Goal: Task Accomplishment & Management: Manage account settings

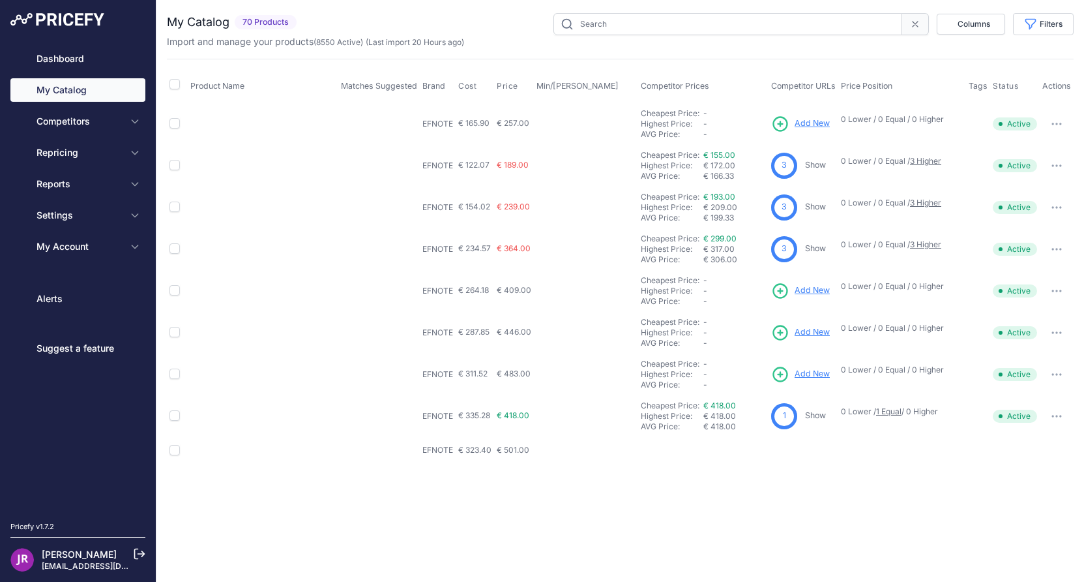
type input "efnote"
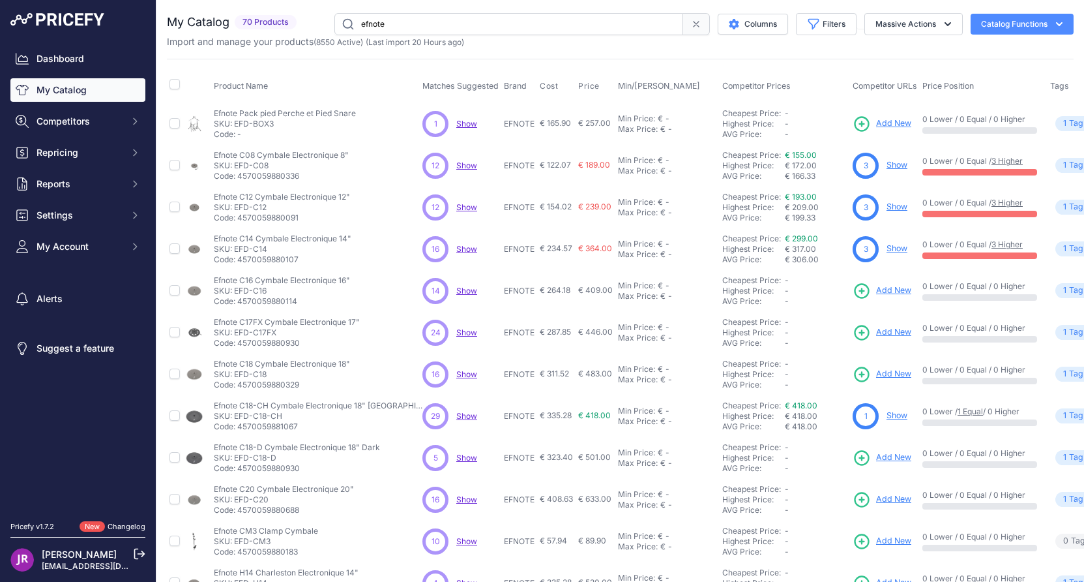
click at [45, 85] on link "My Catalog" at bounding box center [77, 89] width 135 height 23
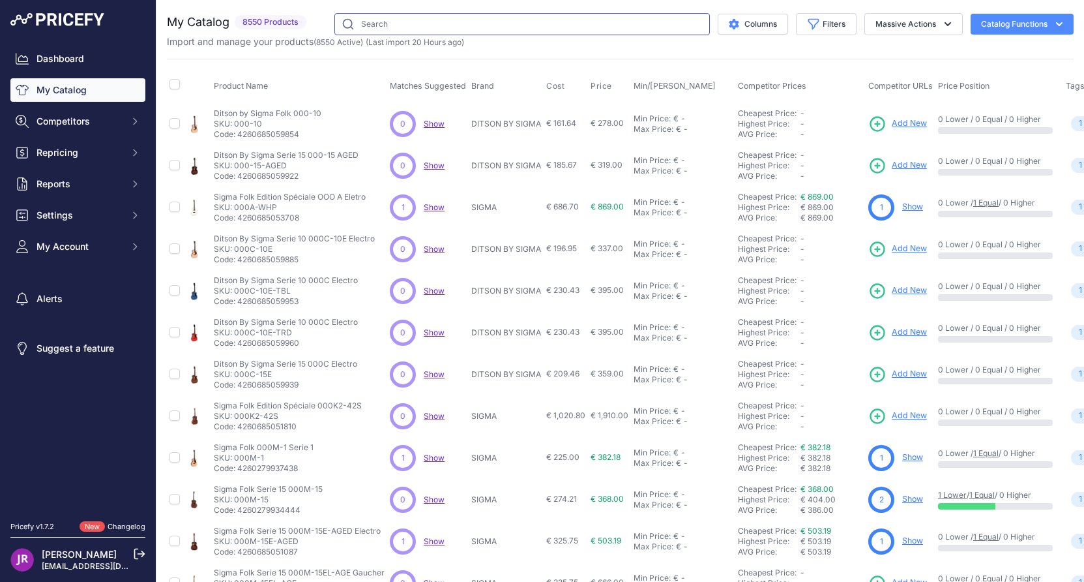
click at [398, 23] on input "text" at bounding box center [523, 24] width 376 height 22
type input "efnote"
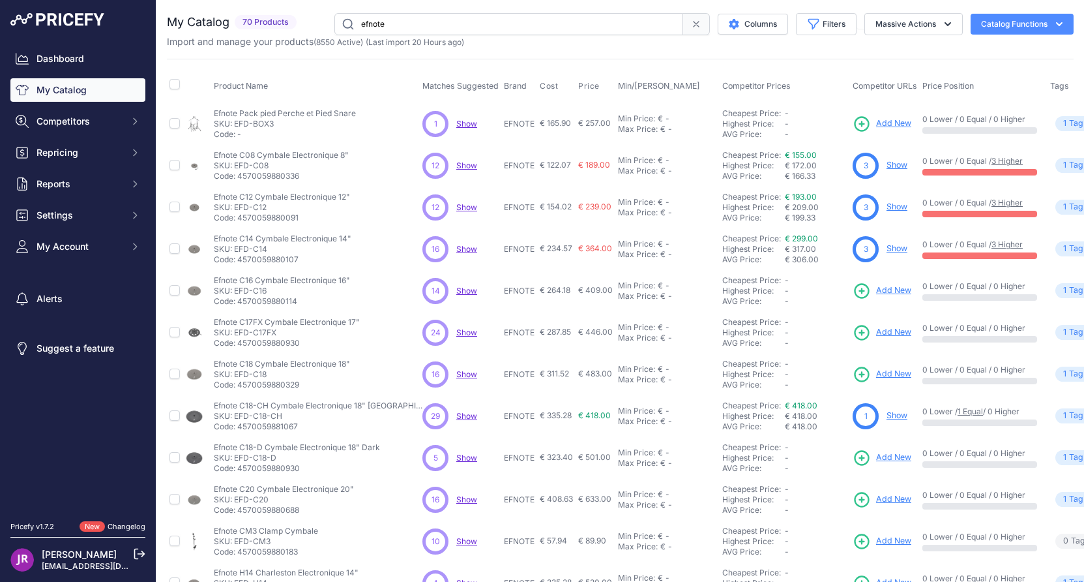
drag, startPoint x: 234, startPoint y: 291, endPoint x: 278, endPoint y: 291, distance: 43.7
click at [278, 291] on p "SKU: EFD-C16" at bounding box center [282, 291] width 136 height 10
copy p "EFD-C16"
click at [853, 290] on icon at bounding box center [862, 291] width 18 height 18
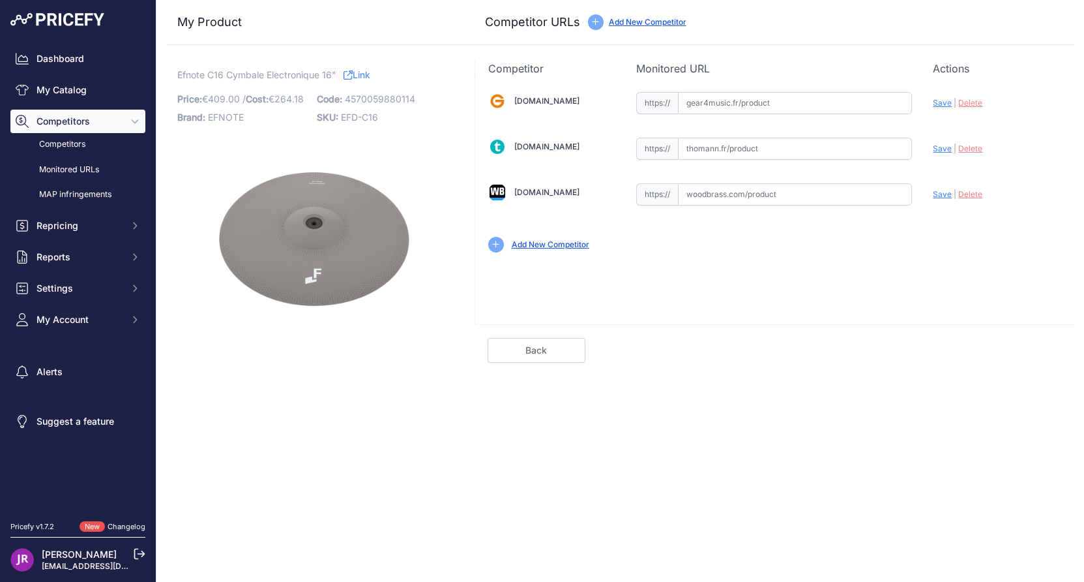
click at [719, 104] on input "text" at bounding box center [795, 103] width 234 height 22
paste input "[URL][DOMAIN_NAME]"
click at [944, 105] on span "Save" at bounding box center [942, 103] width 19 height 10
type input "[URL][DOMAIN_NAME]"
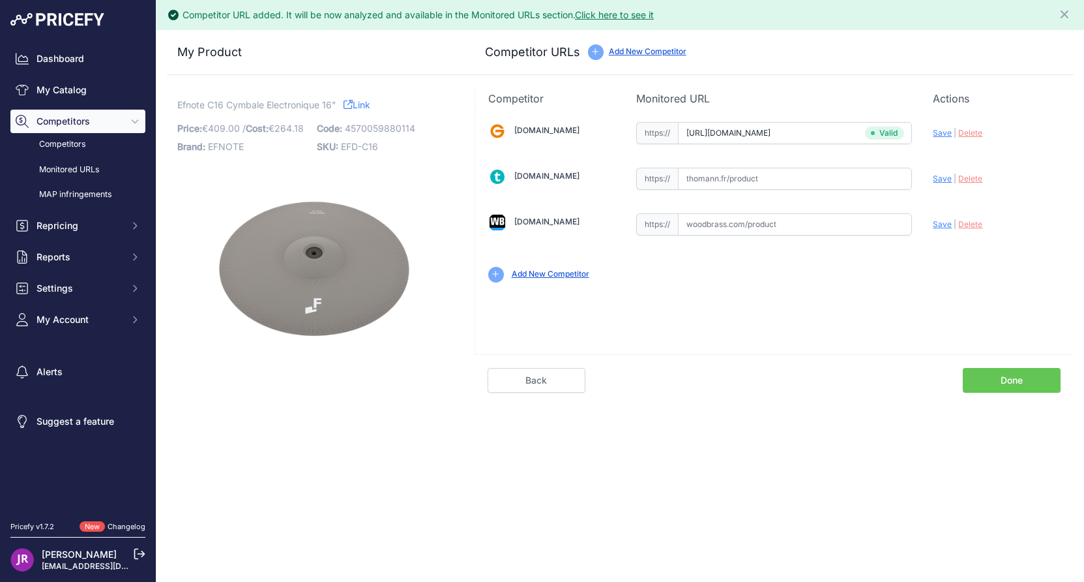
click at [1013, 383] on link "Done" at bounding box center [1012, 380] width 98 height 25
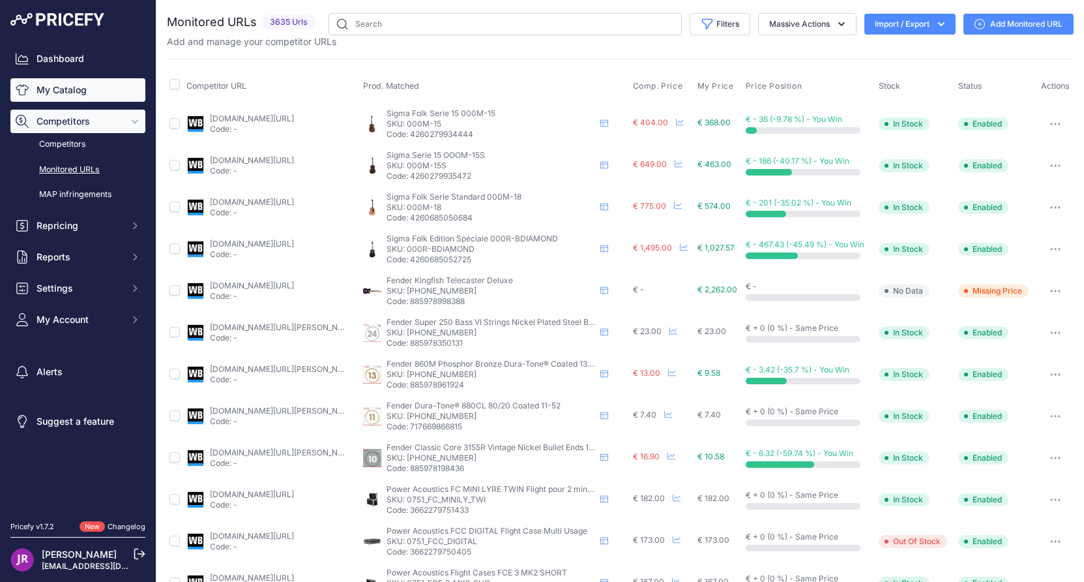
click at [37, 94] on link "My Catalog" at bounding box center [77, 89] width 135 height 23
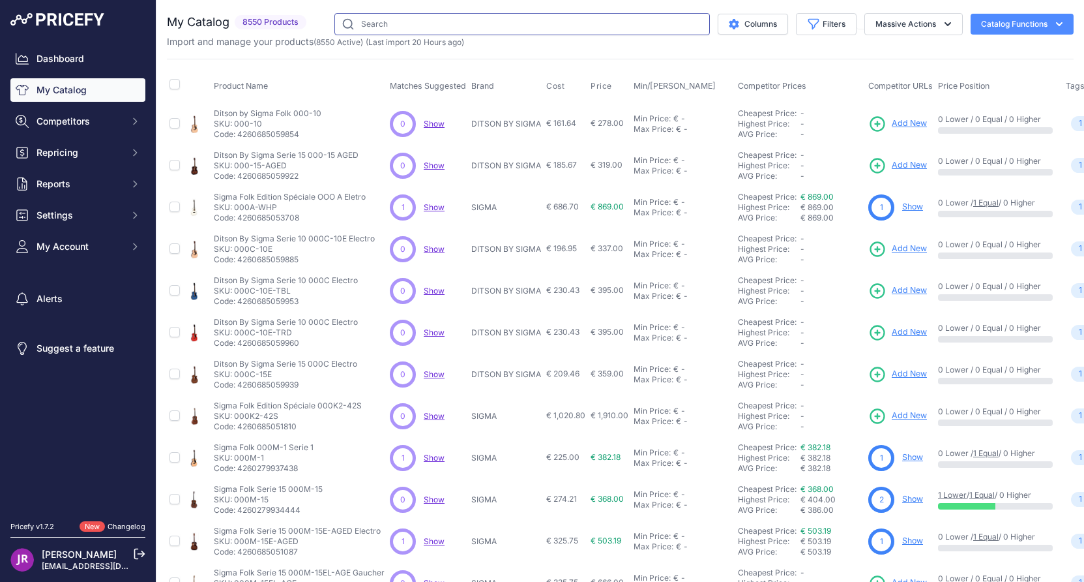
click at [398, 22] on input "text" at bounding box center [523, 24] width 376 height 22
type input "efnote"
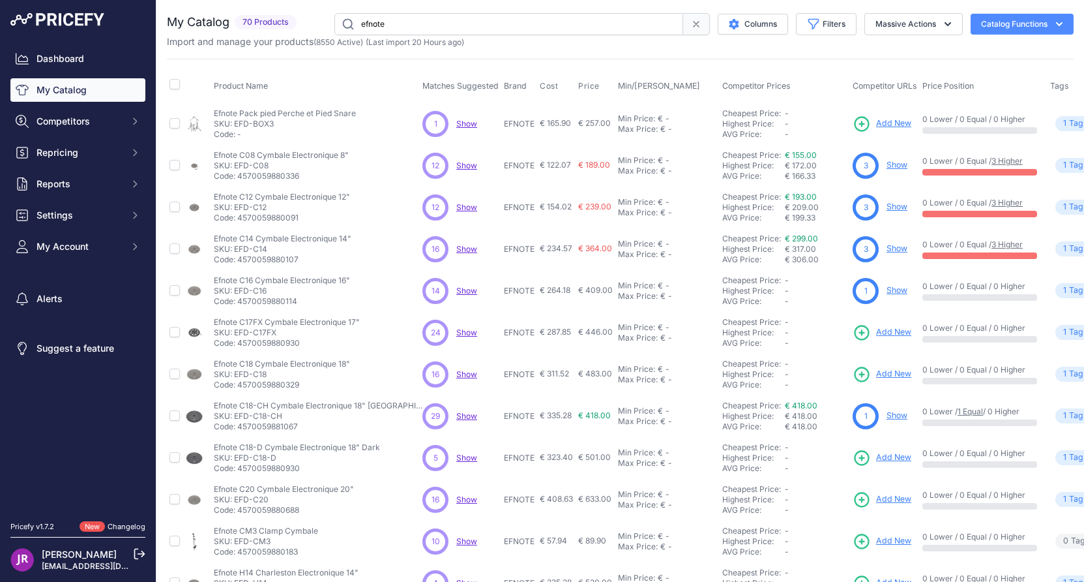
click at [887, 292] on link "Show" at bounding box center [897, 290] width 21 height 10
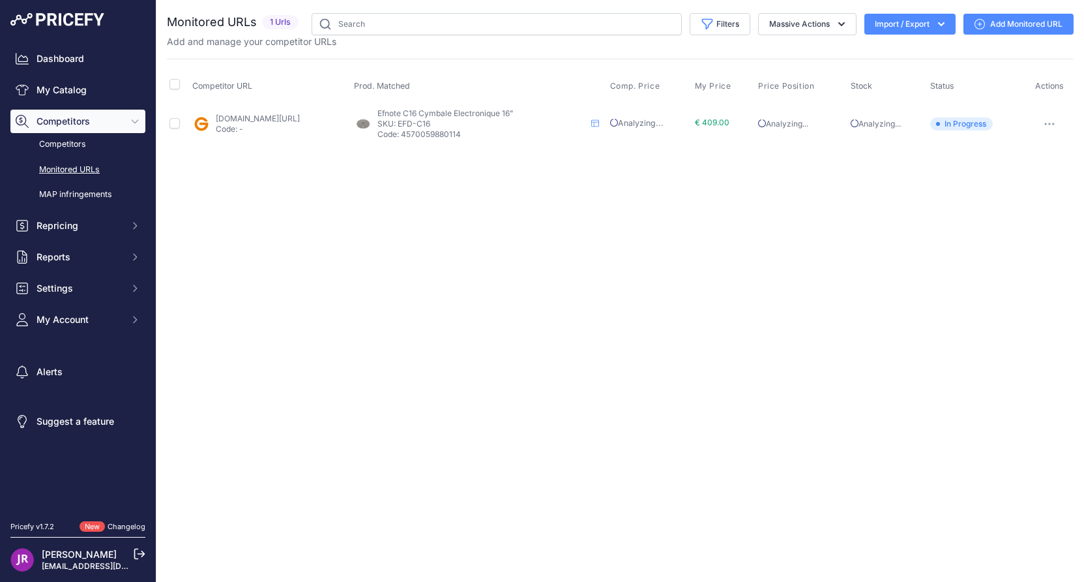
click at [1047, 123] on icon "button" at bounding box center [1045, 123] width 1 height 1
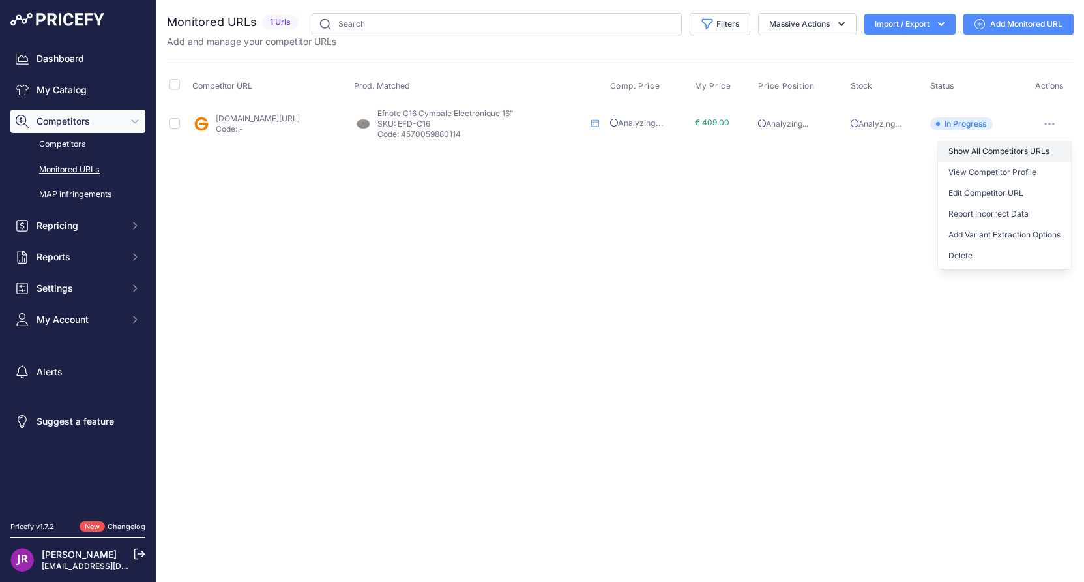
click at [1008, 151] on link "Show All Competitors URLs" at bounding box center [1004, 151] width 133 height 21
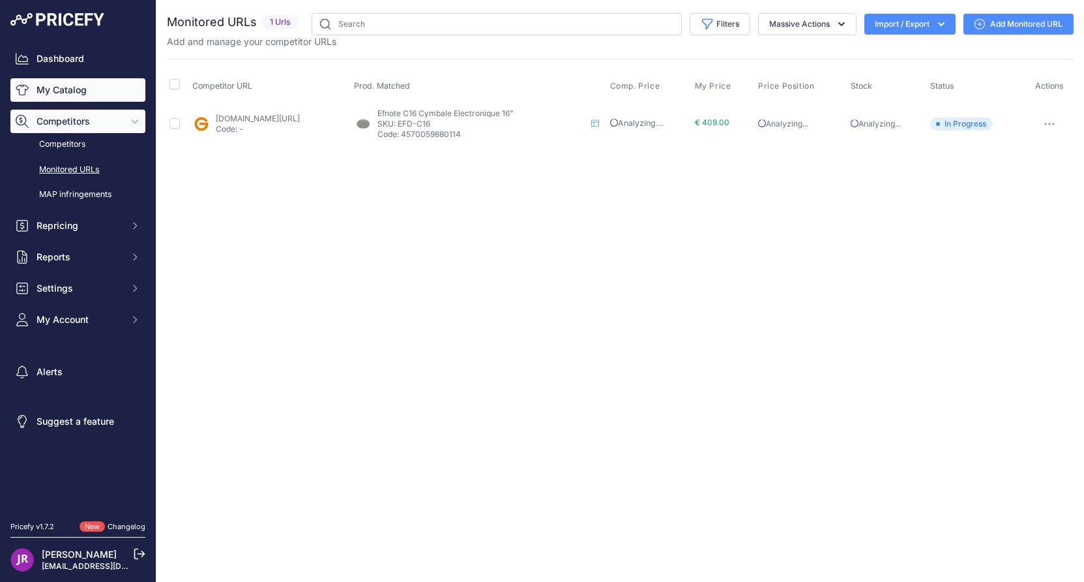
click at [88, 86] on link "My Catalog" at bounding box center [77, 89] width 135 height 23
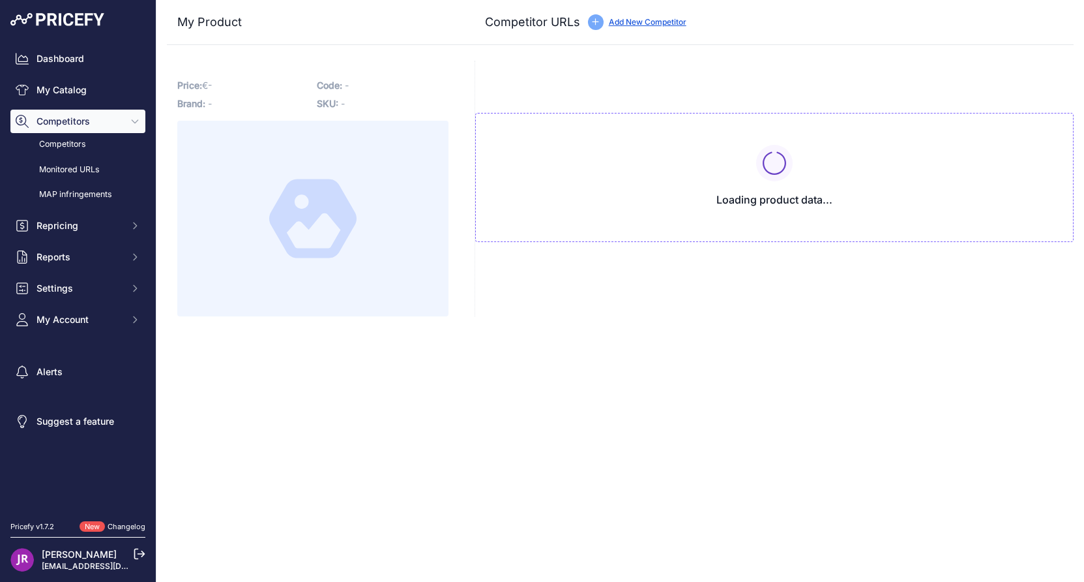
type input "[DOMAIN_NAME][URL]"
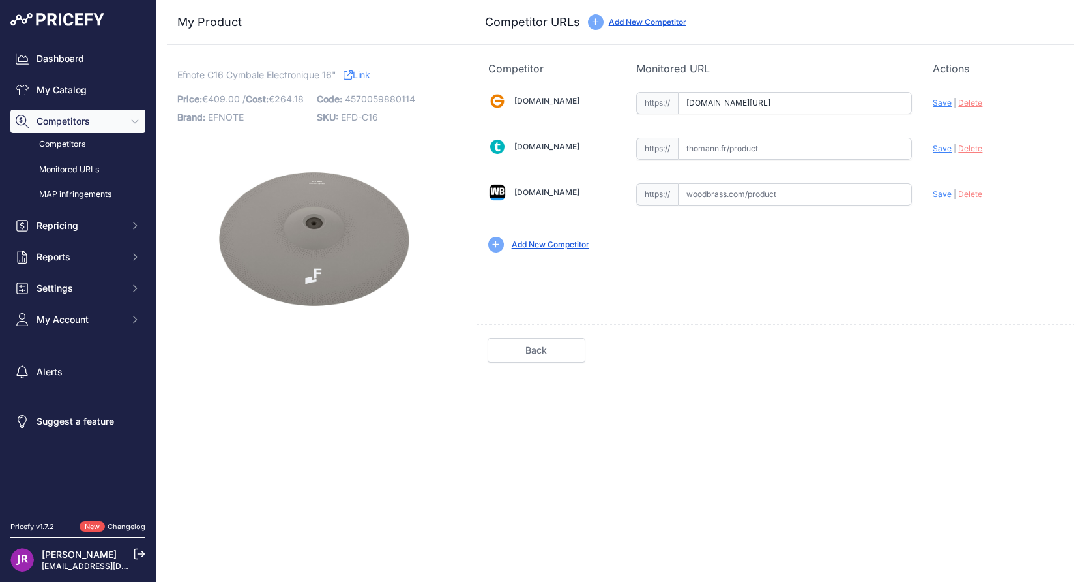
click at [723, 149] on input "text" at bounding box center [795, 149] width 234 height 22
paste input "[URL][DOMAIN_NAME]"
click at [944, 147] on span "Save" at bounding box center [942, 148] width 19 height 10
type input "https://www.thomann.fr/efnote_efd_c16_16_crash_cymbal.htm?prirule_jdsnikfkfjsd=…"
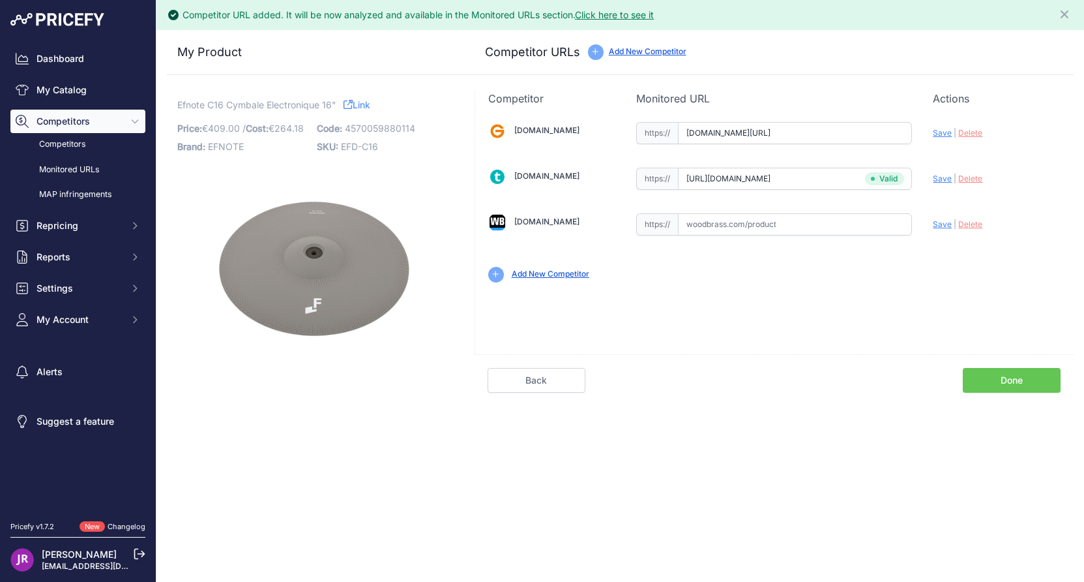
click at [1002, 378] on link "Done" at bounding box center [1012, 380] width 98 height 25
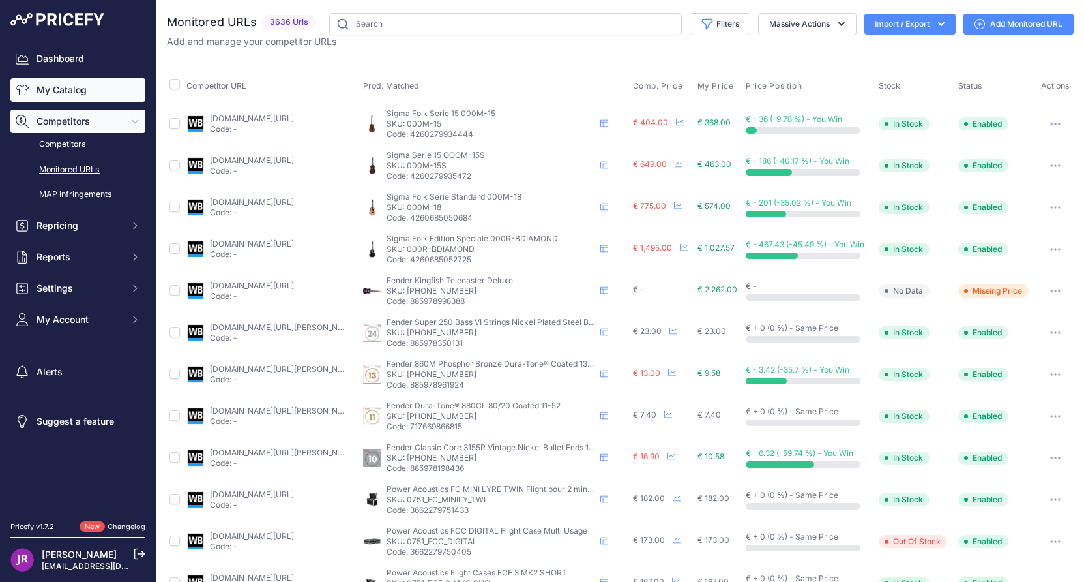
click at [83, 87] on link "My Catalog" at bounding box center [77, 89] width 135 height 23
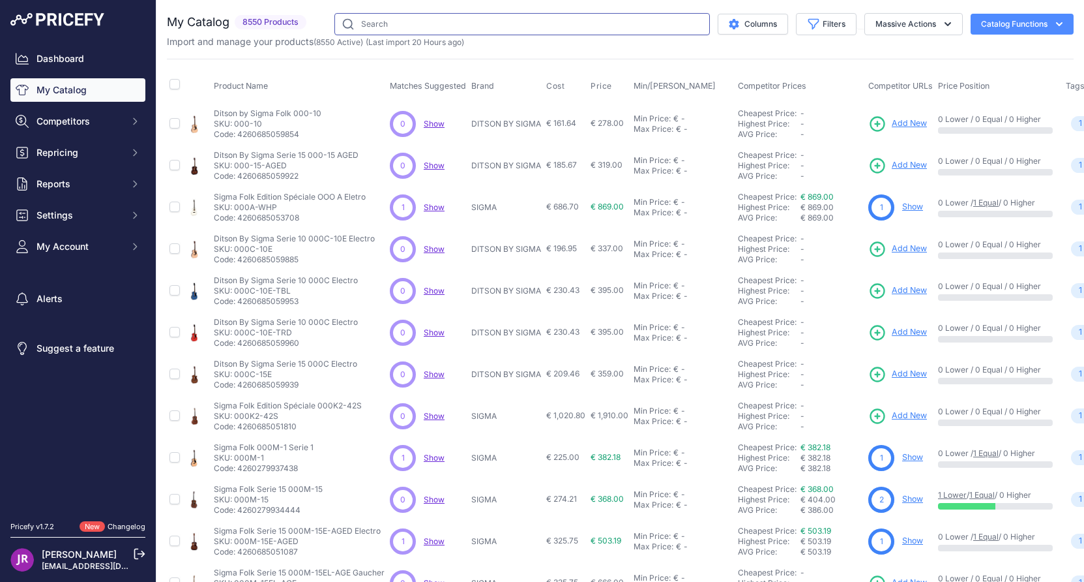
click at [368, 23] on input "text" at bounding box center [523, 24] width 376 height 22
type input "efnote"
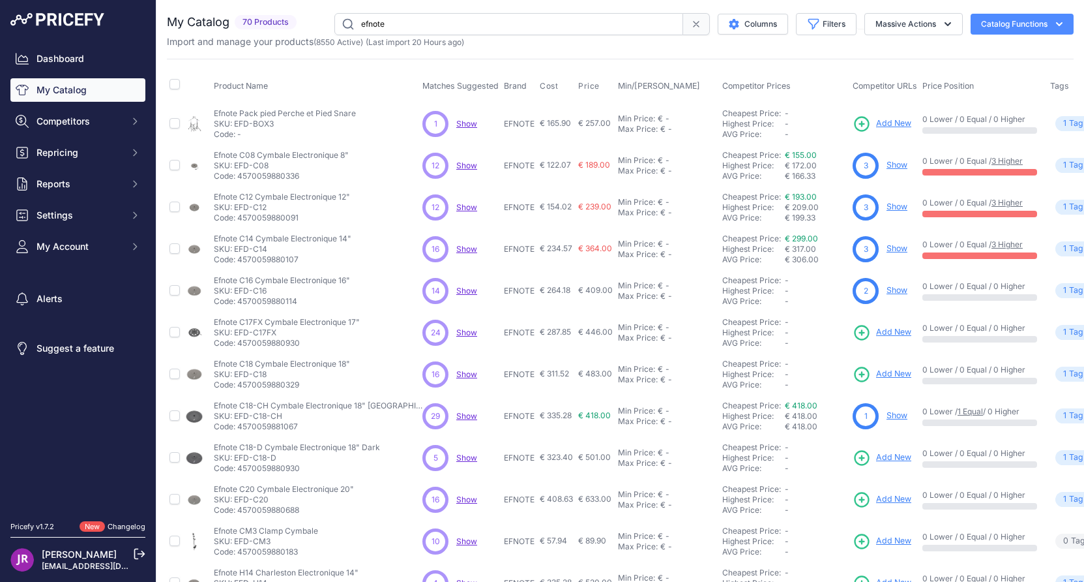
click at [887, 288] on link "Show" at bounding box center [897, 290] width 21 height 10
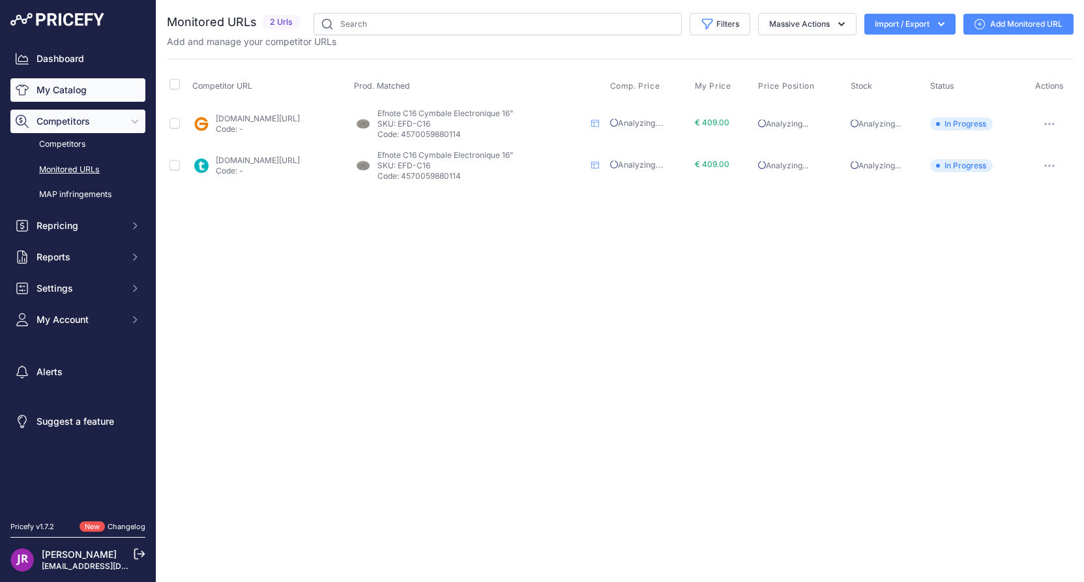
click at [95, 93] on link "My Catalog" at bounding box center [77, 89] width 135 height 23
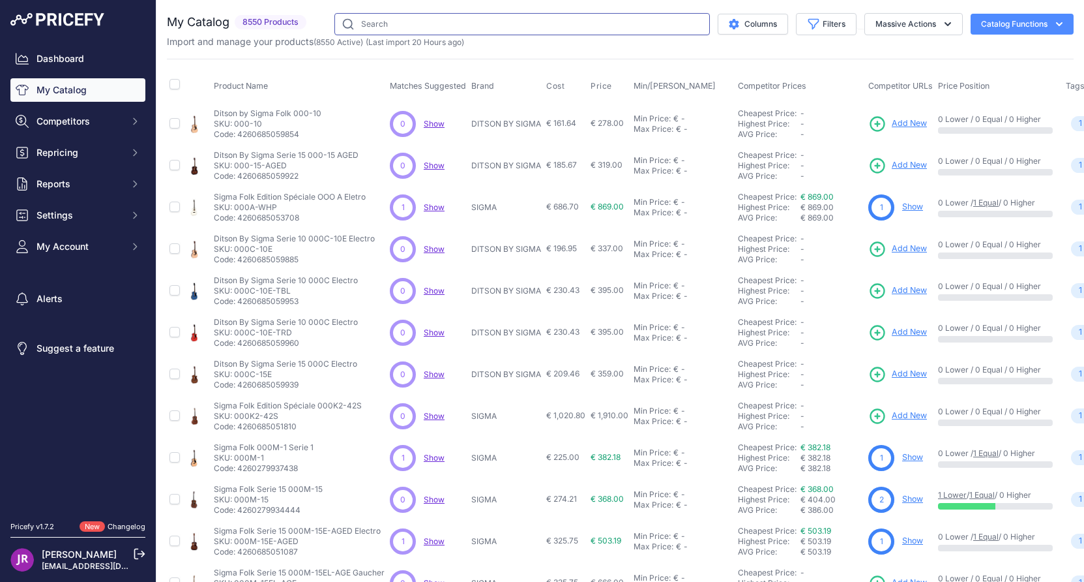
click at [348, 24] on input "text" at bounding box center [523, 24] width 376 height 22
type input "efnote"
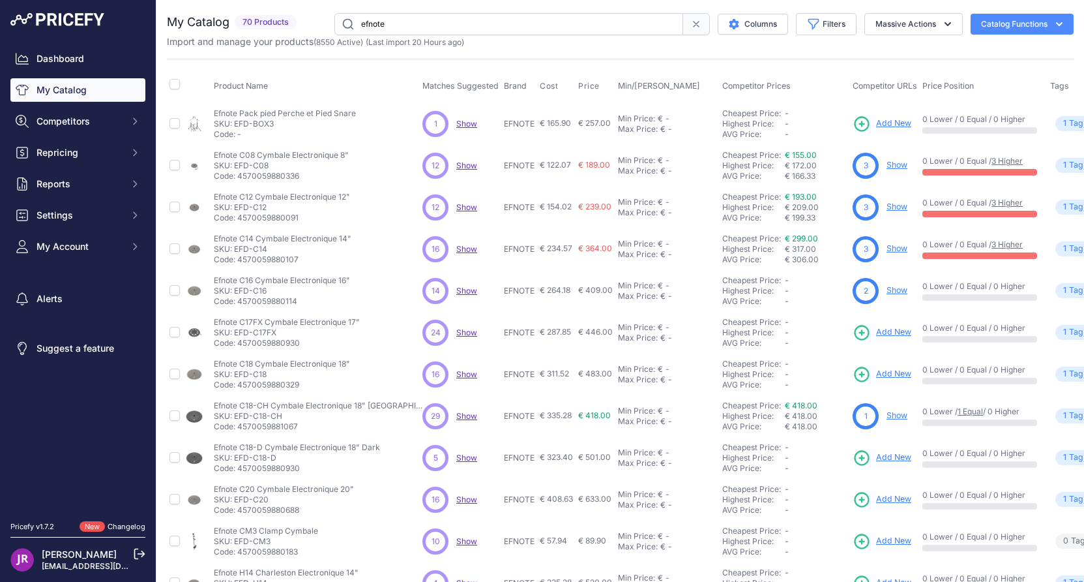
click at [887, 291] on link "Show" at bounding box center [897, 290] width 21 height 10
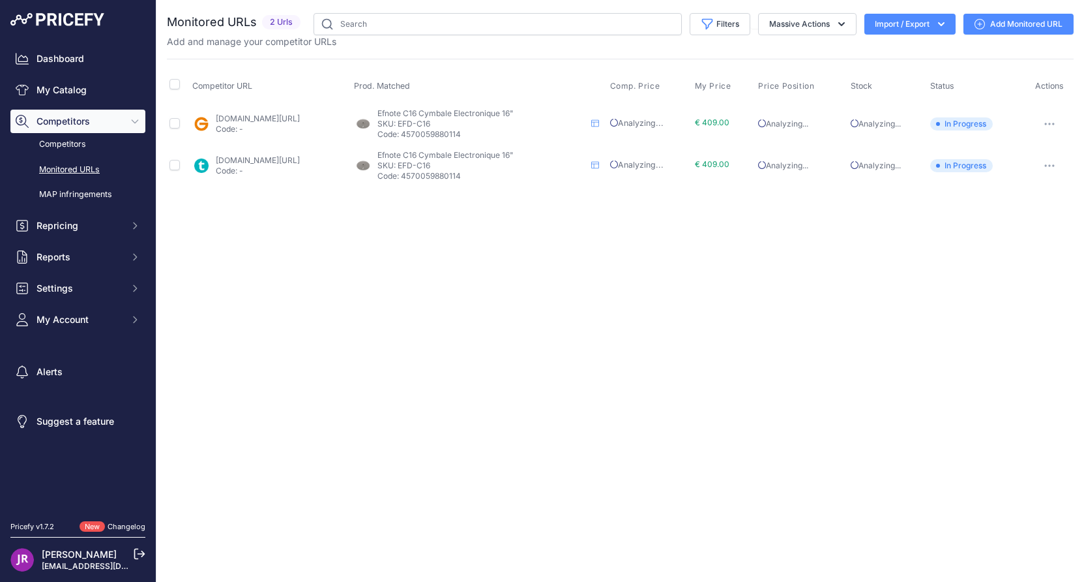
click at [1049, 123] on icon "button" at bounding box center [1050, 124] width 10 height 3
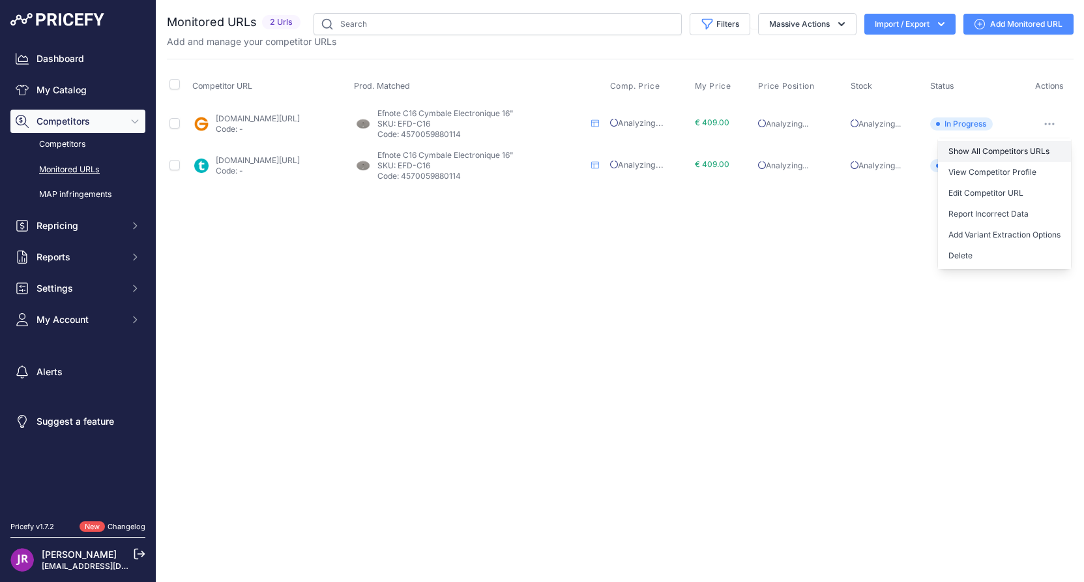
click at [979, 152] on link "Show All Competitors URLs" at bounding box center [1004, 151] width 133 height 21
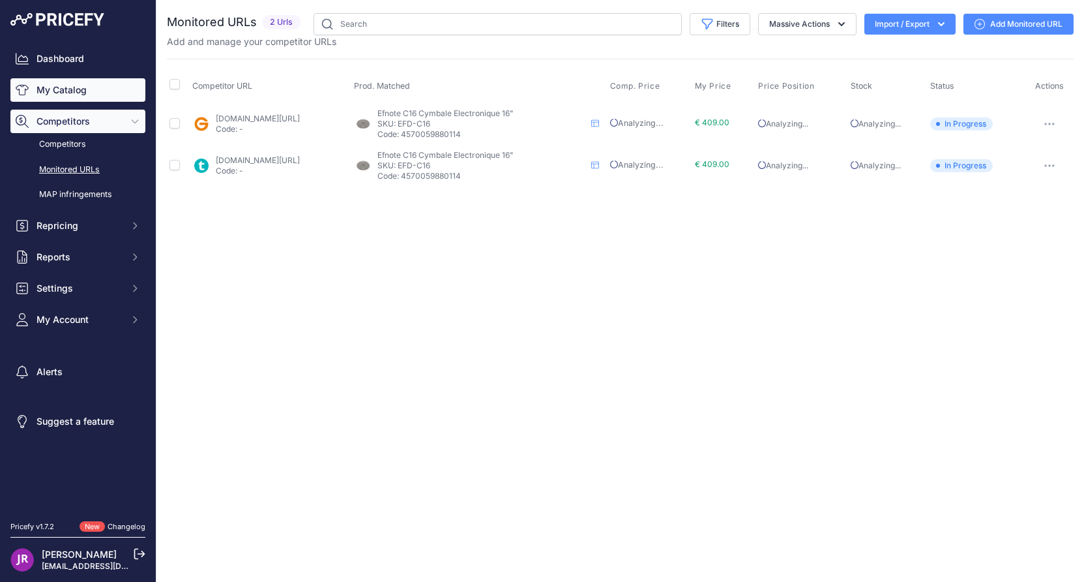
click at [35, 89] on link "My Catalog" at bounding box center [77, 89] width 135 height 23
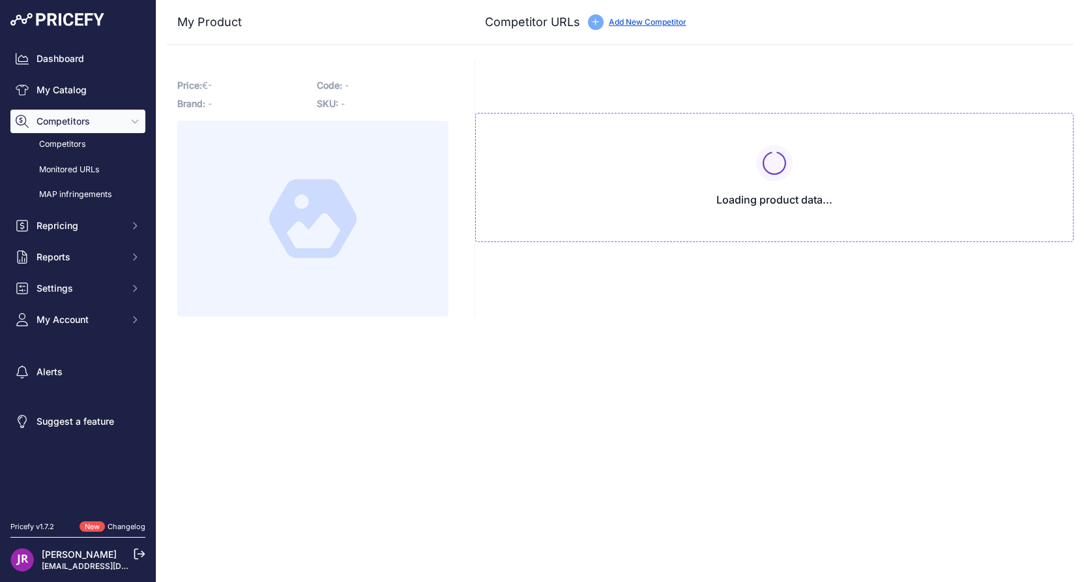
type input "[DOMAIN_NAME][URL]"
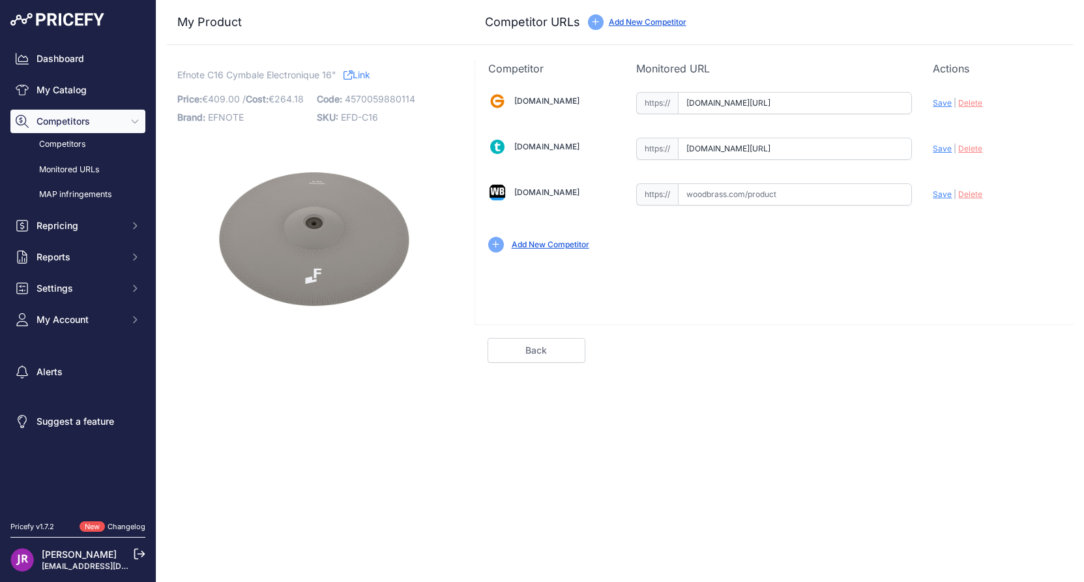
click at [732, 197] on input "text" at bounding box center [795, 194] width 234 height 22
paste input "[URL][DOMAIN_NAME]"
click at [940, 195] on span "Save" at bounding box center [942, 194] width 19 height 10
type input "[URL][DOMAIN_NAME]"
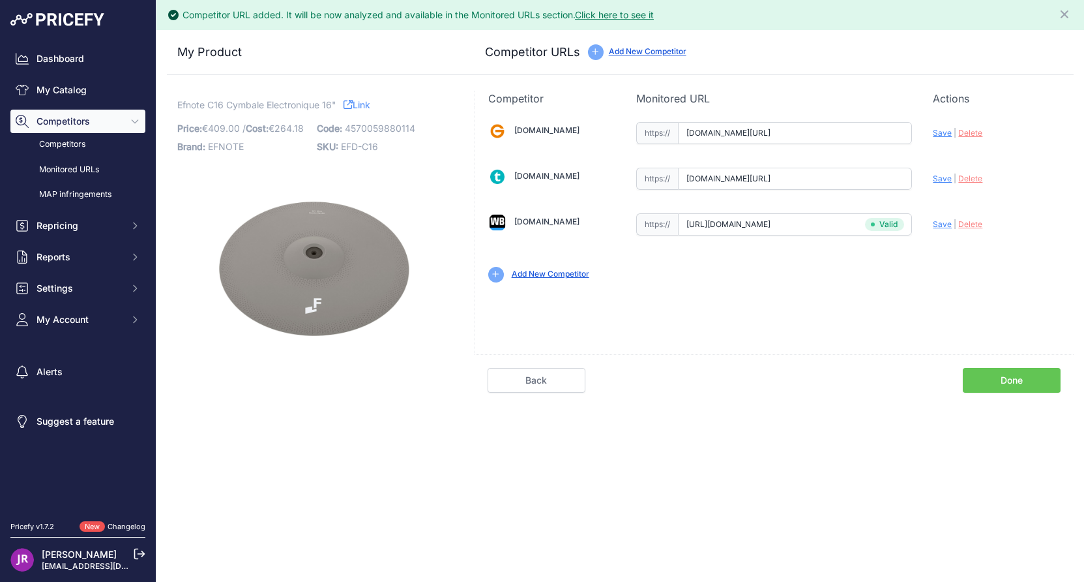
click at [1019, 380] on link "Done" at bounding box center [1012, 380] width 98 height 25
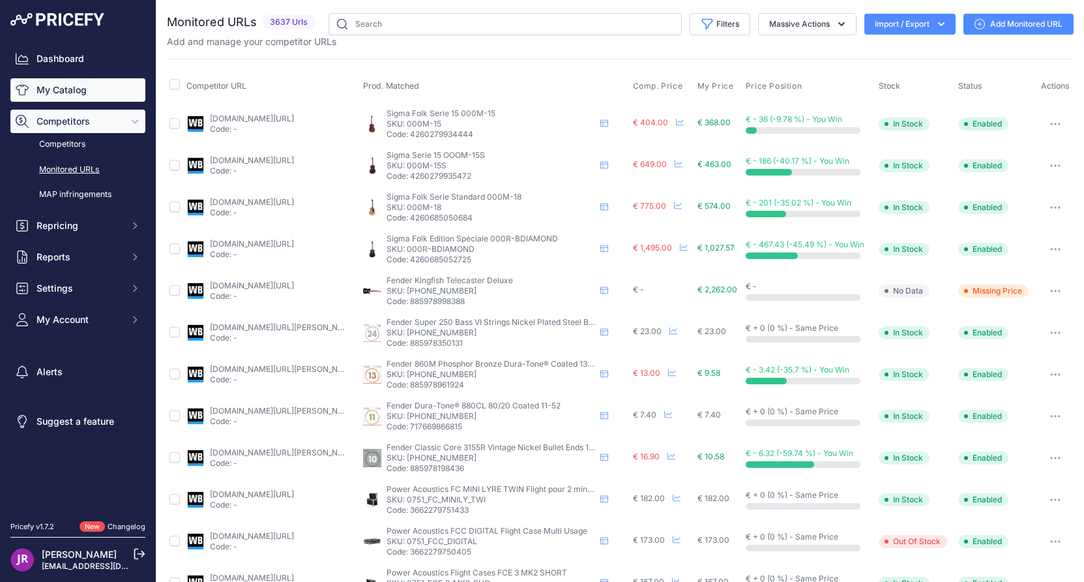
click at [57, 88] on link "My Catalog" at bounding box center [77, 89] width 135 height 23
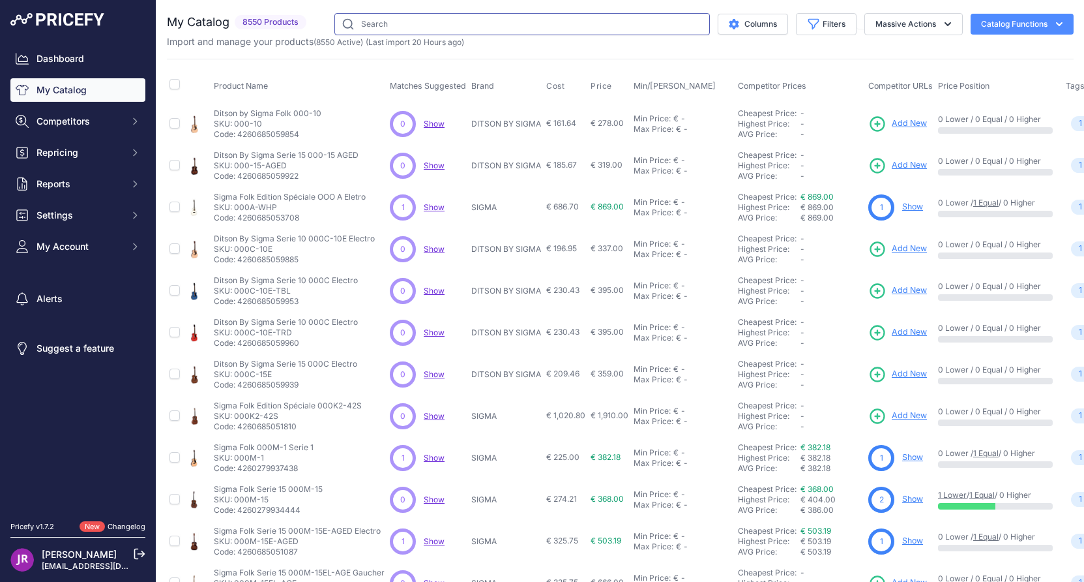
click at [344, 20] on input "text" at bounding box center [523, 24] width 376 height 22
type input "efnote"
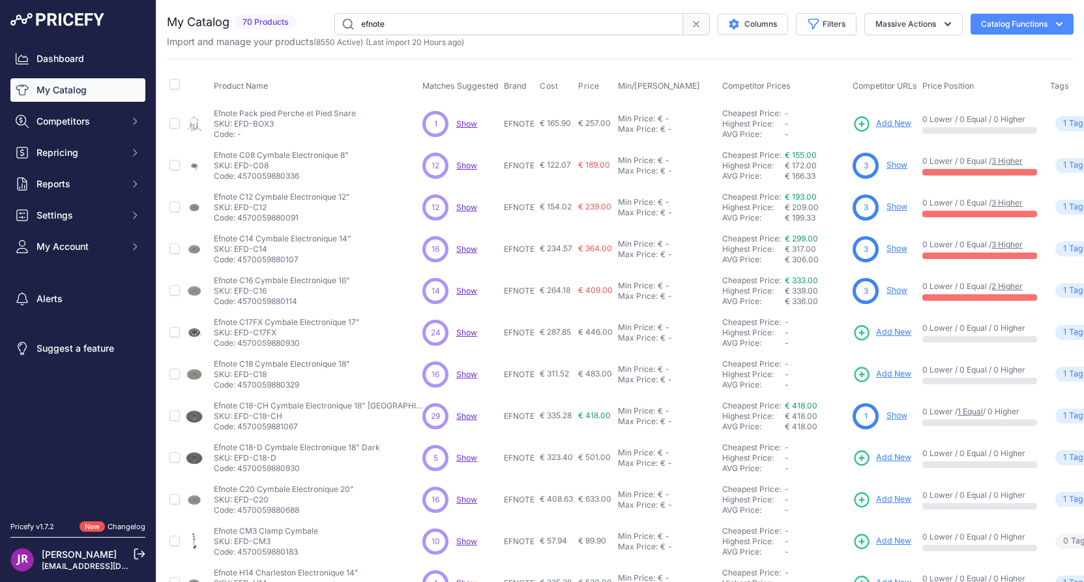
drag, startPoint x: 293, startPoint y: 333, endPoint x: 235, endPoint y: 330, distance: 57.5
click at [235, 330] on p "SKU: EFD-C17FX" at bounding box center [287, 332] width 146 height 10
copy p "EFD-C17FX"
click at [856, 334] on icon at bounding box center [863, 332] width 14 height 14
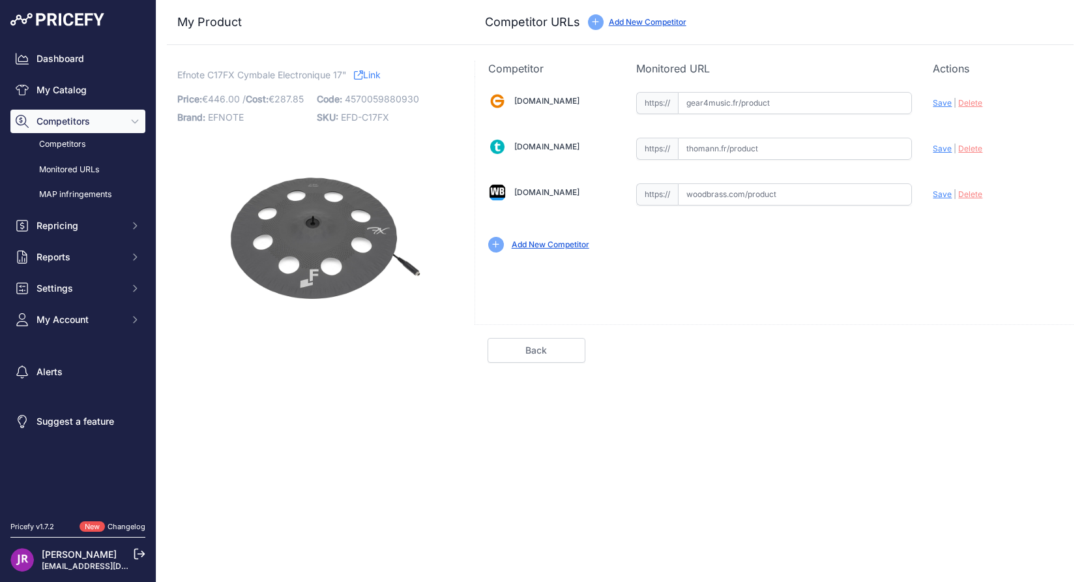
click at [719, 154] on input "text" at bounding box center [795, 149] width 234 height 22
paste input "[URL][DOMAIN_NAME]"
click at [940, 148] on span "Save" at bounding box center [942, 148] width 19 height 10
type input "[URL][DOMAIN_NAME]"
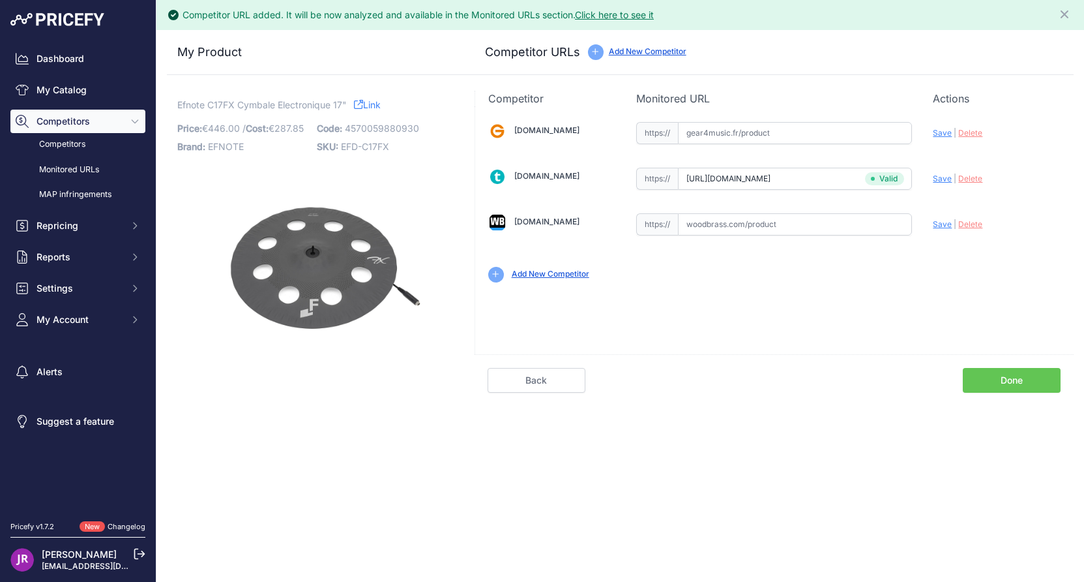
click at [1021, 372] on link "Done" at bounding box center [1012, 380] width 98 height 25
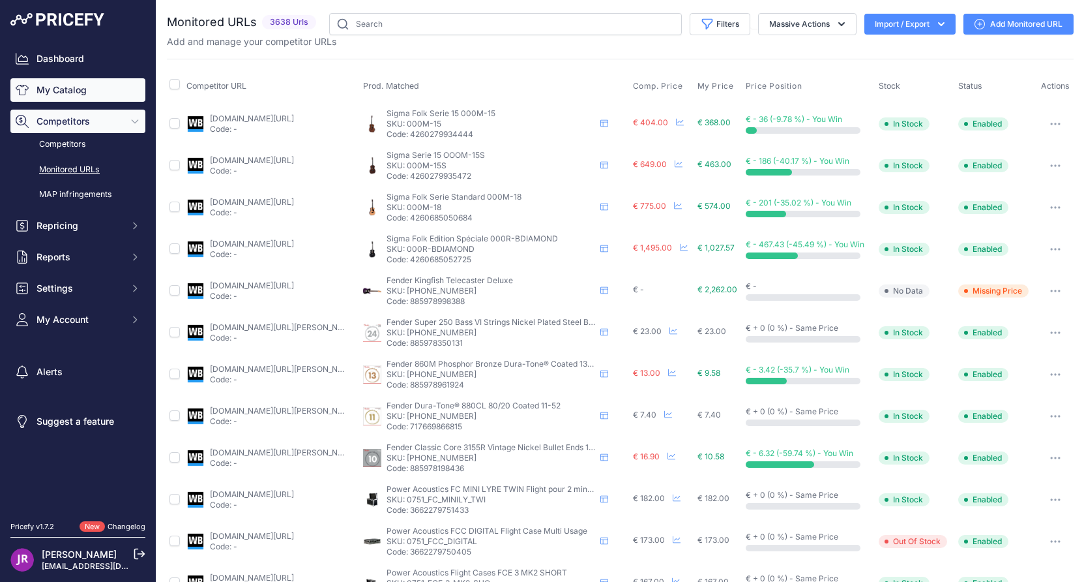
click at [63, 93] on link "My Catalog" at bounding box center [77, 89] width 135 height 23
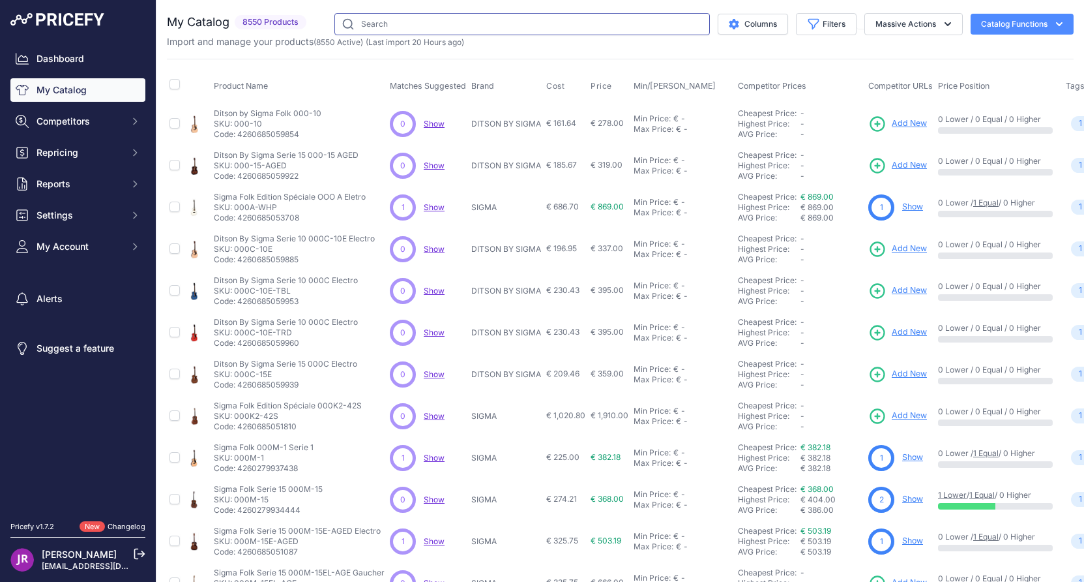
click at [378, 25] on input "text" at bounding box center [523, 24] width 376 height 22
type input "efnote"
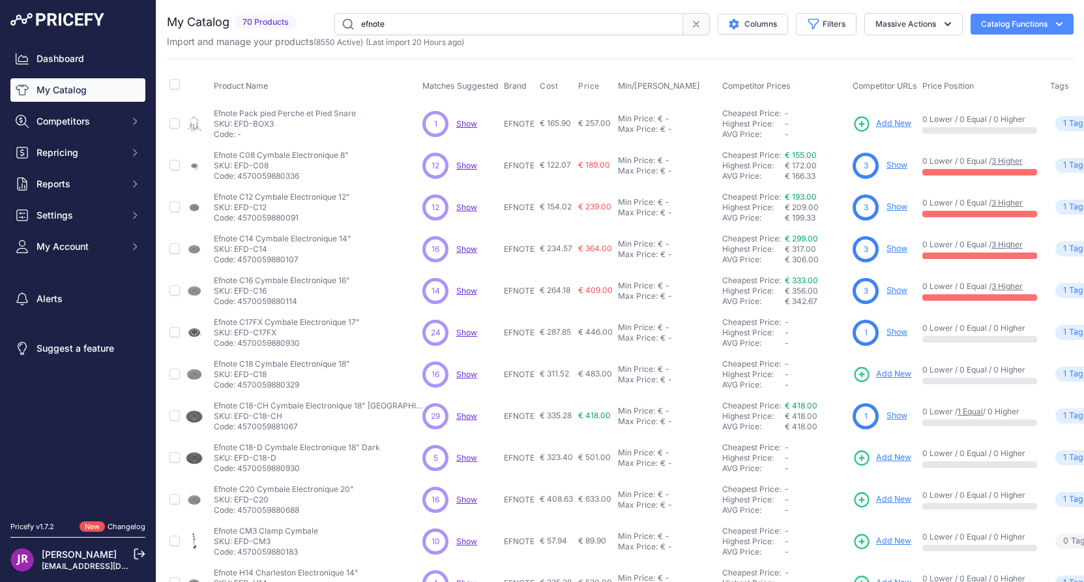
click at [887, 332] on link "Show" at bounding box center [897, 332] width 21 height 10
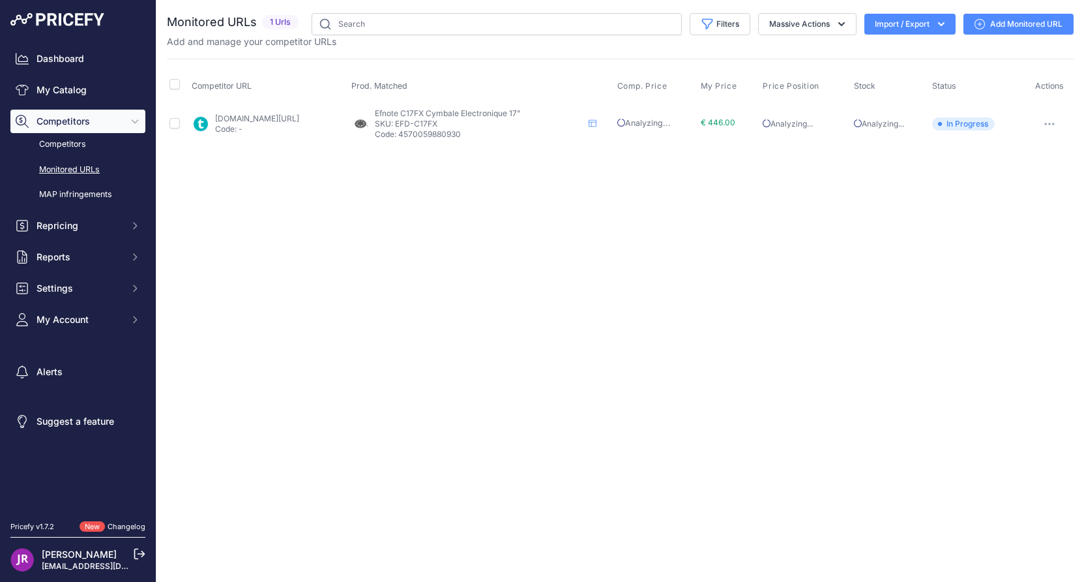
click at [1047, 125] on icon "button" at bounding box center [1045, 123] width 1 height 1
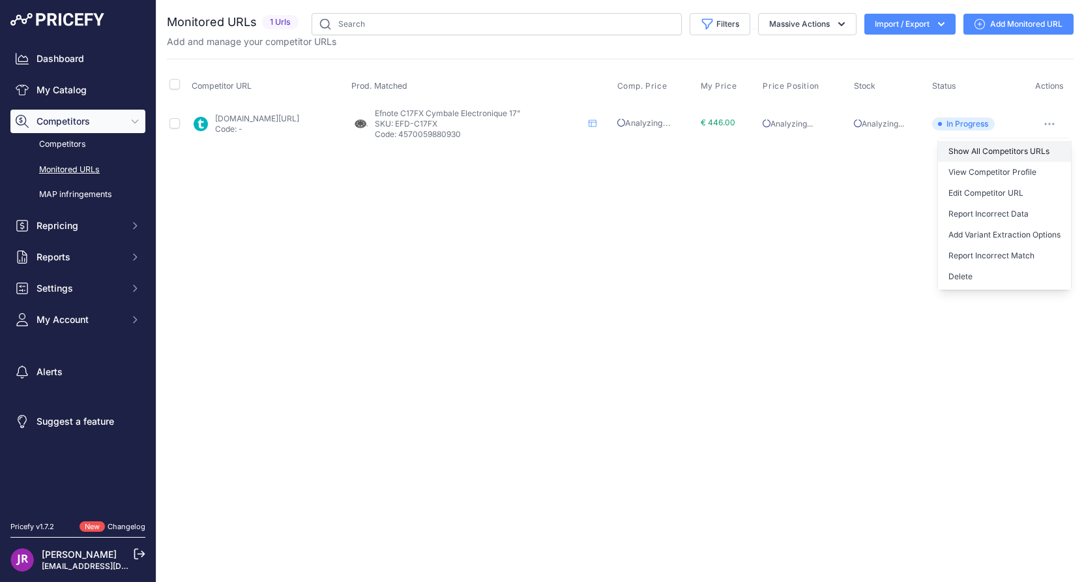
click at [1012, 149] on link "Show All Competitors URLs" at bounding box center [1004, 151] width 133 height 21
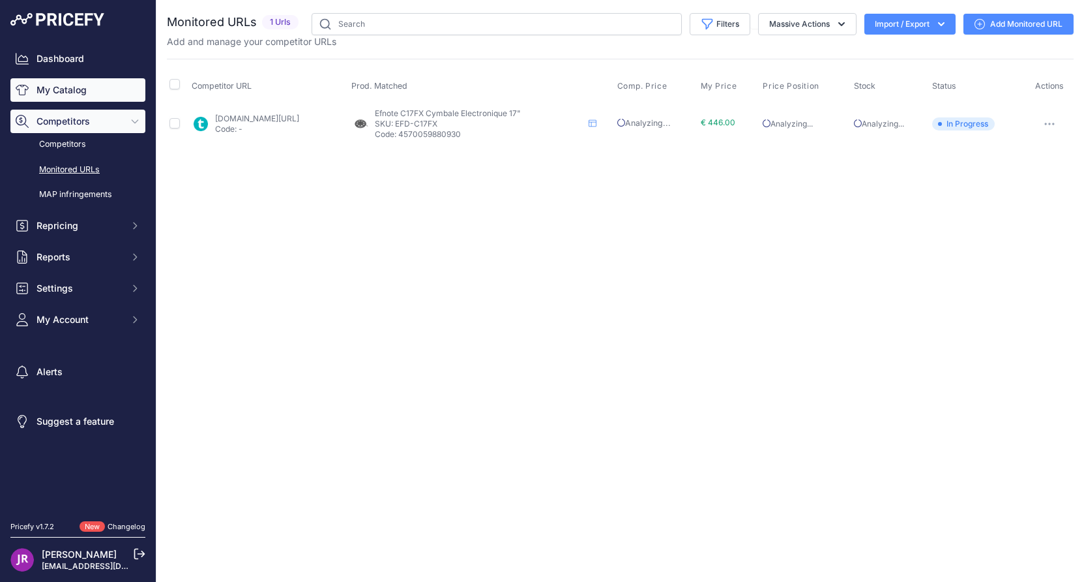
click at [70, 89] on link "My Catalog" at bounding box center [77, 89] width 135 height 23
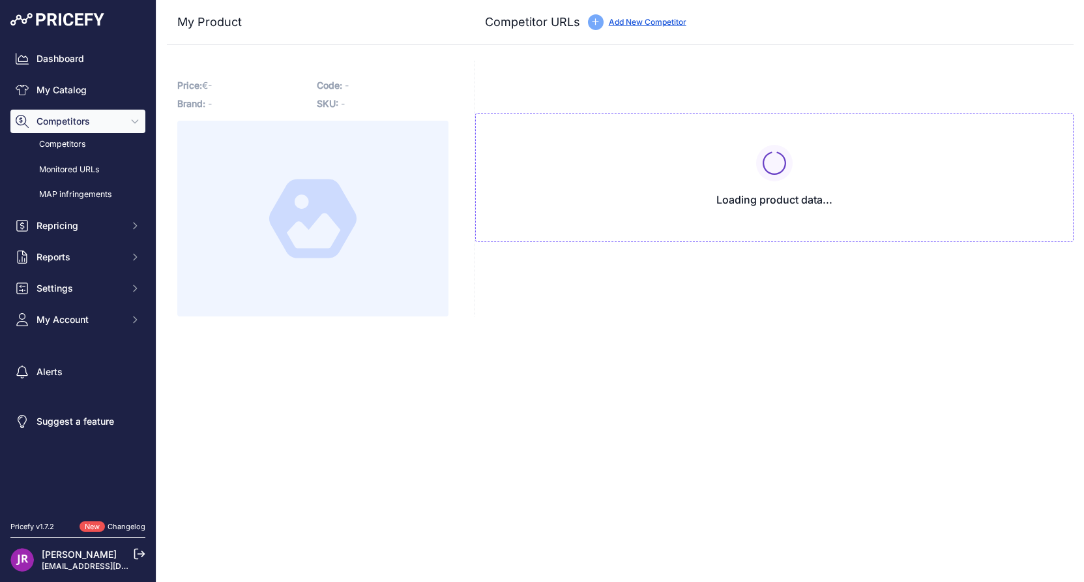
type input "[DOMAIN_NAME][URL]"
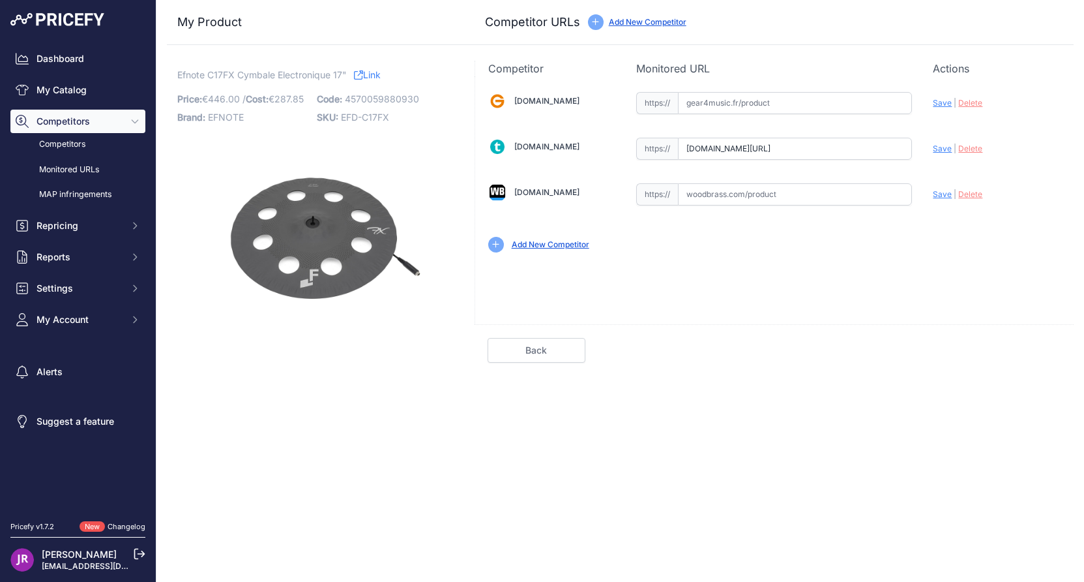
click at [749, 104] on input "text" at bounding box center [795, 103] width 234 height 22
click at [712, 110] on input "text" at bounding box center [795, 103] width 234 height 22
paste input "https://www.gear4music.fr/fr/Batterie-and-Percussion/Ef-Note-EFD-C17FX-17-FX-Cy…"
click at [939, 102] on span "Save" at bounding box center [942, 103] width 19 height 10
type input "https://www.gear4music.fr/fr/Batterie-and-Percussion/Ef-Note-EFD-C17FX-17-FX-Cy…"
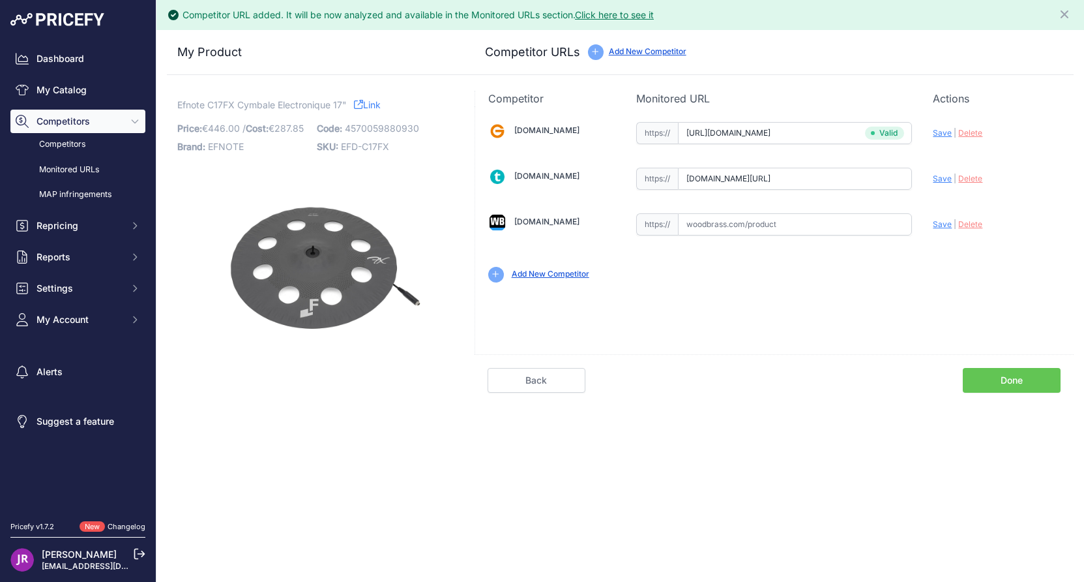
click at [1038, 378] on link "Done" at bounding box center [1012, 380] width 98 height 25
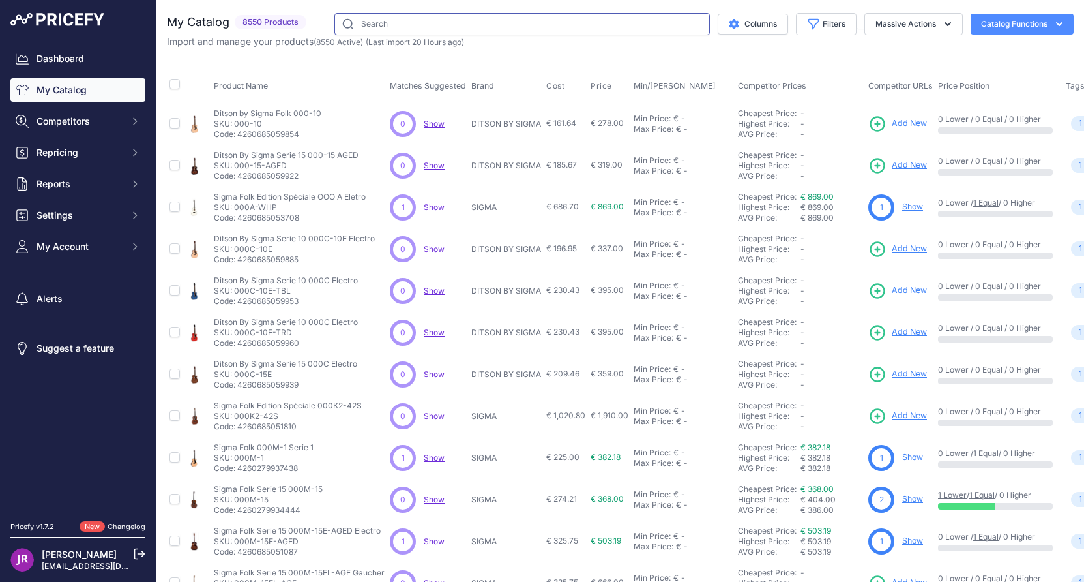
click at [350, 27] on input "text" at bounding box center [523, 24] width 376 height 22
type input "efnote"
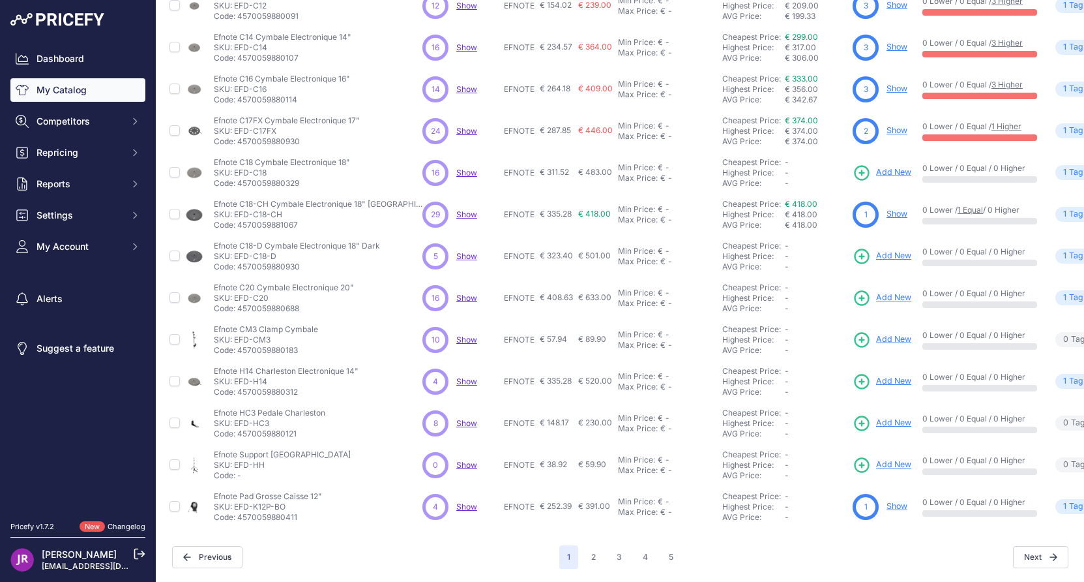
scroll to position [211, 0]
drag, startPoint x: 270, startPoint y: 162, endPoint x: 236, endPoint y: 162, distance: 33.9
click at [236, 168] on p "SKU: EFD-C18" at bounding box center [282, 173] width 136 height 10
copy p "EFD-C18"
click at [853, 164] on icon at bounding box center [862, 173] width 18 height 18
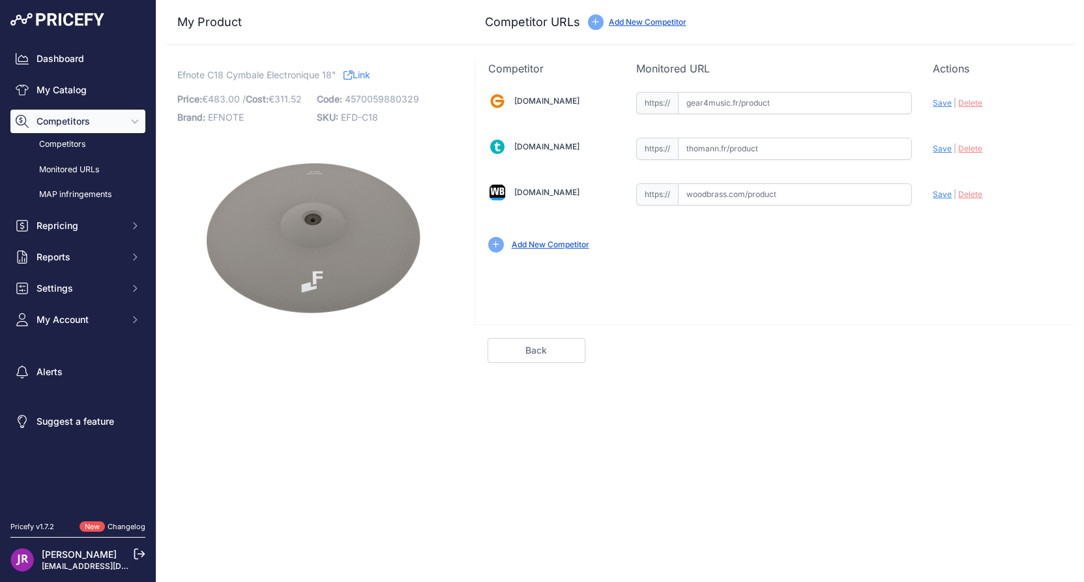
click at [736, 108] on input "text" at bounding box center [795, 103] width 234 height 22
paste input "https://www.gear4music.fr/fr/Batterie-and-Percussion/Ef-Note-EFD-C18-18-Ride-Cy…"
click at [947, 103] on span "Save" at bounding box center [942, 103] width 19 height 10
type input "https://www.gear4music.fr/fr/Batterie-and-Percussion/Ef-Note-EFD-C18-18-Ride-Cy…"
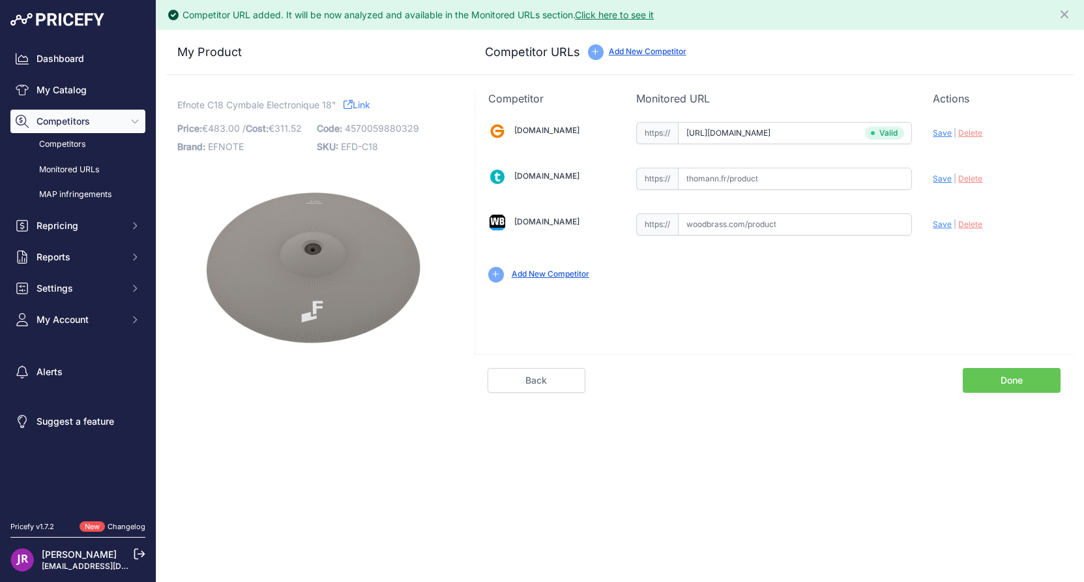
click at [1017, 381] on link "Done" at bounding box center [1012, 380] width 98 height 25
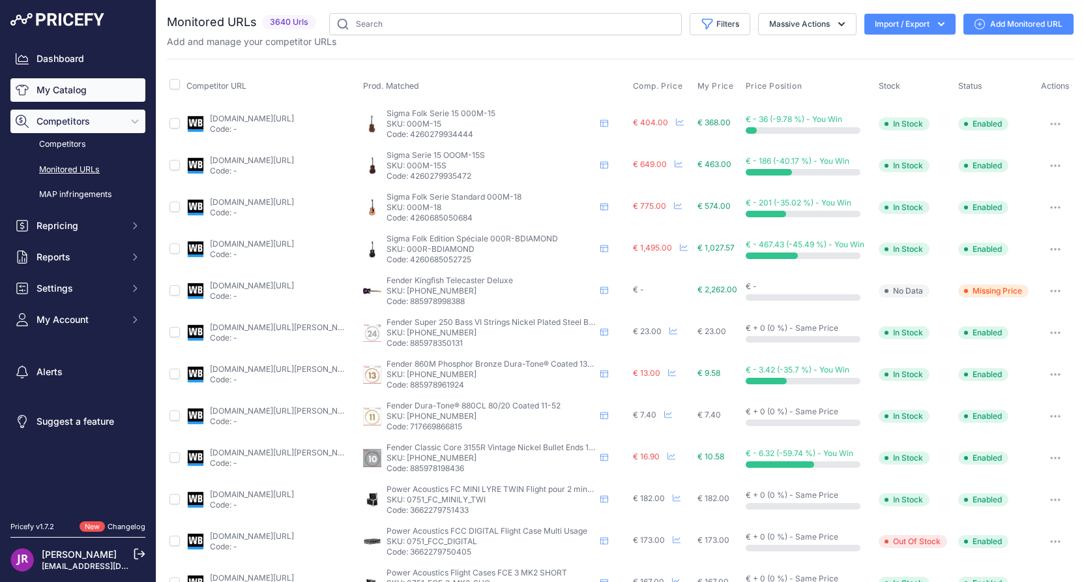
click at [67, 93] on link "My Catalog" at bounding box center [77, 89] width 135 height 23
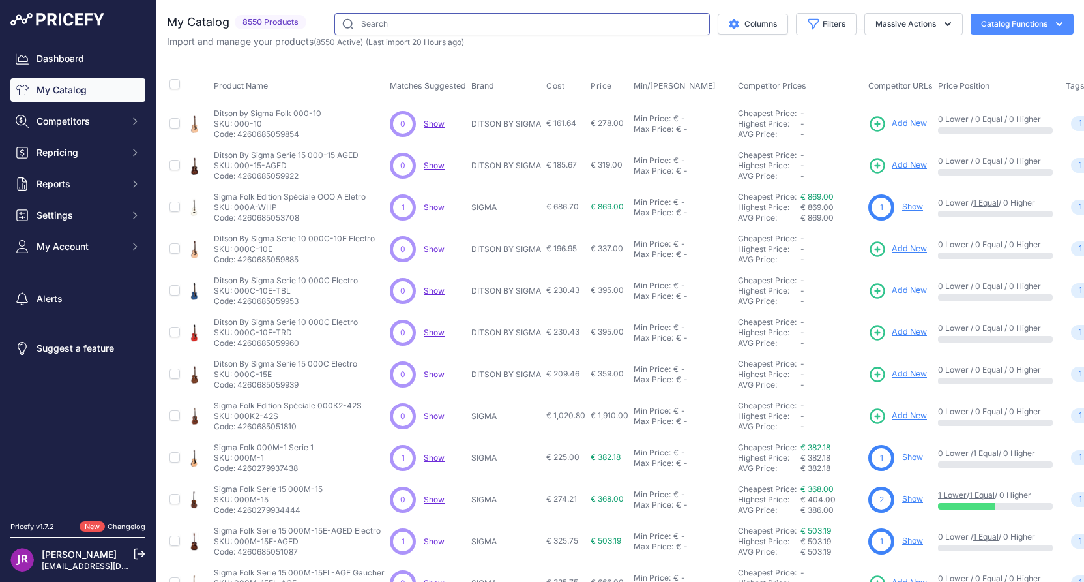
click at [404, 30] on input "text" at bounding box center [523, 24] width 376 height 22
type input "efnote"
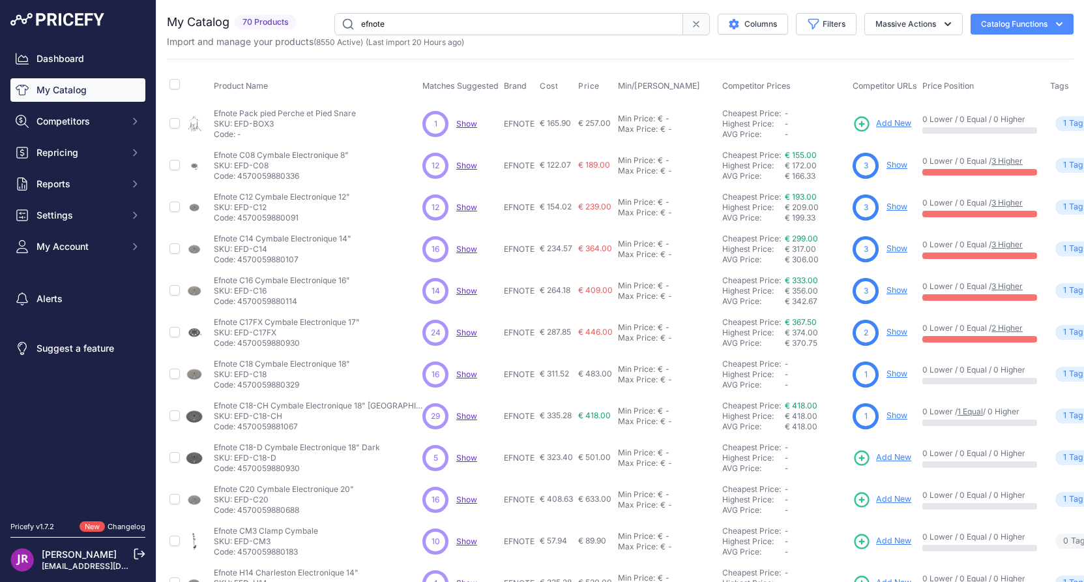
click at [887, 372] on link "Show" at bounding box center [897, 373] width 21 height 10
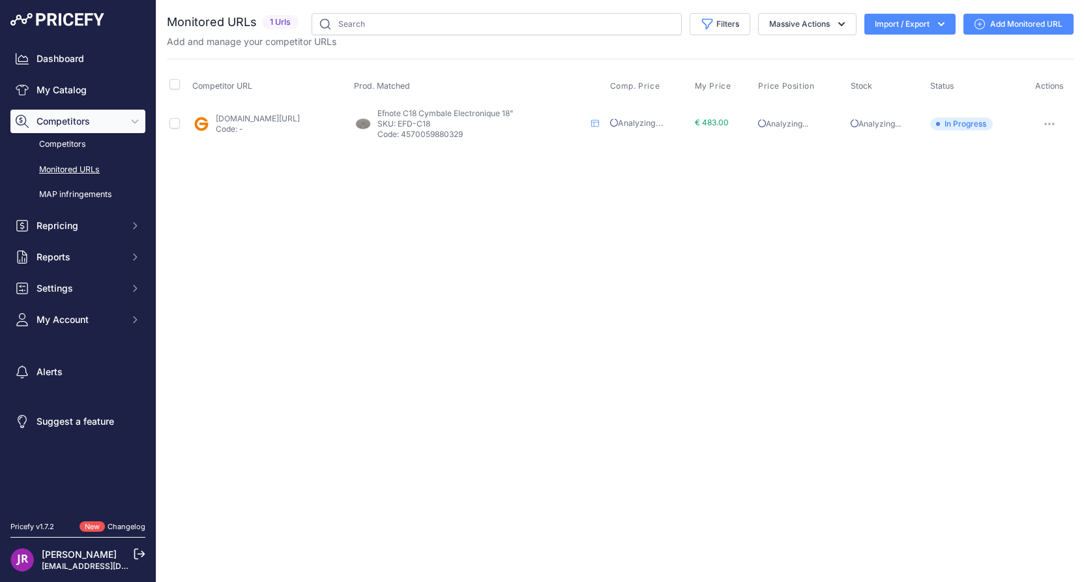
click at [1055, 121] on button "button" at bounding box center [1050, 124] width 26 height 18
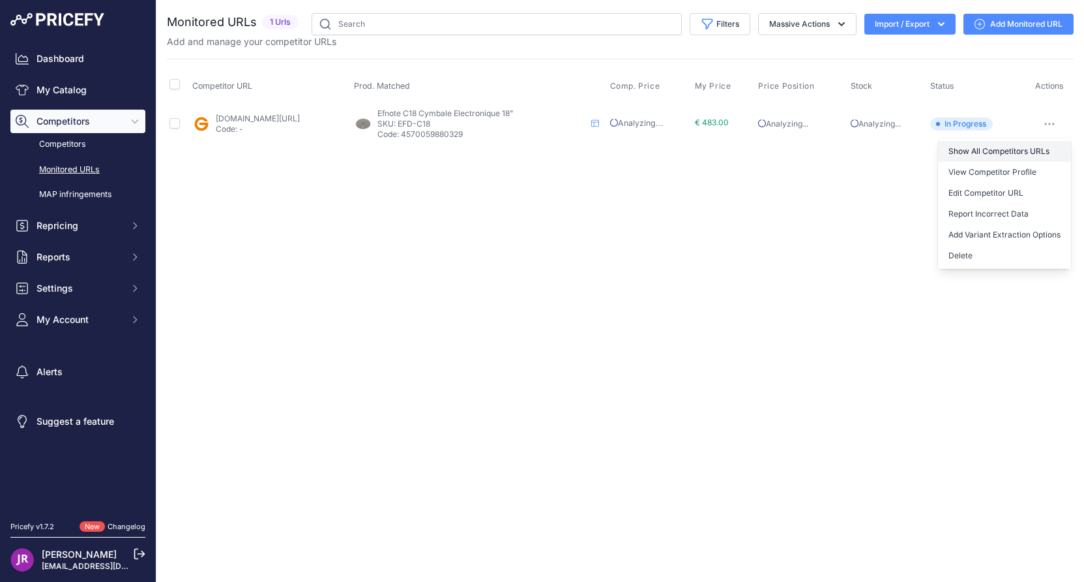
click at [1021, 149] on link "Show All Competitors URLs" at bounding box center [1004, 151] width 133 height 21
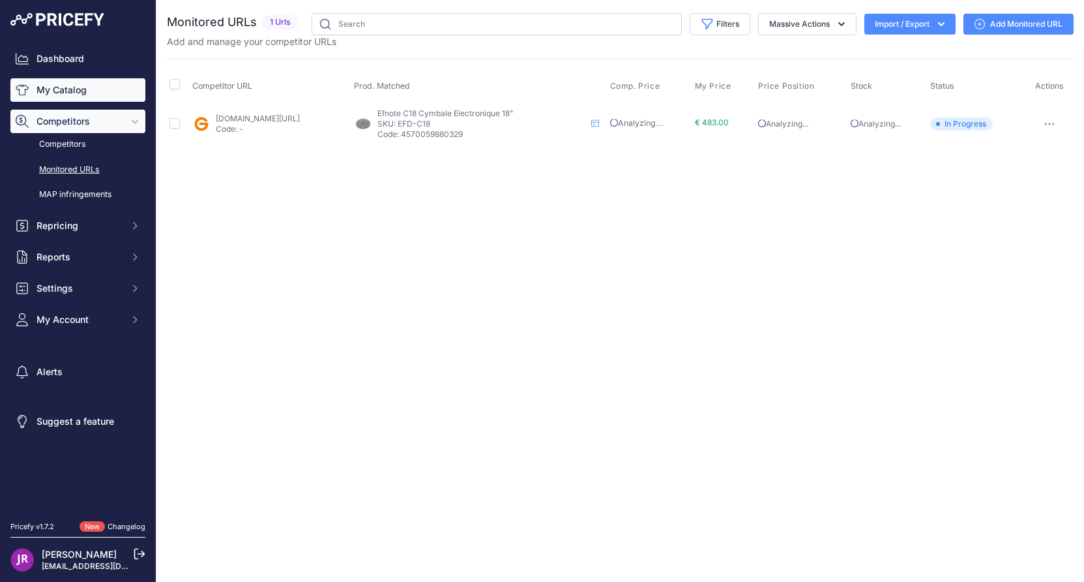
click at [53, 91] on link "My Catalog" at bounding box center [77, 89] width 135 height 23
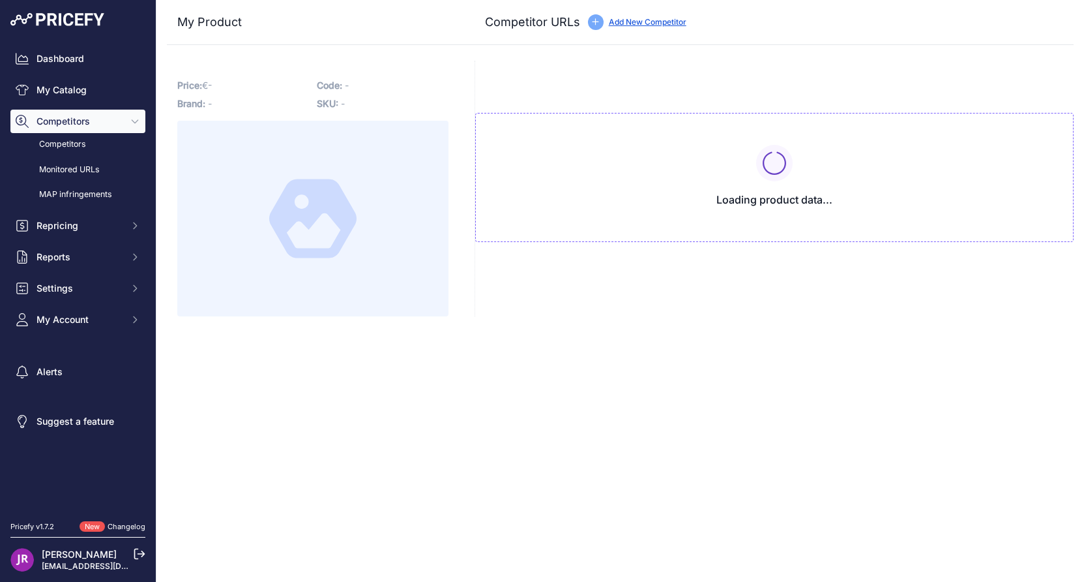
type input "[DOMAIN_NAME][URL]"
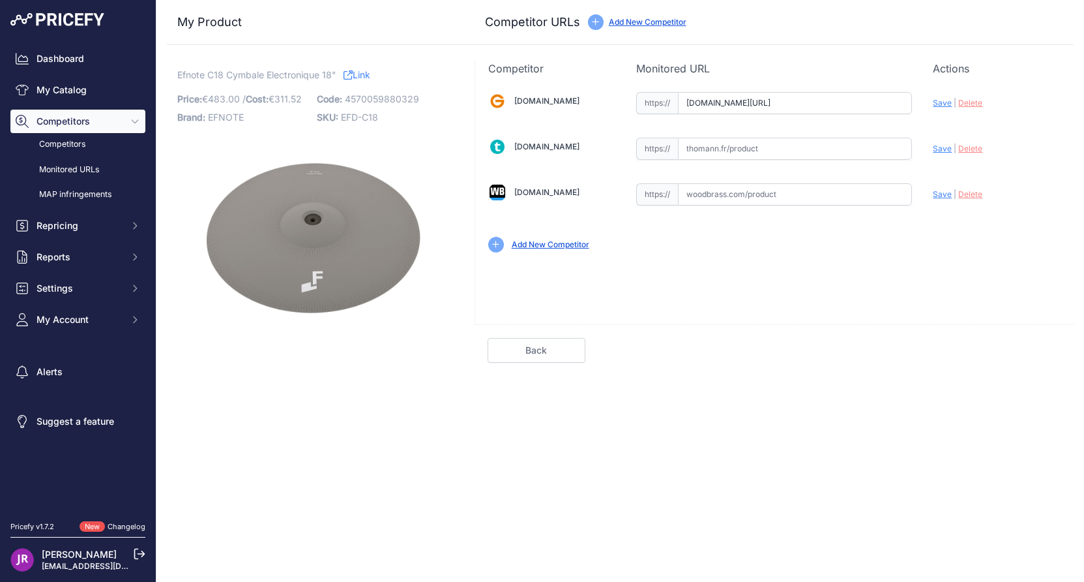
click at [706, 149] on input "text" at bounding box center [795, 149] width 234 height 22
paste input "[URL][DOMAIN_NAME]"
click at [946, 148] on span "Save" at bounding box center [942, 148] width 19 height 10
type input "https://www.thomann.fr/efnote_efd_c18_18_crash_cymbal.htm?prirule_jdsnikfkfjsd=…"
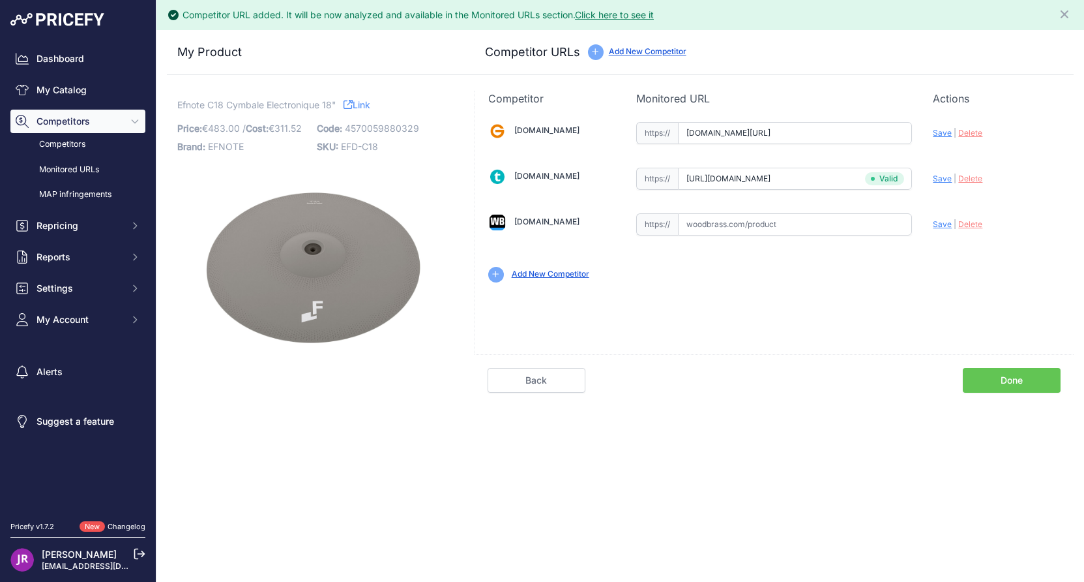
click at [1009, 381] on link "Done" at bounding box center [1012, 380] width 98 height 25
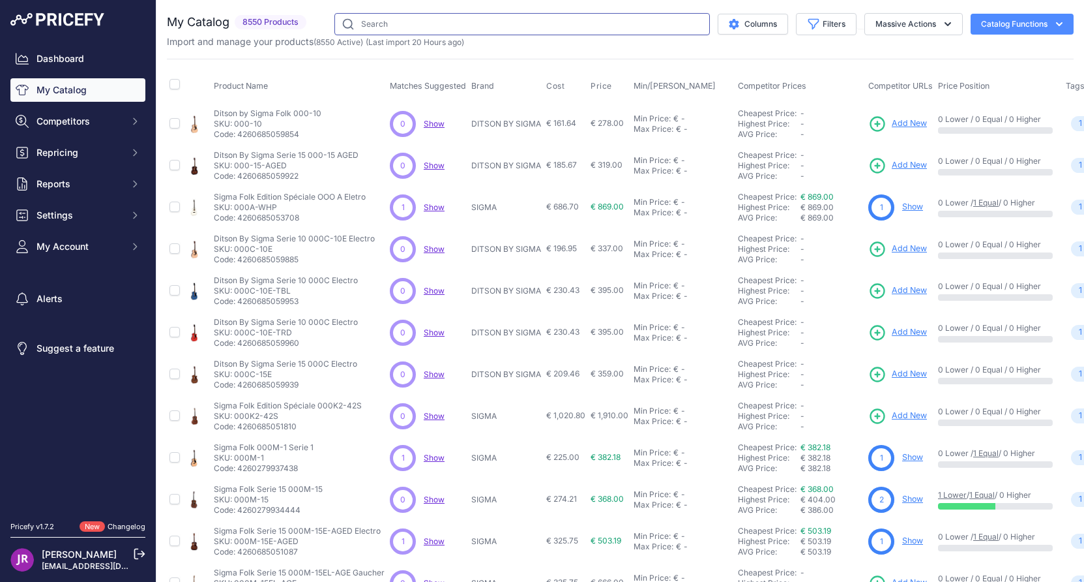
click at [384, 28] on input "text" at bounding box center [523, 24] width 376 height 22
type input "efnote"
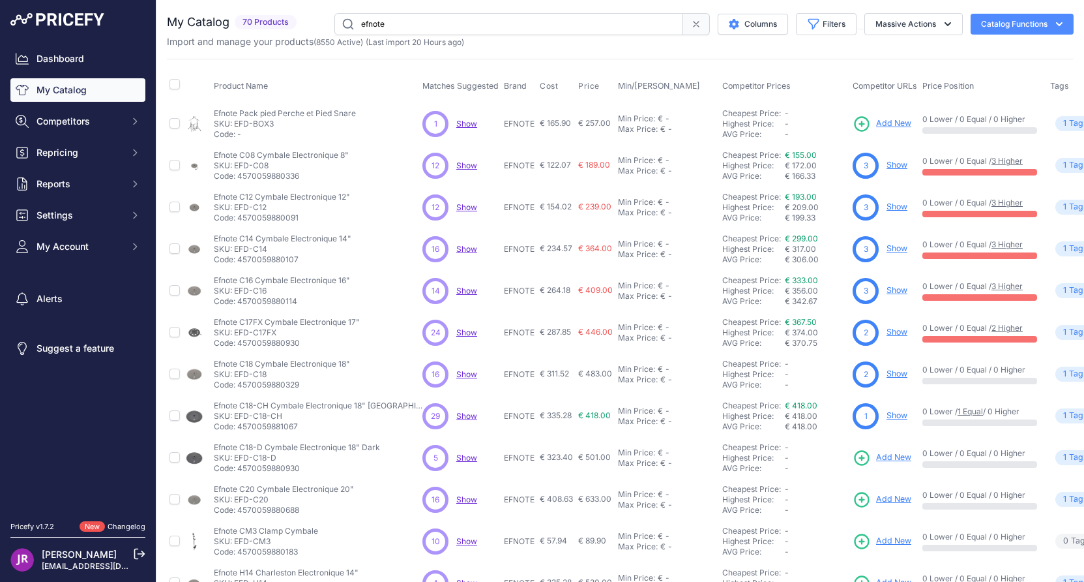
click at [887, 376] on link "Show" at bounding box center [897, 373] width 21 height 10
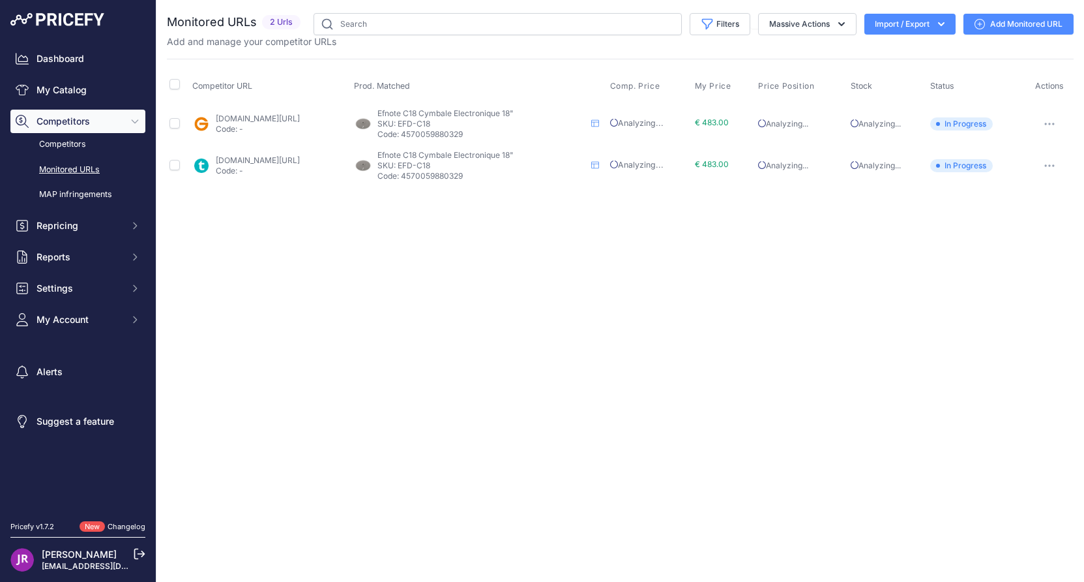
click at [1054, 120] on button "button" at bounding box center [1050, 124] width 26 height 18
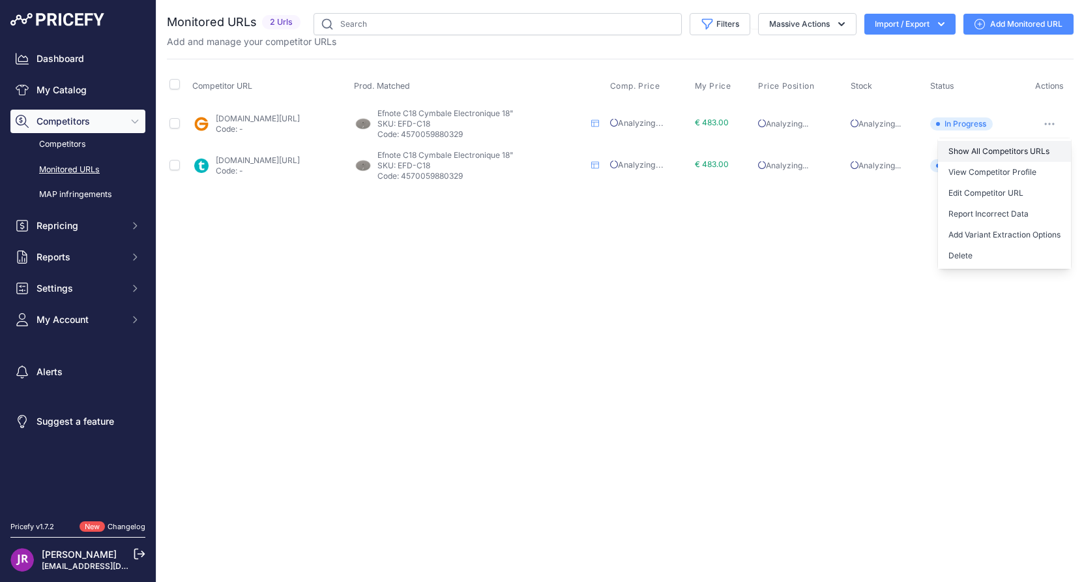
click at [983, 151] on link "Show All Competitors URLs" at bounding box center [1004, 151] width 133 height 21
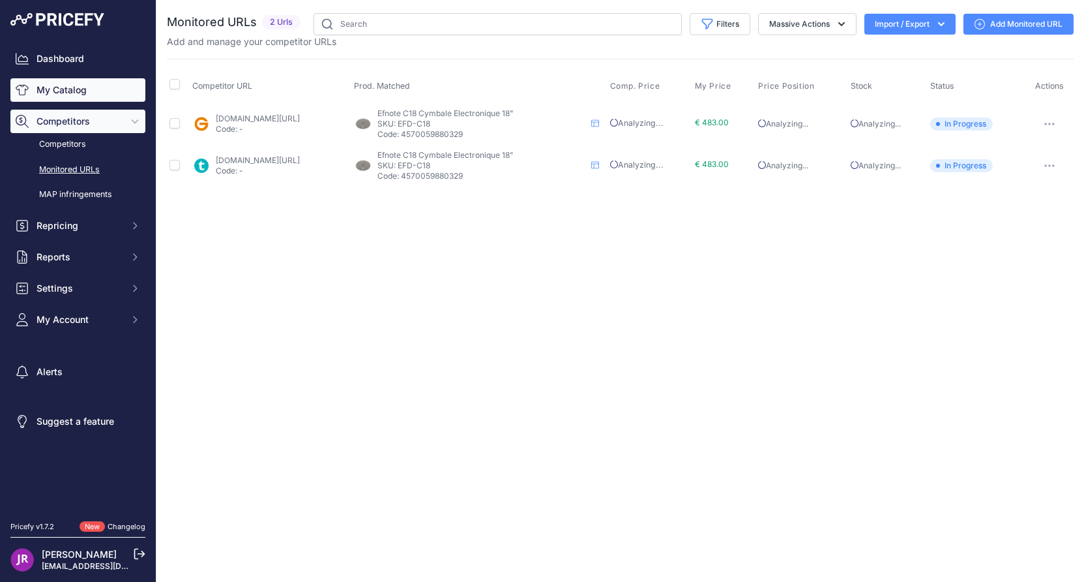
click at [65, 91] on link "My Catalog" at bounding box center [77, 89] width 135 height 23
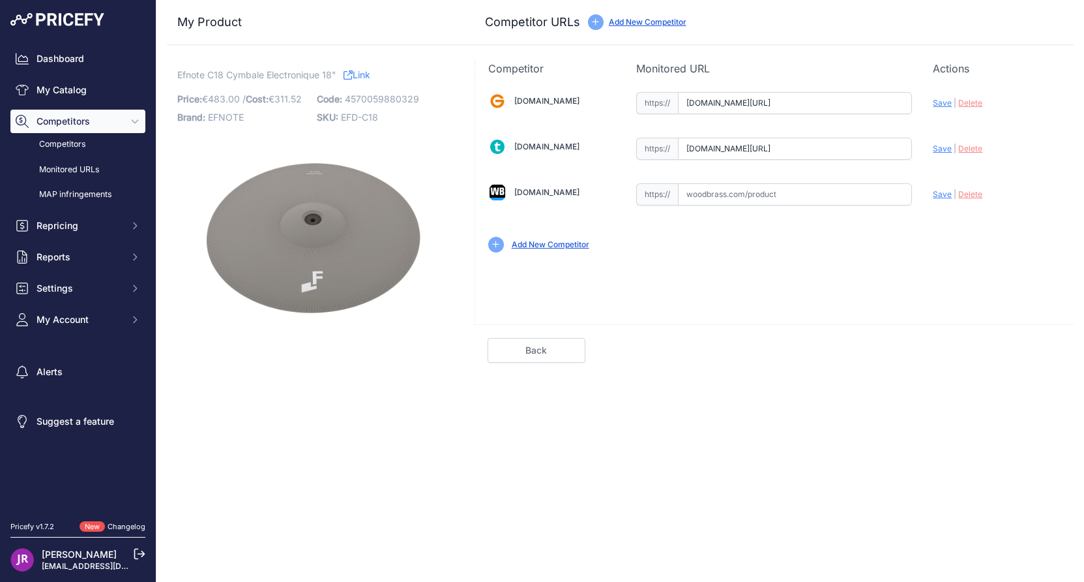
click at [712, 195] on input "text" at bounding box center [795, 194] width 234 height 22
paste input "[URL][DOMAIN_NAME]"
click at [943, 196] on span "Save" at bounding box center [942, 194] width 19 height 10
type input "[URL][DOMAIN_NAME]"
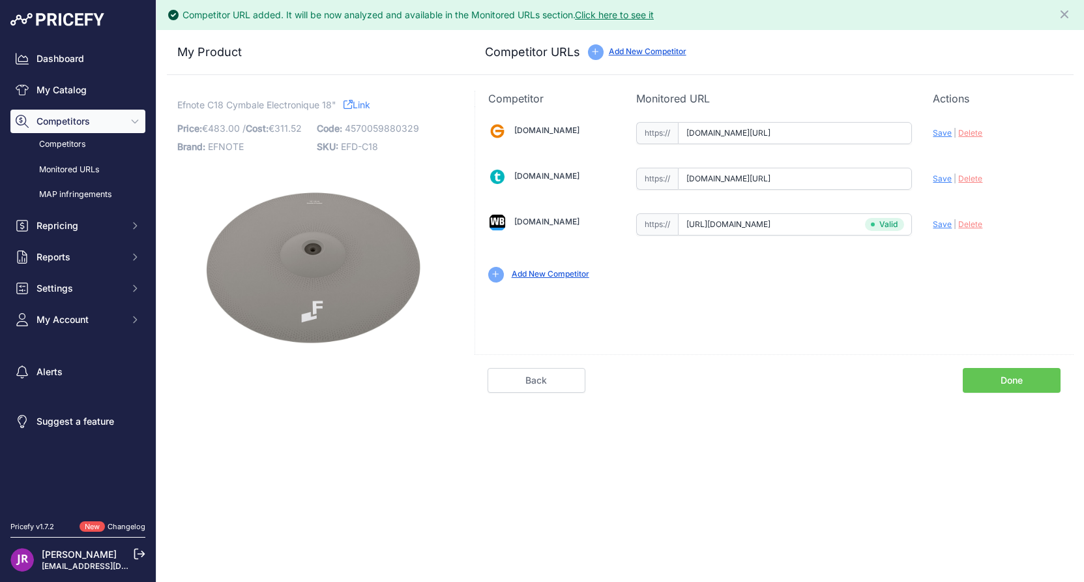
click at [1004, 380] on link "Done" at bounding box center [1012, 380] width 98 height 25
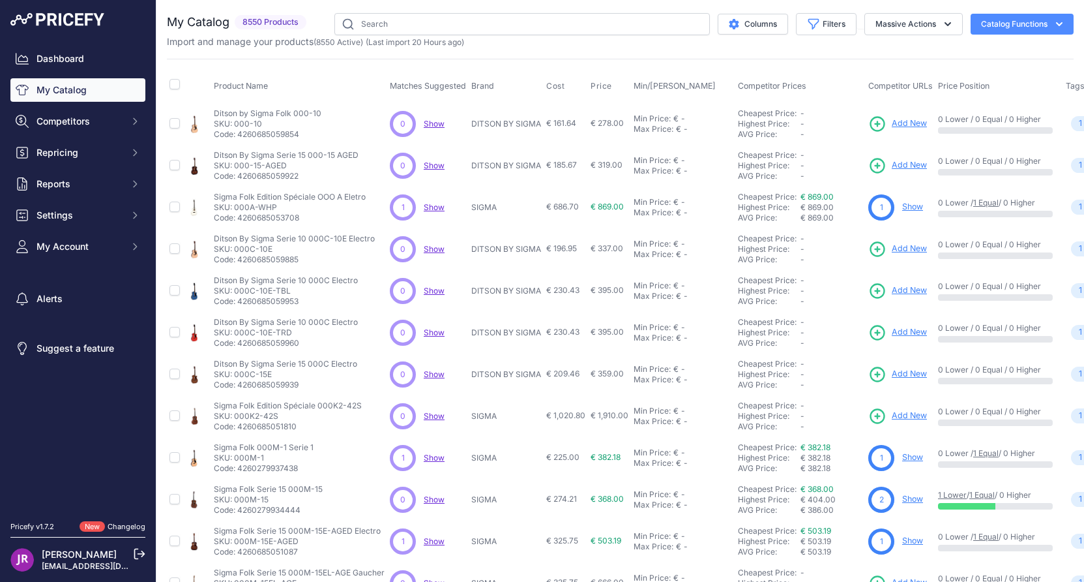
click at [65, 91] on link "My Catalog" at bounding box center [77, 89] width 135 height 23
click at [360, 29] on input "text" at bounding box center [523, 24] width 376 height 22
type input "efnote"
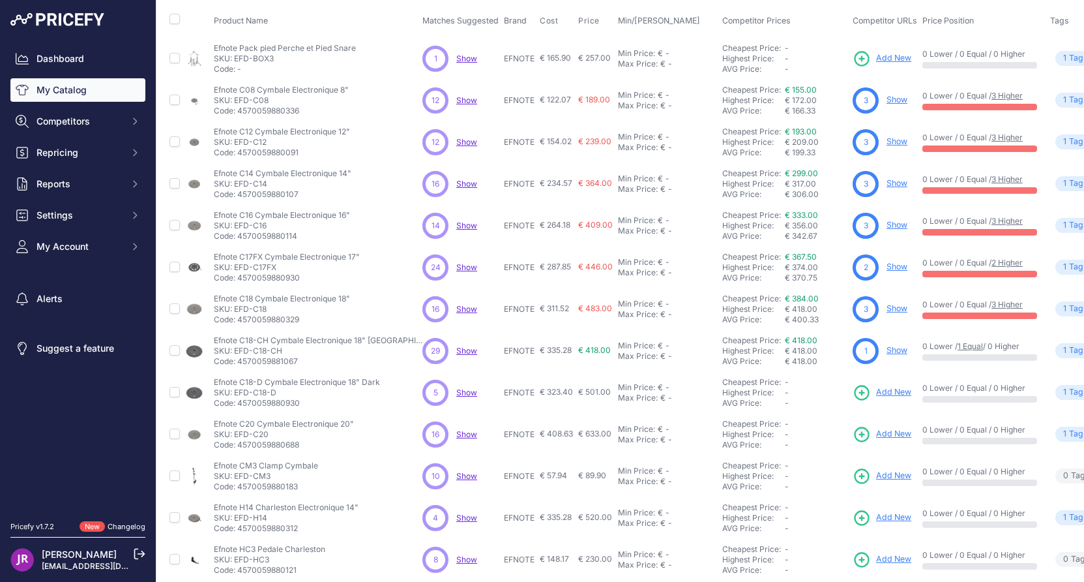
scroll to position [130, 0]
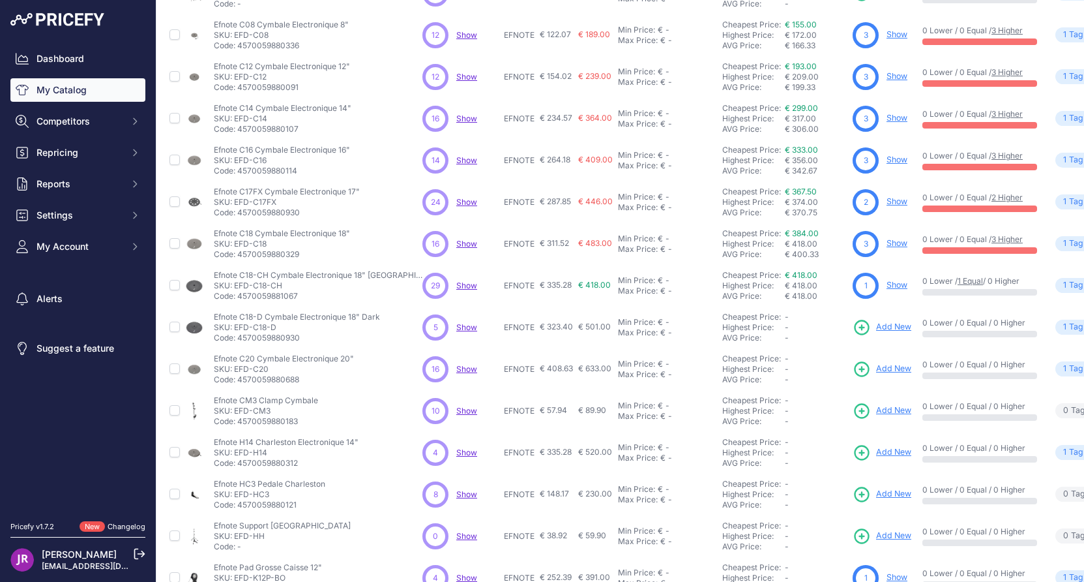
drag, startPoint x: 290, startPoint y: 282, endPoint x: 233, endPoint y: 289, distance: 56.5
click at [233, 289] on p "SKU: EFD-C18-CH" at bounding box center [318, 285] width 209 height 10
copy p "EFD-C18-CH"
click at [887, 284] on link "Show" at bounding box center [897, 285] width 21 height 10
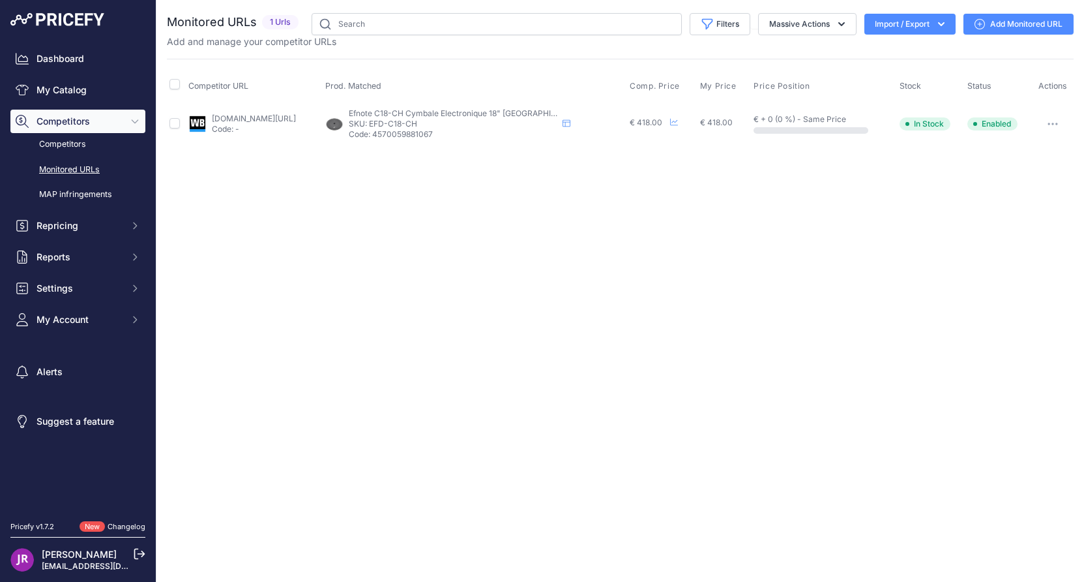
click at [1053, 121] on button "button" at bounding box center [1053, 124] width 26 height 18
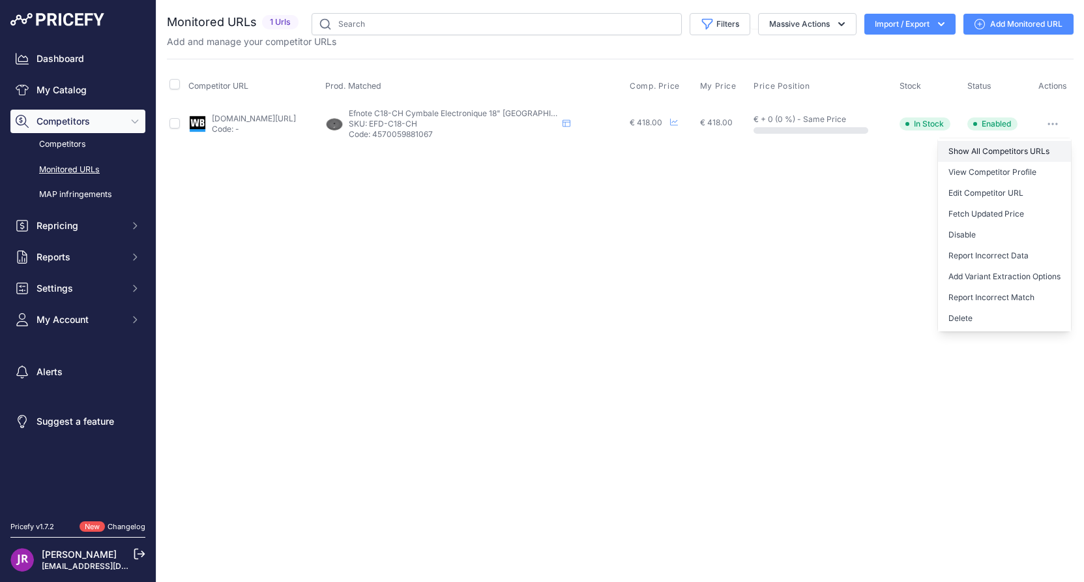
click at [991, 149] on link "Show All Competitors URLs" at bounding box center [1004, 151] width 133 height 21
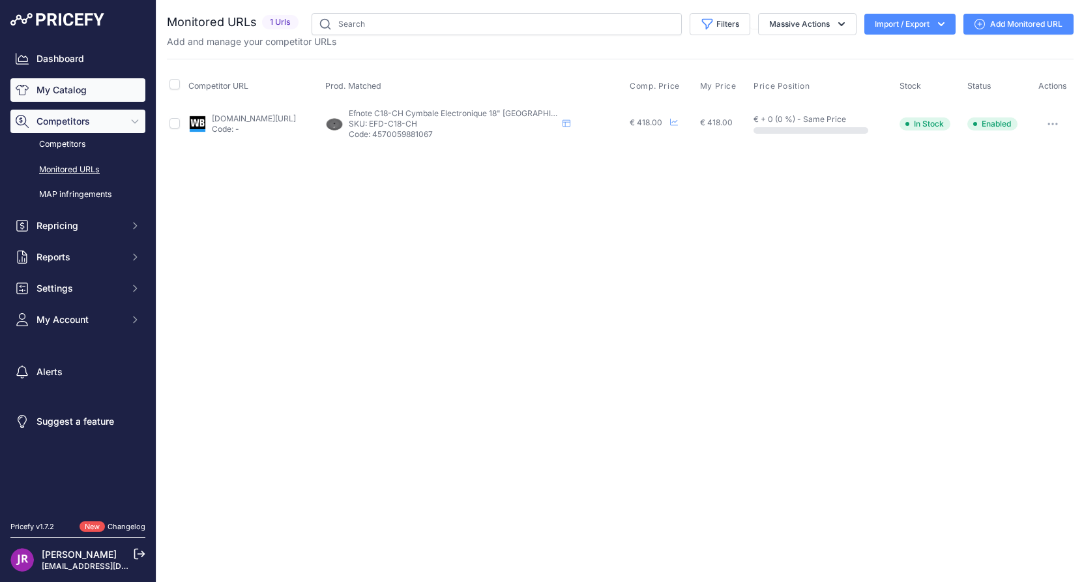
click at [78, 91] on link "My Catalog" at bounding box center [77, 89] width 135 height 23
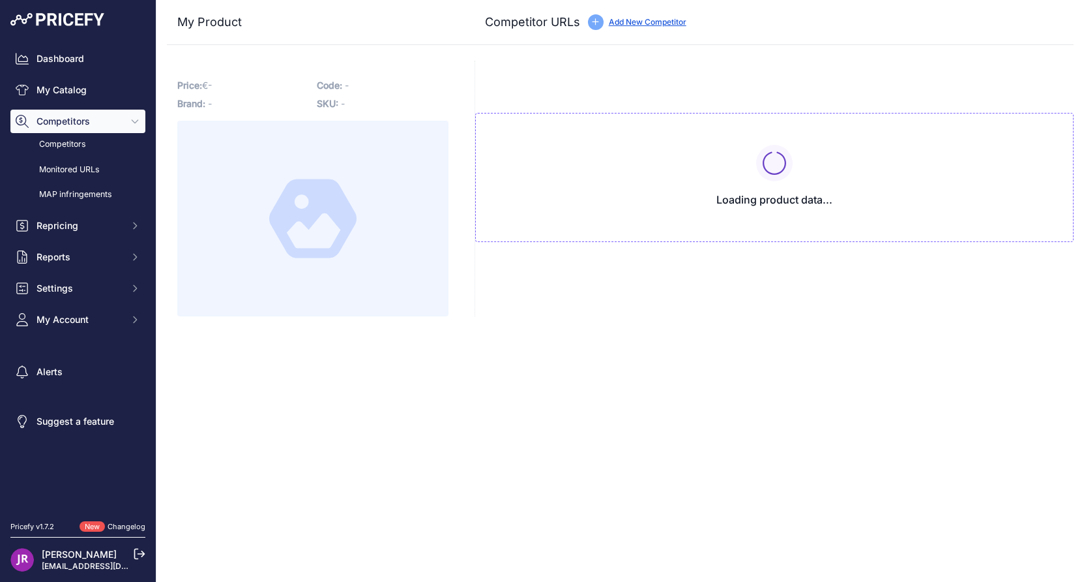
type input "[DOMAIN_NAME][URL]"
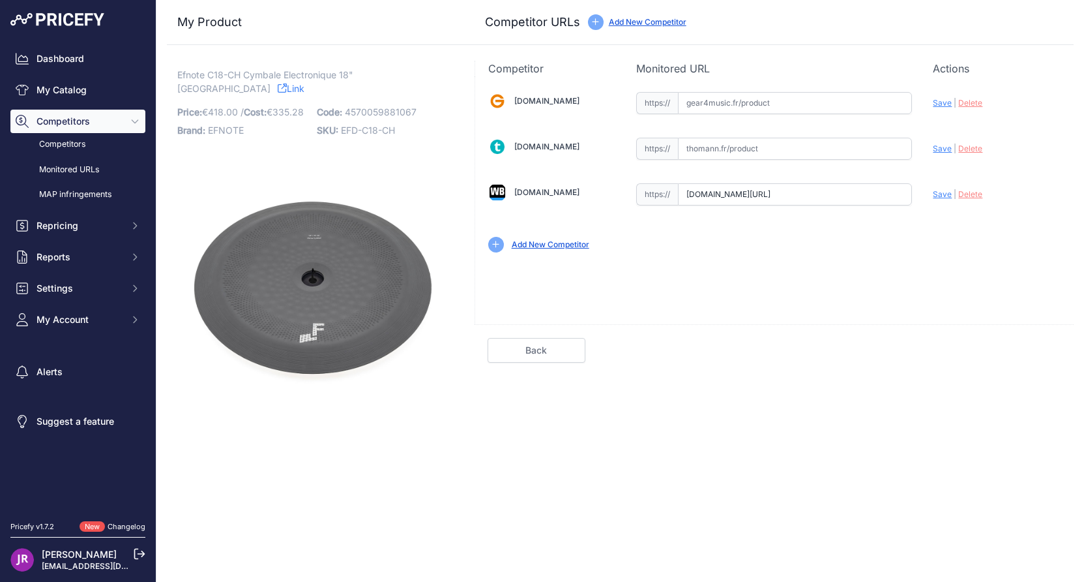
click at [713, 191] on input "[DOMAIN_NAME][URL]" at bounding box center [795, 194] width 234 height 22
drag, startPoint x: 685, startPoint y: 192, endPoint x: 942, endPoint y: 205, distance: 257.3
click at [942, 205] on div "[DOMAIN_NAME] Valid Invalid" at bounding box center [774, 170] width 599 height 189
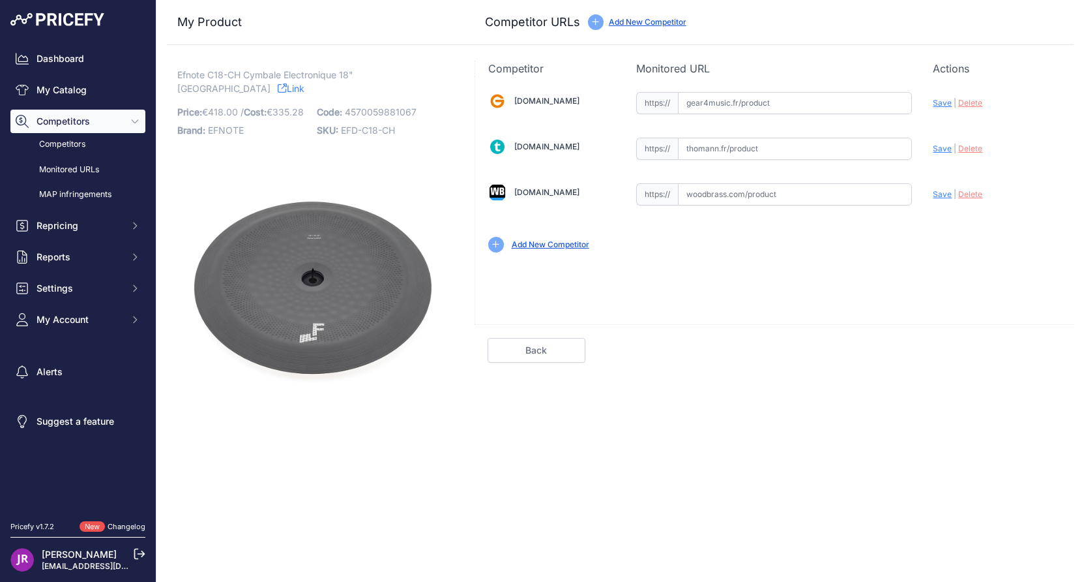
click at [728, 106] on input "text" at bounding box center [795, 103] width 234 height 22
paste input "https://www.gear4music.fr/fr/Batterie-and-Percussion/Ef-Note-EFD-C18CH-18-China…"
click at [940, 103] on span "Save" at bounding box center [942, 103] width 19 height 10
type input "https://www.gear4music.fr/fr/Batterie-and-Percussion/Ef-Note-EFD-C18CH-18-China…"
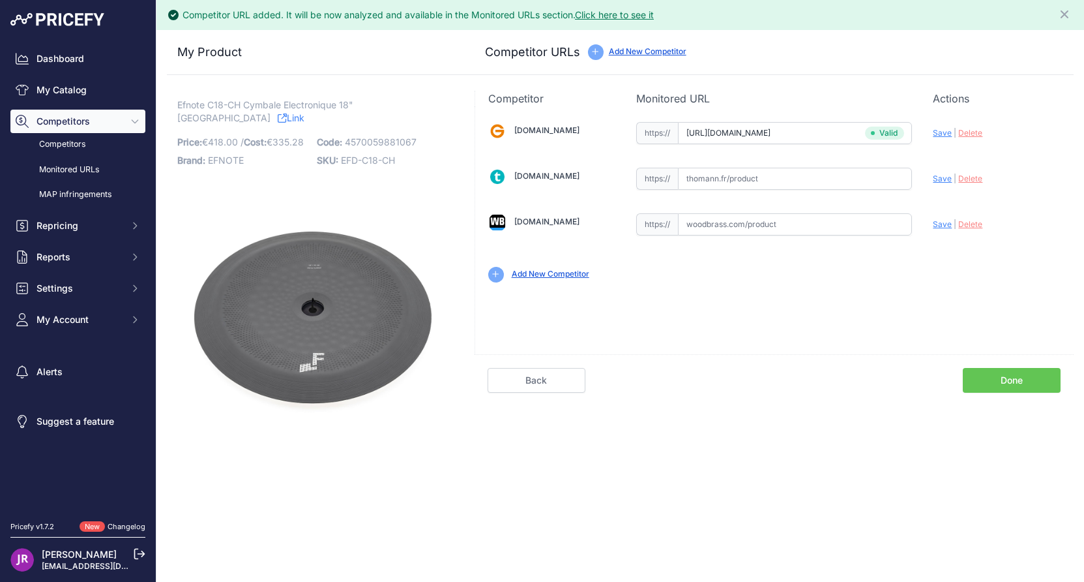
click at [1009, 375] on link "Done" at bounding box center [1012, 380] width 98 height 25
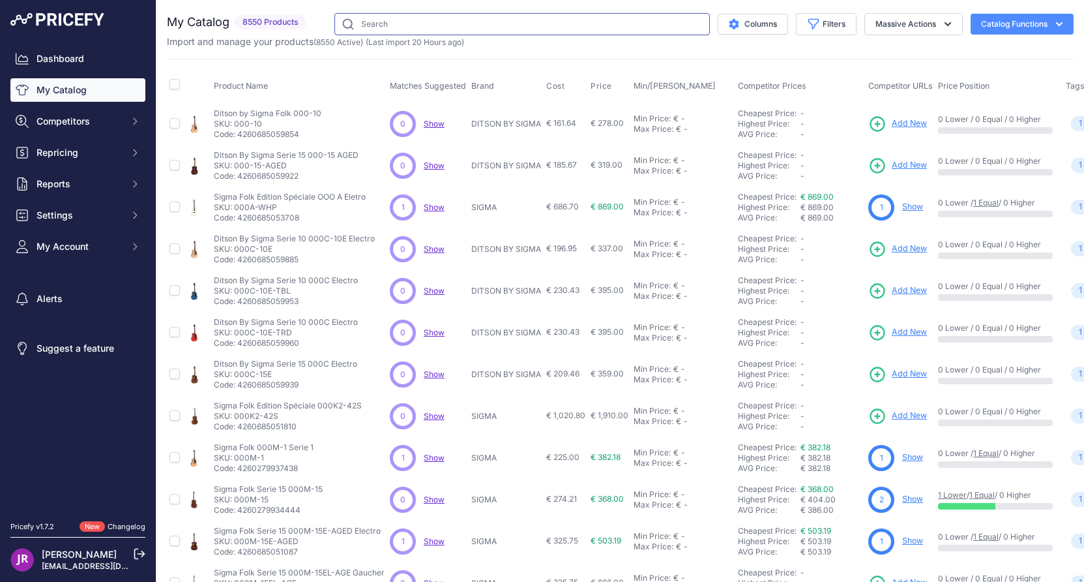
click at [367, 29] on input "text" at bounding box center [523, 24] width 376 height 22
type input "efnote"
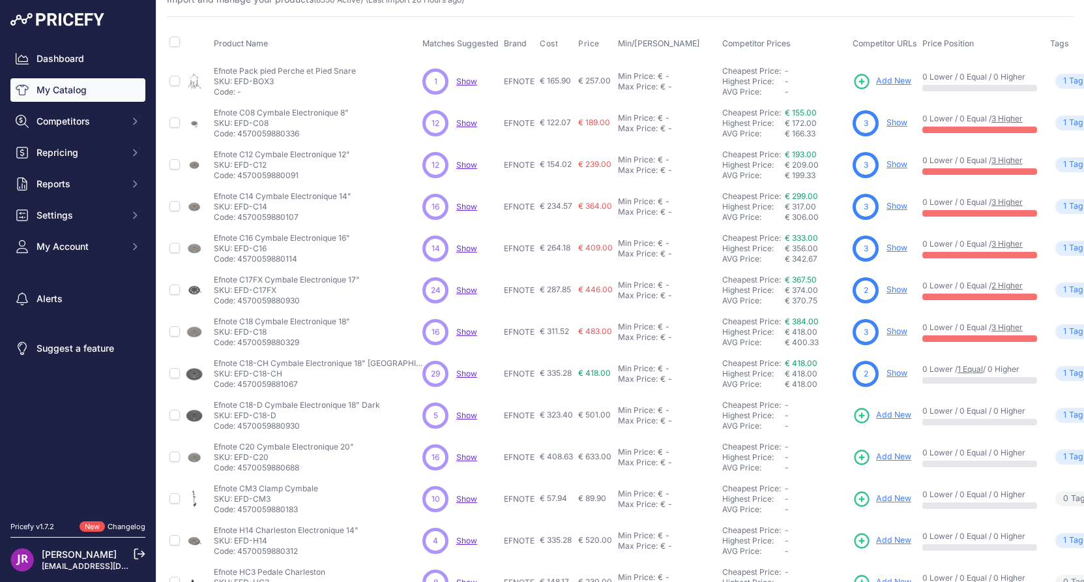
scroll to position [65, 0]
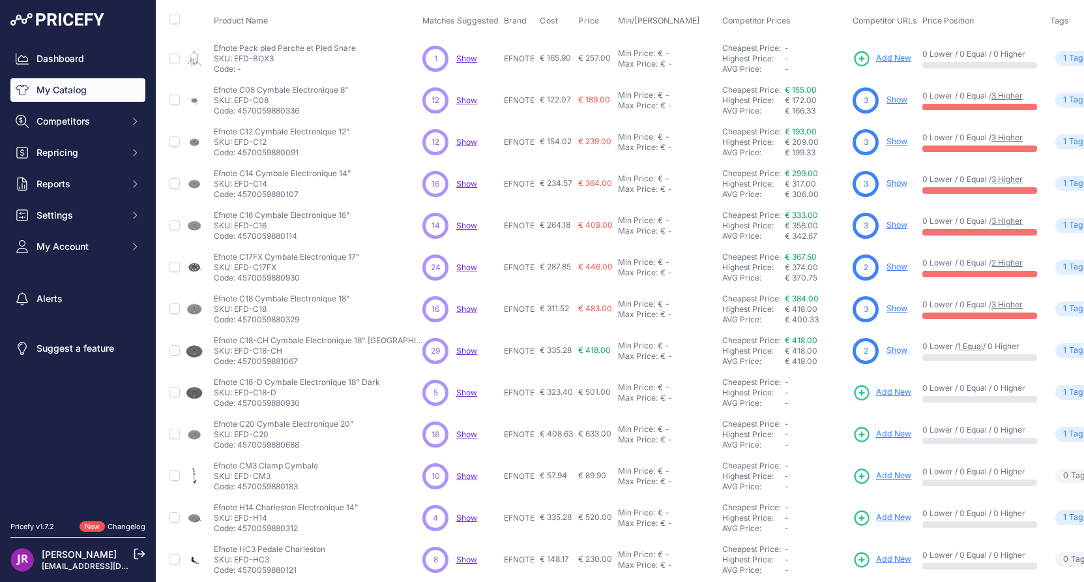
click at [887, 353] on link "Show" at bounding box center [897, 350] width 21 height 10
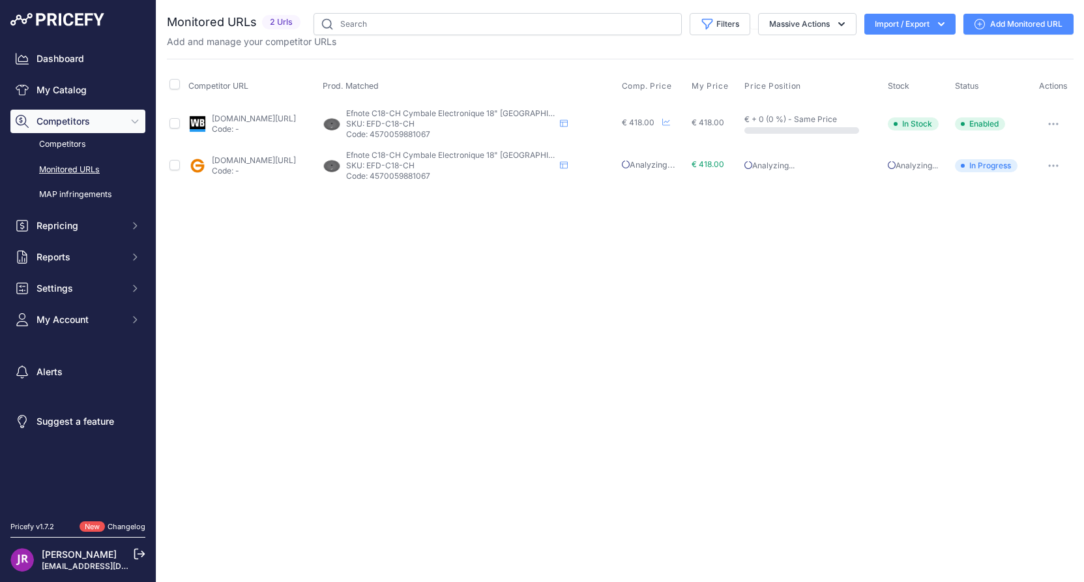
click at [1051, 125] on icon "button" at bounding box center [1049, 123] width 1 height 1
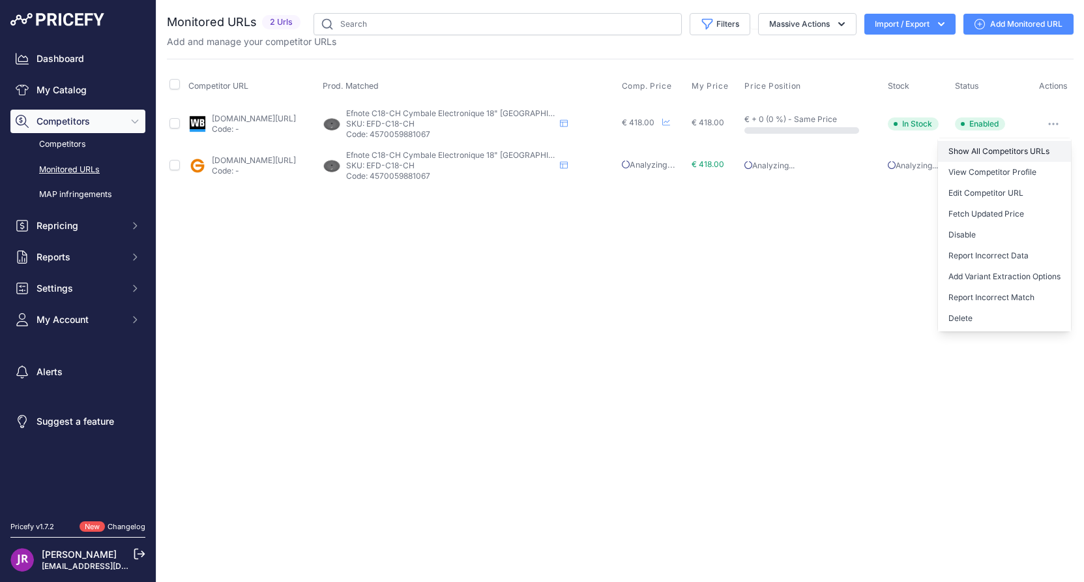
click at [978, 151] on link "Show All Competitors URLs" at bounding box center [1004, 151] width 133 height 21
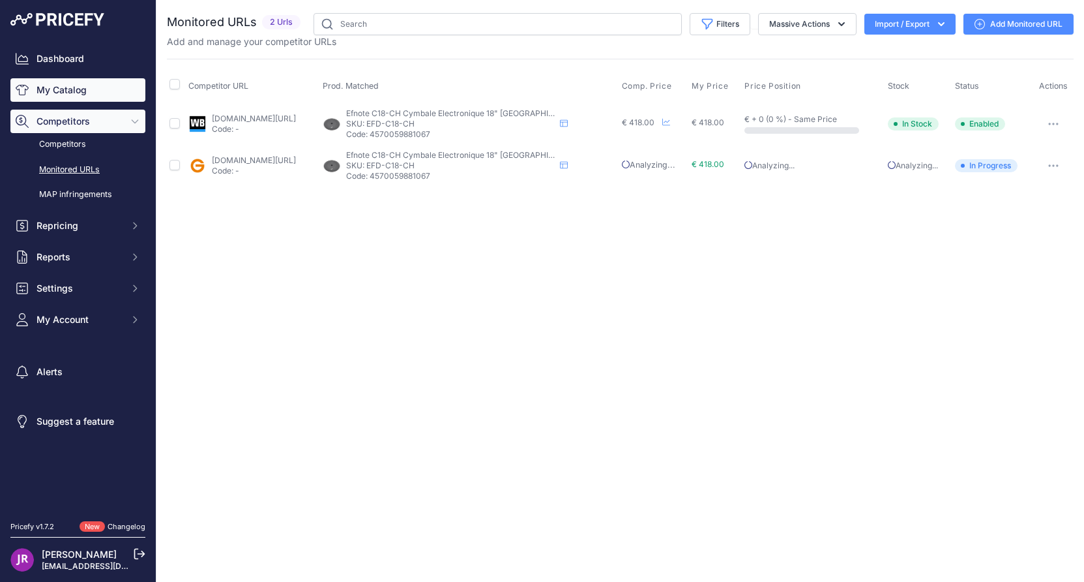
click at [55, 88] on link "My Catalog" at bounding box center [77, 89] width 135 height 23
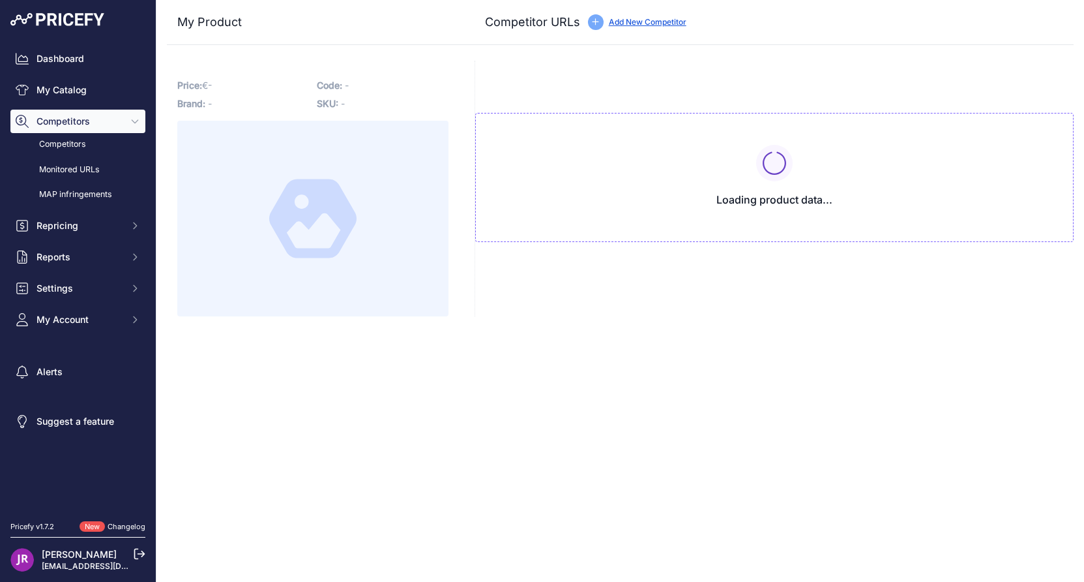
type input "[DOMAIN_NAME][URL]"
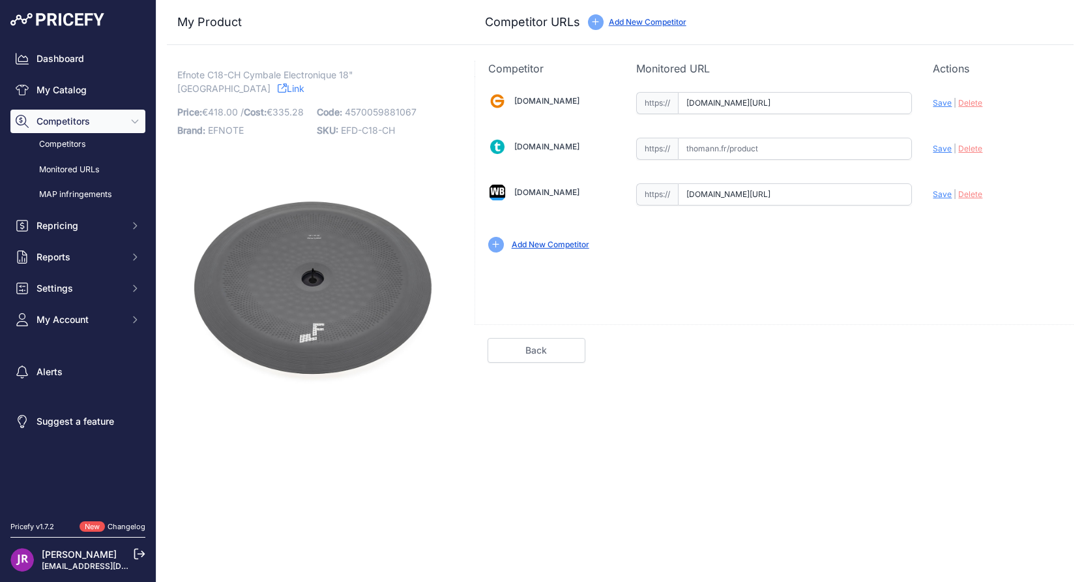
scroll to position [0, 197]
drag, startPoint x: 686, startPoint y: 196, endPoint x: 1079, endPoint y: 211, distance: 392.8
click at [1079, 211] on div "My Product Competitor URLs Price: 418.00 / Cost:" at bounding box center [621, 209] width 928 height 419
click at [943, 192] on span "Save" at bounding box center [942, 194] width 19 height 10
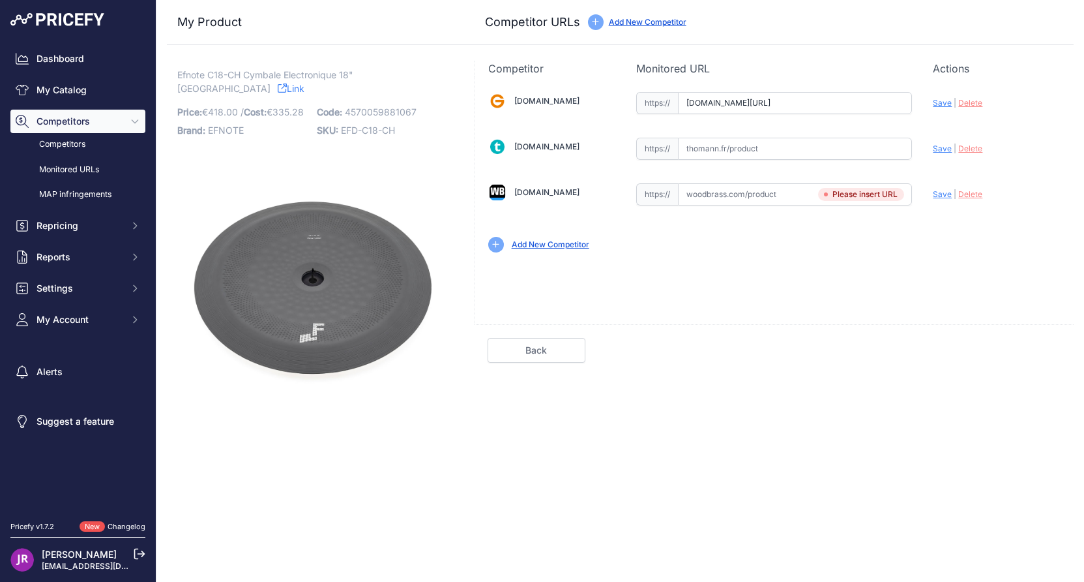
click at [946, 196] on span "Save" at bounding box center [942, 194] width 19 height 10
click at [978, 196] on span "Delete" at bounding box center [971, 194] width 24 height 10
click at [860, 222] on div "Gear4music.fr Valid Invalid" at bounding box center [774, 170] width 599 height 189
click at [751, 196] on input "text" at bounding box center [795, 194] width 234 height 22
click at [966, 195] on span "Delete" at bounding box center [971, 194] width 24 height 10
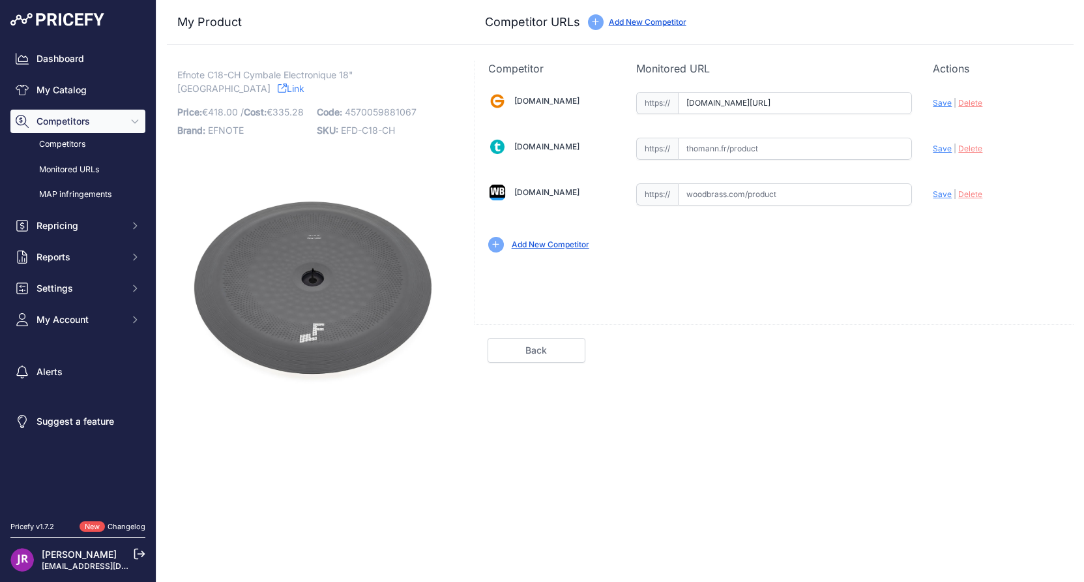
click at [703, 149] on input "text" at bounding box center [795, 149] width 234 height 22
paste input "https://www.thomann.fr/efnote_efd_c18ch_18_china_cymbal.htm"
click at [936, 151] on span "Save" at bounding box center [942, 148] width 19 height 10
type input "https://www.thomann.fr/efnote_efd_c18ch_18_china_cymbal.htm?prirule_jdsnikfkfjs…"
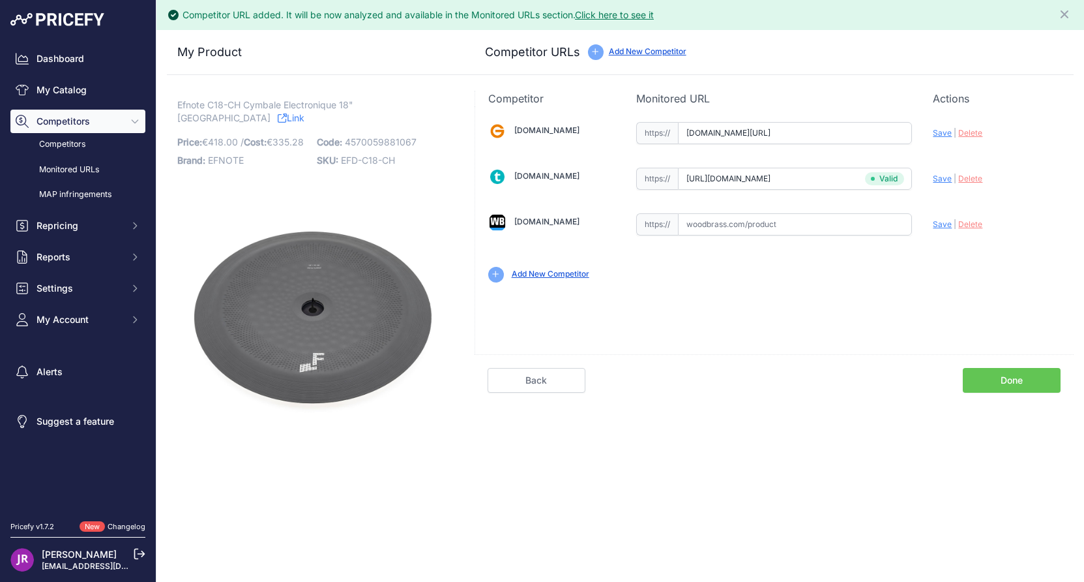
click at [998, 381] on link "Done" at bounding box center [1012, 380] width 98 height 25
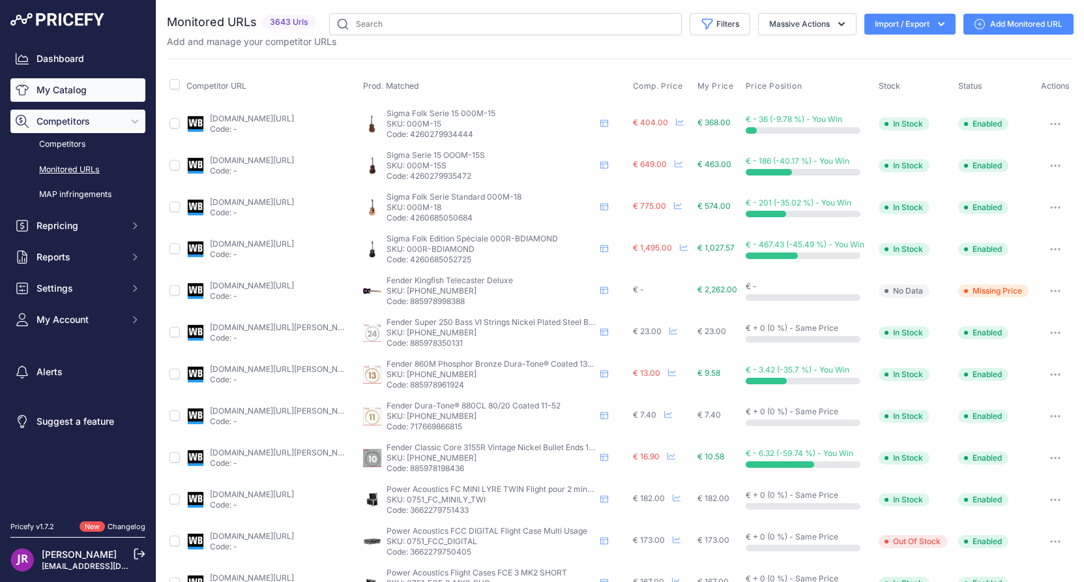
click at [78, 93] on link "My Catalog" at bounding box center [77, 89] width 135 height 23
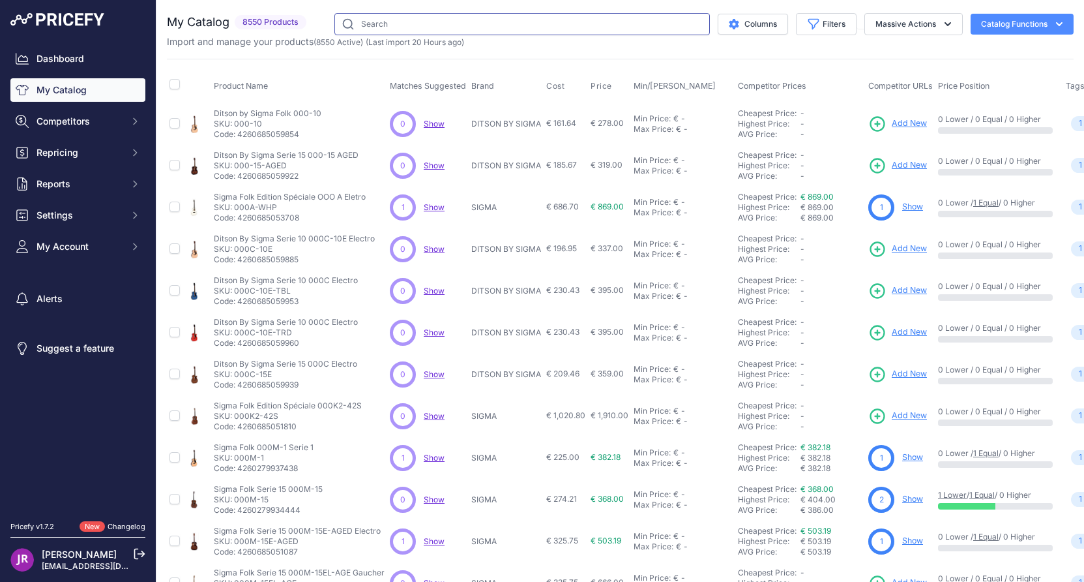
click at [366, 21] on input "text" at bounding box center [523, 24] width 376 height 22
type input "efnote"
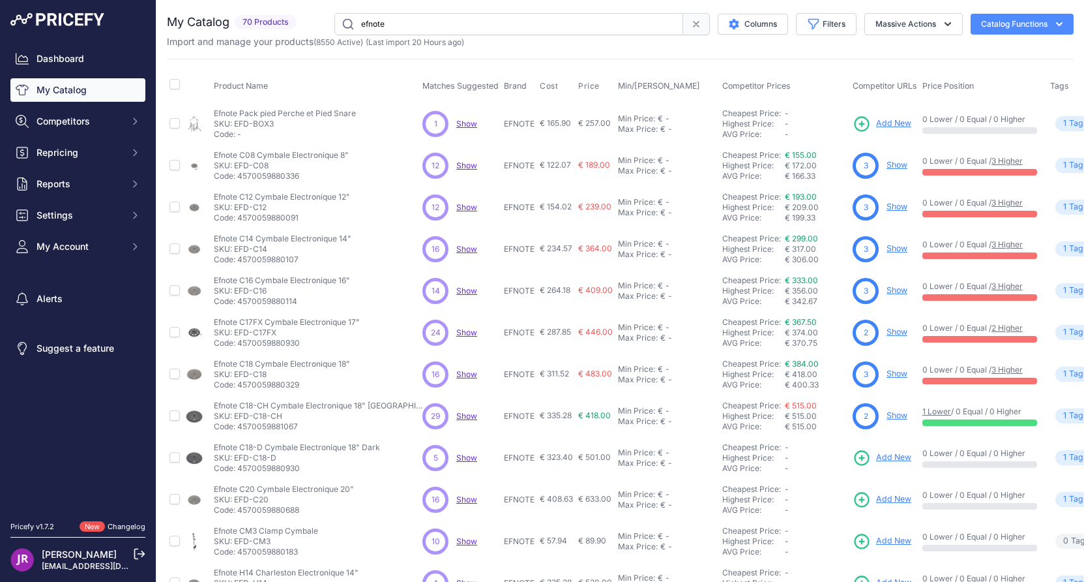
click at [887, 416] on link "Show" at bounding box center [897, 415] width 21 height 10
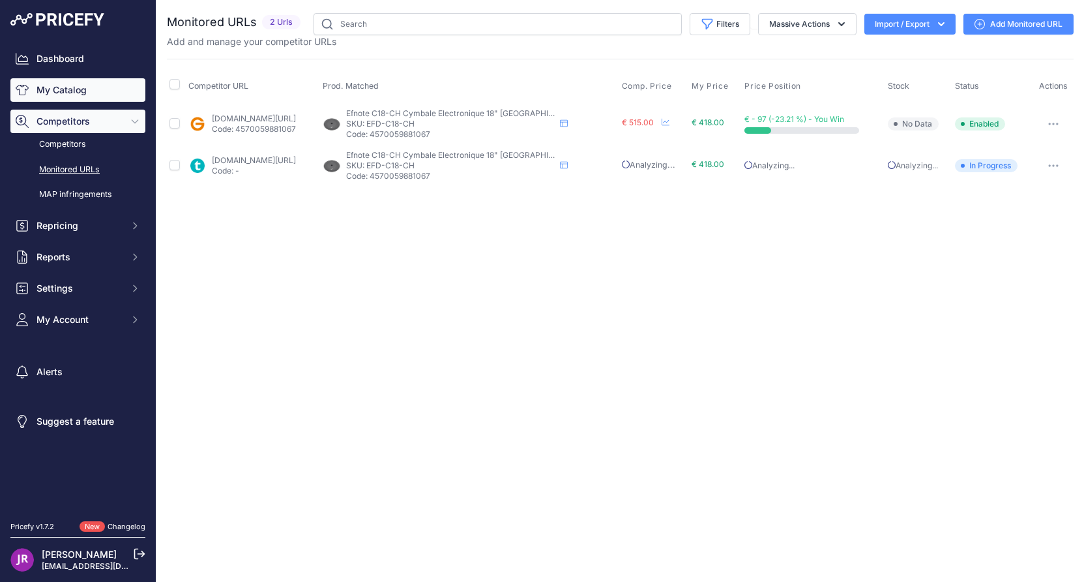
click at [80, 87] on link "My Catalog" at bounding box center [77, 89] width 135 height 23
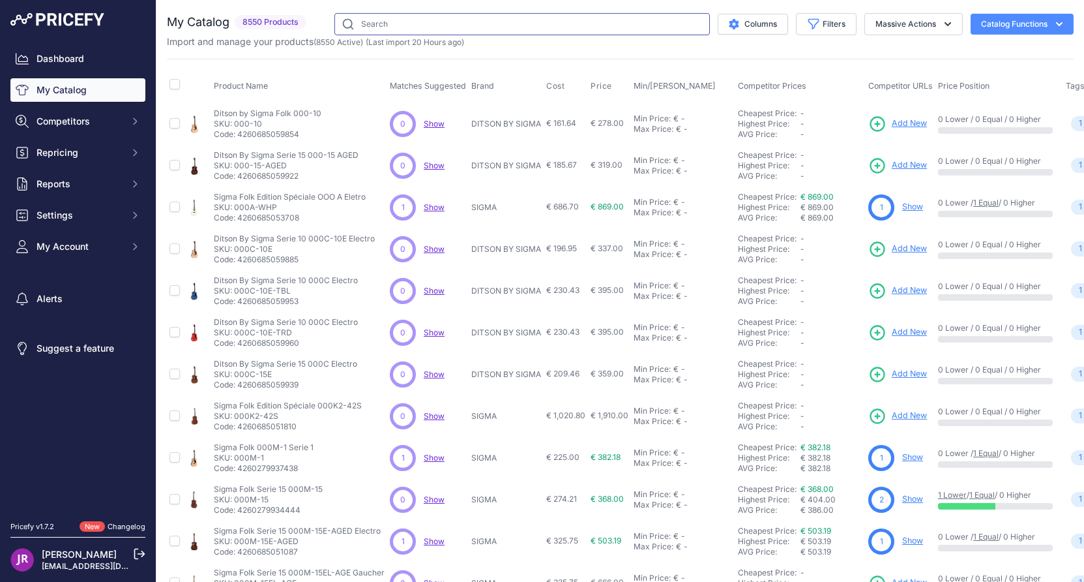
click at [392, 31] on input "text" at bounding box center [523, 24] width 376 height 22
type input "efnote"
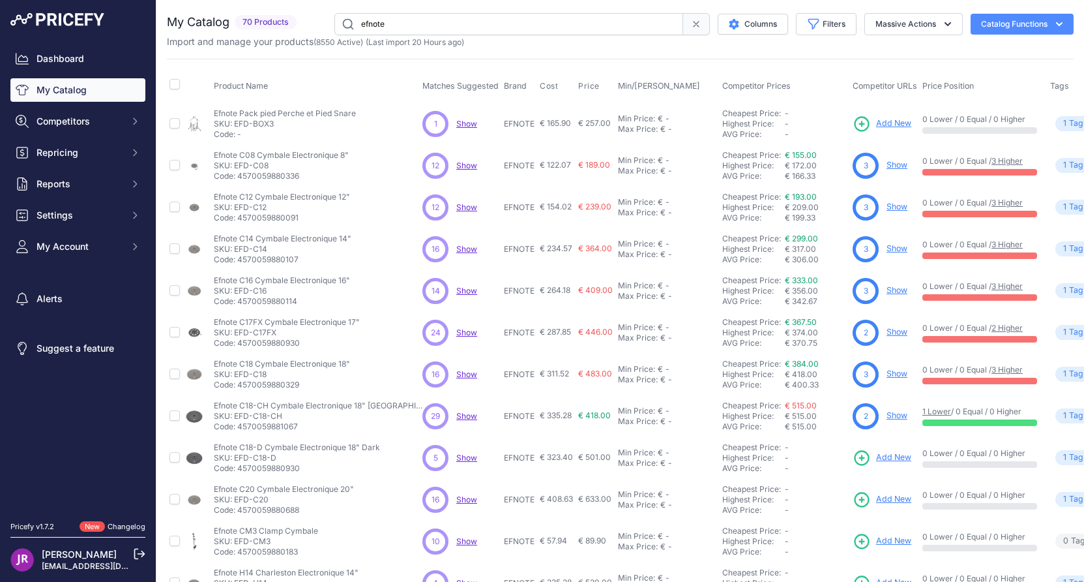
click at [887, 420] on link "Show" at bounding box center [897, 415] width 21 height 10
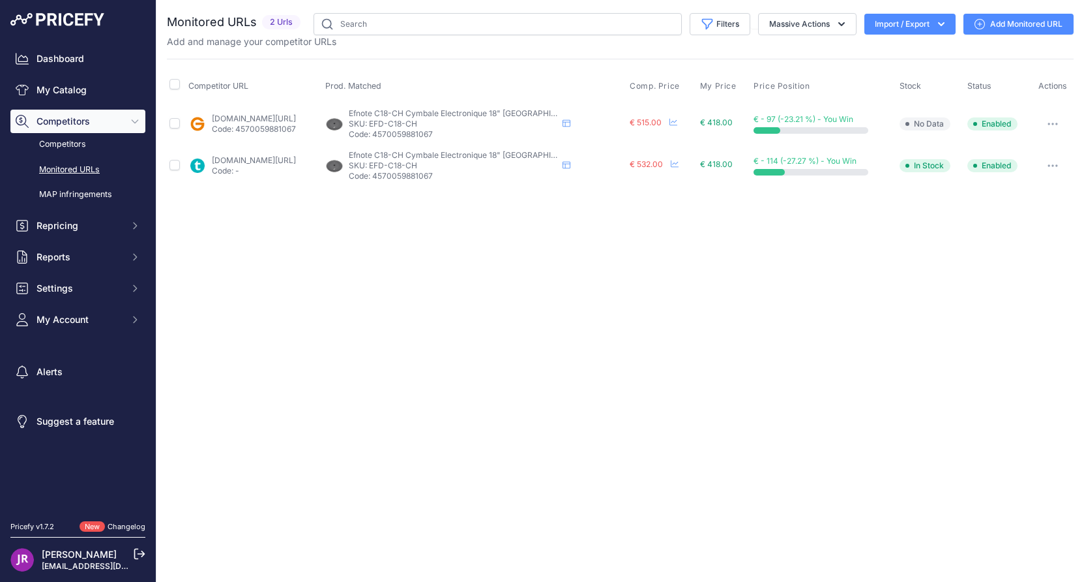
click at [1056, 121] on button "button" at bounding box center [1053, 124] width 26 height 18
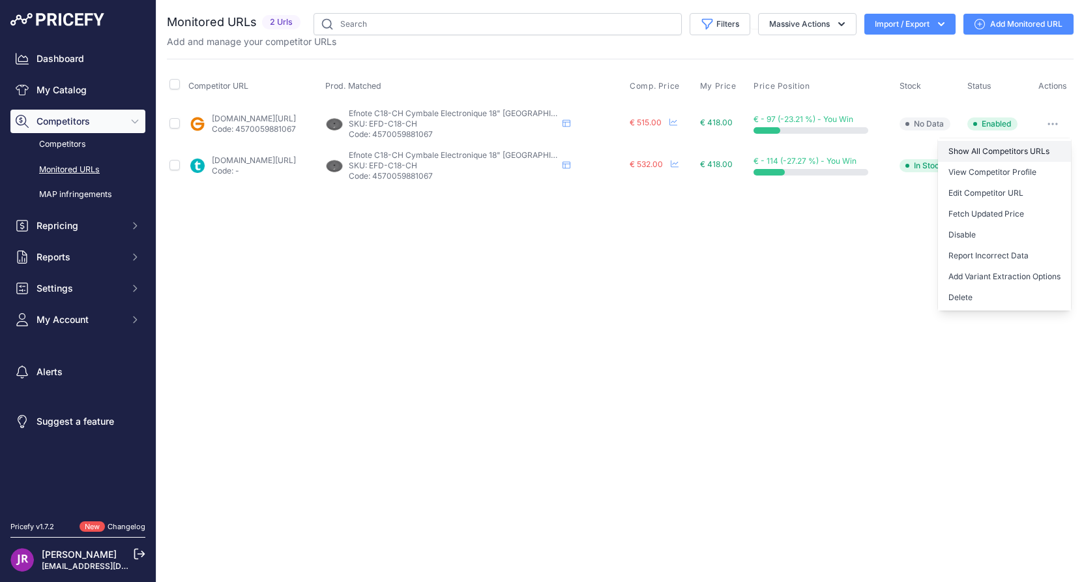
click at [1005, 150] on link "Show All Competitors URLs" at bounding box center [1004, 151] width 133 height 21
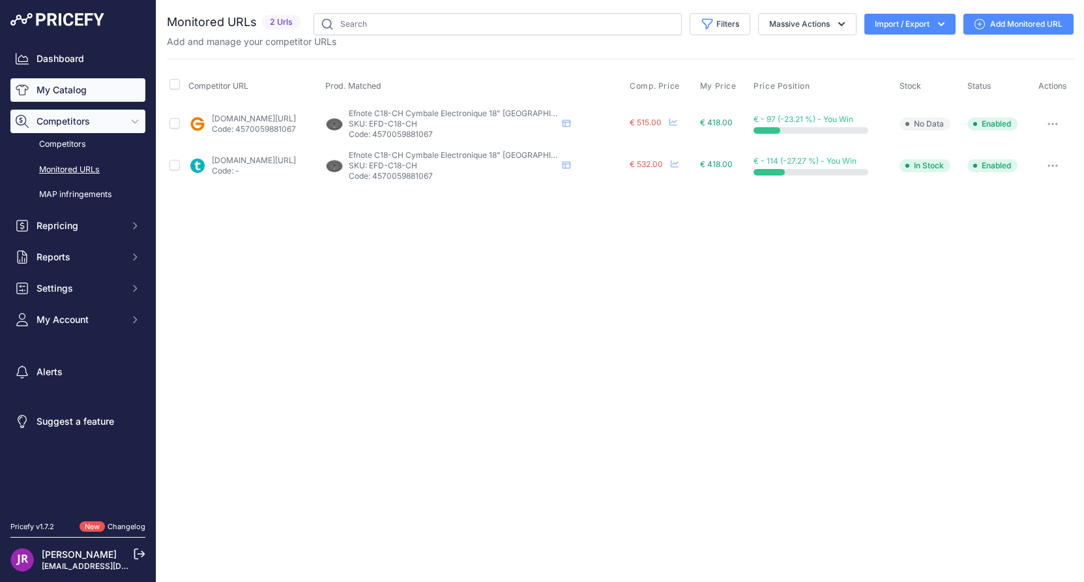
click at [88, 91] on link "My Catalog" at bounding box center [77, 89] width 135 height 23
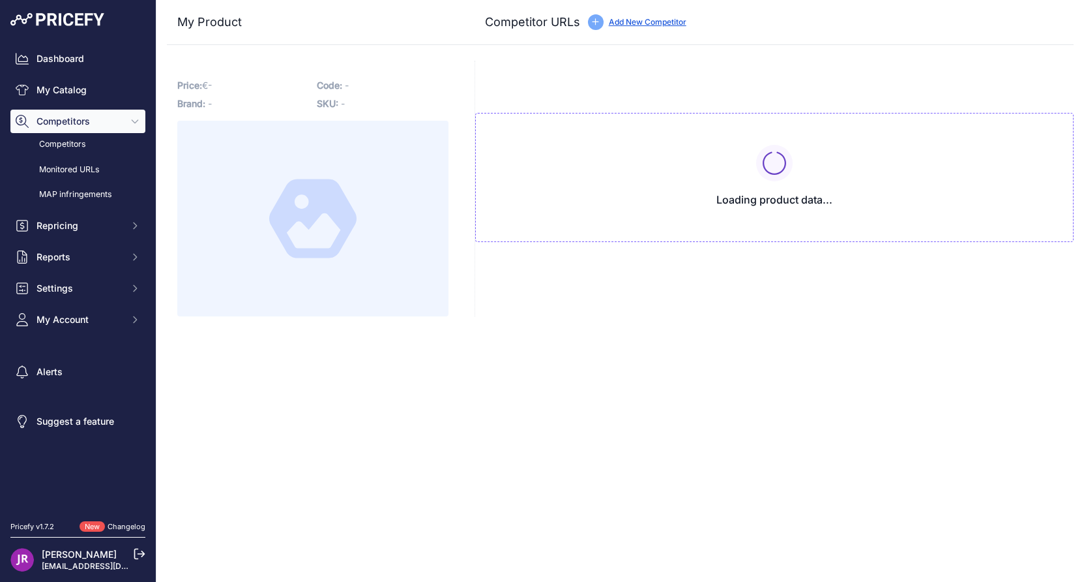
type input "[DOMAIN_NAME][URL]"
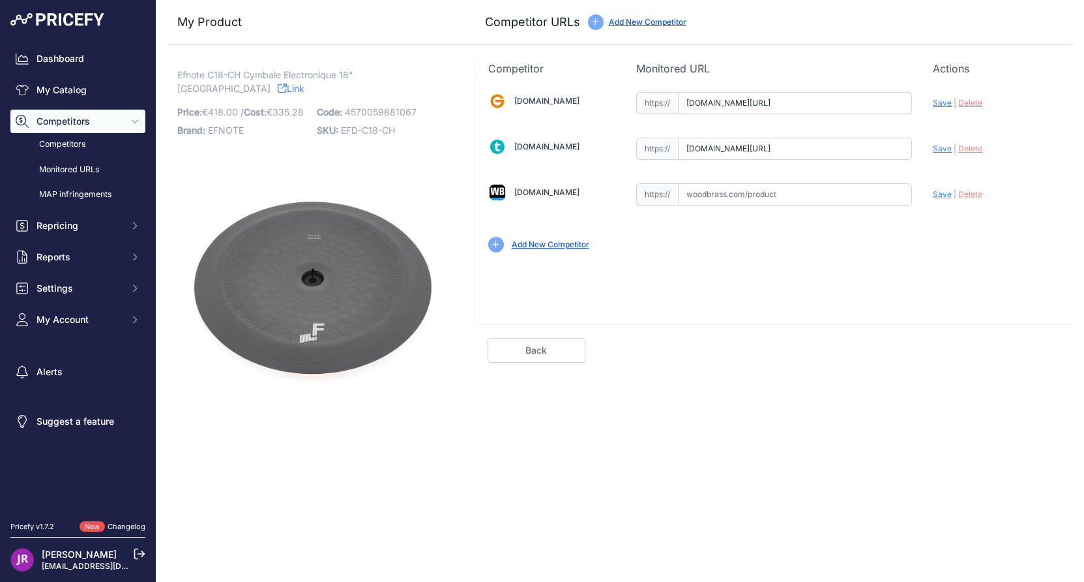
click at [975, 194] on span "Delete" at bounding box center [971, 194] width 24 height 10
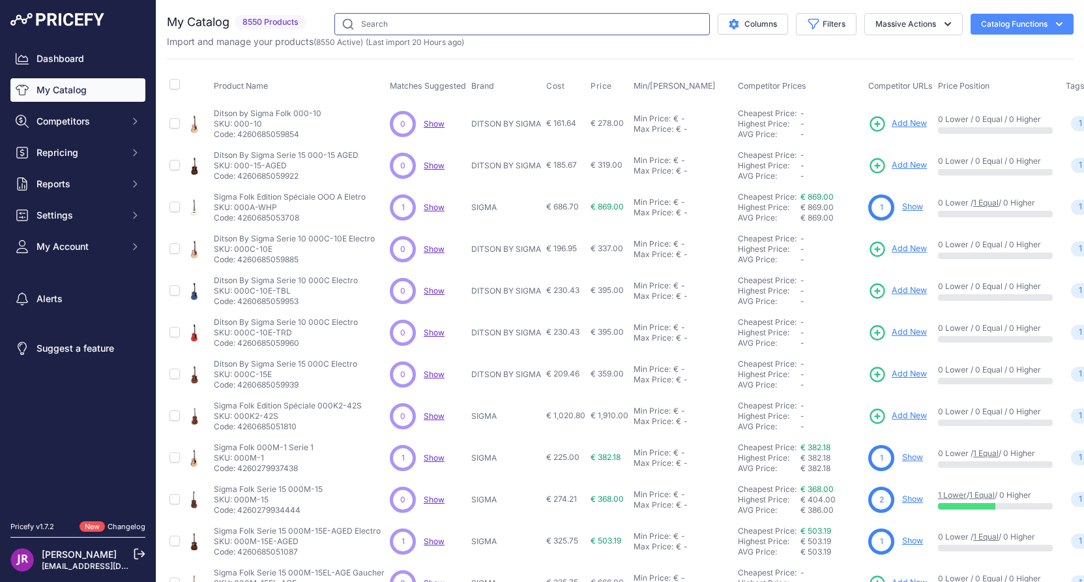
click at [372, 20] on input "text" at bounding box center [523, 24] width 376 height 22
type input "efnote"
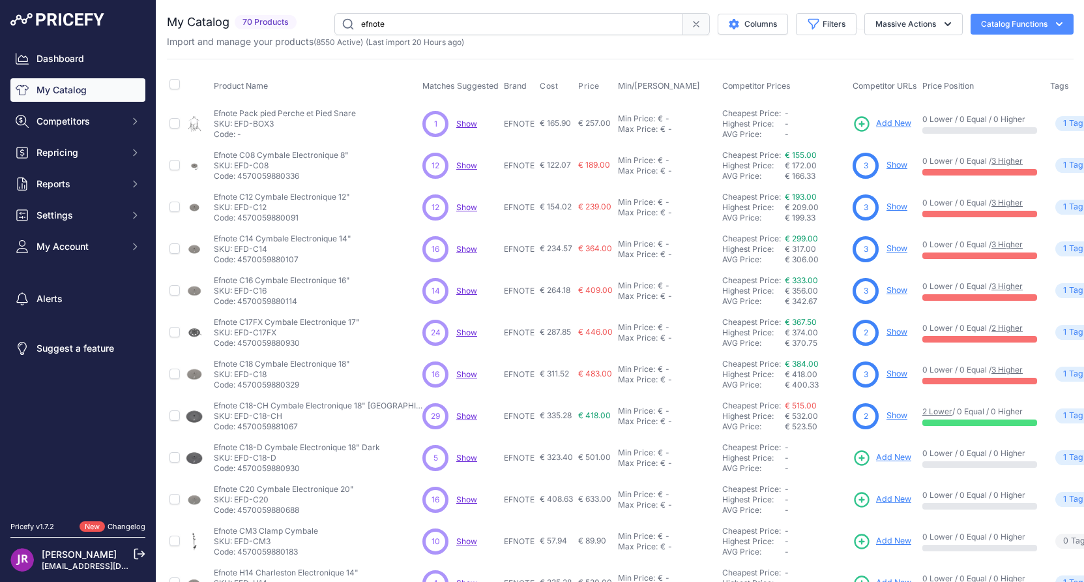
scroll to position [65, 0]
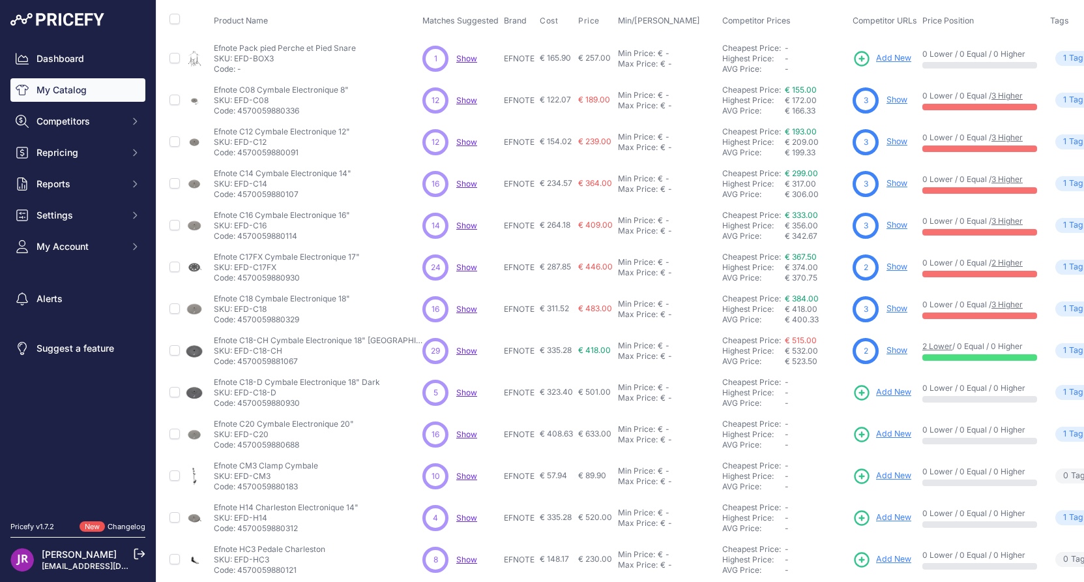
drag, startPoint x: 289, startPoint y: 390, endPoint x: 237, endPoint y: 393, distance: 52.2
click at [237, 393] on p "SKU: EFD-C18-D" at bounding box center [297, 392] width 166 height 10
copy p "EFD-C18-D"
click at [856, 392] on icon at bounding box center [863, 392] width 14 height 14
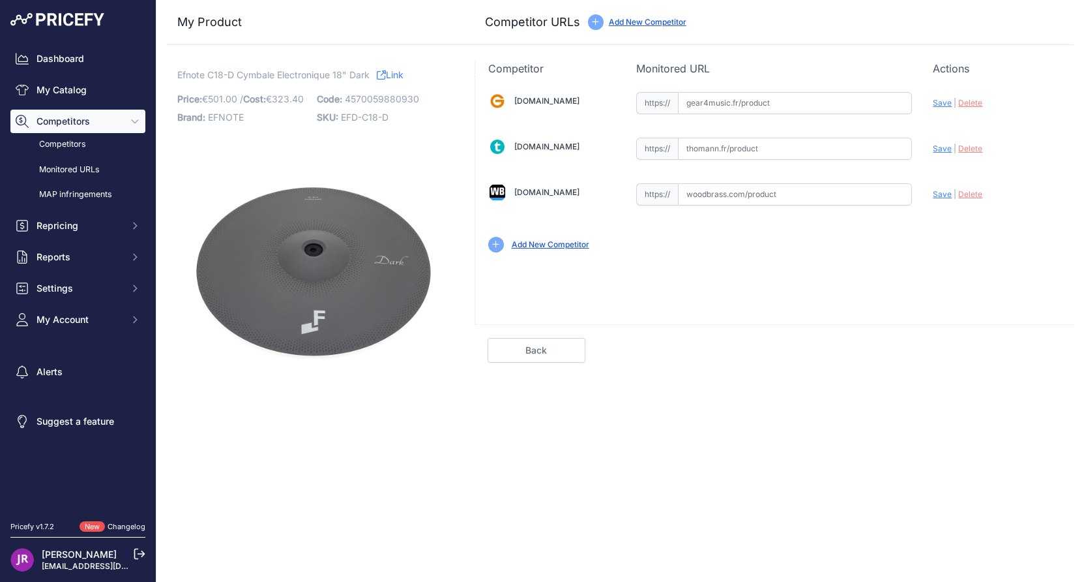
click at [724, 105] on input "text" at bounding box center [795, 103] width 234 height 22
paste input "[URL][DOMAIN_NAME]"
click at [936, 104] on span "Save" at bounding box center [942, 103] width 19 height 10
type input "https://www.gear4music.fr/fr/Batterie-and-Percussion/Ef-Note-EFD-C18-D-18-Dark-…"
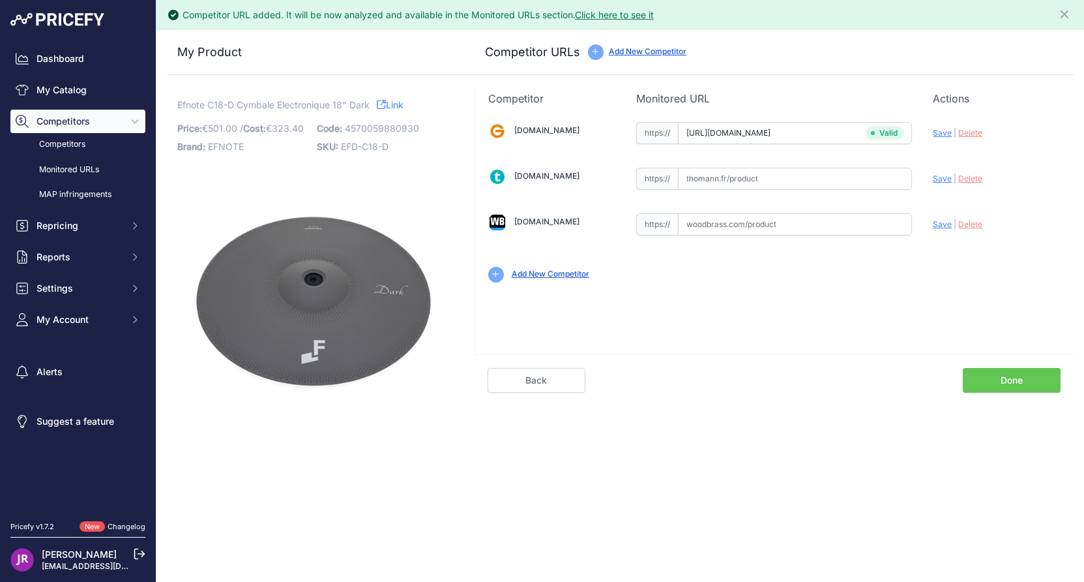
click at [968, 383] on link "Done" at bounding box center [1012, 380] width 98 height 25
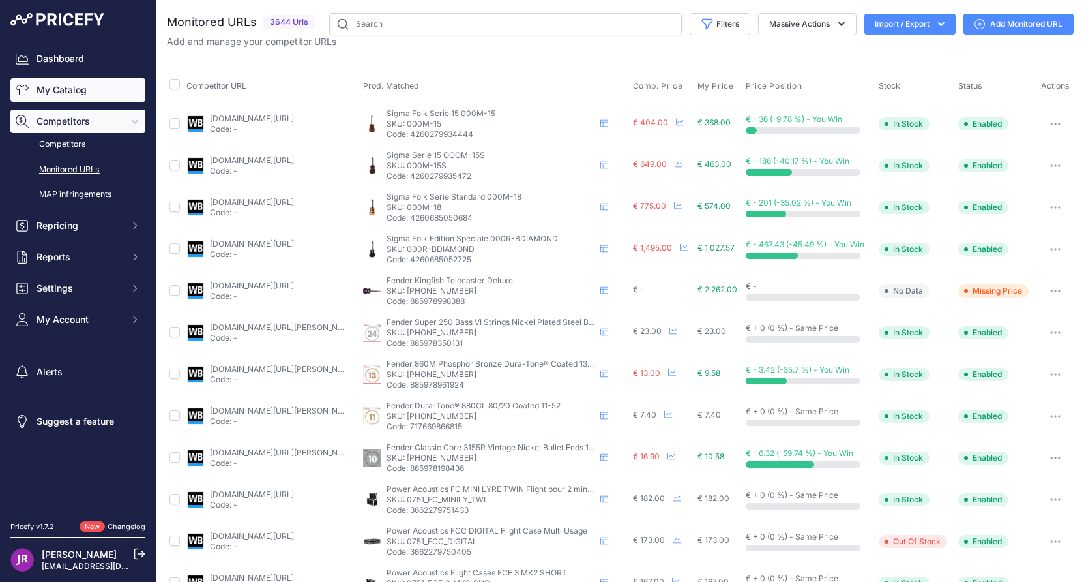
click at [53, 90] on link "My Catalog" at bounding box center [77, 89] width 135 height 23
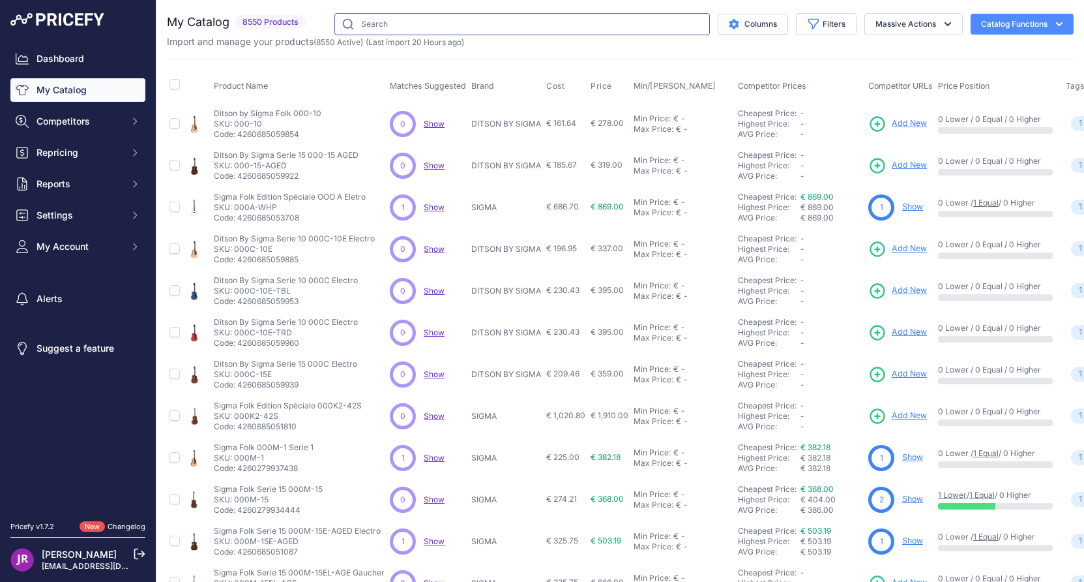
click at [370, 28] on input "text" at bounding box center [523, 24] width 376 height 22
type input "efnote"
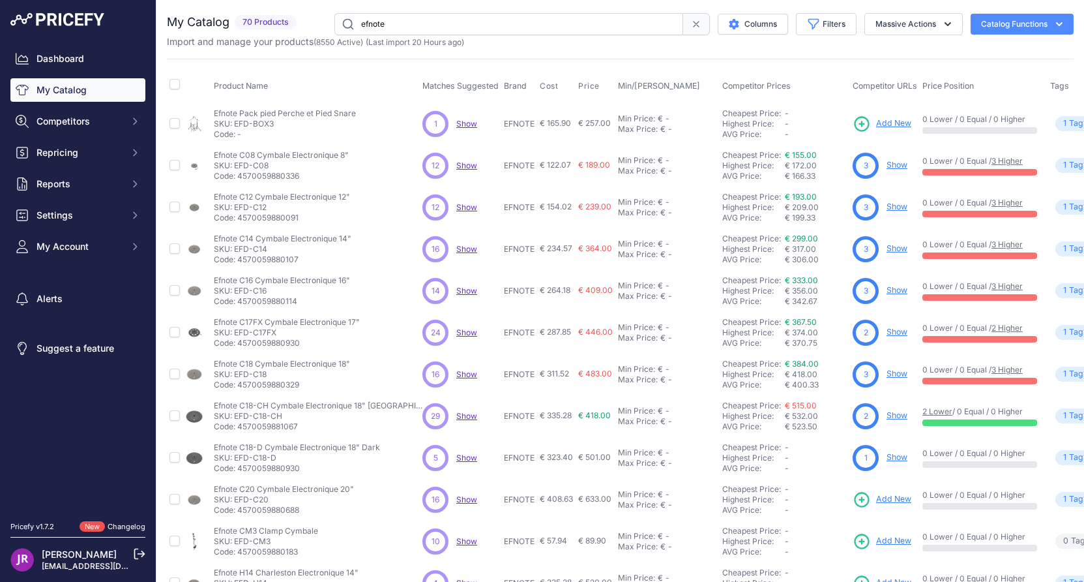
click at [887, 459] on link "Show" at bounding box center [897, 457] width 21 height 10
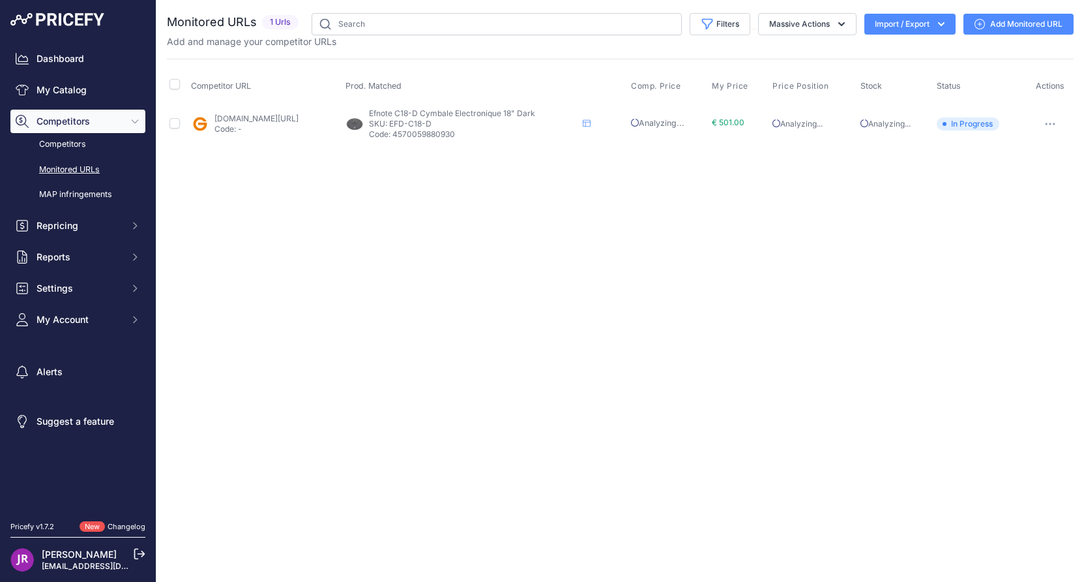
click at [1050, 123] on icon "button" at bounding box center [1050, 124] width 10 height 3
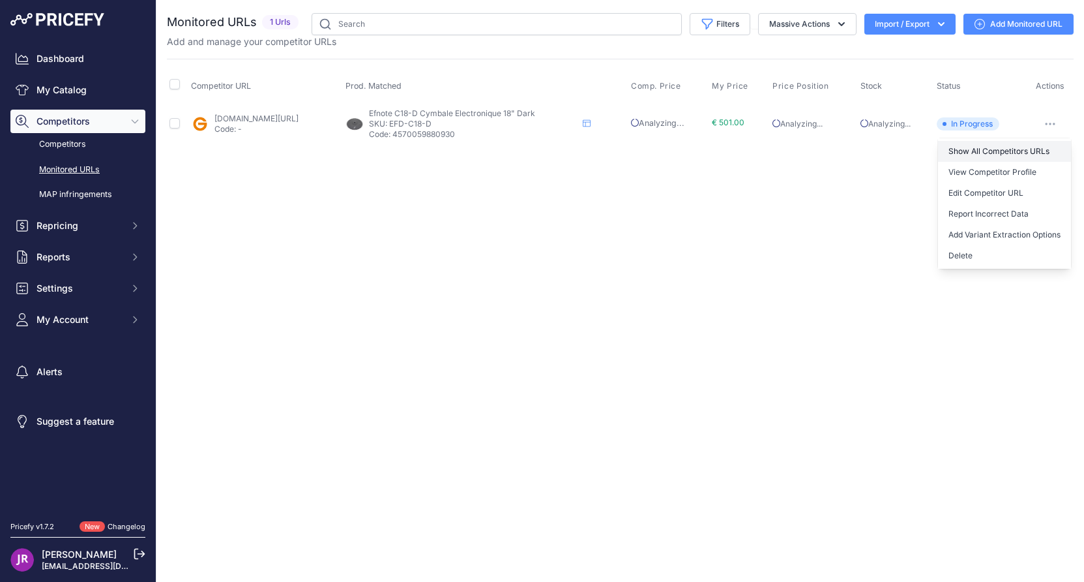
click at [1026, 152] on link "Show All Competitors URLs" at bounding box center [1004, 151] width 133 height 21
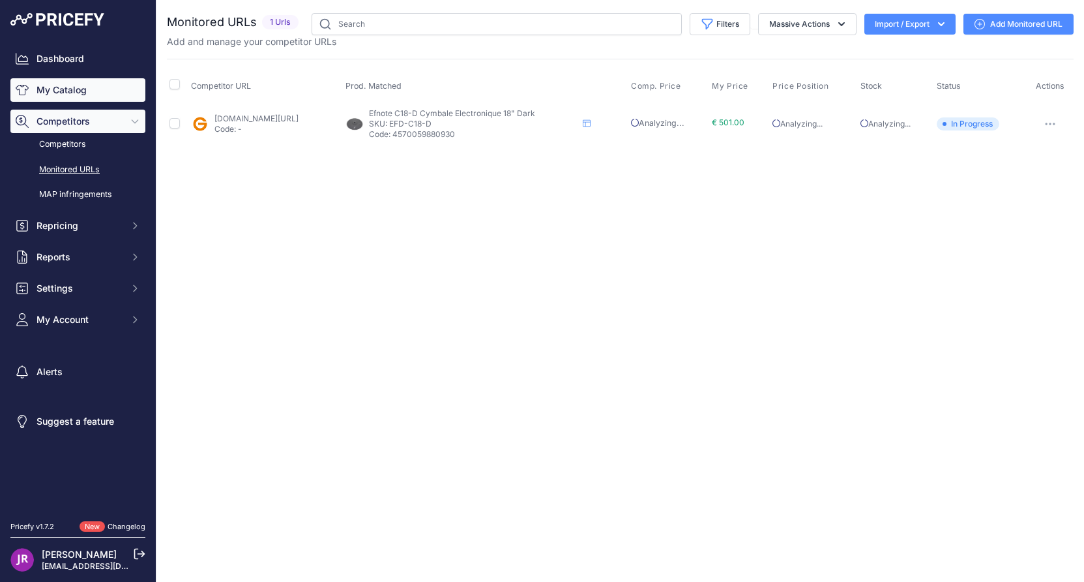
click at [85, 87] on link "My Catalog" at bounding box center [77, 89] width 135 height 23
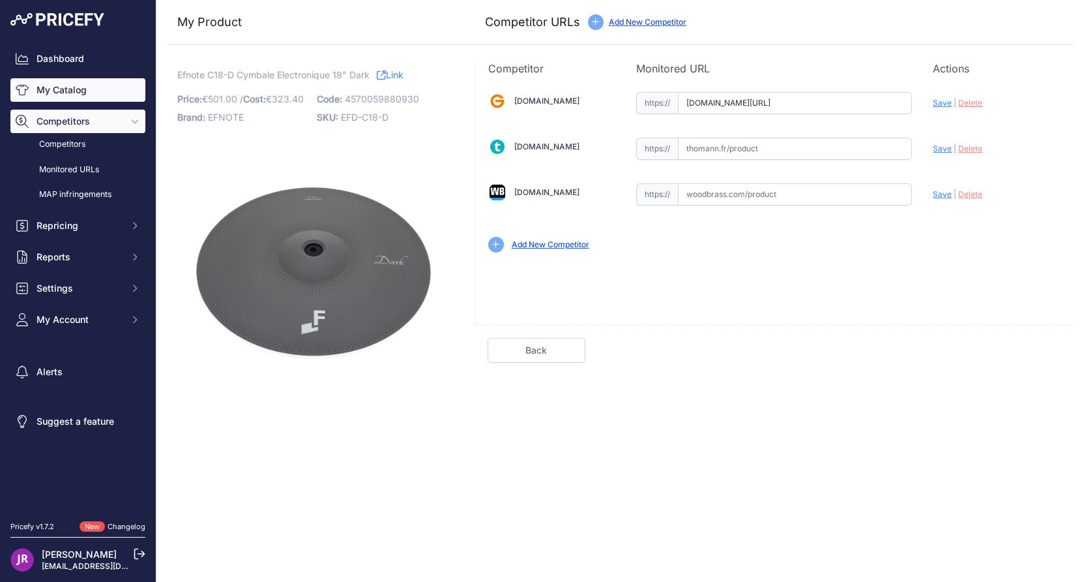
click at [68, 94] on link "My Catalog" at bounding box center [77, 89] width 135 height 23
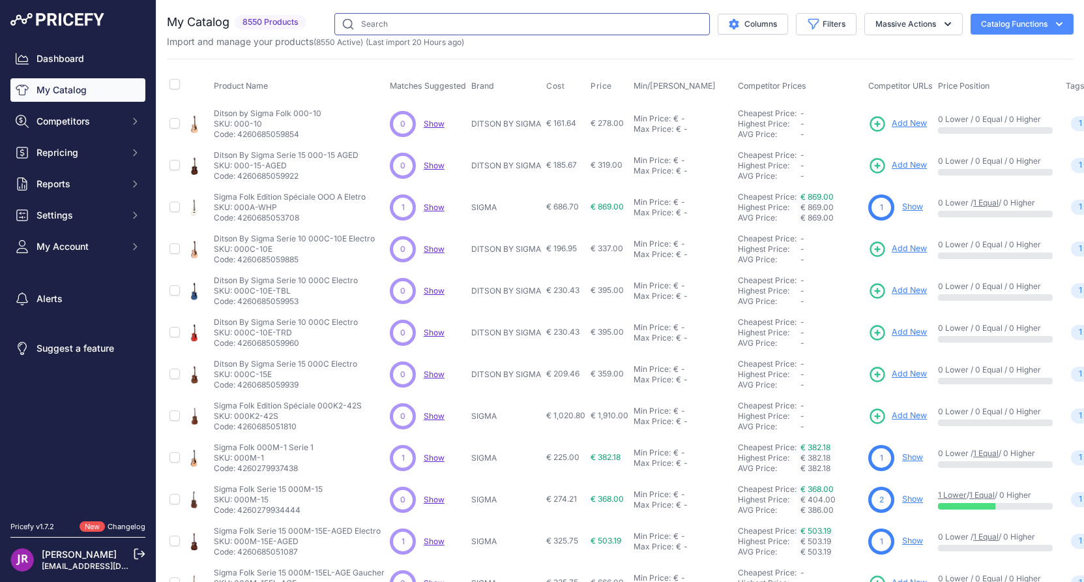
click at [363, 24] on input "text" at bounding box center [523, 24] width 376 height 22
type input "efnote"
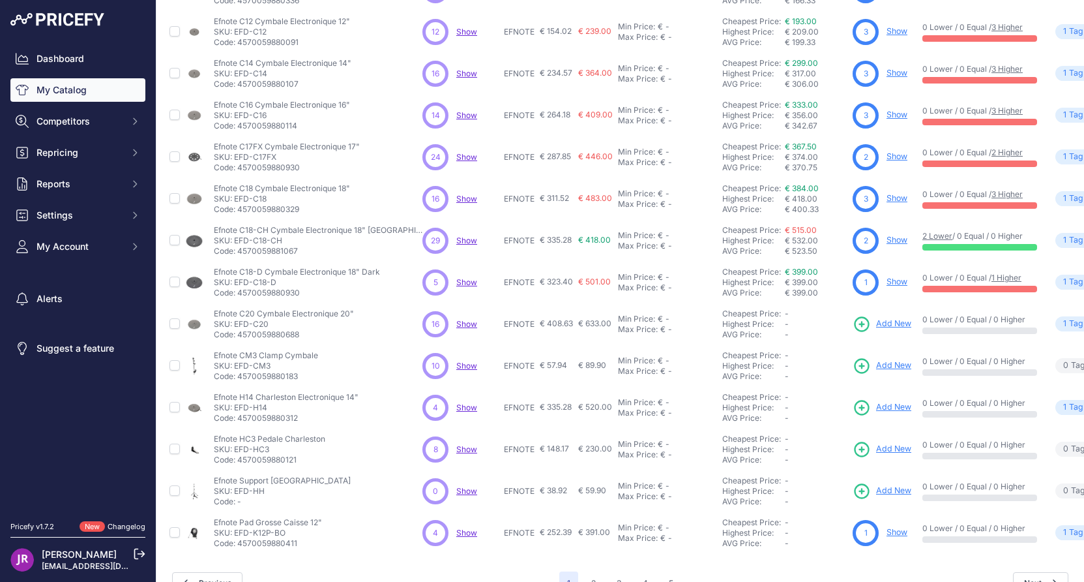
scroll to position [196, 0]
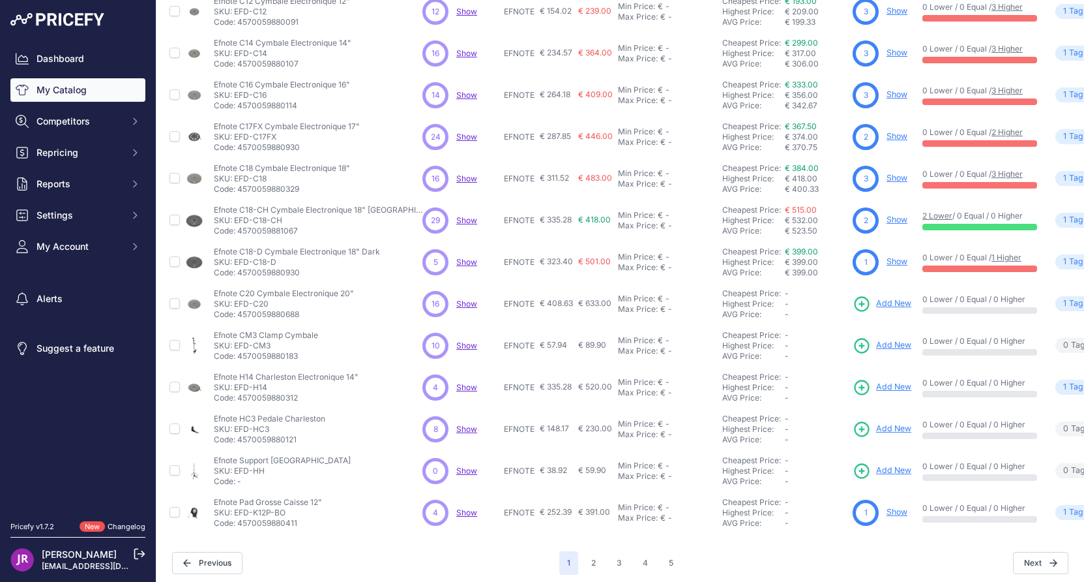
drag, startPoint x: 273, startPoint y: 300, endPoint x: 240, endPoint y: 309, distance: 33.9
click at [240, 309] on div "Efnote C20 Cymbale Electronique 20" Efnote C20 Cymbale Electronique 20" SKU: EF…" at bounding box center [284, 303] width 140 height 31
click at [278, 303] on p "SKU: EFD-C20" at bounding box center [284, 304] width 140 height 10
drag, startPoint x: 271, startPoint y: 303, endPoint x: 236, endPoint y: 307, distance: 34.9
click at [236, 307] on p "SKU: EFD-C20" at bounding box center [284, 304] width 140 height 10
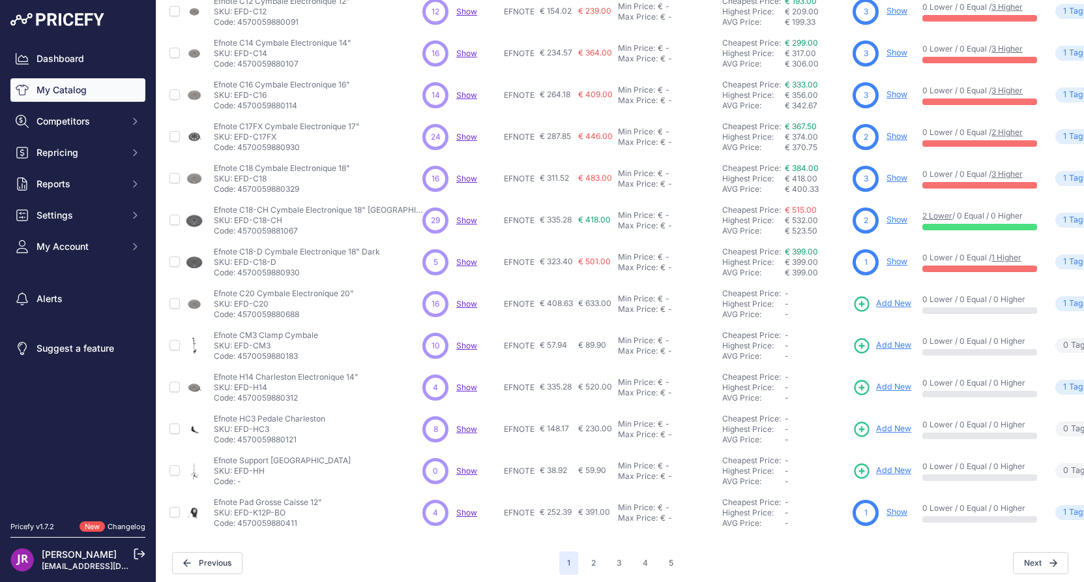
copy p "EFD-C20"
click at [853, 305] on icon at bounding box center [862, 304] width 18 height 18
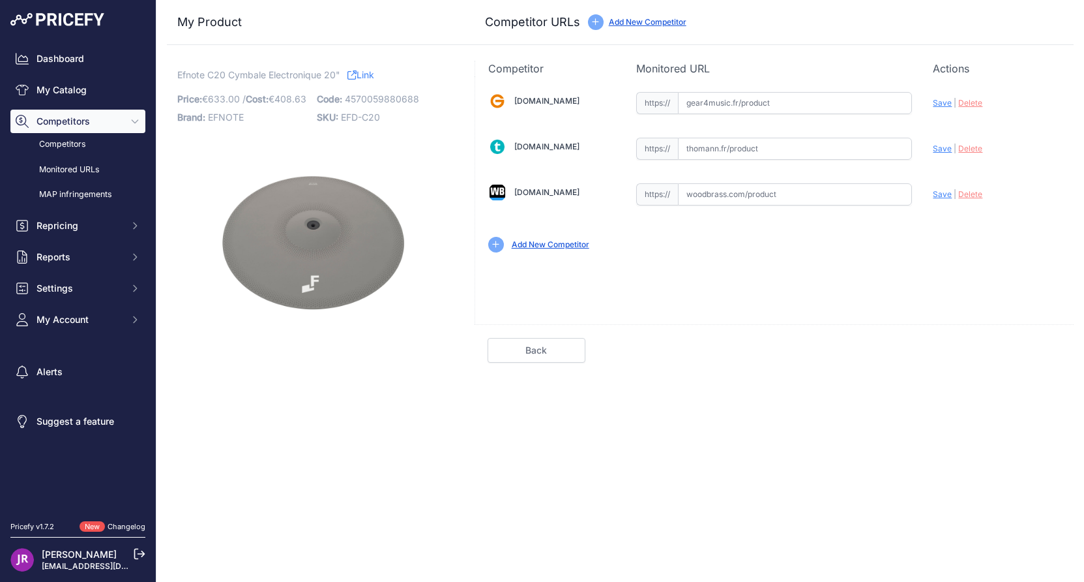
click at [719, 106] on input "text" at bounding box center [795, 103] width 234 height 22
paste input "https://www.gear4music.fr/fr/Batterie-and-Percussion/Ef-Note-EFD-C20-20-Ride-Cy…"
click at [943, 100] on span "Save" at bounding box center [942, 103] width 19 height 10
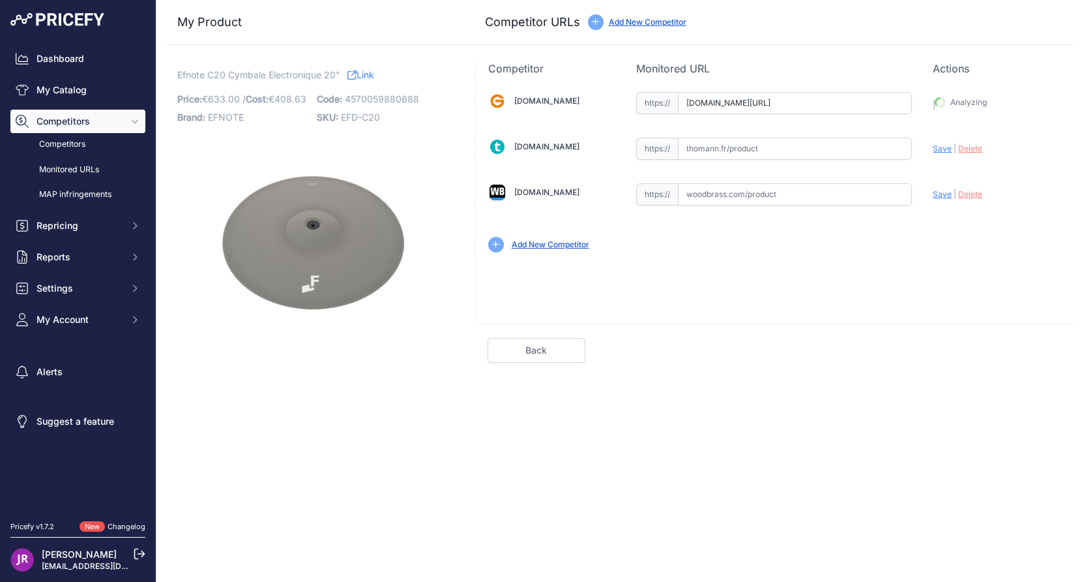
type input "https://www.gear4music.fr/fr/Batterie-and-Percussion/Ef-Note-EFD-C20-20-Ride-Cy…"
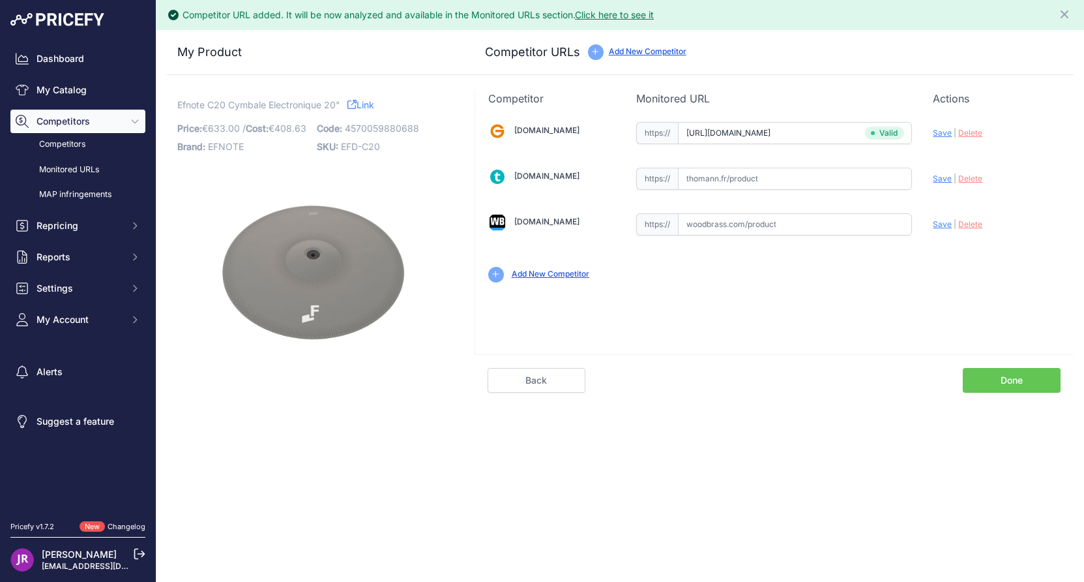
click at [1009, 390] on link "Done" at bounding box center [1012, 380] width 98 height 25
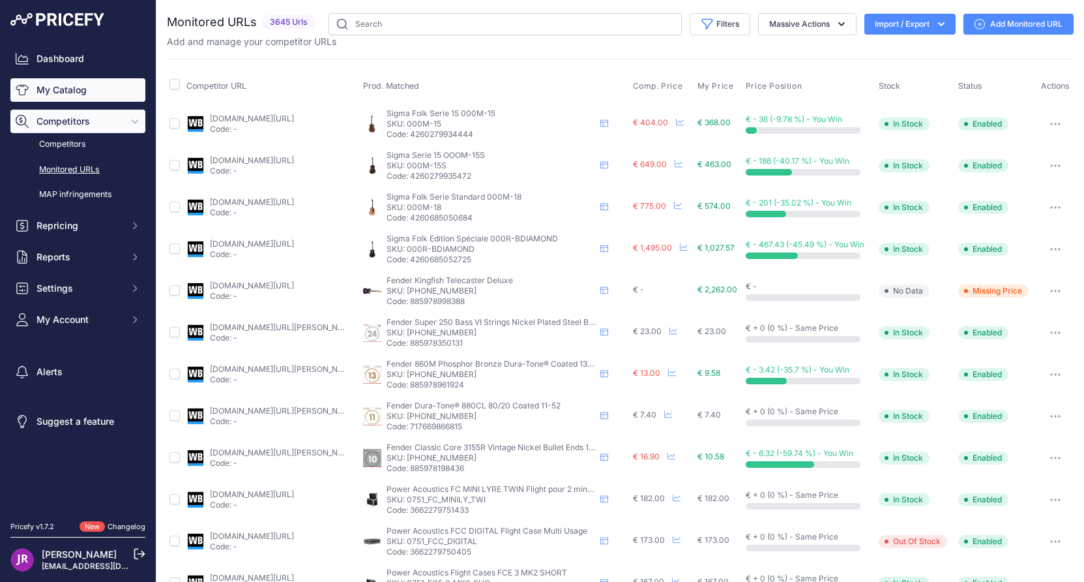
click at [65, 95] on link "My Catalog" at bounding box center [77, 89] width 135 height 23
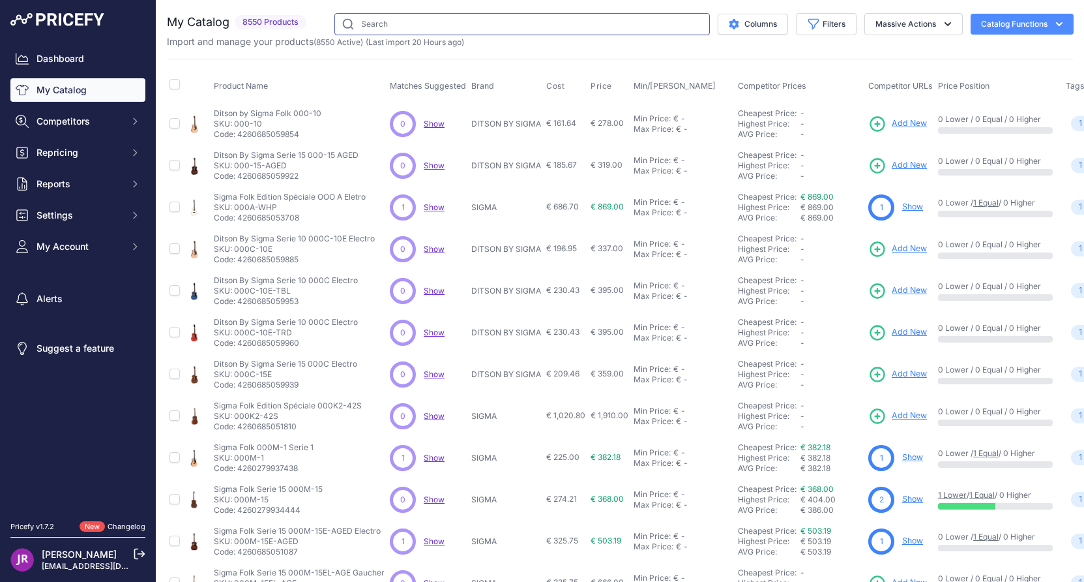
click at [363, 23] on input "text" at bounding box center [523, 24] width 376 height 22
type input "efnote"
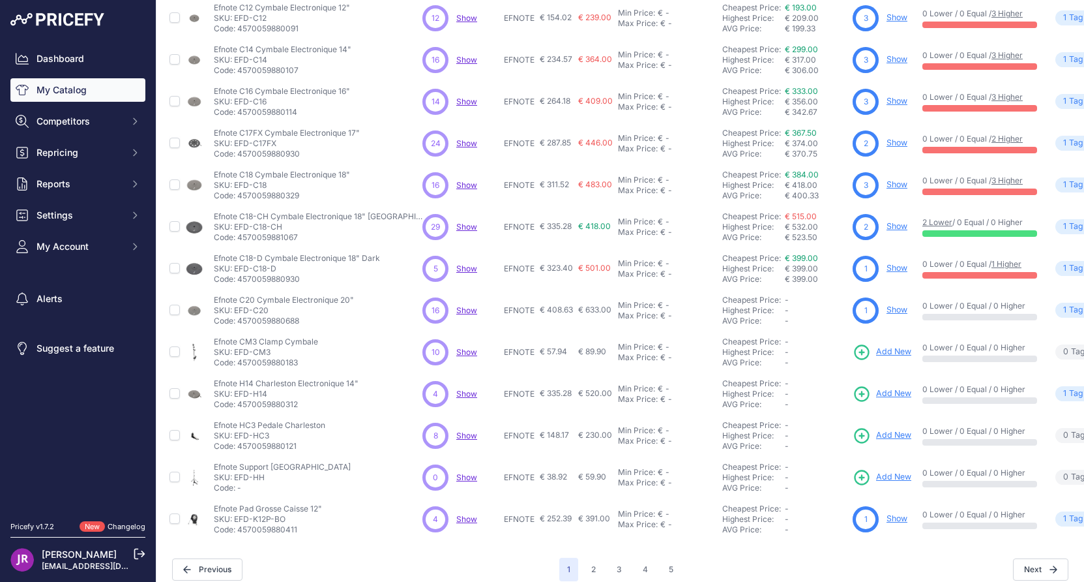
scroll to position [211, 0]
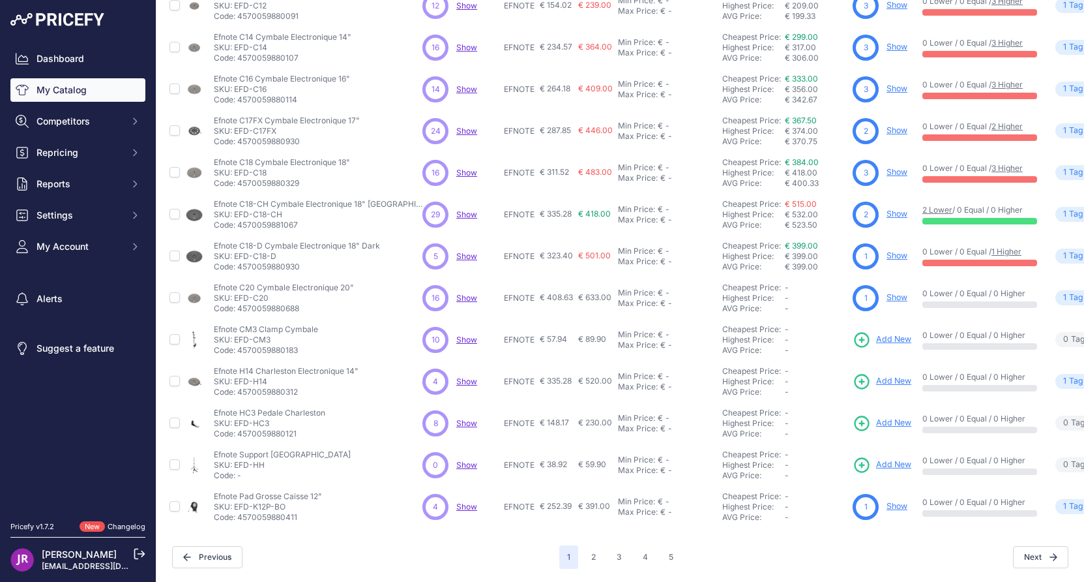
click at [887, 292] on link "Show" at bounding box center [897, 297] width 21 height 10
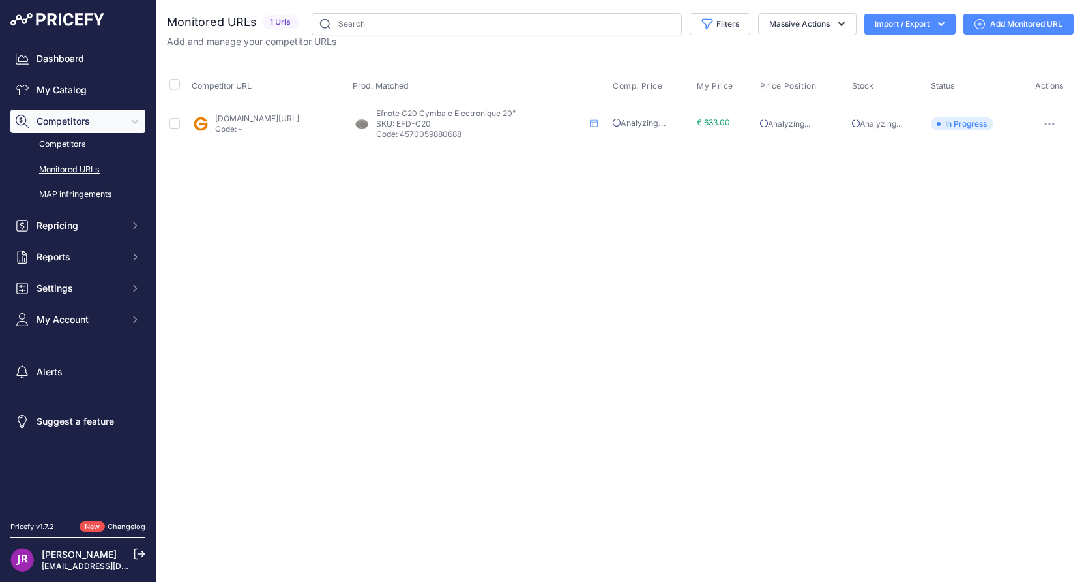
click at [1054, 126] on button "button" at bounding box center [1050, 124] width 26 height 18
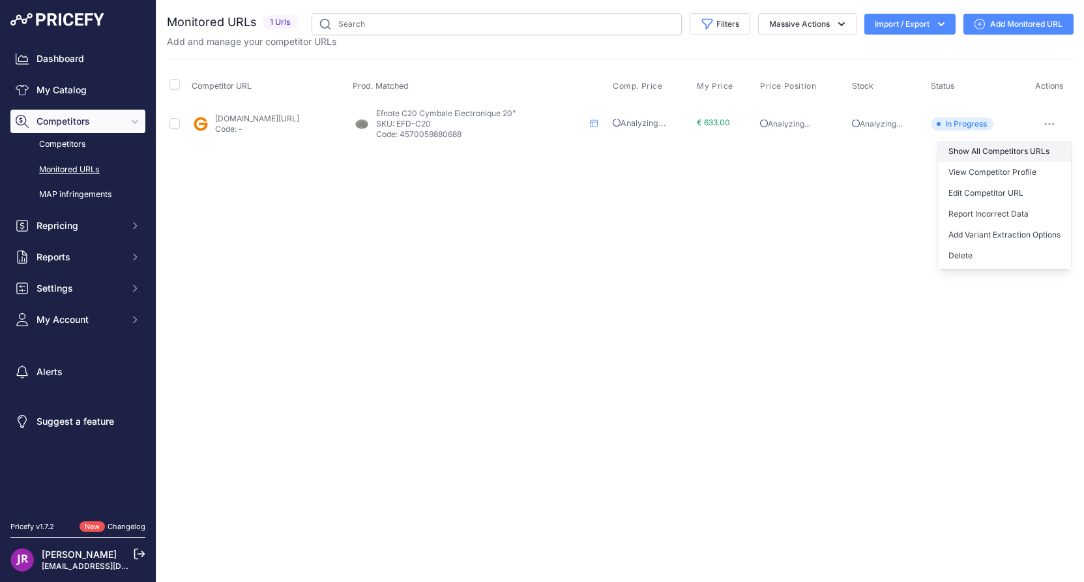
click at [1023, 152] on link "Show All Competitors URLs" at bounding box center [1004, 151] width 133 height 21
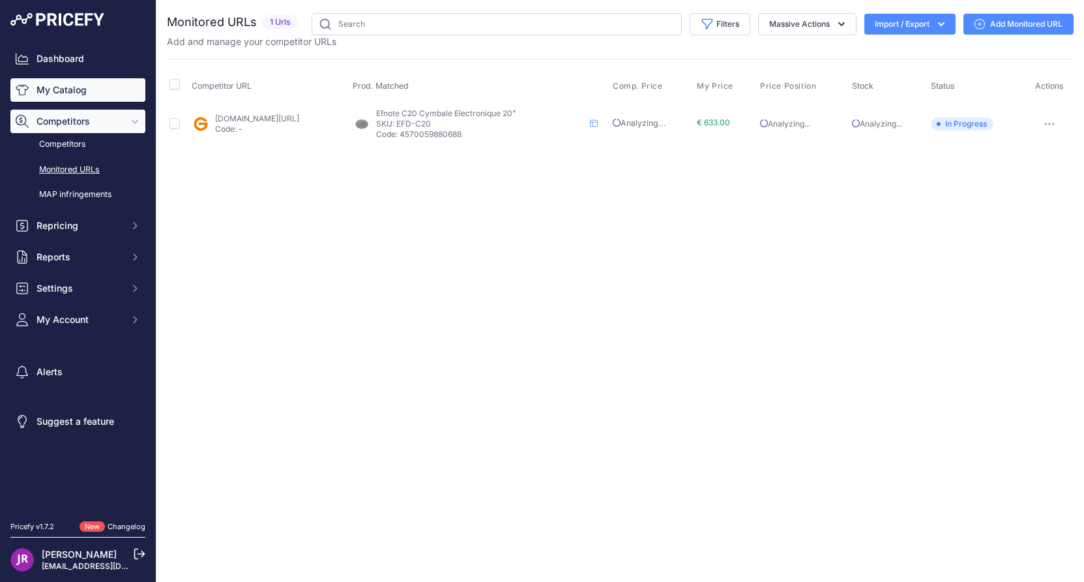
click at [92, 90] on link "My Catalog" at bounding box center [77, 89] width 135 height 23
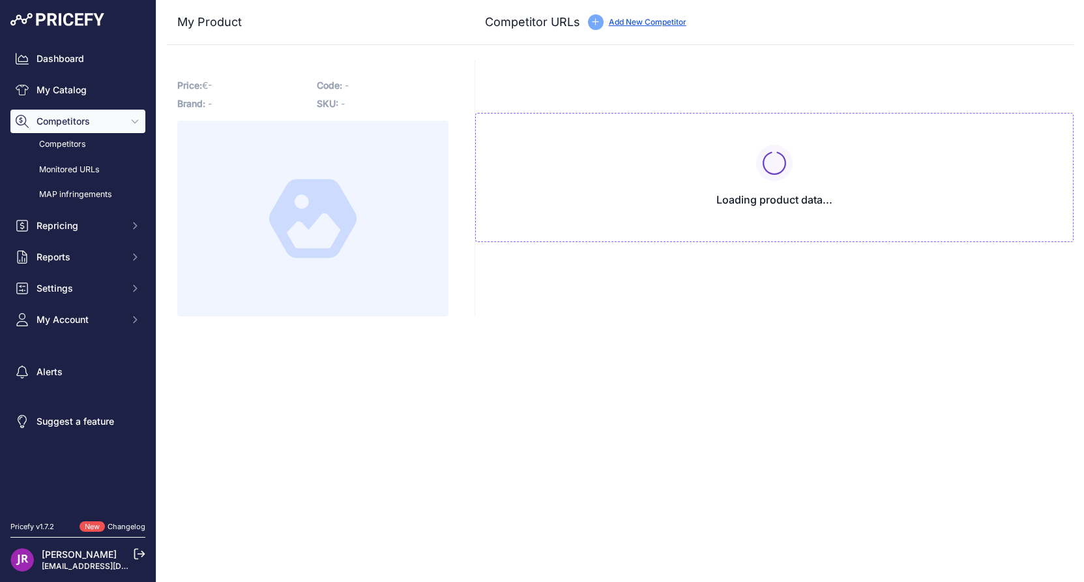
type input "www.gear4music.fr/fr/Batterie-and-Percussion/Ef-Note-EFD-C20-20-Ride-Cymbal/5G9…"
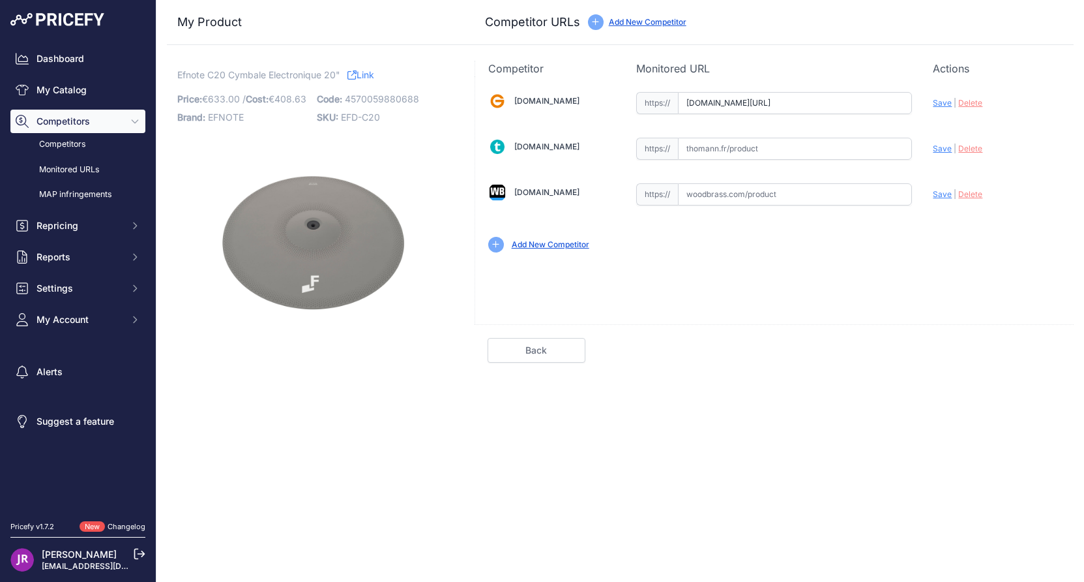
click at [727, 144] on input "text" at bounding box center [795, 149] width 234 height 22
paste input "https://www.thomann.fr/efnote_efd_c20_20_ride_cymbal.htm"
type input "www.thomann.fr/efnote_efd_c20_20_ride_cymbal.htm"
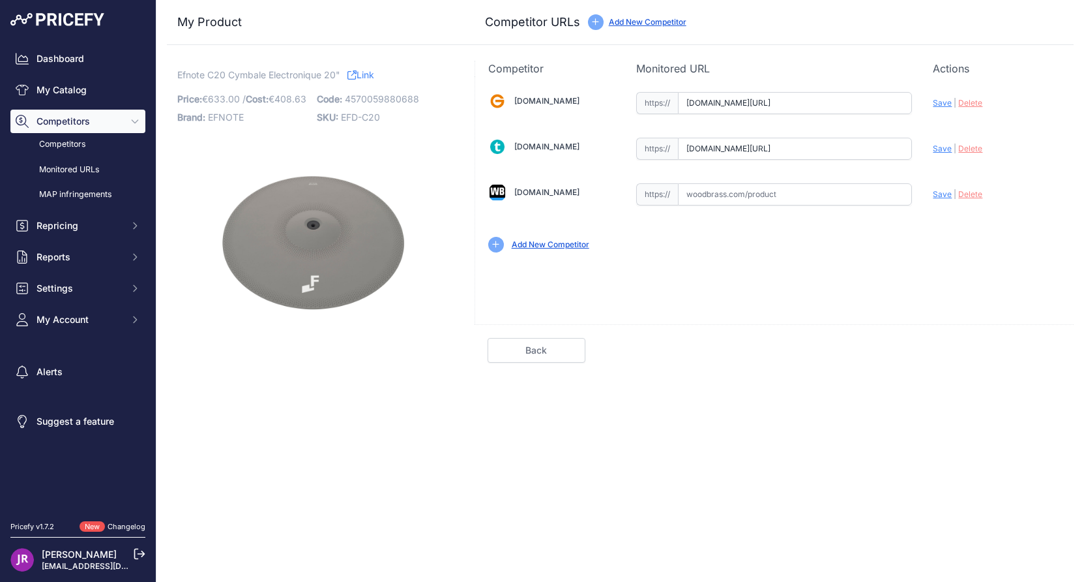
click at [704, 193] on input "text" at bounding box center [795, 194] width 234 height 22
paste input "https://www.woodbrass.com/pads-accessoires-efnote-cymbale-ride-20-p373005.html?…"
type input "www.woodbrass.com/pads-accessoires-efnote-cymbale-ride-20-p373005.html?queryID=…"
click at [943, 147] on span "Save" at bounding box center [942, 148] width 19 height 10
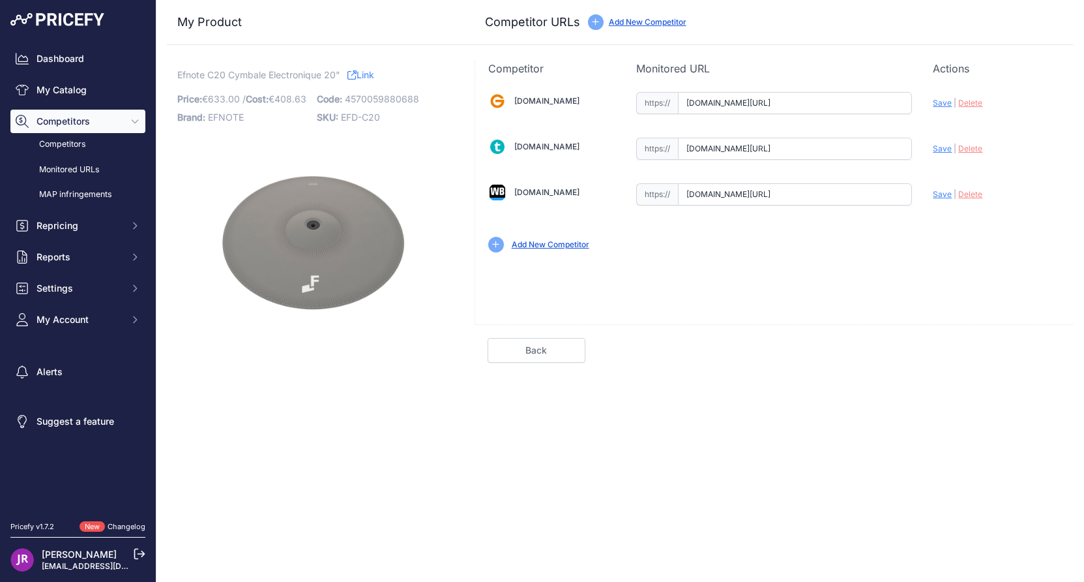
scroll to position [0, 0]
type input "https://www.thomann.fr/efnote_efd_c20_20_ride_cymbal.htm?prirule_jdsnikfkfjsd=9…"
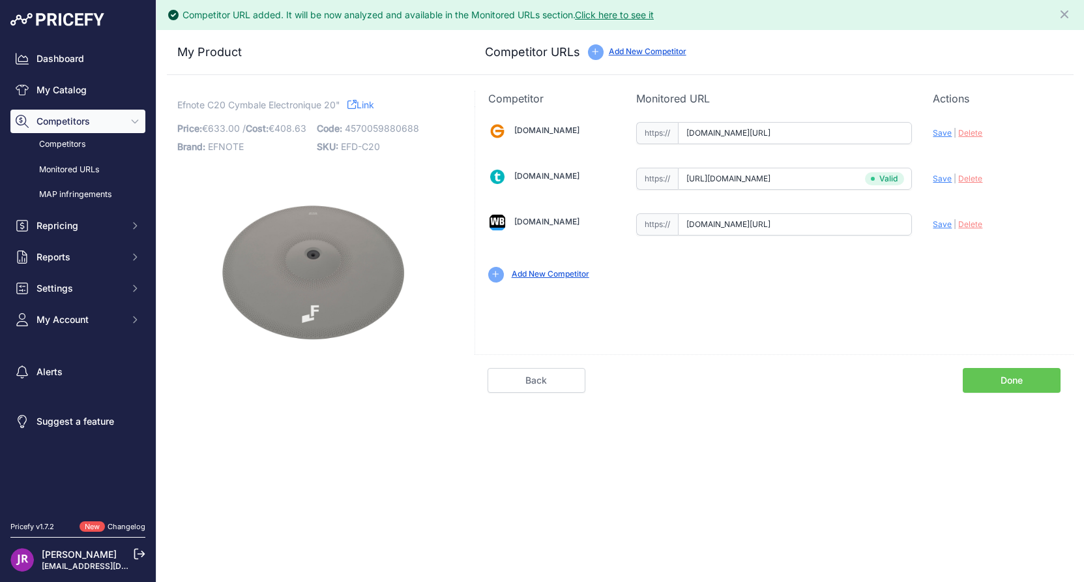
click at [944, 228] on span "Save" at bounding box center [942, 224] width 19 height 10
type input "[URL][DOMAIN_NAME]"
click at [1006, 381] on link "Done" at bounding box center [1012, 380] width 98 height 25
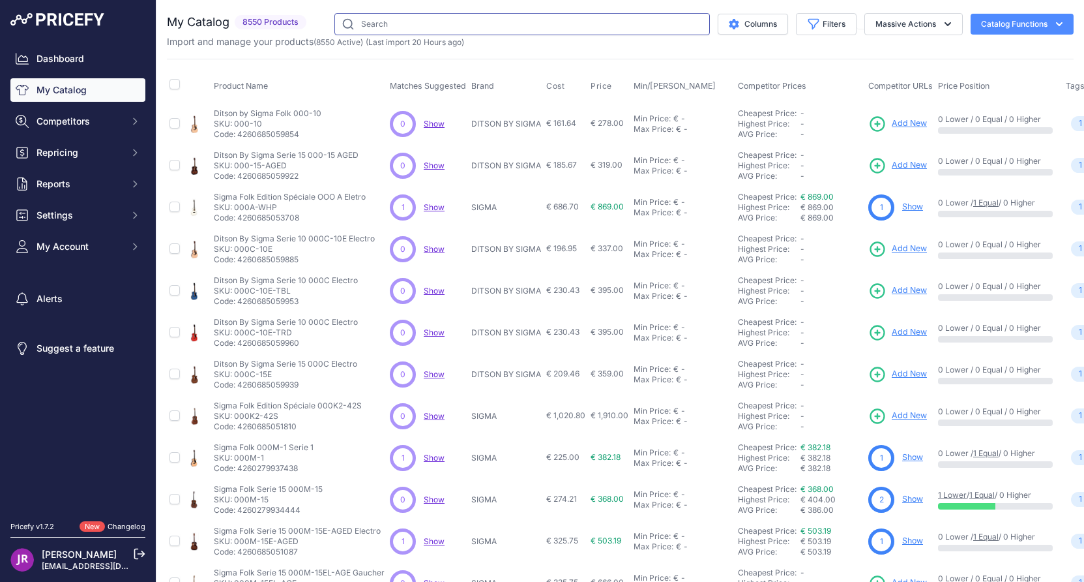
click at [378, 23] on input "text" at bounding box center [523, 24] width 376 height 22
type input "efnote"
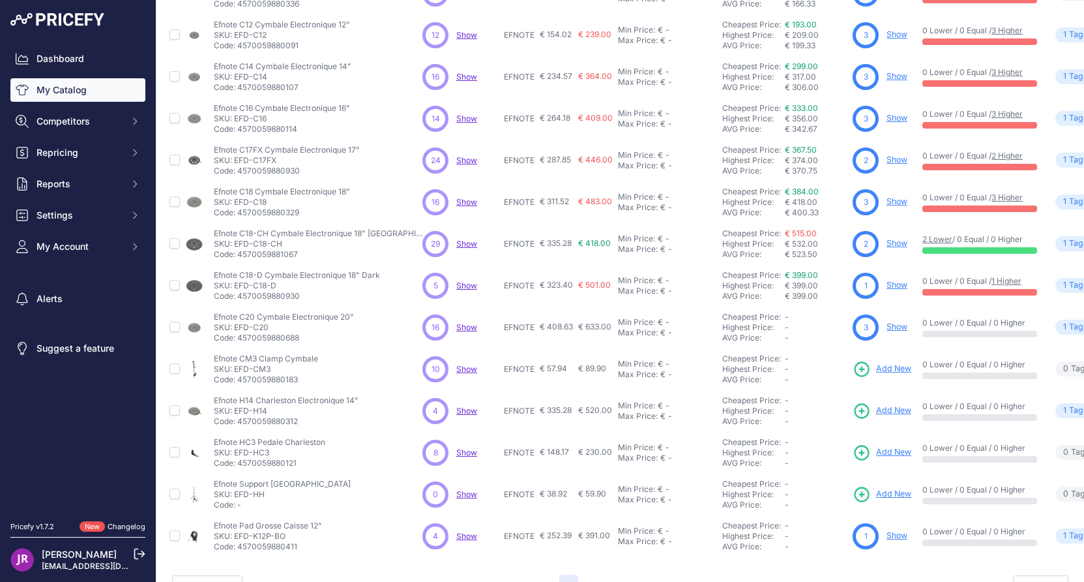
scroll to position [196, 0]
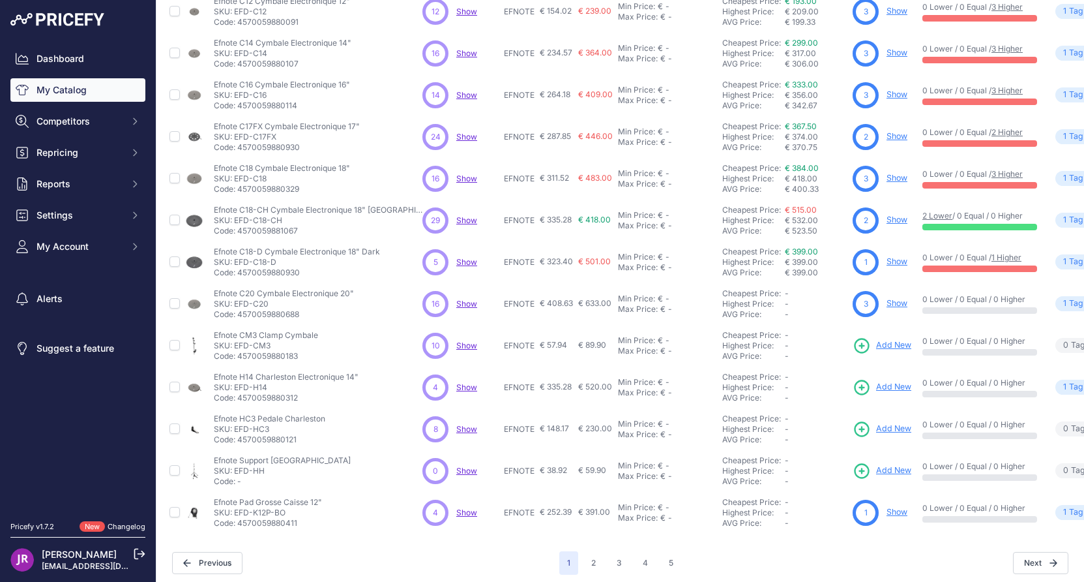
click at [887, 305] on link "Show" at bounding box center [897, 303] width 21 height 10
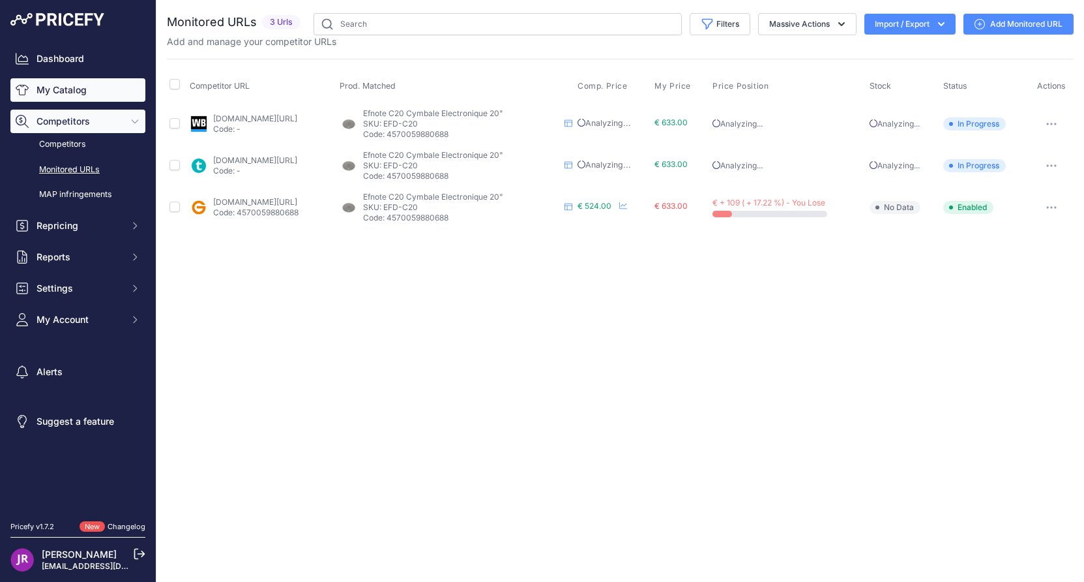
click at [72, 91] on link "My Catalog" at bounding box center [77, 89] width 135 height 23
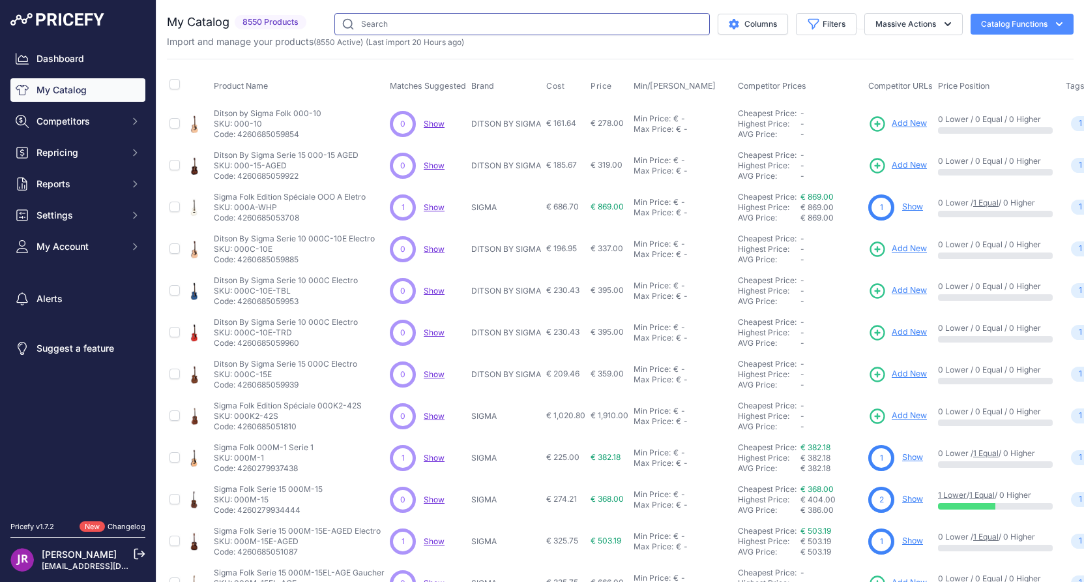
click at [381, 25] on input "text" at bounding box center [523, 24] width 376 height 22
type input "efnote"
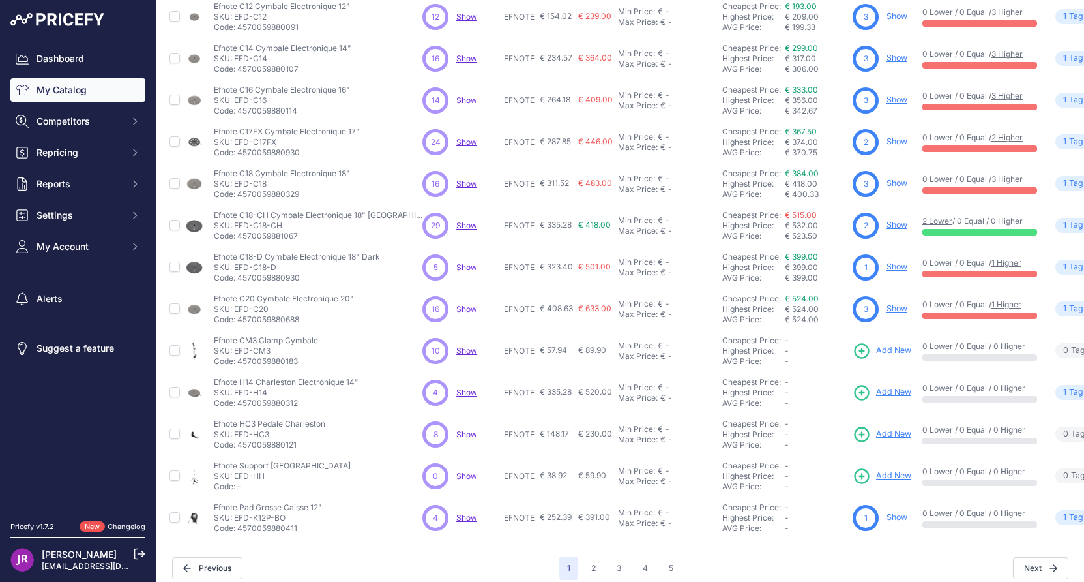
scroll to position [211, 0]
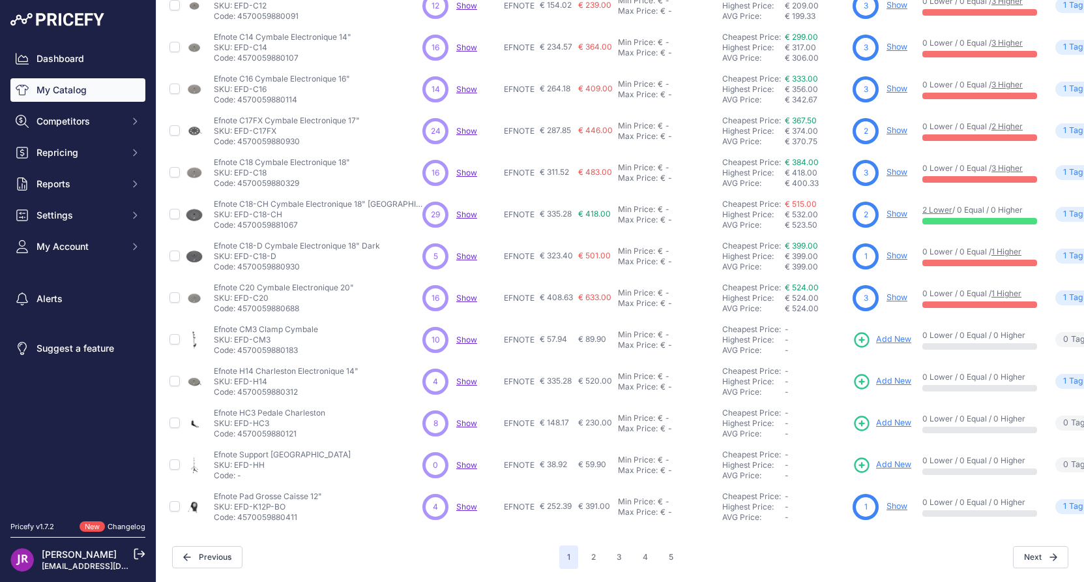
drag, startPoint x: 275, startPoint y: 329, endPoint x: 234, endPoint y: 332, distance: 40.5
click at [234, 335] on p "SKU: EFD-CM3" at bounding box center [266, 340] width 104 height 10
copy p "EFD-CM3"
drag, startPoint x: 275, startPoint y: 370, endPoint x: 236, endPoint y: 370, distance: 38.5
click at [236, 376] on p "SKU: EFD-H14" at bounding box center [286, 381] width 145 height 10
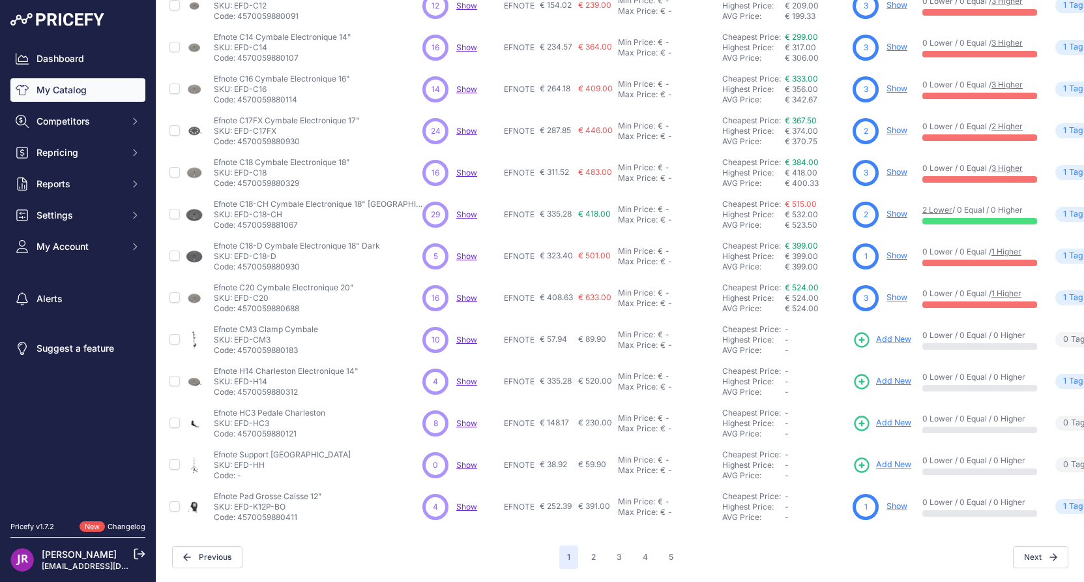
copy p "EFD-H14"
click at [856, 374] on icon at bounding box center [863, 381] width 14 height 14
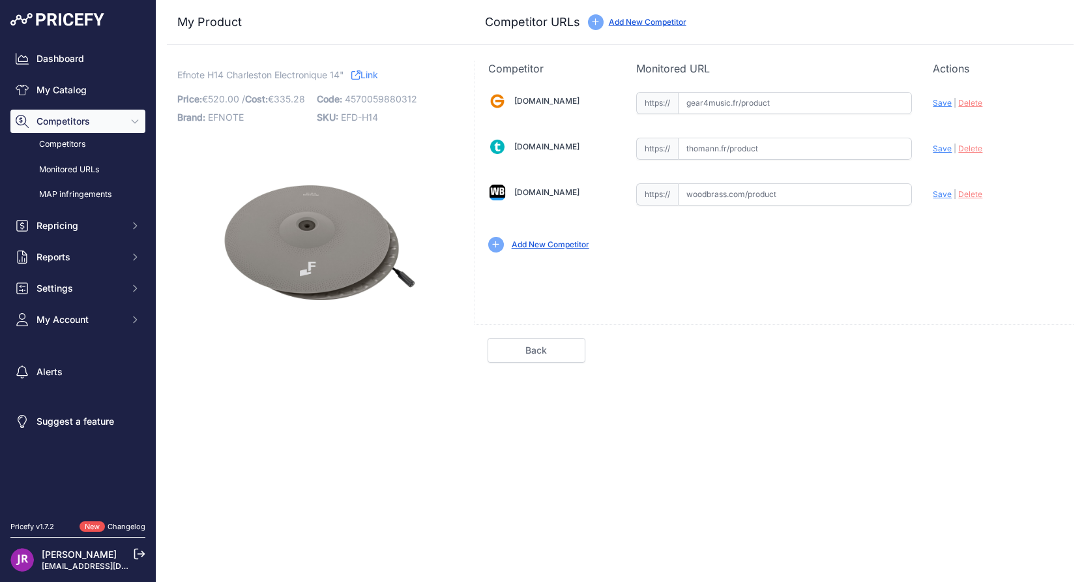
click at [703, 105] on input "text" at bounding box center [795, 103] width 234 height 22
paste input "[URL][DOMAIN_NAME]"
type input "[DOMAIN_NAME][URL]"
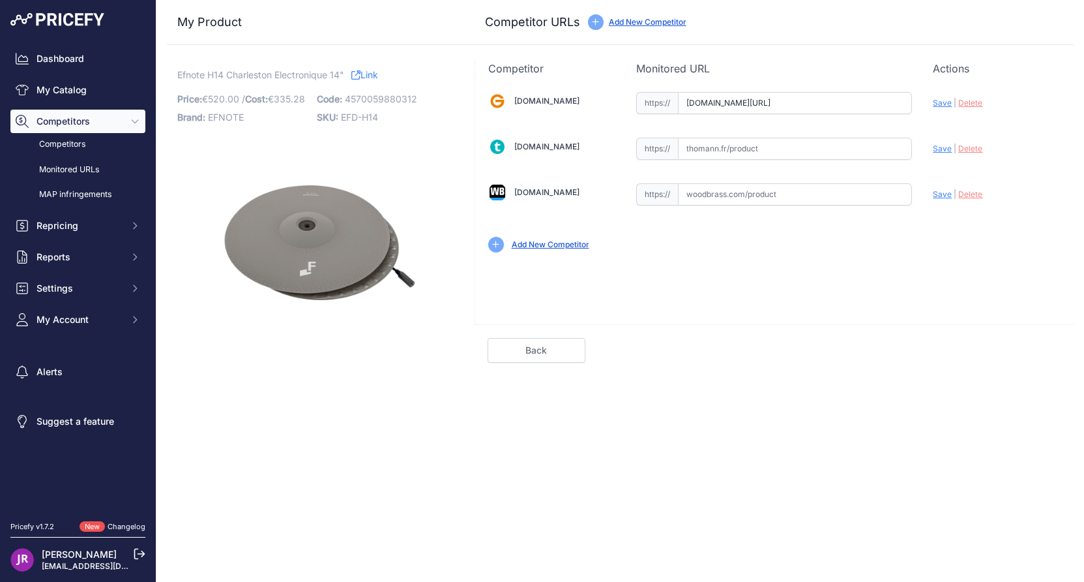
click at [714, 193] on input "text" at bounding box center [795, 194] width 234 height 22
paste input "https://www.woodbrass.com/pads-accessoires-efnote-cymbale-hi-hat-14-p372999.htm…"
type input "www.woodbrass.com/pads-accessoires-efnote-cymbale-hi-hat-14-p372999.html?queryI…"
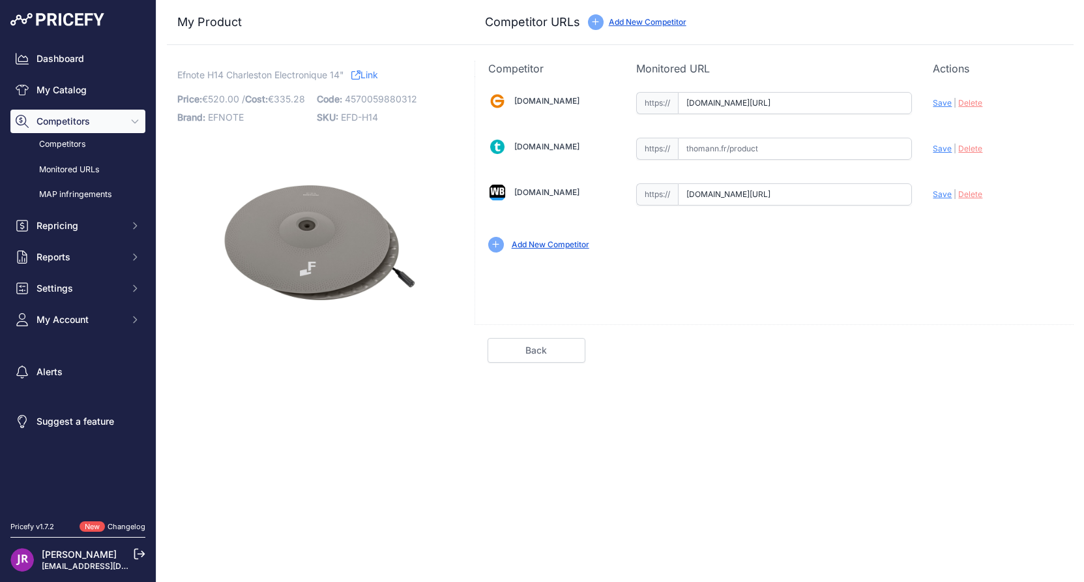
click at [942, 102] on span "Save" at bounding box center [942, 103] width 19 height 10
type input "https://www.gear4music.fr/fr/Batterie-and-Percussion/Ef-Note-EFD-H14-14-Hi-Hat-…"
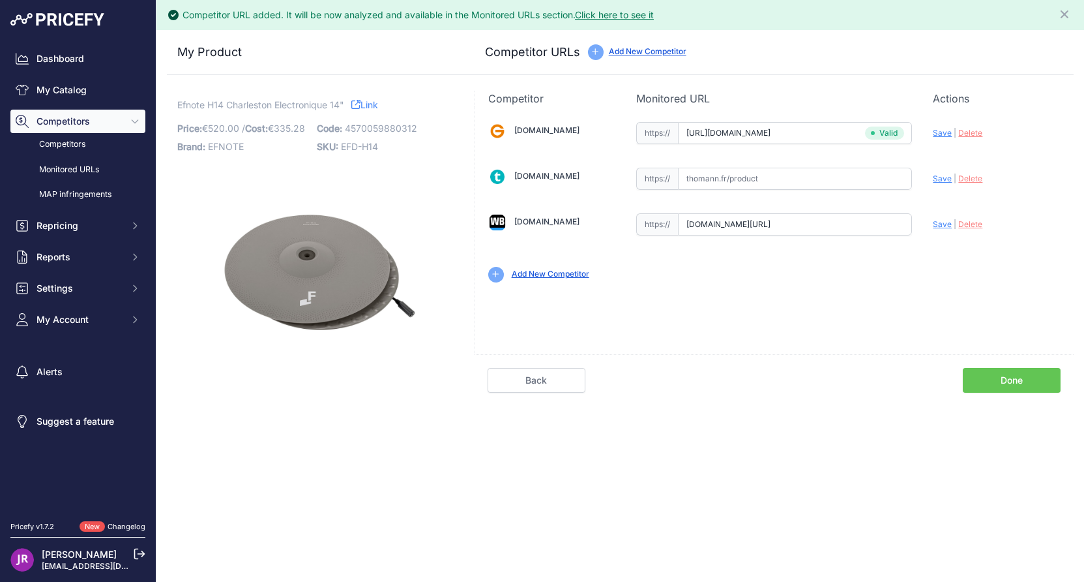
click at [942, 225] on span "Save" at bounding box center [942, 224] width 19 height 10
type input "https://www.woodbrass.com/pads-accessoires-efnote-cymbale-hi-hat-14-p372999.htm…"
click at [1010, 378] on link "Done" at bounding box center [1012, 380] width 98 height 25
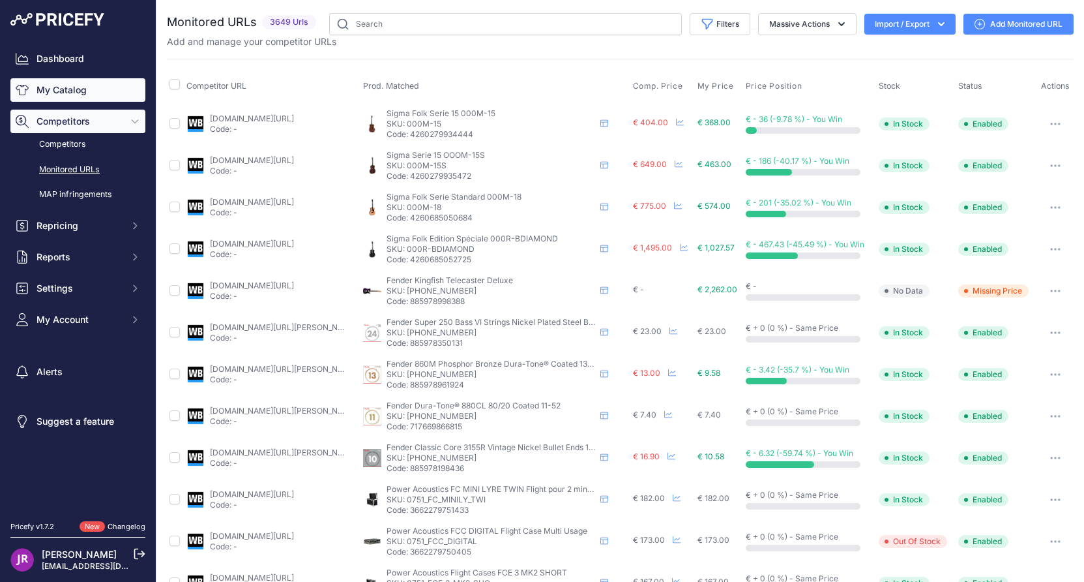
click at [64, 89] on link "My Catalog" at bounding box center [77, 89] width 135 height 23
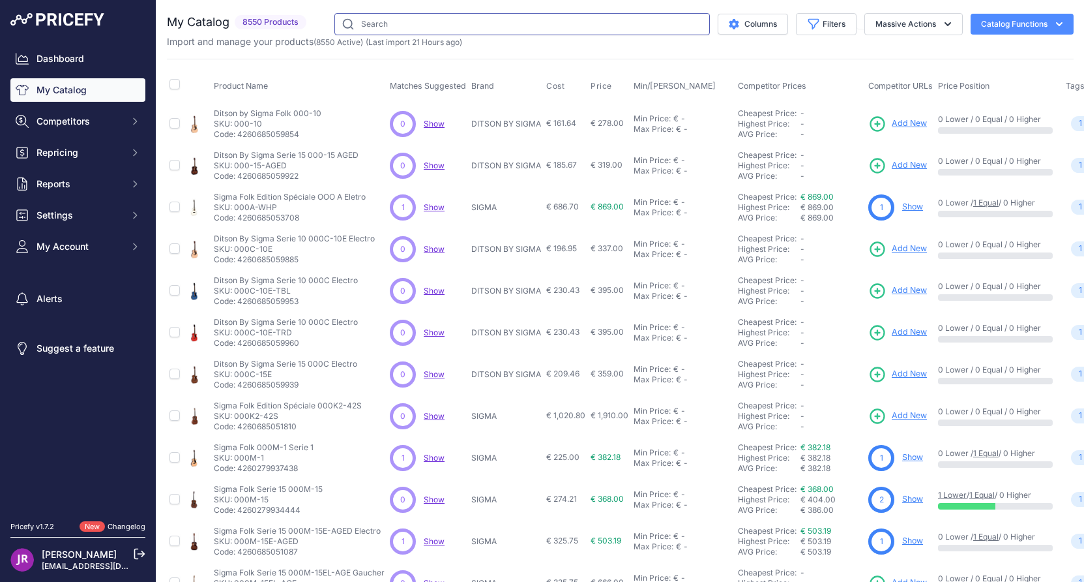
click at [366, 23] on input "text" at bounding box center [523, 24] width 376 height 22
type input "efnote"
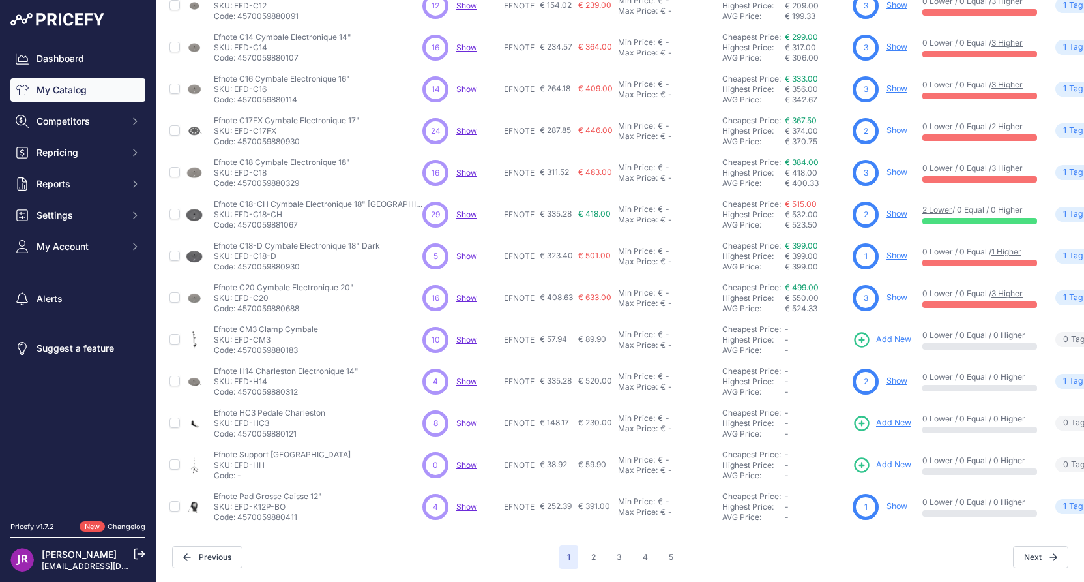
scroll to position [211, 0]
drag, startPoint x: 279, startPoint y: 409, endPoint x: 236, endPoint y: 413, distance: 43.3
click at [236, 418] on p "SKU: EFD-HC3" at bounding box center [270, 423] width 112 height 10
copy p "EFD-HC3"
drag, startPoint x: 269, startPoint y: 454, endPoint x: 233, endPoint y: 455, distance: 35.2
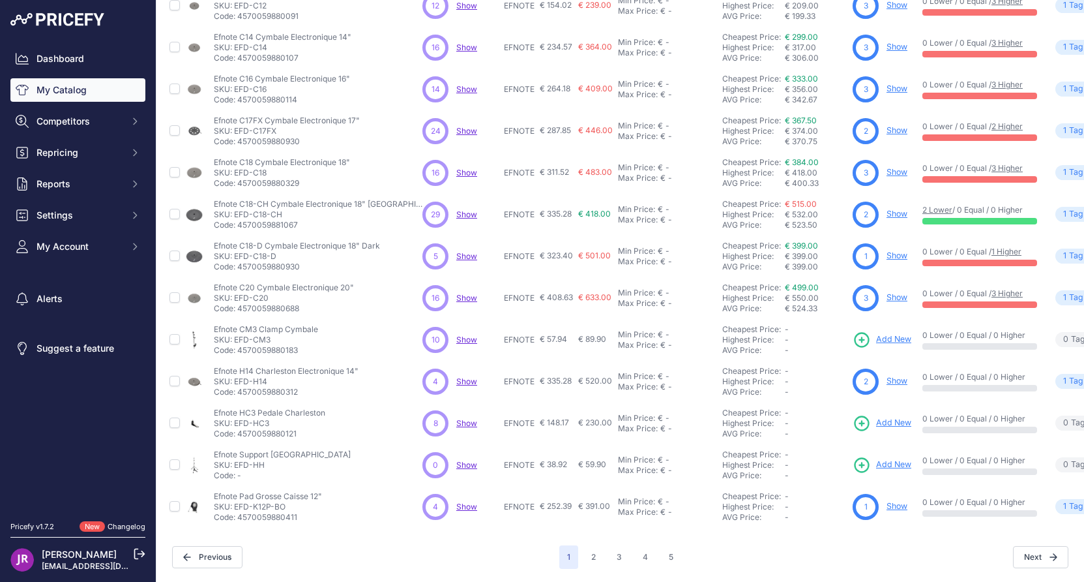
click at [233, 460] on p "SKU: EFD-HH" at bounding box center [282, 465] width 137 height 10
drag, startPoint x: 245, startPoint y: 449, endPoint x: 275, endPoint y: 455, distance: 30.7
click at [275, 460] on p "SKU: EFD-HH" at bounding box center [282, 465] width 137 height 10
drag, startPoint x: 273, startPoint y: 455, endPoint x: 234, endPoint y: 457, distance: 39.2
click at [234, 460] on p "SKU: EFD-HH" at bounding box center [282, 465] width 137 height 10
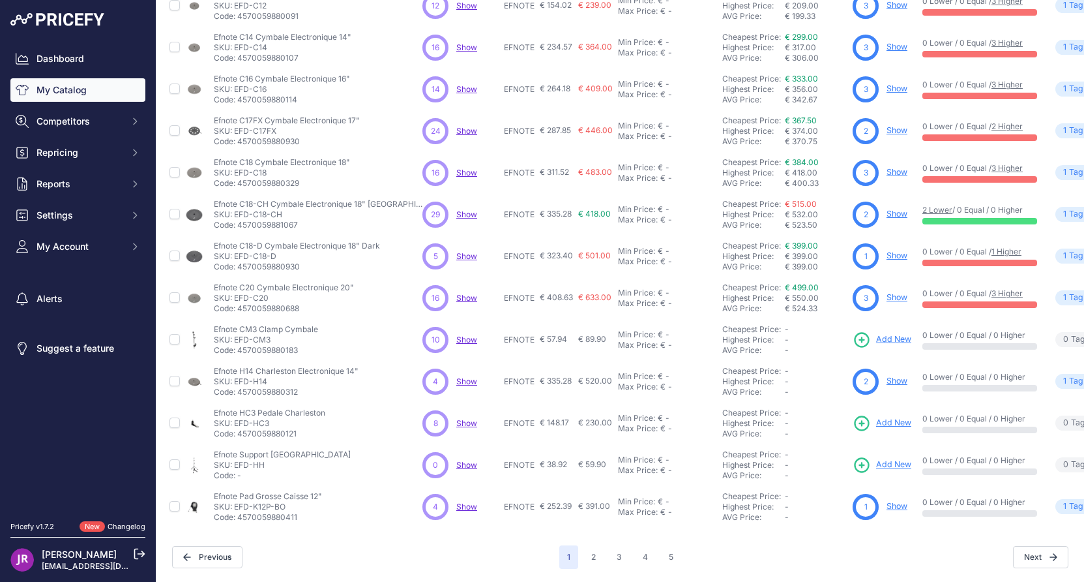
copy p "EFD-HH"
drag, startPoint x: 288, startPoint y: 497, endPoint x: 235, endPoint y: 496, distance: 52.8
click at [235, 501] on p "SKU: EFD-K12P-BO" at bounding box center [268, 506] width 108 height 10
copy p "EFD-K12P-BO"
click at [887, 501] on link "Show" at bounding box center [897, 506] width 21 height 10
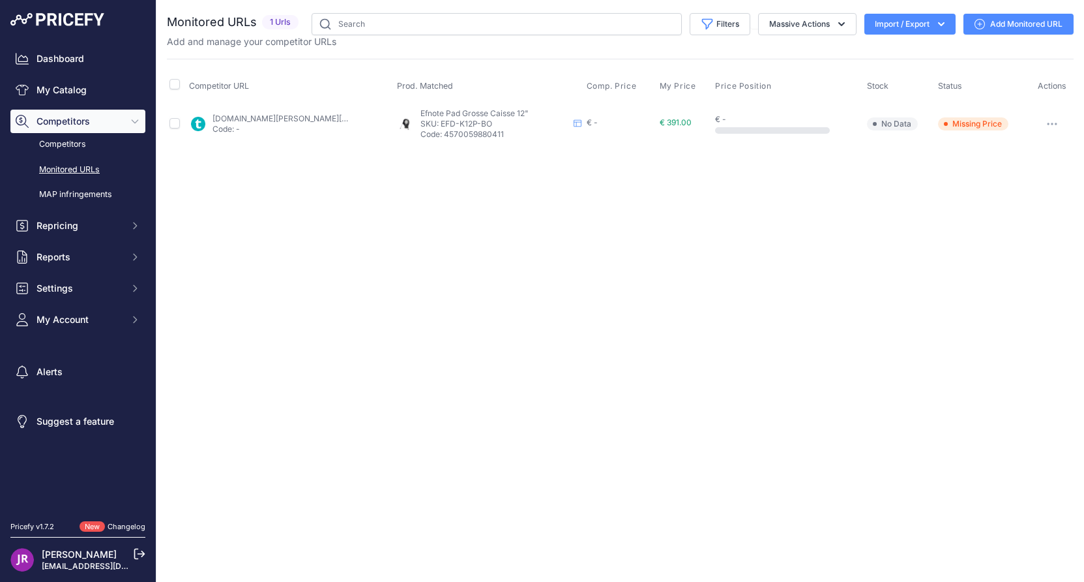
click at [1049, 123] on icon "button" at bounding box center [1052, 124] width 10 height 3
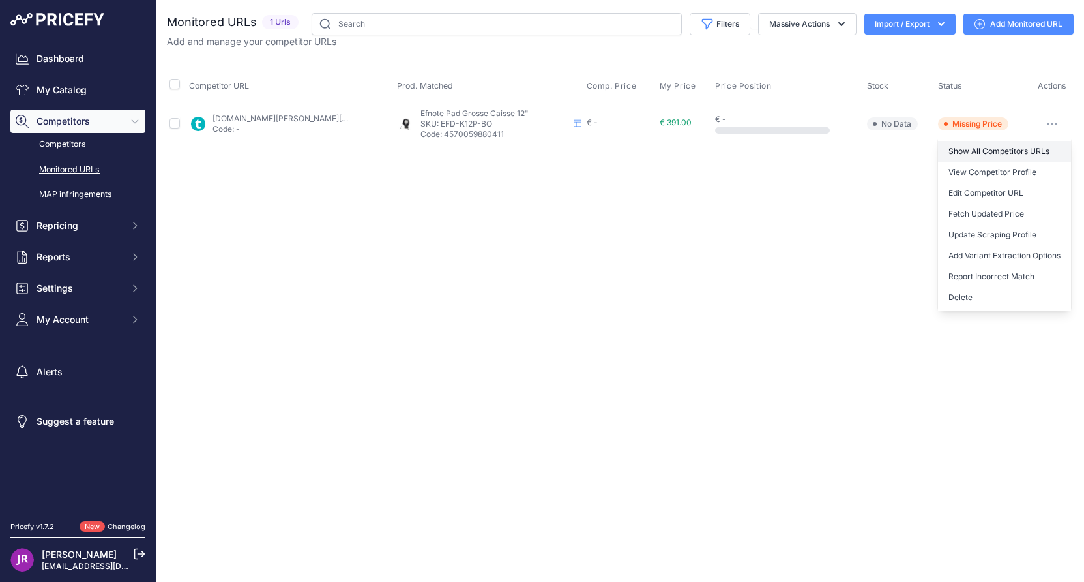
click at [1009, 149] on link "Show All Competitors URLs" at bounding box center [1004, 151] width 133 height 21
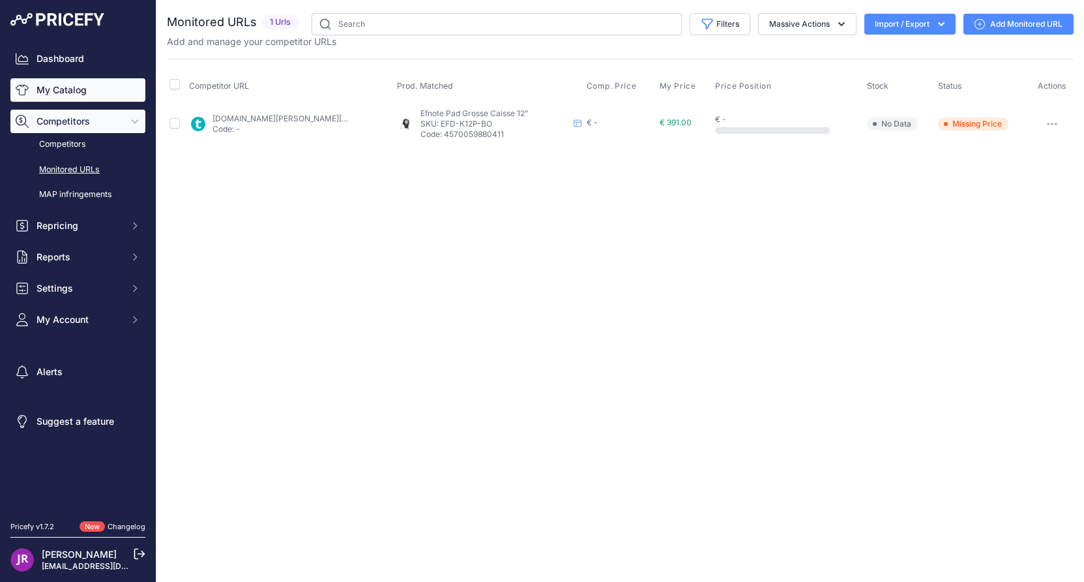
click at [65, 90] on link "My Catalog" at bounding box center [77, 89] width 135 height 23
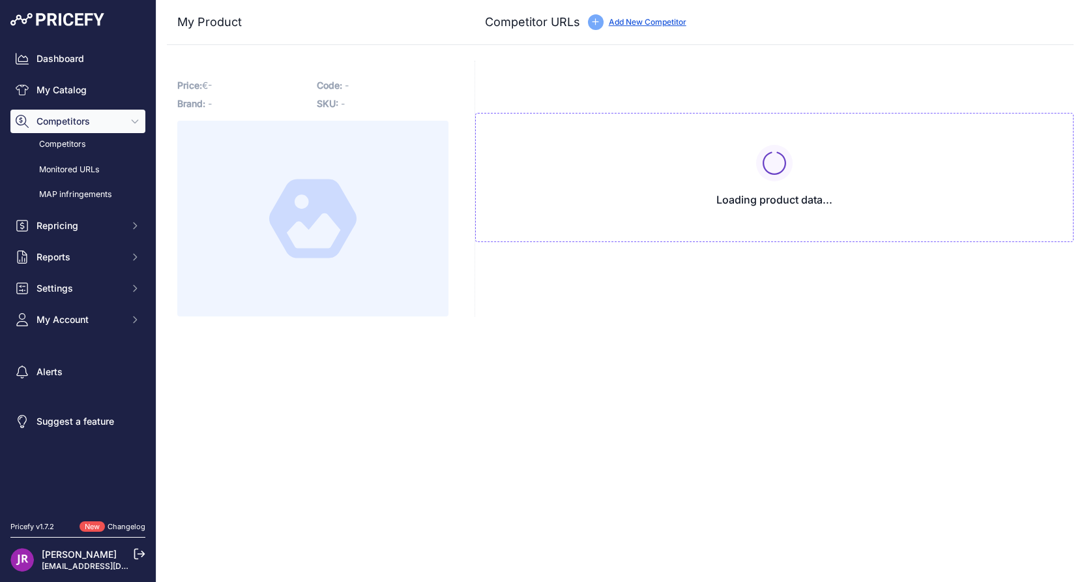
type input "[DOMAIN_NAME][URL]"
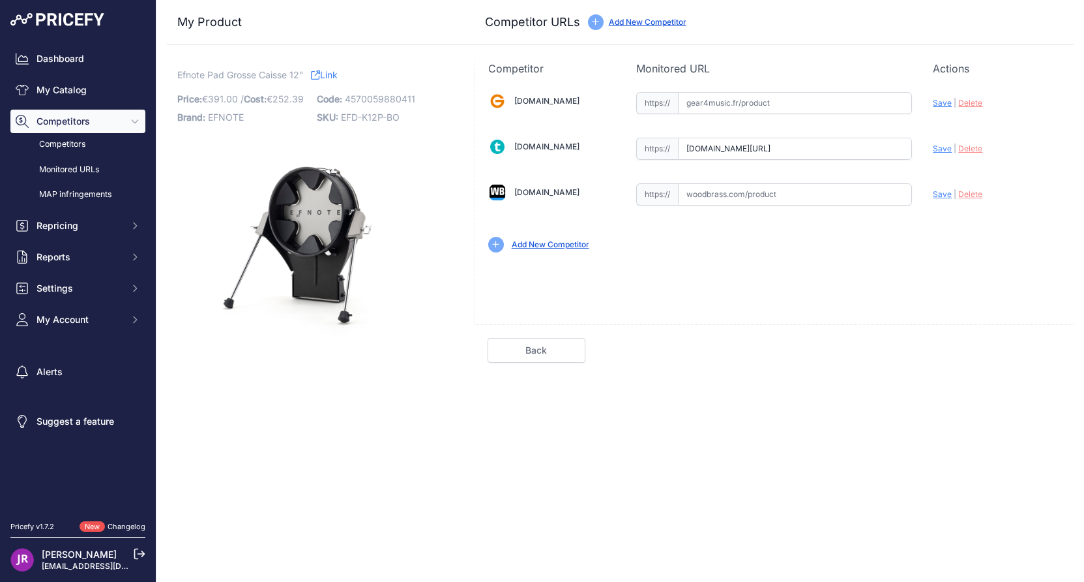
click at [970, 149] on span "Delete" at bounding box center [971, 148] width 24 height 10
click at [707, 193] on input "text" at bounding box center [795, 194] width 234 height 22
paste input "https://www.woodbrass.com/pads-accessoires-efnote-kick-pad-12-black-oak-p372994…"
click at [944, 193] on span "Save" at bounding box center [942, 194] width 19 height 10
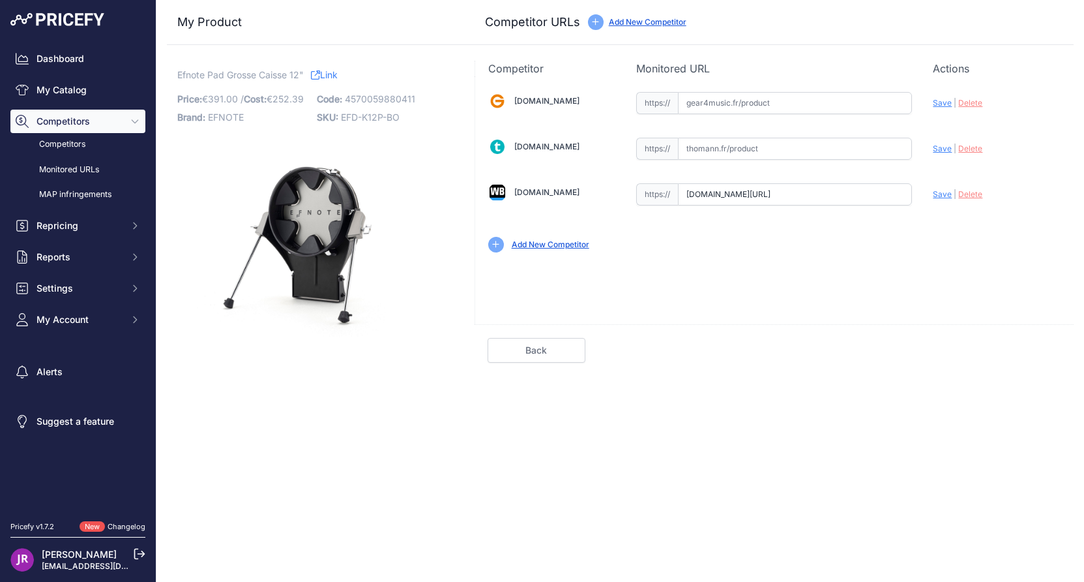
scroll to position [0, 0]
type input "https://www.woodbrass.com/pads-accessoires-efnote-kick-pad-12-black-oak-p372994…"
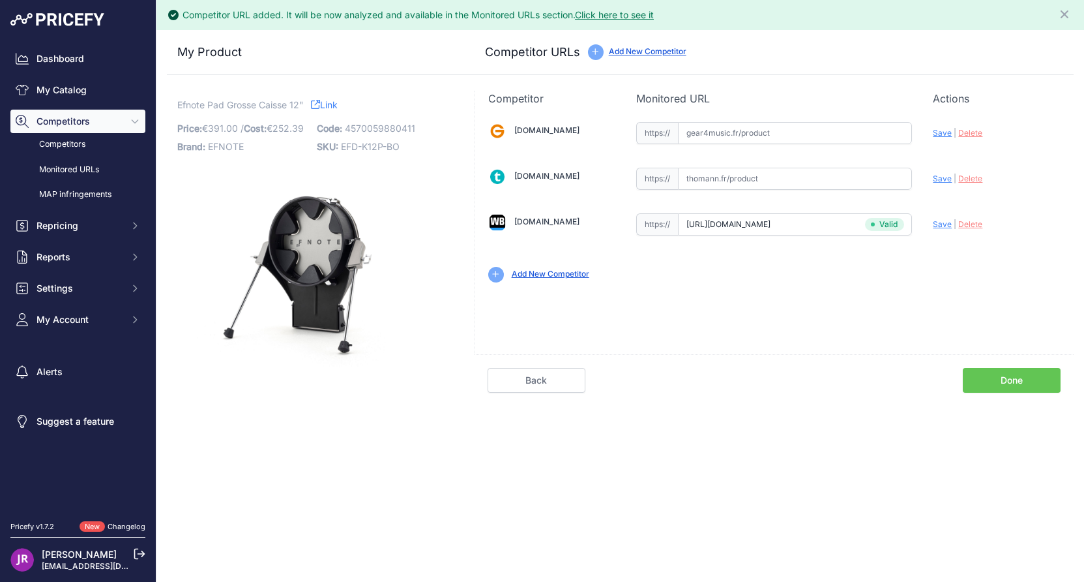
click at [1006, 376] on link "Done" at bounding box center [1012, 380] width 98 height 25
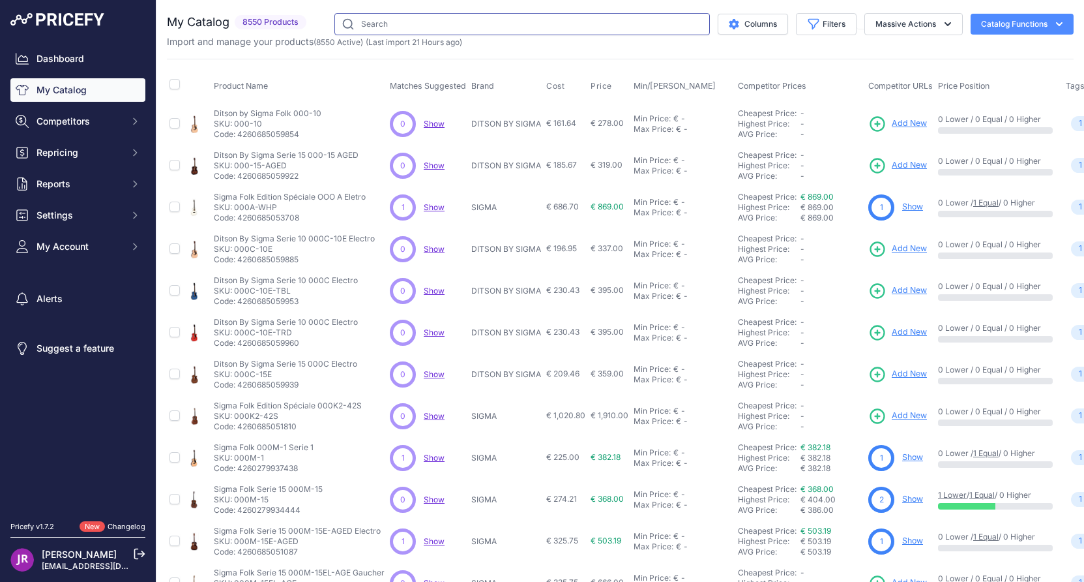
click at [376, 22] on input "text" at bounding box center [523, 24] width 376 height 22
type input "efnote"
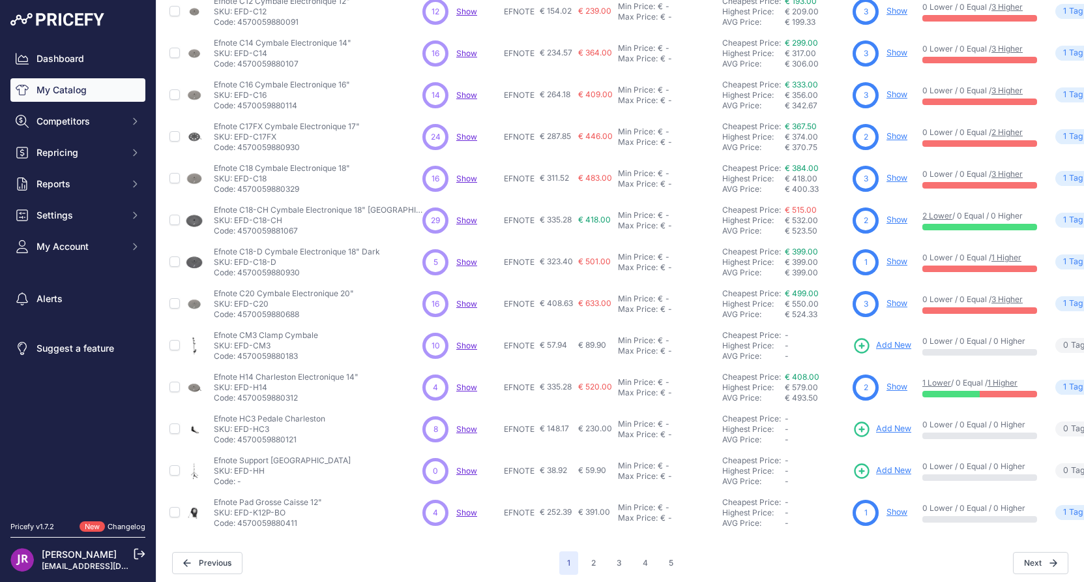
scroll to position [211, 0]
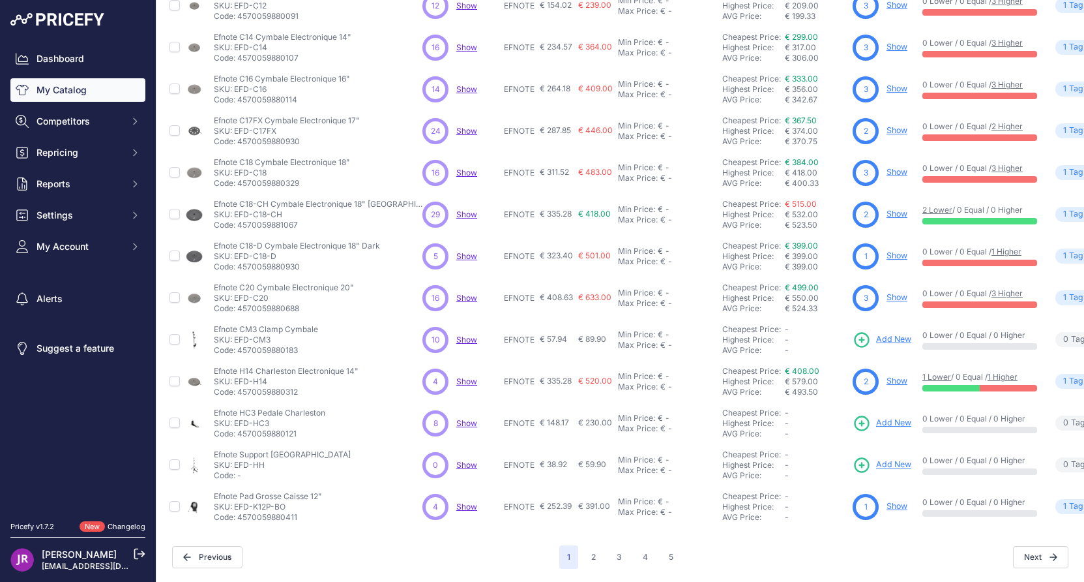
click at [887, 501] on link "Show" at bounding box center [897, 506] width 21 height 10
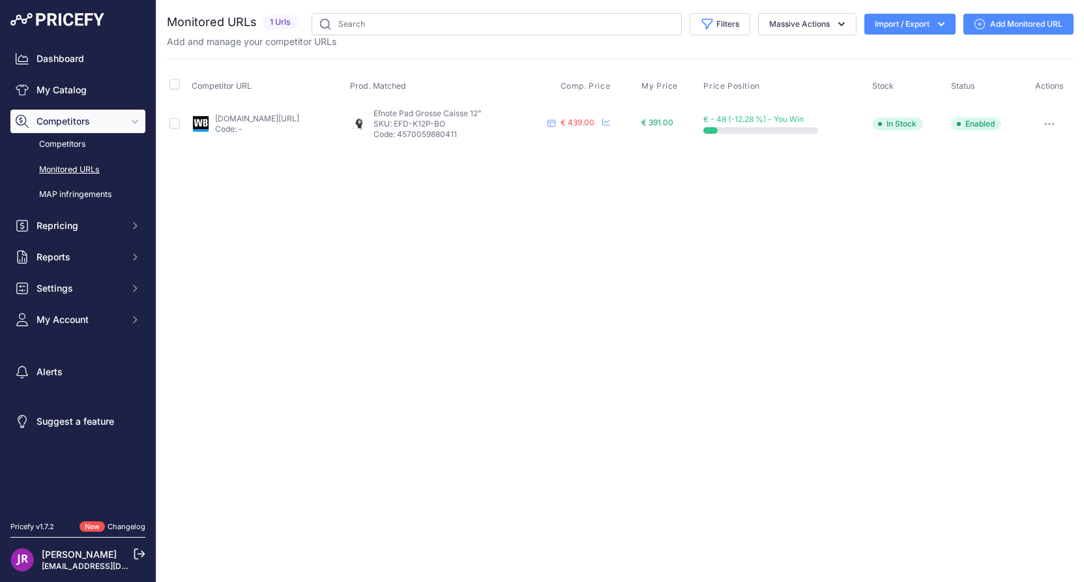
click at [1054, 123] on icon "button" at bounding box center [1050, 124] width 10 height 3
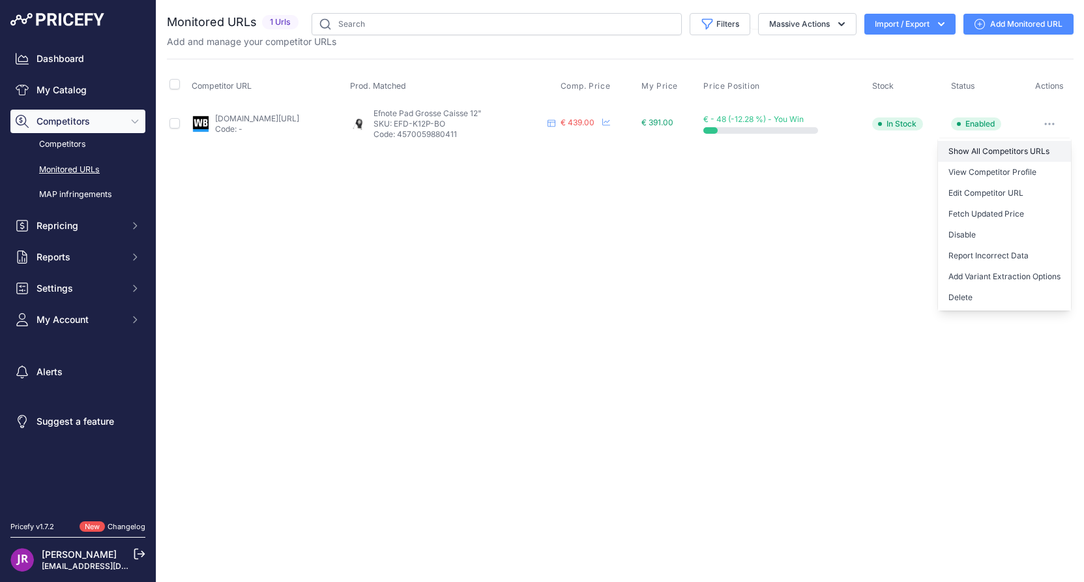
click at [991, 151] on link "Show All Competitors URLs" at bounding box center [1004, 151] width 133 height 21
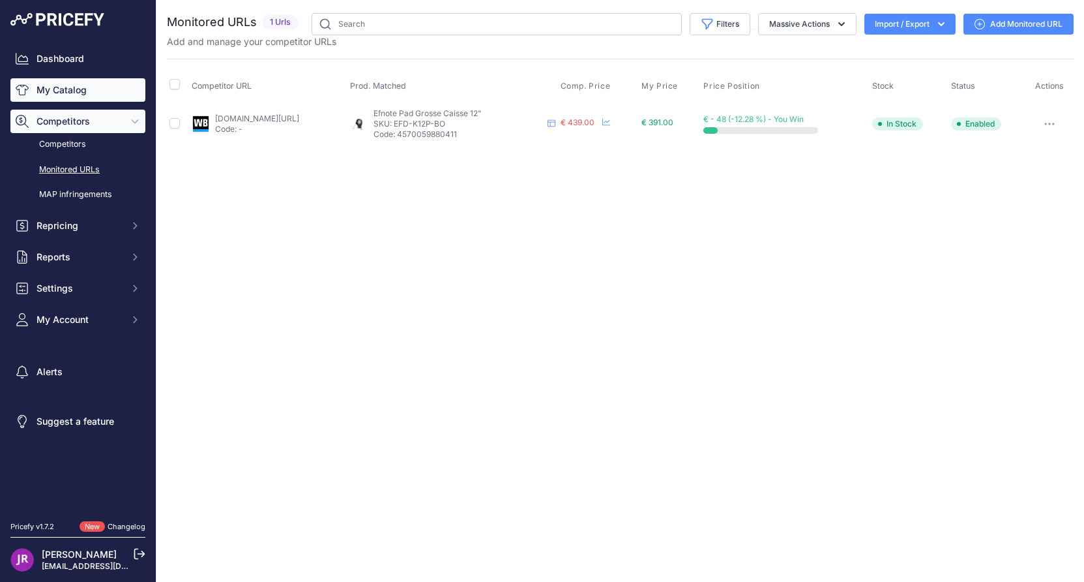
click at [63, 85] on link "My Catalog" at bounding box center [77, 89] width 135 height 23
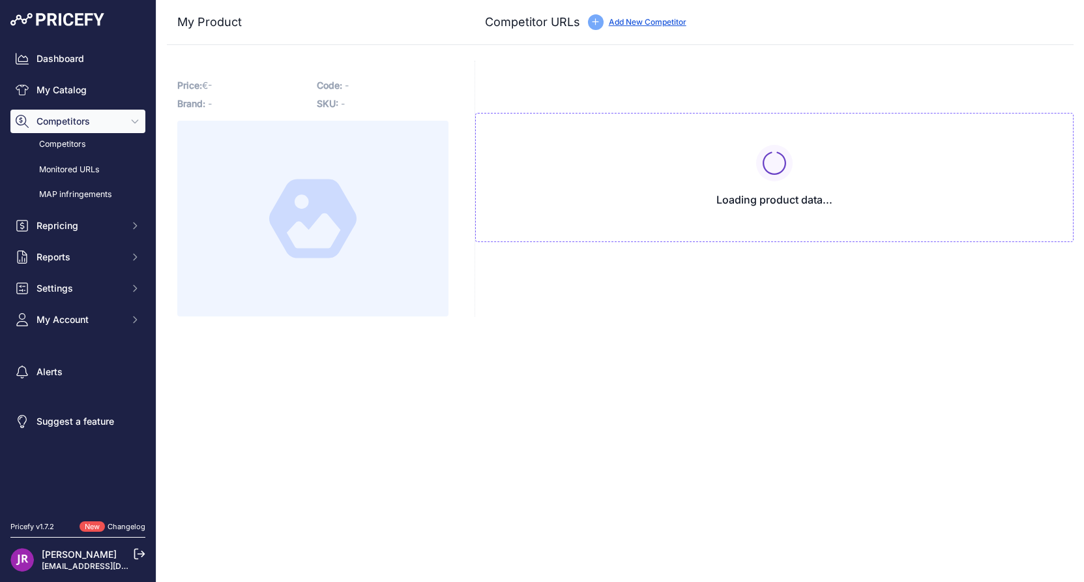
type input "[DOMAIN_NAME][URL]"
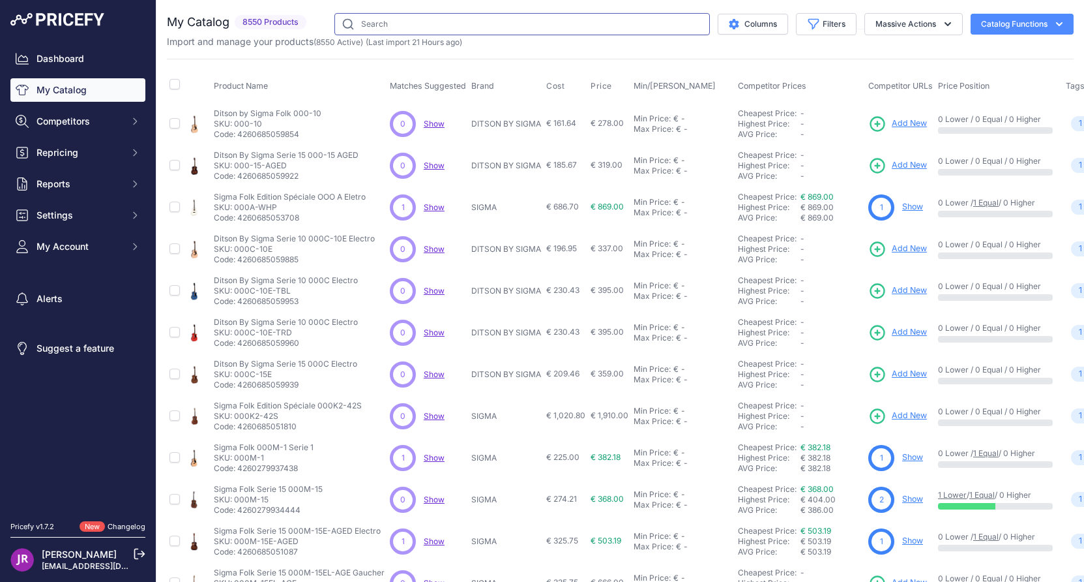
click at [387, 16] on input "text" at bounding box center [523, 24] width 376 height 22
type input "efnote"
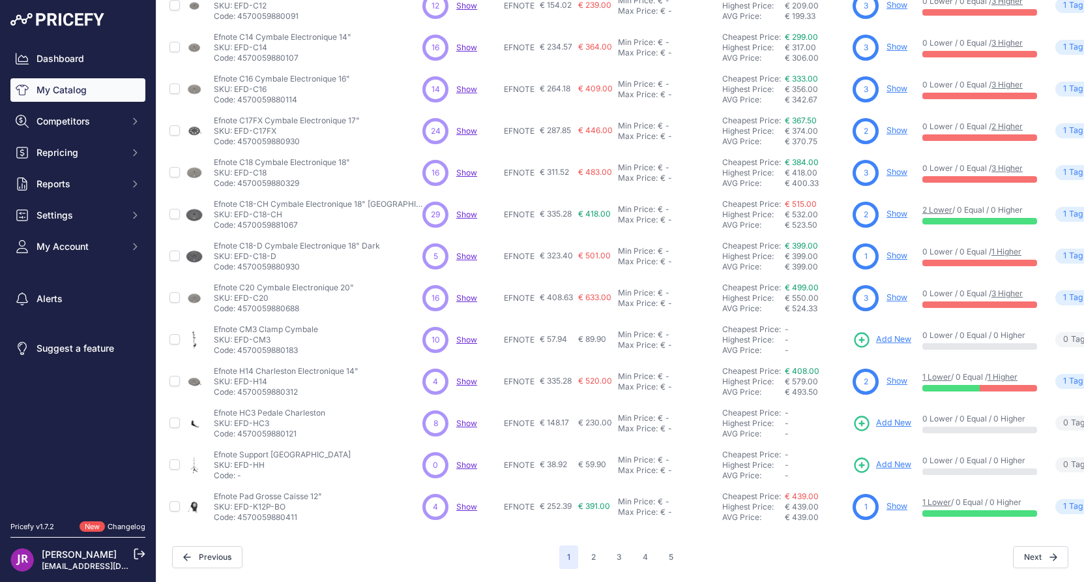
scroll to position [211, 0]
click at [584, 548] on button "2" at bounding box center [594, 556] width 20 height 23
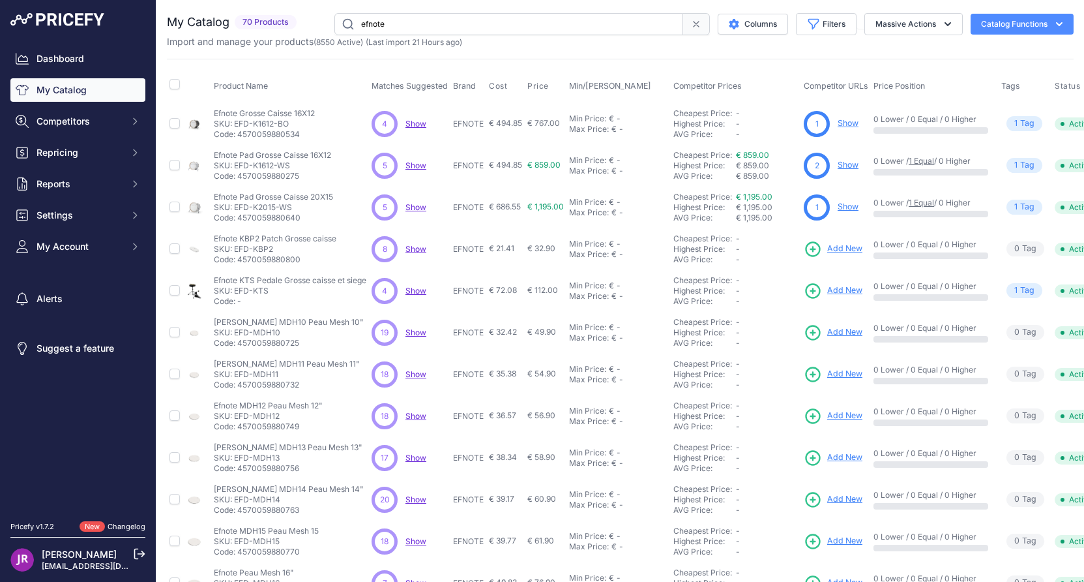
drag, startPoint x: 297, startPoint y: 122, endPoint x: 235, endPoint y: 122, distance: 62.6
click at [235, 122] on p "SKU: EFD-K1612-BO" at bounding box center [264, 124] width 101 height 10
copy p "EFD-K1612-BO"
click at [856, 122] on link "Show" at bounding box center [848, 123] width 21 height 10
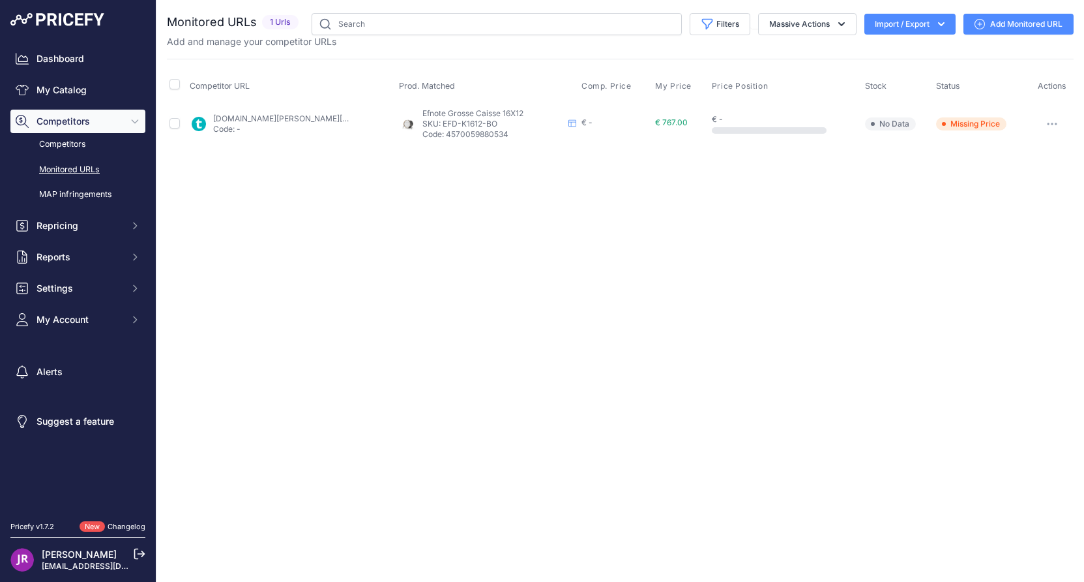
click at [1050, 123] on icon "button" at bounding box center [1052, 124] width 10 height 3
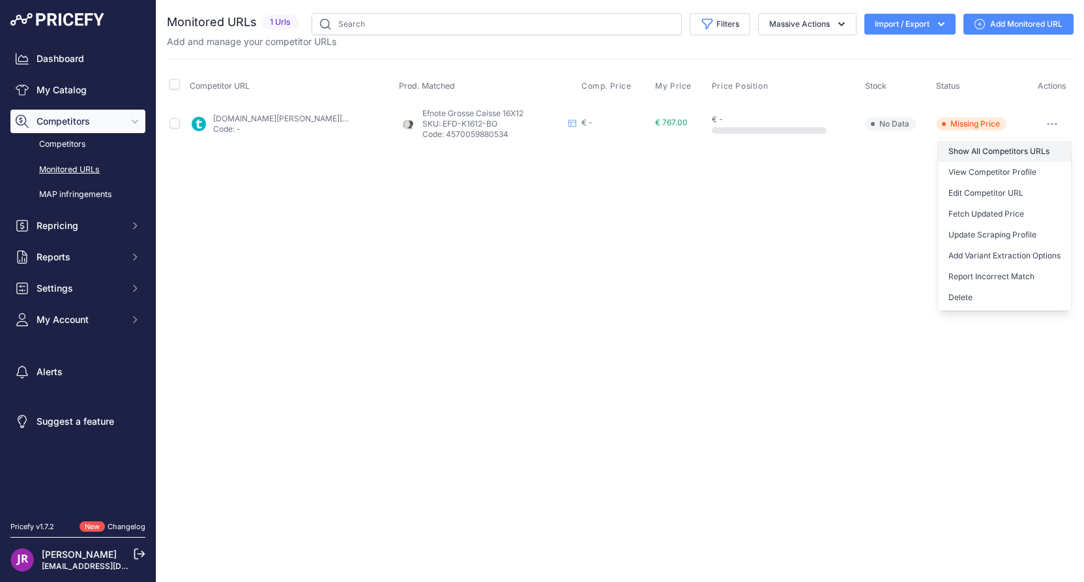
click at [993, 153] on link "Show All Competitors URLs" at bounding box center [1004, 151] width 133 height 21
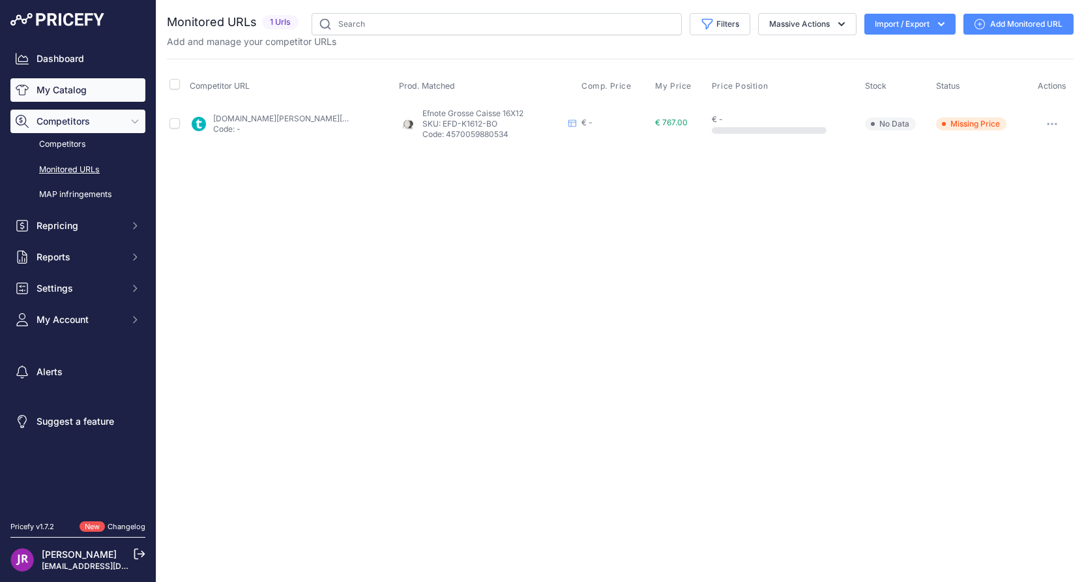
click at [82, 86] on link "My Catalog" at bounding box center [77, 89] width 135 height 23
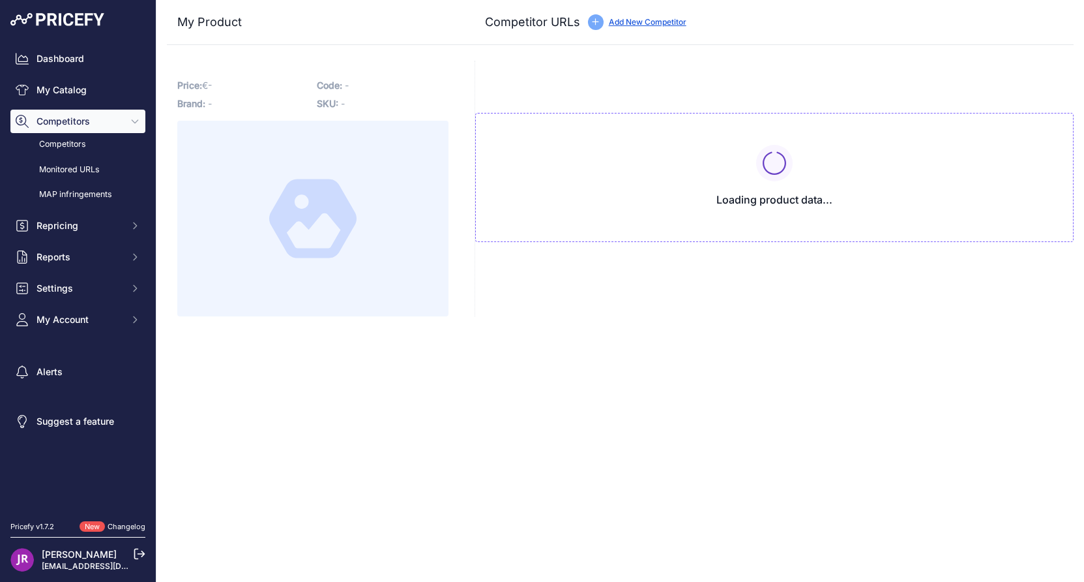
type input "[DOMAIN_NAME][URL]"
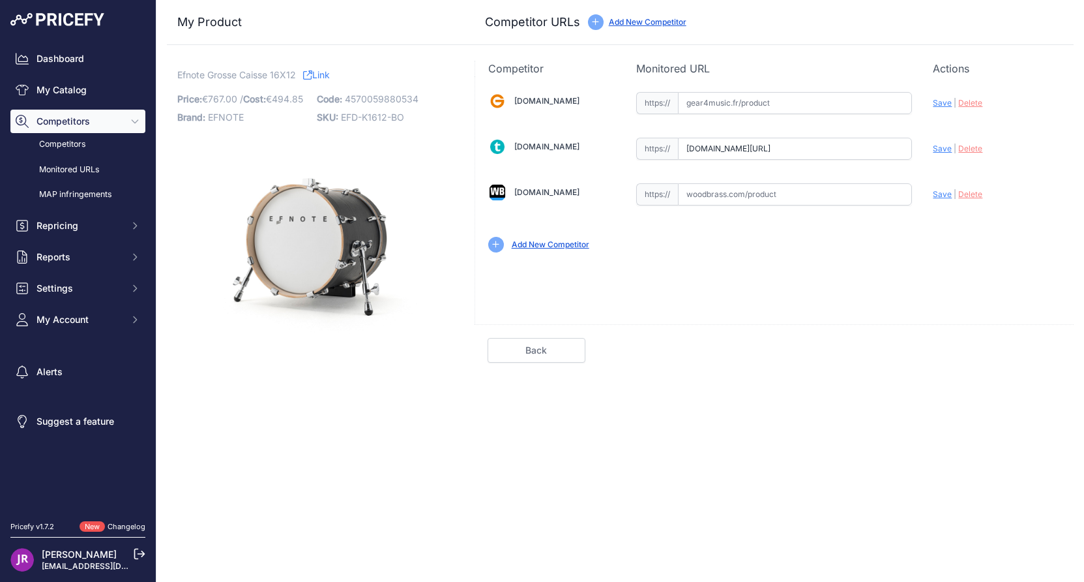
click at [973, 150] on span "Delete" at bounding box center [971, 148] width 24 height 10
click at [704, 102] on input "text" at bounding box center [795, 103] width 234 height 22
paste input "[URL][DOMAIN_NAME]"
type input "[DOMAIN_NAME][URL]"
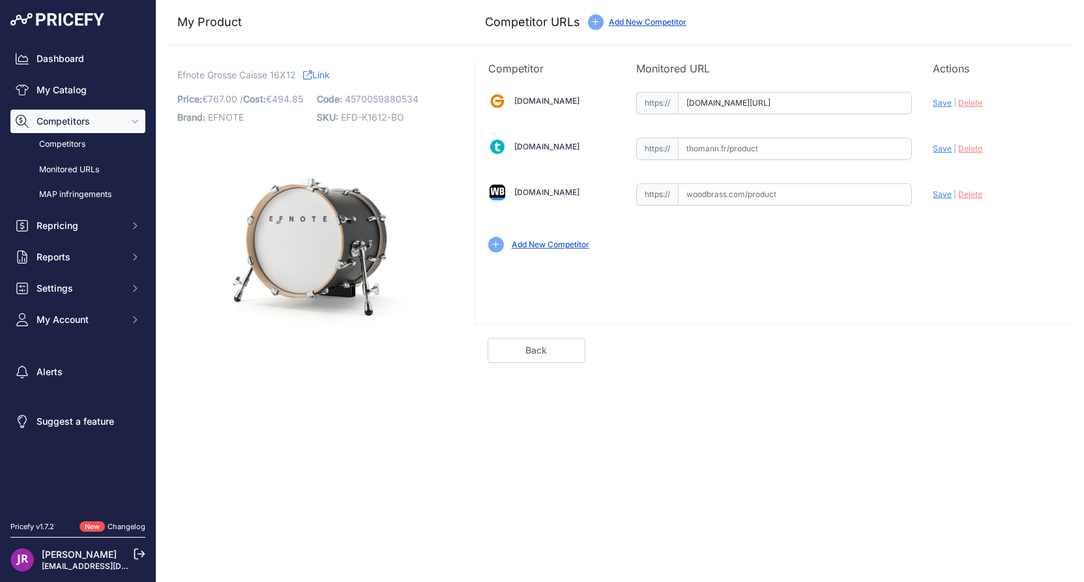
scroll to position [0, 0]
click at [704, 195] on input "text" at bounding box center [795, 194] width 234 height 22
paste input "[URL][DOMAIN_NAME][PERSON_NAME]"
type input "[DOMAIN_NAME][URL][PERSON_NAME]"
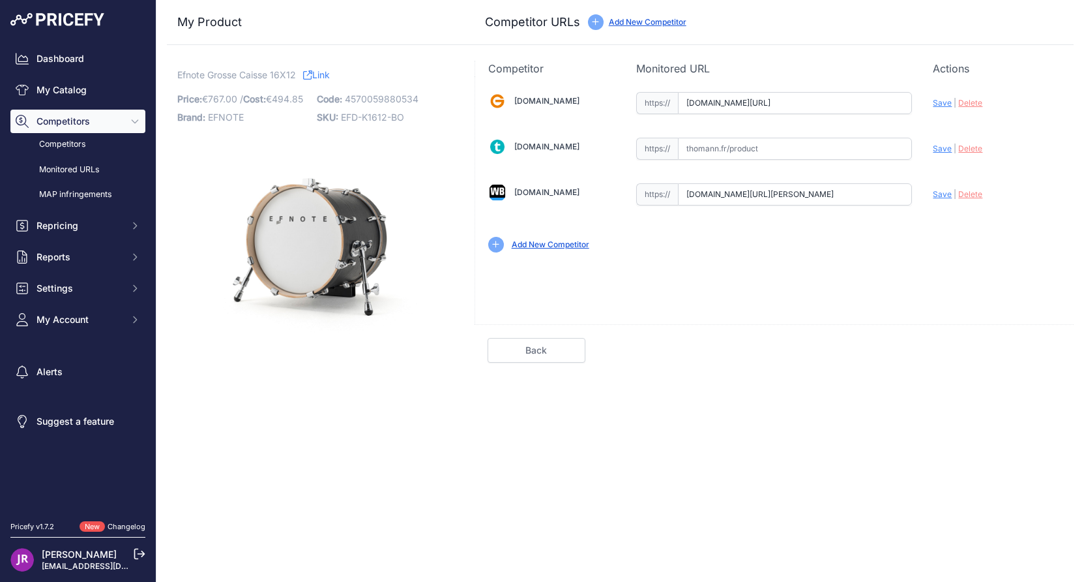
scroll to position [0, 0]
click at [940, 101] on span "Save" at bounding box center [942, 103] width 19 height 10
type input "[URL][DOMAIN_NAME]"
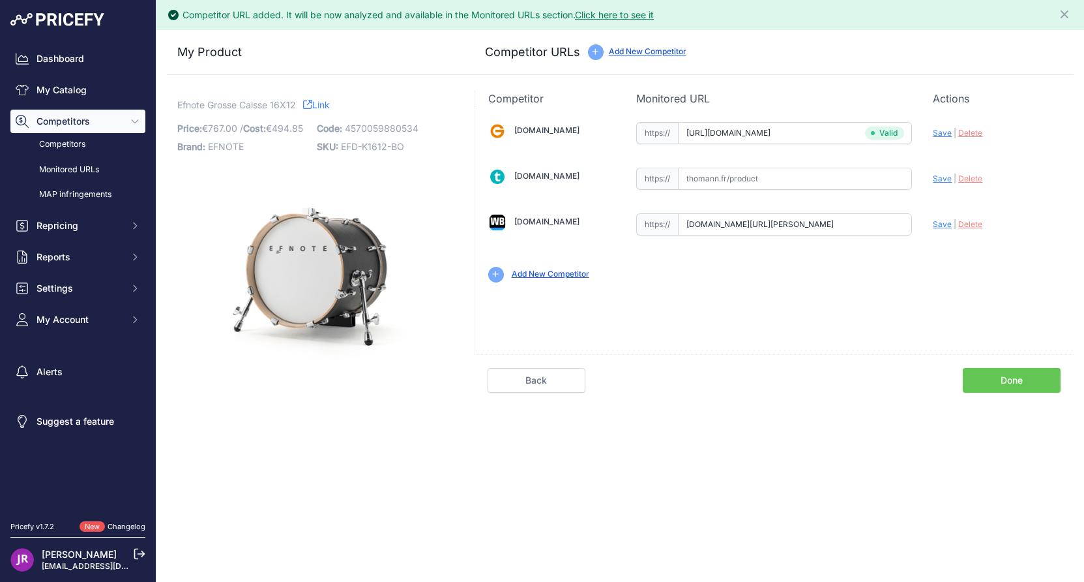
click at [942, 224] on span "Save" at bounding box center [942, 224] width 19 height 10
type input "https://www.woodbrass.com/pads-accessoires-efnote-pad-grosse-caisse-16-black-oa…"
click at [998, 381] on link "Done" at bounding box center [1012, 380] width 98 height 25
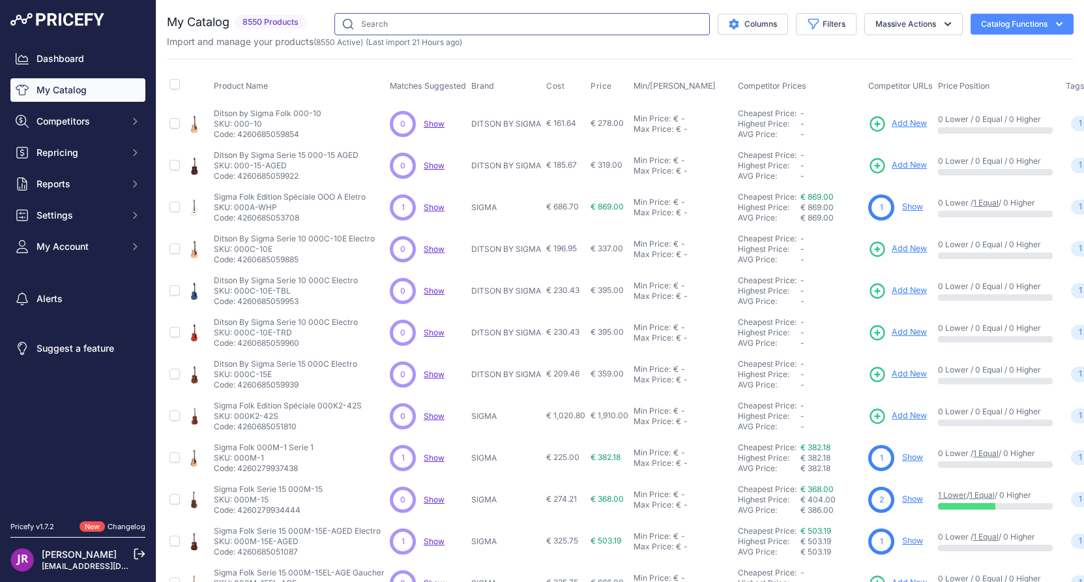
click at [389, 27] on input "text" at bounding box center [523, 24] width 376 height 22
type input "efnote"
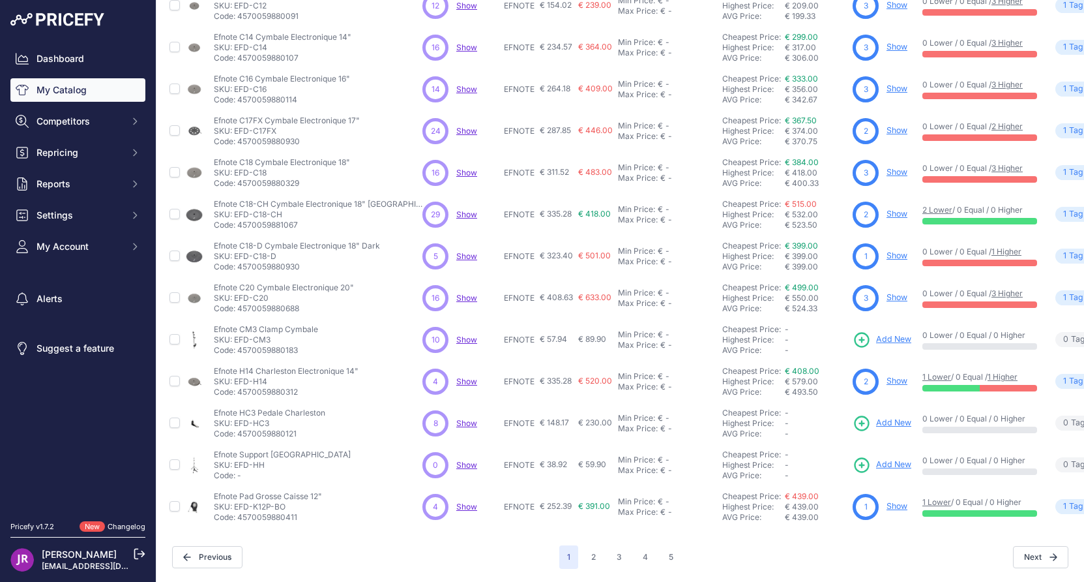
scroll to position [211, 0]
click at [586, 546] on button "2" at bounding box center [594, 556] width 20 height 23
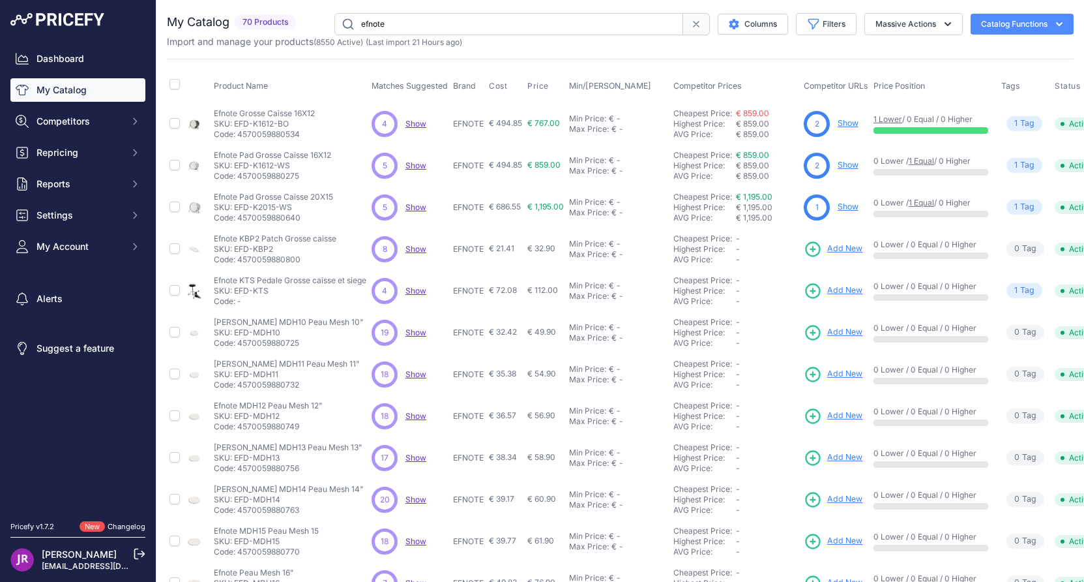
drag, startPoint x: 297, startPoint y: 164, endPoint x: 235, endPoint y: 164, distance: 62.6
click at [235, 164] on p "SKU: EFD-K1612-WS" at bounding box center [272, 165] width 117 height 10
copy p "EFD-K1612-WS"
click at [856, 166] on link "Show" at bounding box center [848, 165] width 21 height 10
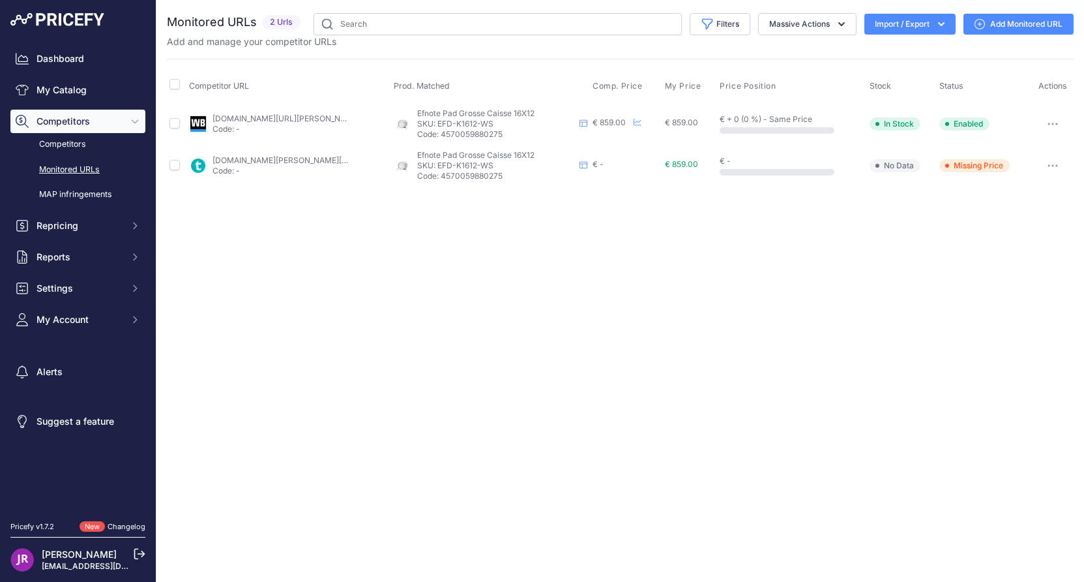
click at [1055, 123] on icon "button" at bounding box center [1053, 124] width 10 height 3
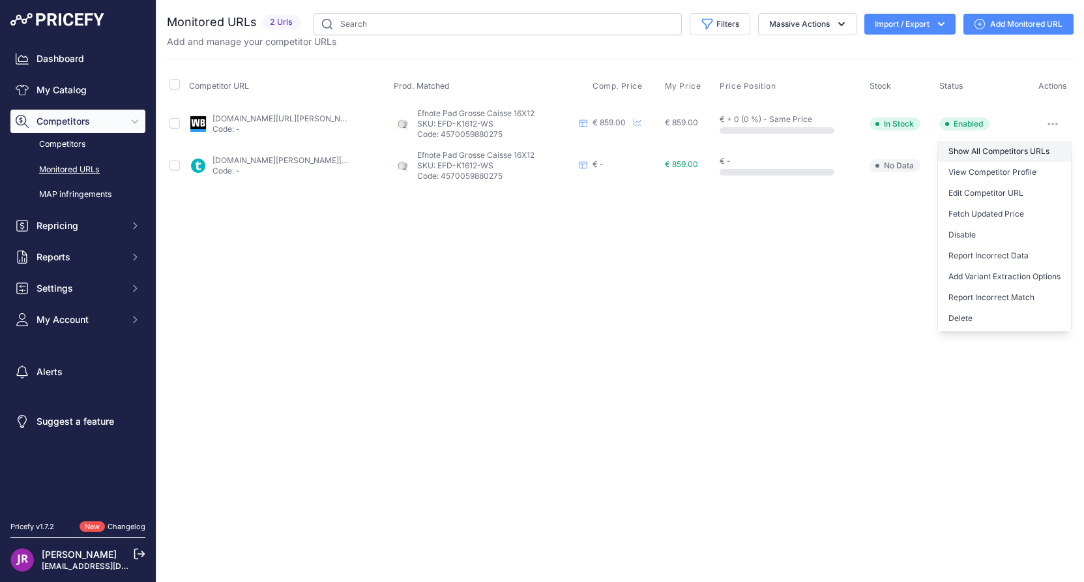
click at [962, 151] on link "Show All Competitors URLs" at bounding box center [1004, 151] width 133 height 21
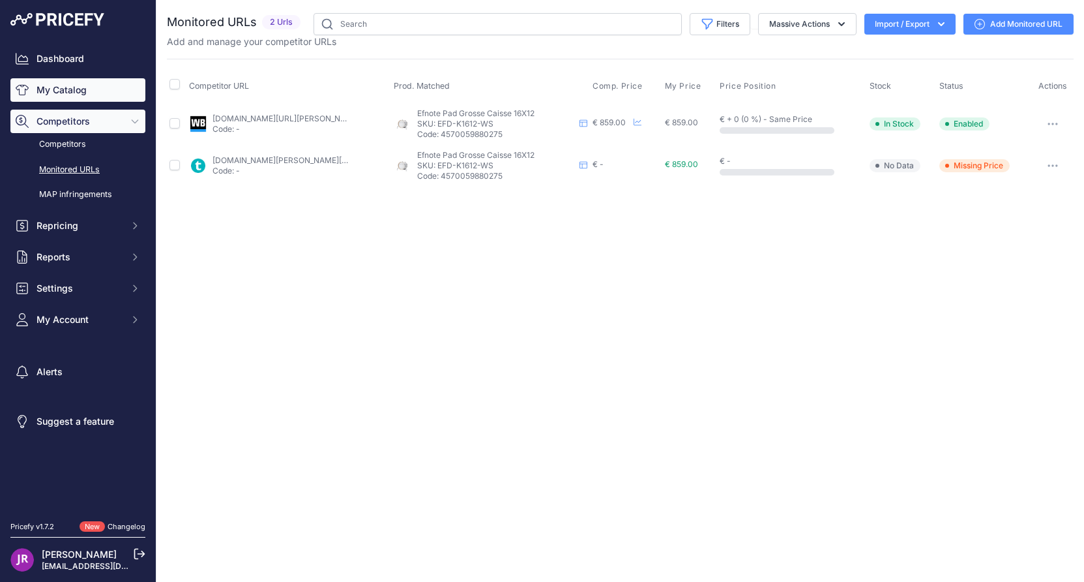
click at [96, 94] on link "My Catalog" at bounding box center [77, 89] width 135 height 23
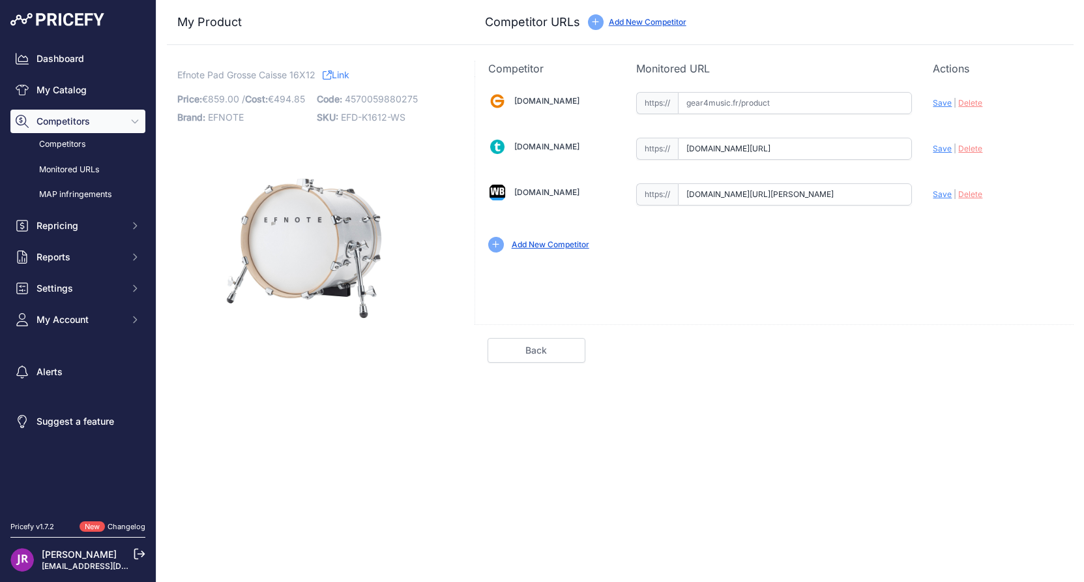
scroll to position [0, 103]
drag, startPoint x: 680, startPoint y: 148, endPoint x: 947, endPoint y: 154, distance: 266.8
click at [947, 154] on div "[DOMAIN_NAME] Valid Invalid" at bounding box center [774, 170] width 599 height 189
drag, startPoint x: 683, startPoint y: 195, endPoint x: 952, endPoint y: 203, distance: 268.8
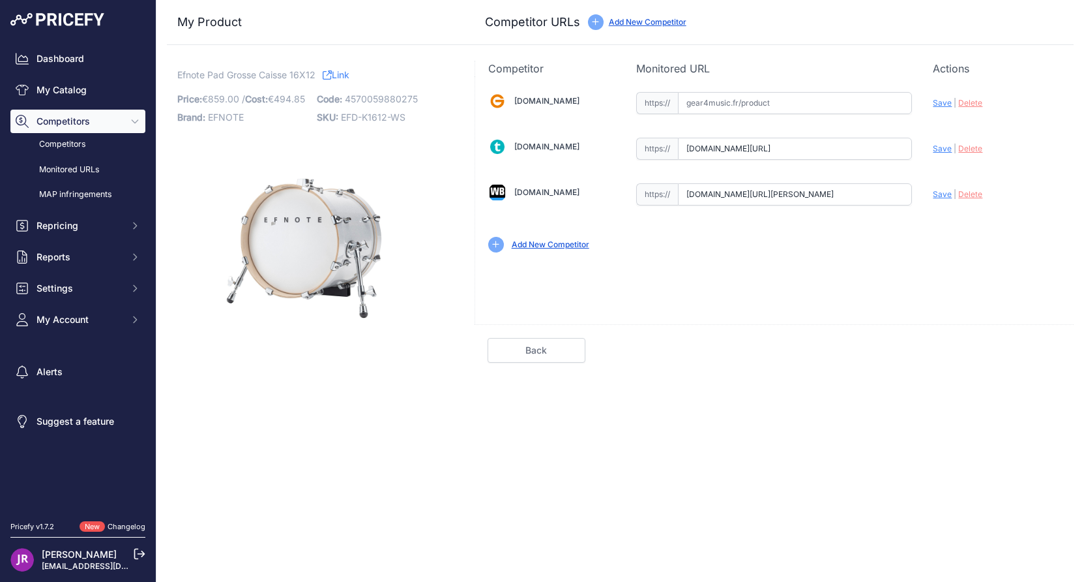
click at [952, 203] on div "[DOMAIN_NAME] Valid Invalid" at bounding box center [774, 170] width 599 height 189
click at [979, 196] on span "Delete" at bounding box center [971, 194] width 24 height 10
click at [944, 149] on span "Save" at bounding box center [942, 148] width 19 height 10
type input "https://www.thomann.fr/efnote_grosses_caisses_electronique.html?prirule_jdsnikf…"
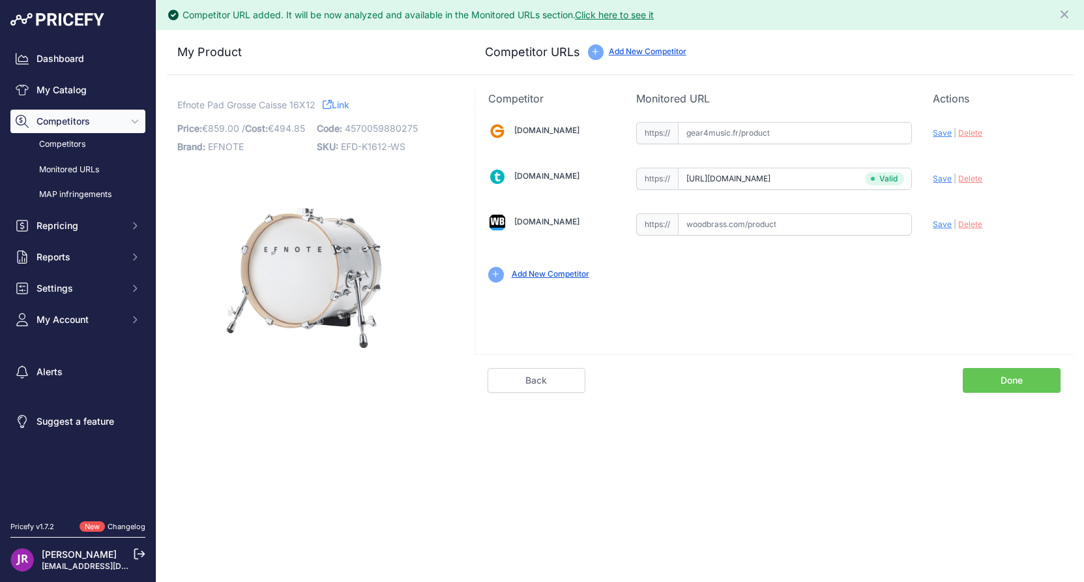
click at [1004, 383] on link "Done" at bounding box center [1012, 380] width 98 height 25
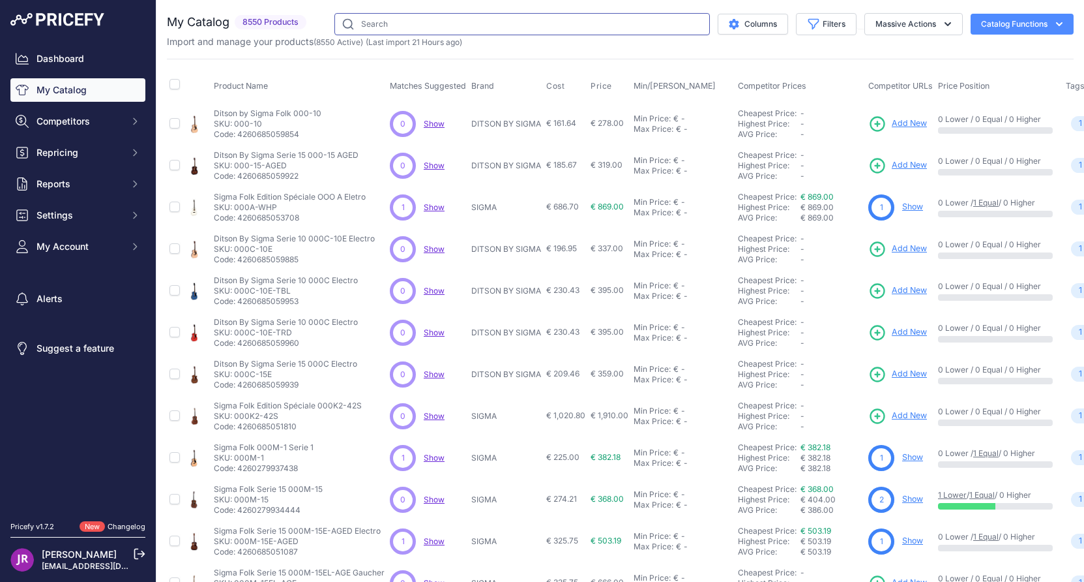
click at [365, 19] on input "text" at bounding box center [523, 24] width 376 height 22
type input "efnote"
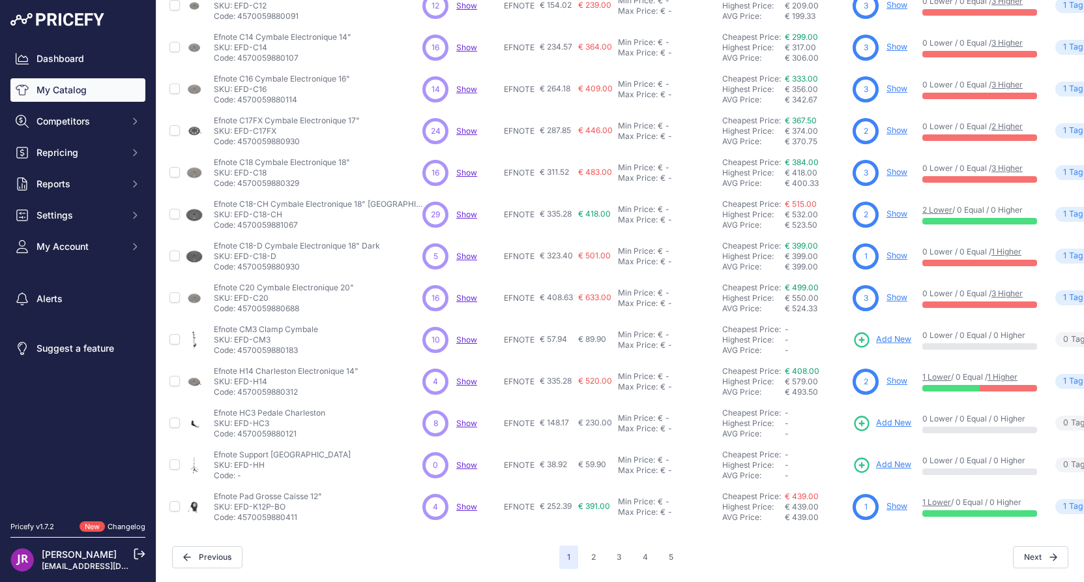
scroll to position [211, 0]
click at [587, 545] on button "2" at bounding box center [594, 556] width 20 height 23
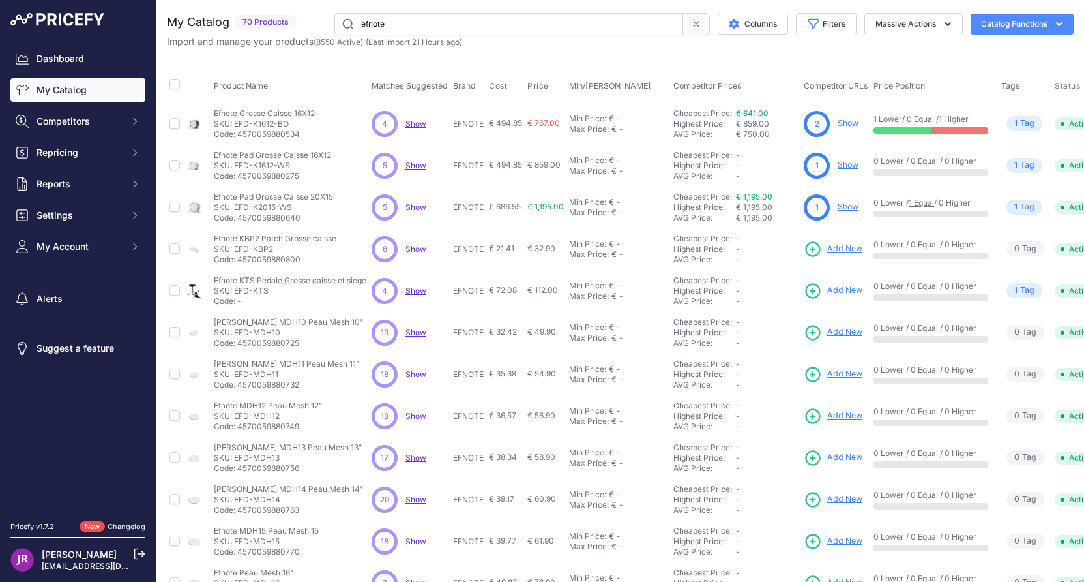
drag, startPoint x: 301, startPoint y: 203, endPoint x: 237, endPoint y: 205, distance: 63.9
click at [237, 205] on p "SKU: EFD-K2015-WS" at bounding box center [273, 207] width 119 height 10
copy p "EFD-K2015-WS"
click at [844, 206] on link "Show" at bounding box center [848, 207] width 21 height 10
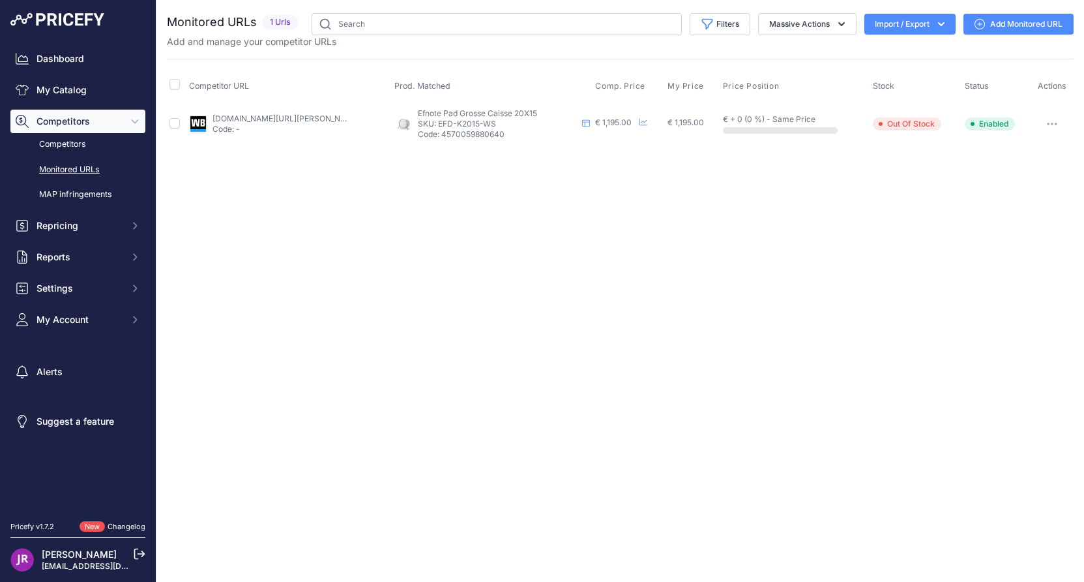
click at [1051, 123] on icon "button" at bounding box center [1052, 124] width 10 height 3
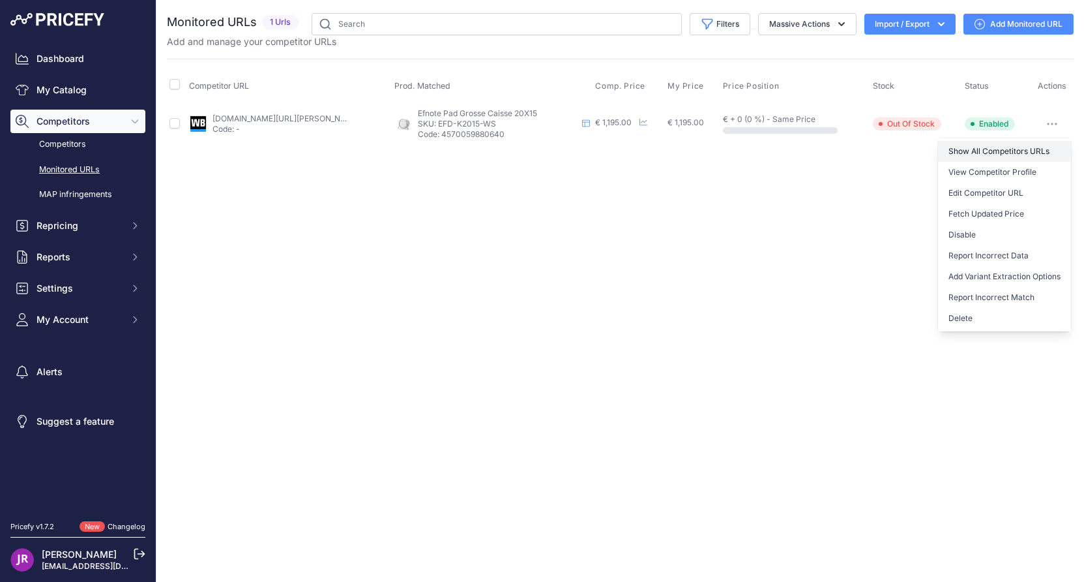
click at [1010, 149] on link "Show All Competitors URLs" at bounding box center [1004, 151] width 133 height 21
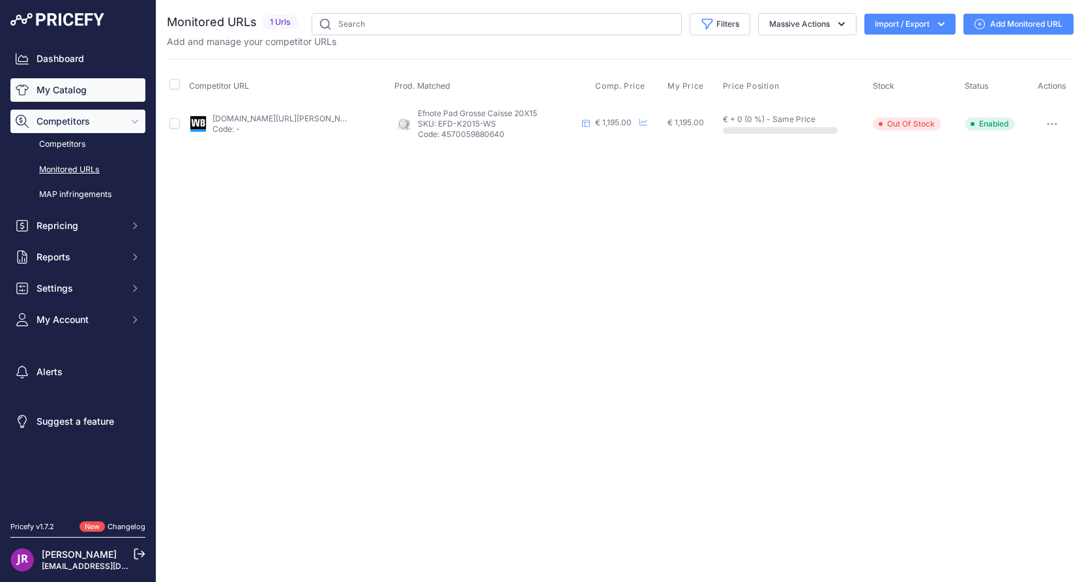
click at [91, 91] on link "My Catalog" at bounding box center [77, 89] width 135 height 23
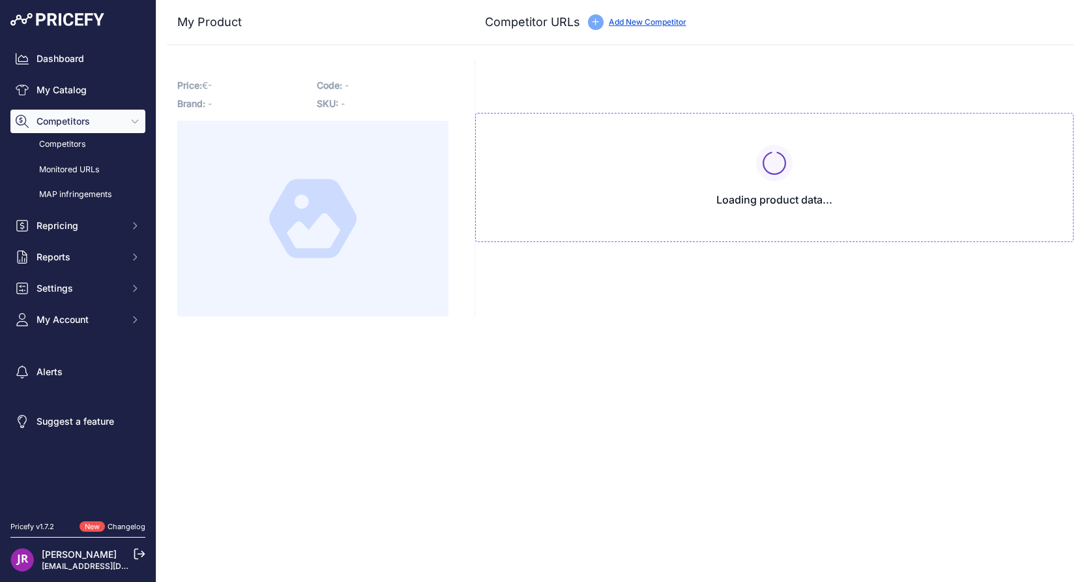
type input "[DOMAIN_NAME][URL][PERSON_NAME]"
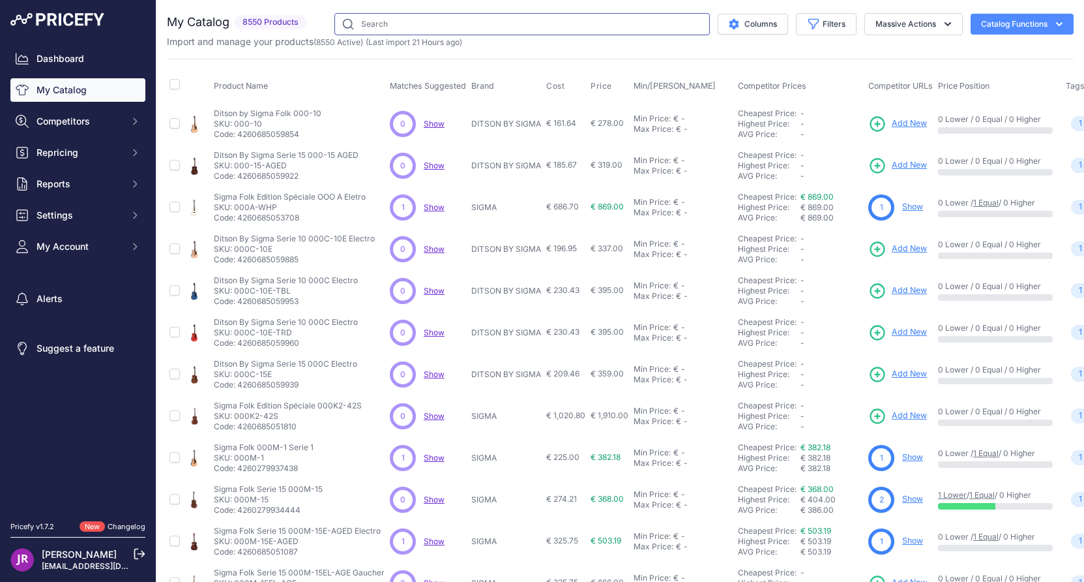
click at [363, 27] on input "text" at bounding box center [523, 24] width 376 height 22
type input "efnote"
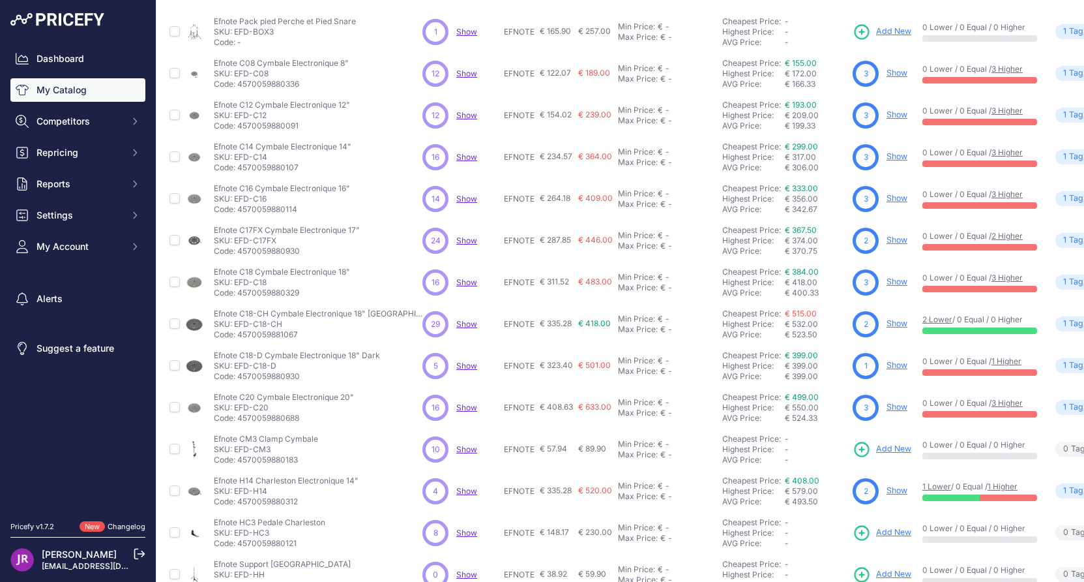
scroll to position [211, 0]
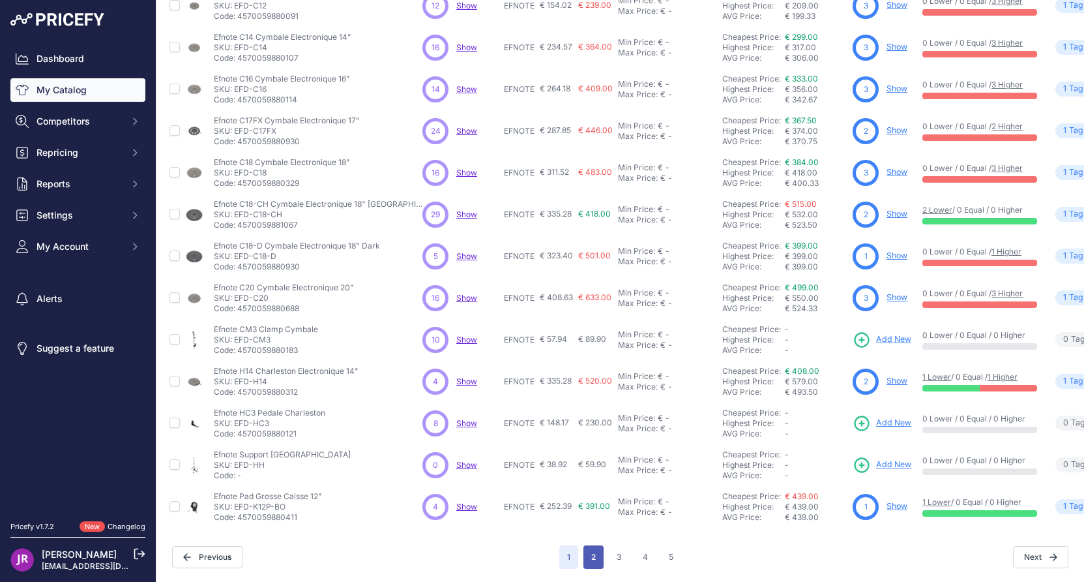
click at [588, 548] on button "2" at bounding box center [594, 556] width 20 height 23
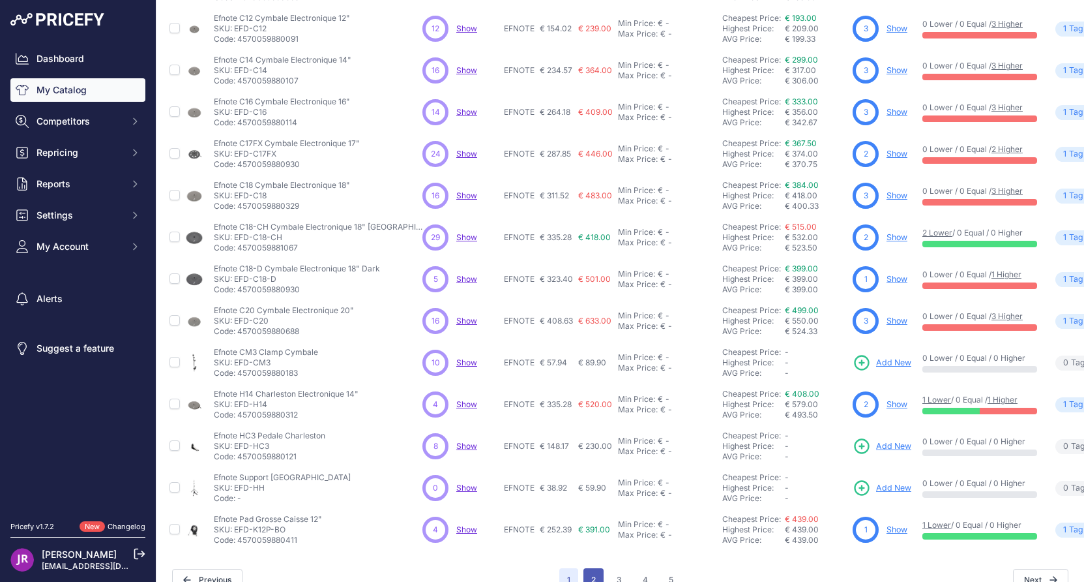
scroll to position [244, 0]
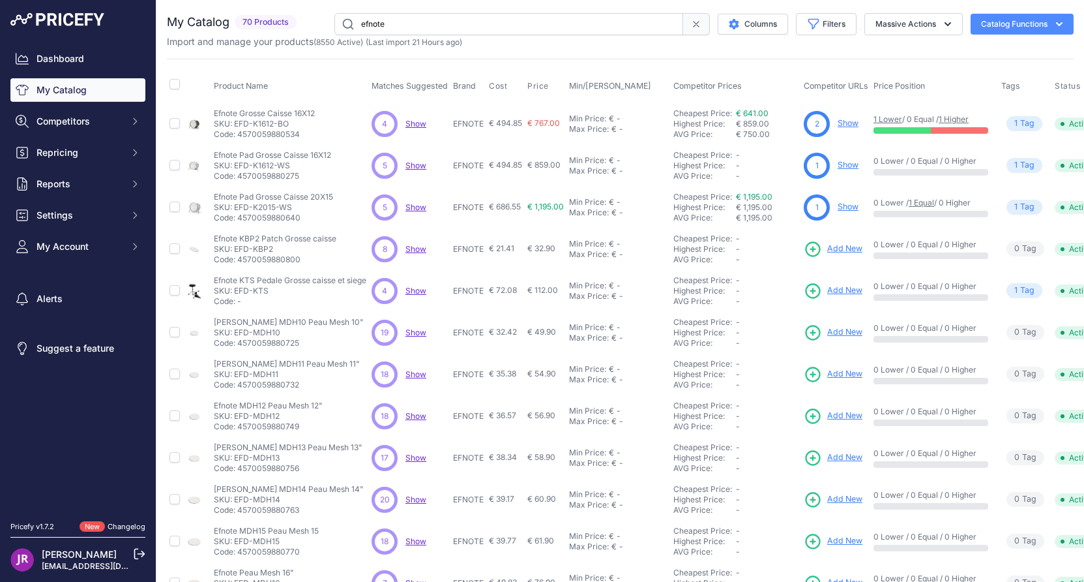
drag, startPoint x: 280, startPoint y: 247, endPoint x: 237, endPoint y: 248, distance: 43.1
click at [237, 248] on p "SKU: EFD-KBP2" at bounding box center [275, 249] width 123 height 10
copy p "EFD-KBP2"
drag, startPoint x: 280, startPoint y: 290, endPoint x: 236, endPoint y: 290, distance: 43.7
click at [236, 290] on p "SKU: EFD-KTS" at bounding box center [290, 291] width 153 height 10
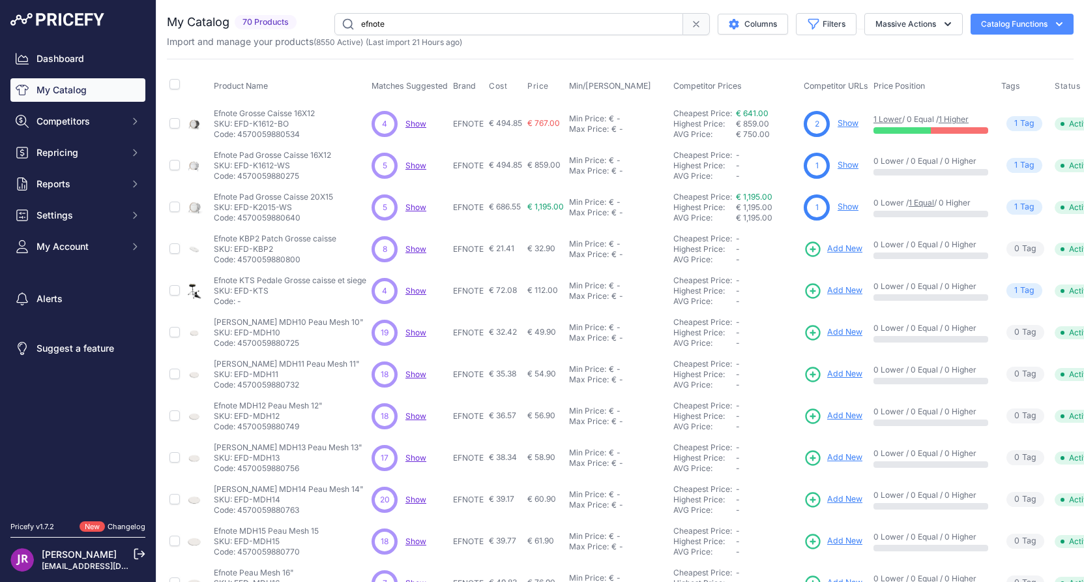
copy p "EFD-KTS"
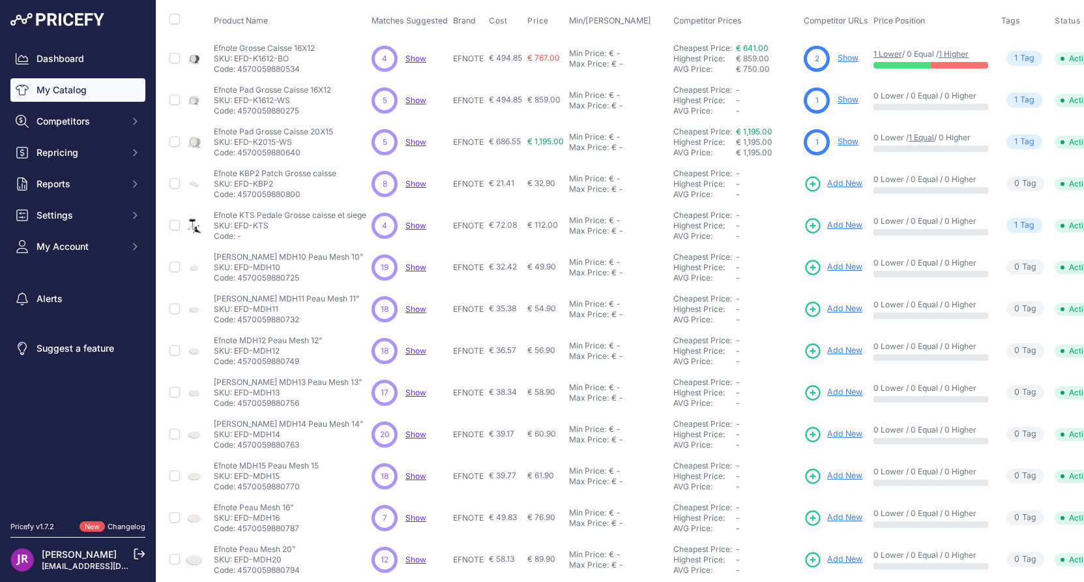
drag, startPoint x: 289, startPoint y: 265, endPoint x: 236, endPoint y: 267, distance: 52.9
click at [236, 267] on p "SKU: EFD-MDH10" at bounding box center [289, 267] width 150 height 10
copy p "EFD-MDH10"
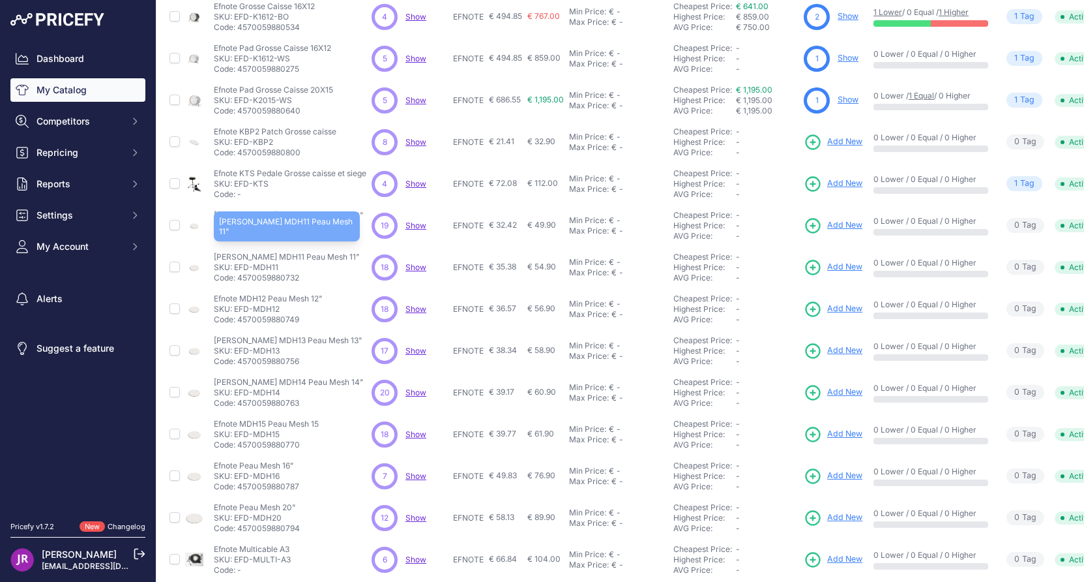
scroll to position [130, 0]
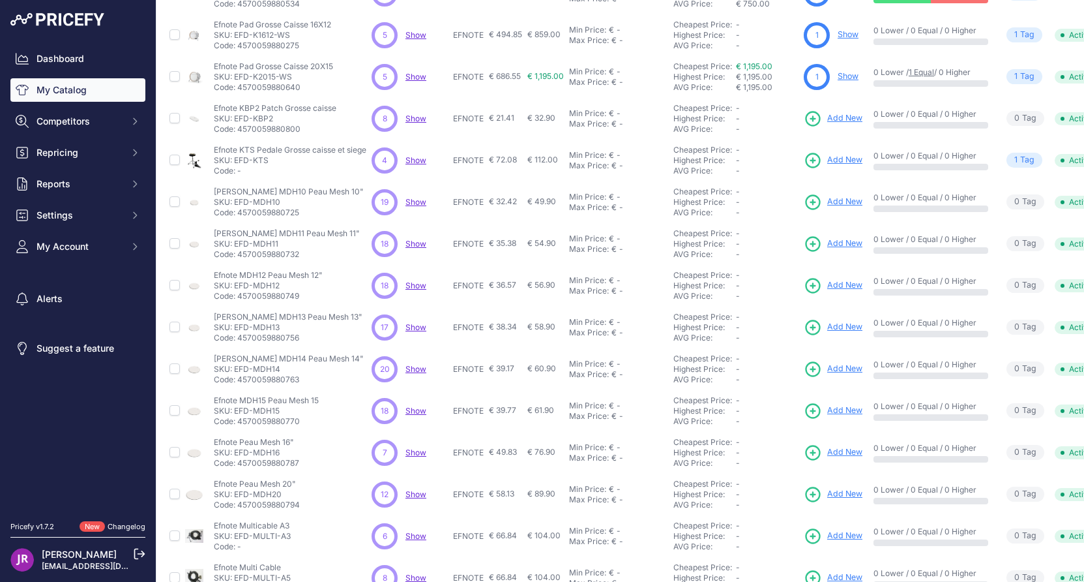
drag, startPoint x: 303, startPoint y: 243, endPoint x: 237, endPoint y: 245, distance: 66.5
click at [237, 245] on p "SKU: EFD-MDH11" at bounding box center [287, 244] width 146 height 10
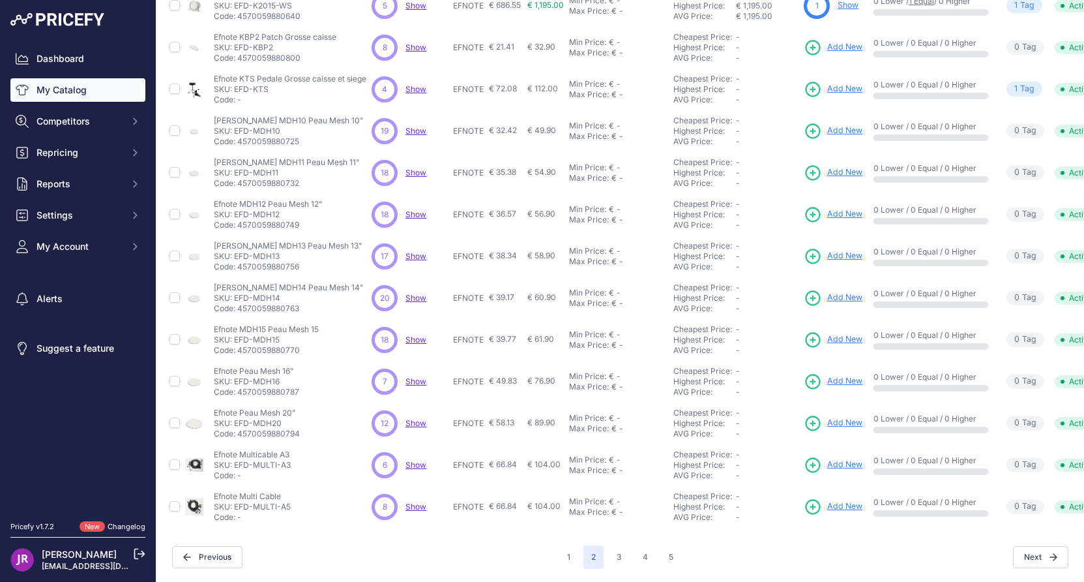
scroll to position [211, 0]
drag, startPoint x: 297, startPoint y: 454, endPoint x: 233, endPoint y: 455, distance: 63.3
click at [233, 455] on div "Efnote Multicable A3 Efnote Multicable A3 SKU: EFD-MULTI-A3 Code: -" at bounding box center [290, 464] width 153 height 31
copy p "EFD-MULTI-A3"
click at [299, 499] on div "Efnote Multi Cable Efnote Multi Cable SKU: EFD-MULTI-A5 Code: -" at bounding box center [290, 506] width 153 height 31
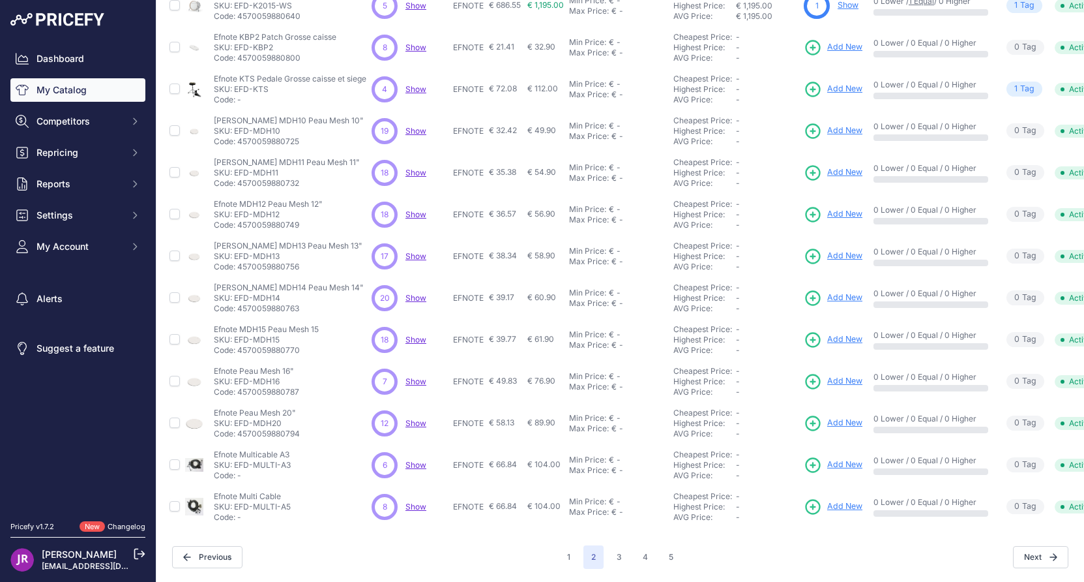
drag, startPoint x: 299, startPoint y: 499, endPoint x: 235, endPoint y: 499, distance: 64.6
click at [235, 499] on div "Efnote Multi Cable Efnote Multi Cable SKU: EFD-MULTI-A5 Code: -" at bounding box center [290, 506] width 153 height 31
copy p "EFD-MULTI-A5"
click at [615, 545] on button "3" at bounding box center [619, 556] width 21 height 23
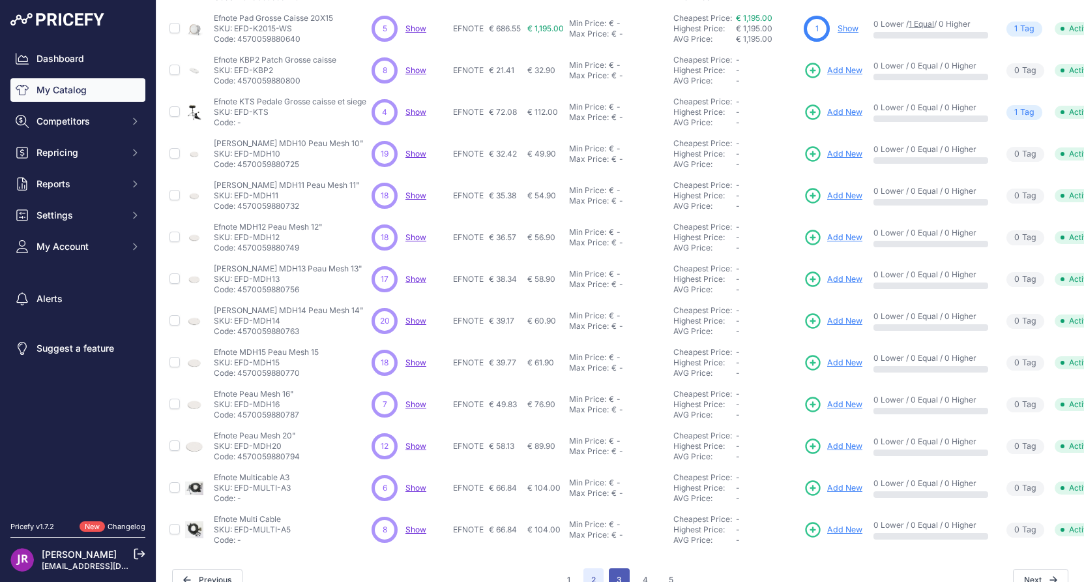
scroll to position [244, 0]
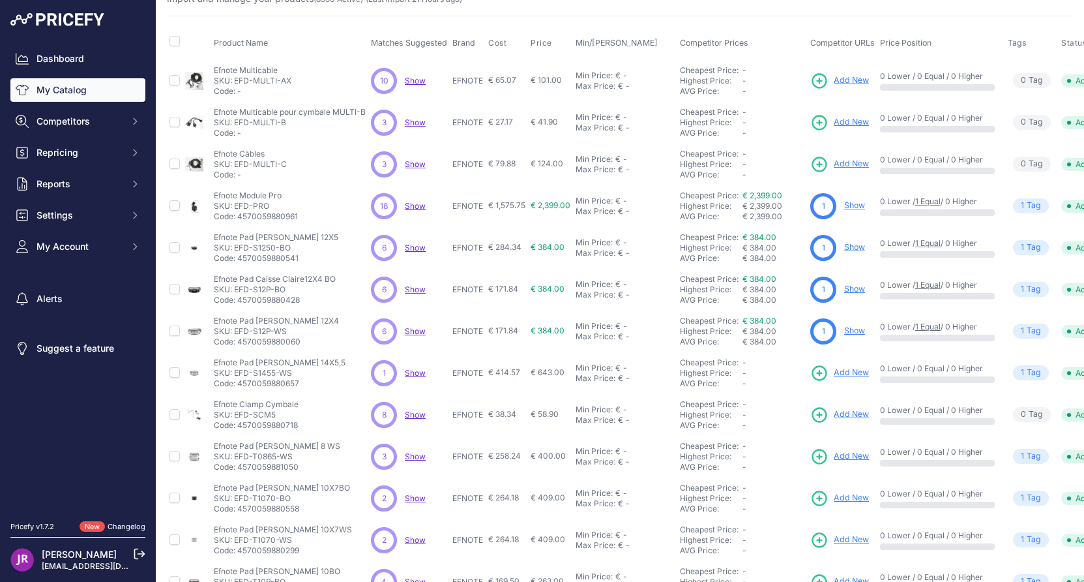
scroll to position [65, 0]
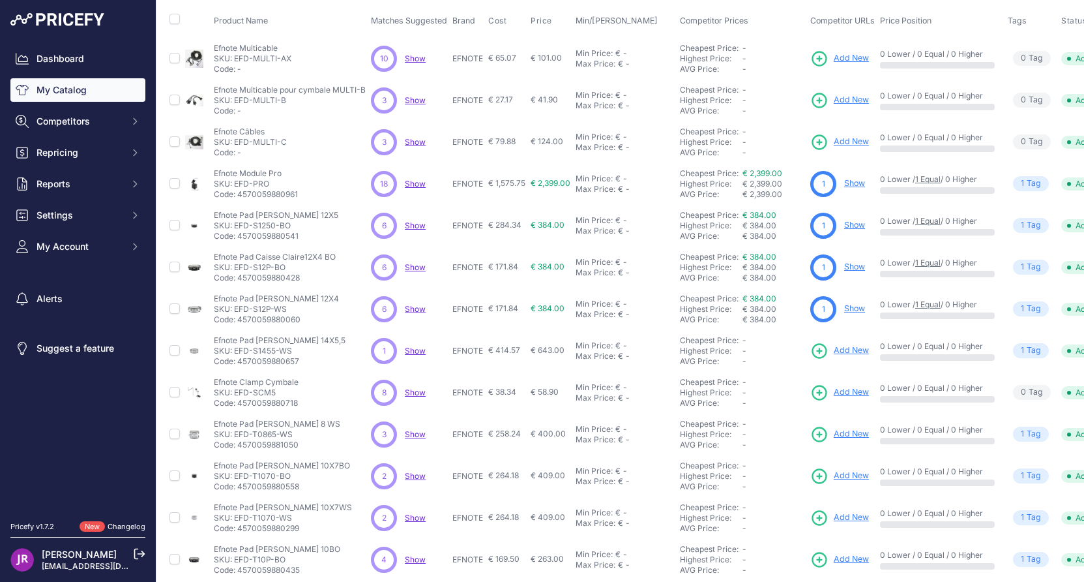
drag, startPoint x: 278, startPoint y: 181, endPoint x: 234, endPoint y: 184, distance: 44.4
click at [234, 184] on p "SKU: EFD-PRO" at bounding box center [256, 184] width 84 height 10
copy p "EFD-PRO"
click at [858, 185] on link "Show" at bounding box center [854, 183] width 21 height 10
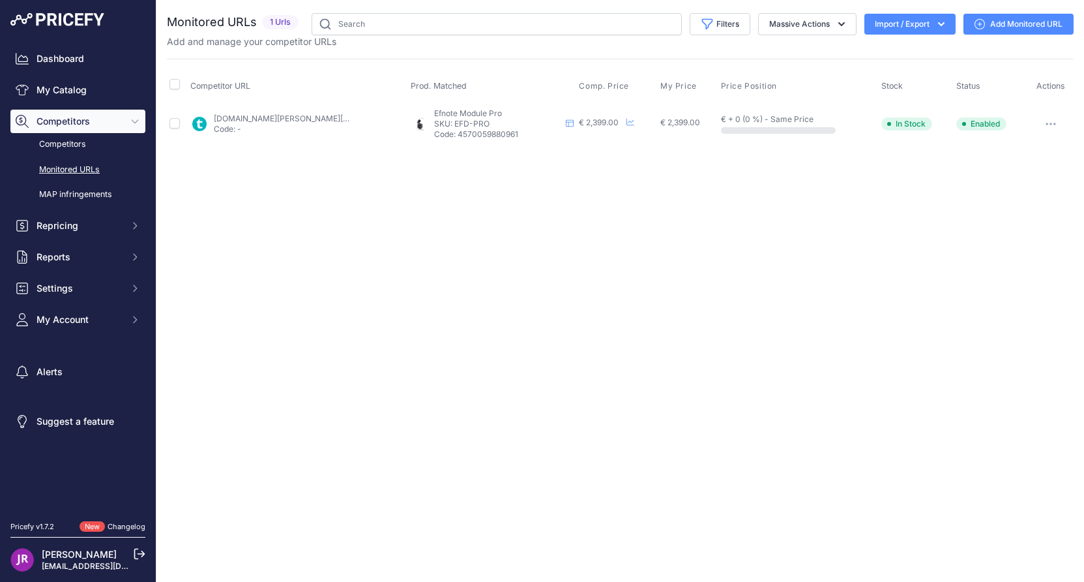
click at [1054, 123] on icon "button" at bounding box center [1054, 123] width 1 height 1
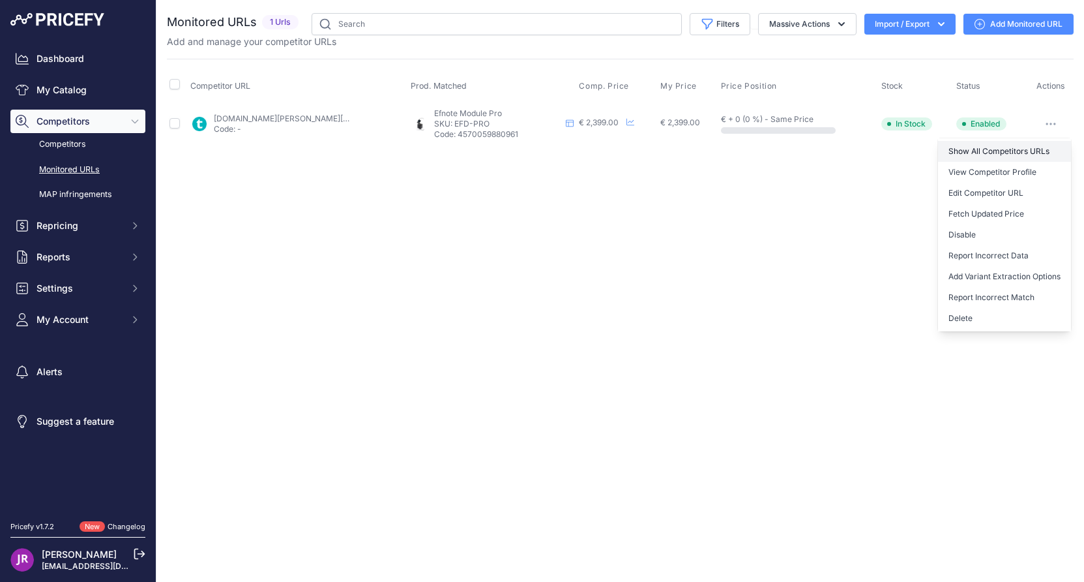
click at [963, 151] on link "Show All Competitors URLs" at bounding box center [1004, 151] width 133 height 21
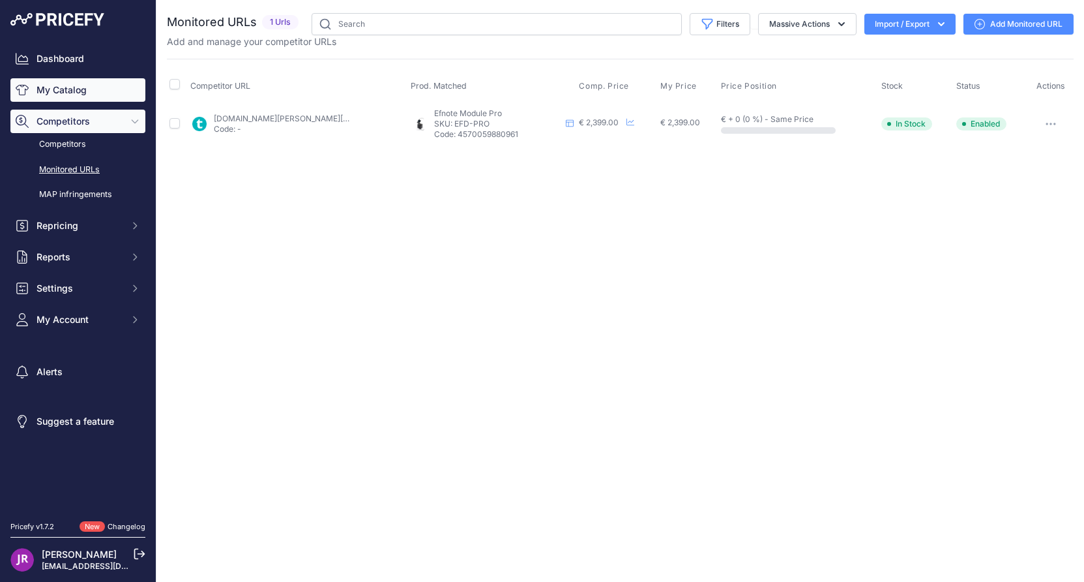
click at [52, 93] on link "My Catalog" at bounding box center [77, 89] width 135 height 23
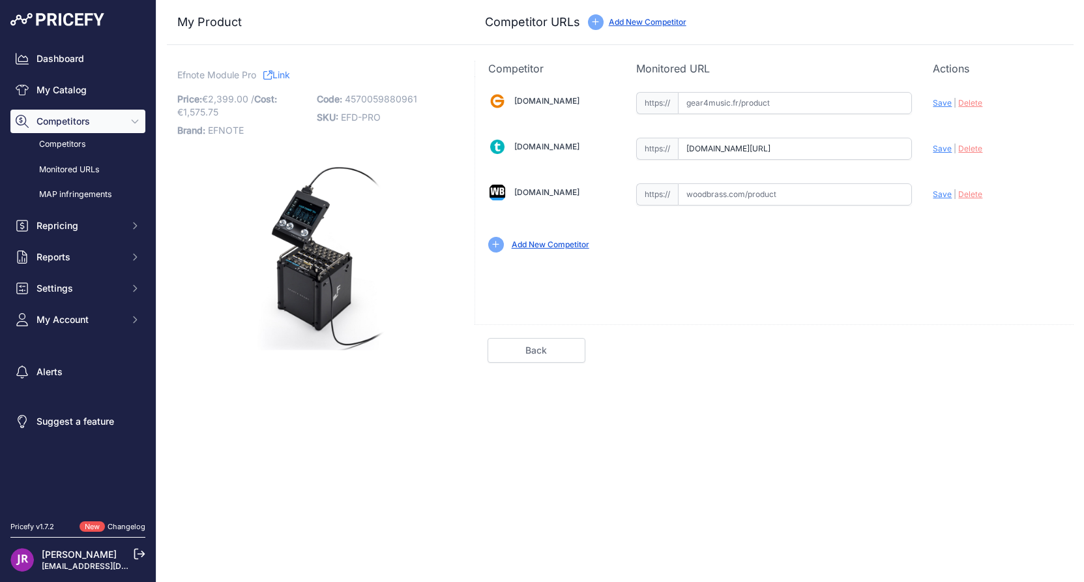
scroll to position [0, 65]
drag, startPoint x: 687, startPoint y: 146, endPoint x: 955, endPoint y: 155, distance: 267.5
click at [955, 155] on div "[DOMAIN_NAME] Valid Invalid" at bounding box center [774, 170] width 599 height 189
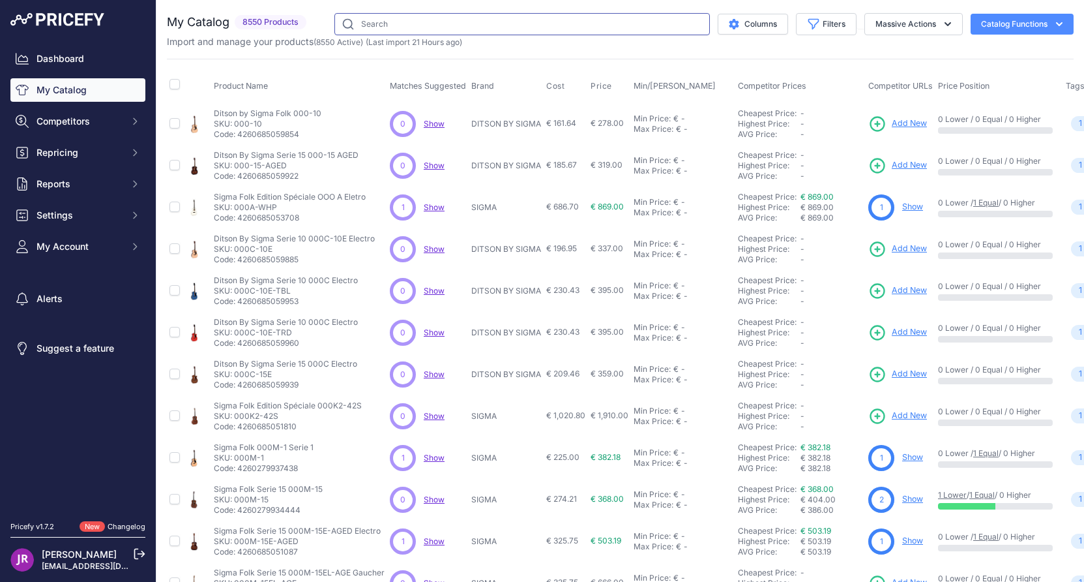
click at [376, 22] on input "text" at bounding box center [523, 24] width 376 height 22
type input "efnote"
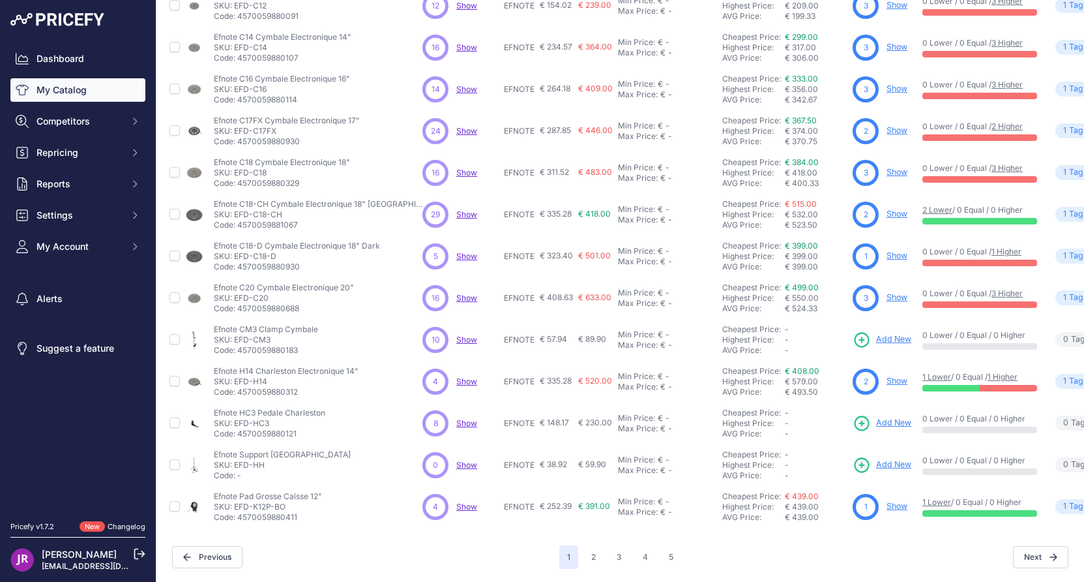
scroll to position [211, 0]
click at [609, 545] on button "3" at bounding box center [619, 556] width 21 height 23
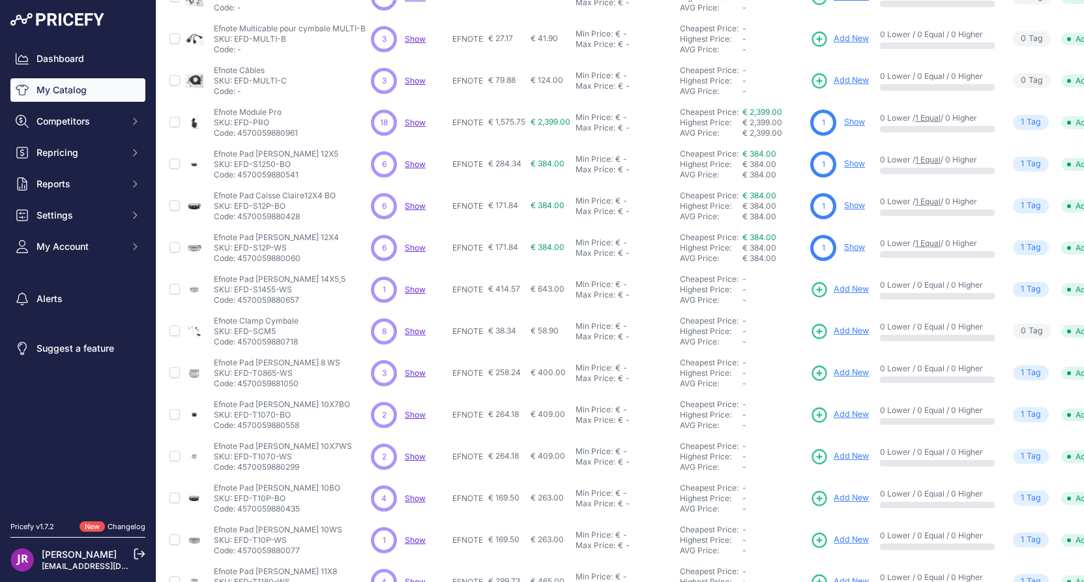
scroll to position [130, 0]
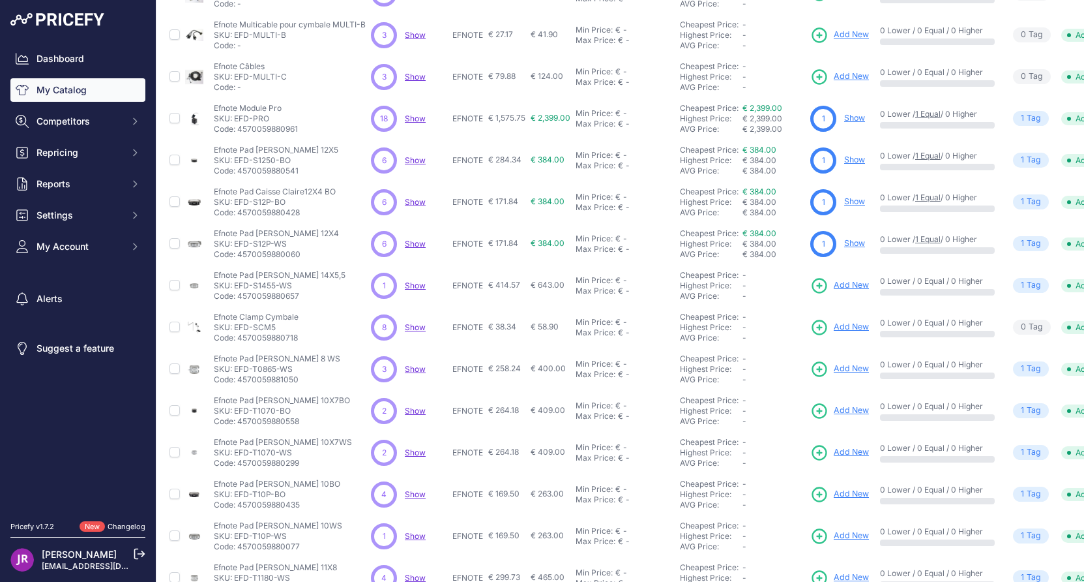
drag, startPoint x: 301, startPoint y: 157, endPoint x: 233, endPoint y: 160, distance: 67.2
click at [233, 160] on p "SKU: EFD-S1250-BO" at bounding box center [276, 160] width 125 height 10
copy p "EFD-S1250-BO"
click at [860, 160] on link "Show" at bounding box center [854, 160] width 21 height 10
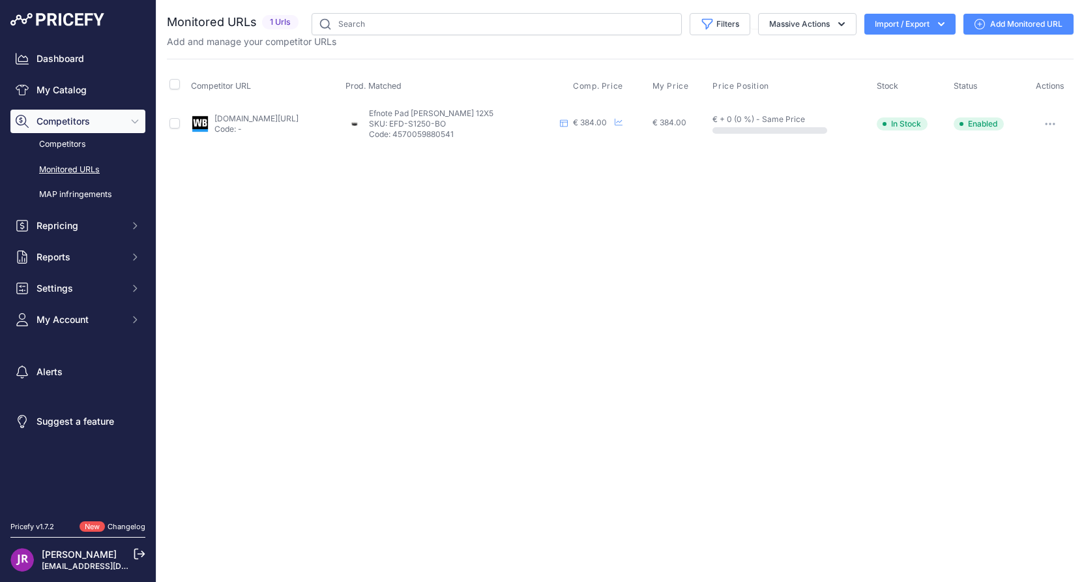
click at [1051, 123] on icon "button" at bounding box center [1051, 123] width 1 height 1
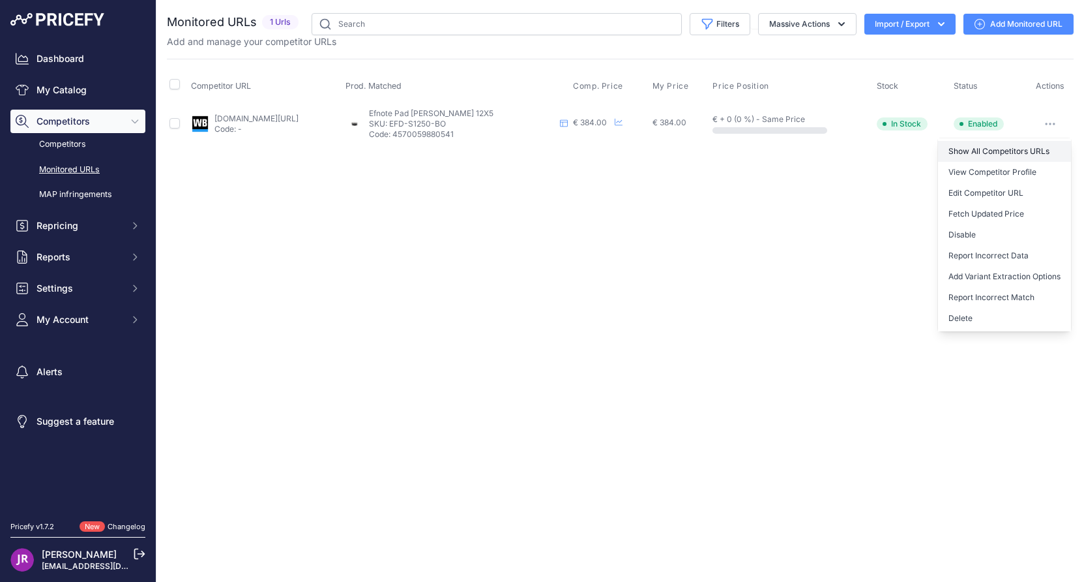
click at [1000, 151] on link "Show All Competitors URLs" at bounding box center [1004, 151] width 133 height 21
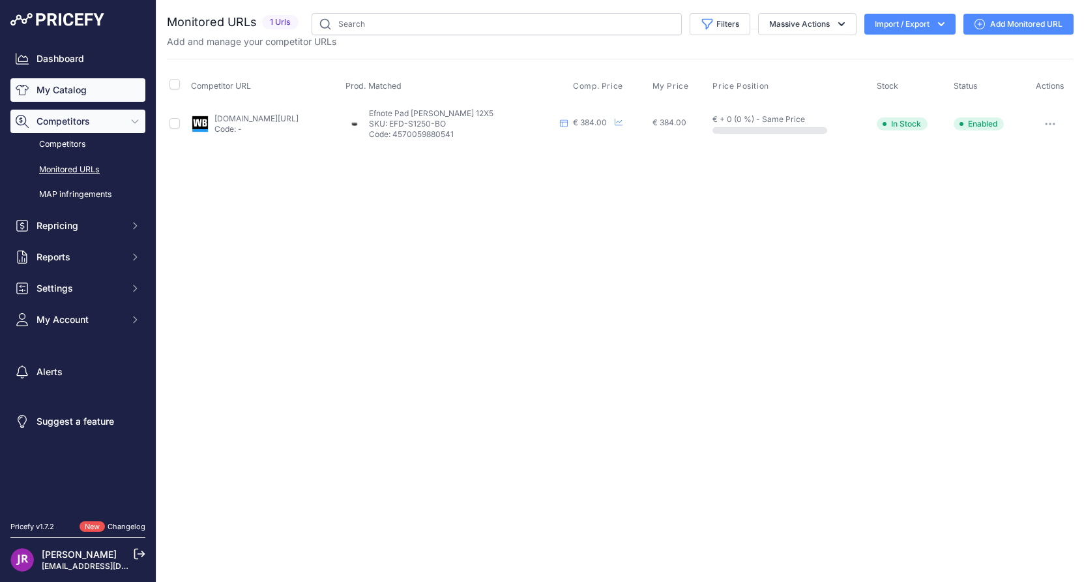
click at [65, 83] on link "My Catalog" at bounding box center [77, 89] width 135 height 23
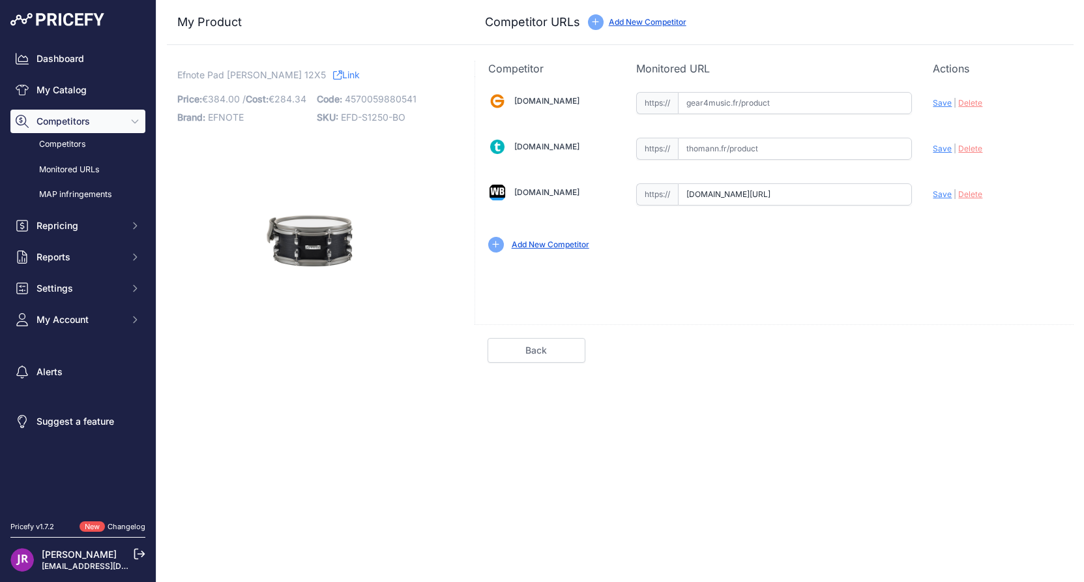
click at [698, 149] on input "text" at bounding box center [795, 149] width 234 height 22
paste input "[URL][DOMAIN_NAME]"
type input "[DOMAIN_NAME][URL]"
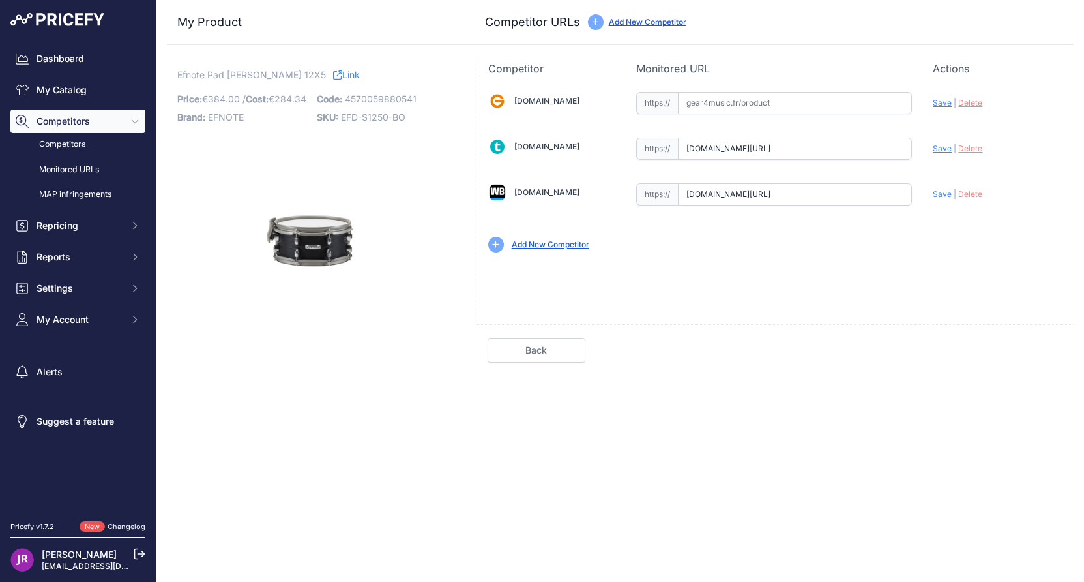
click at [714, 104] on input "text" at bounding box center [795, 103] width 234 height 22
paste input "[URL][DOMAIN_NAME]"
click at [937, 103] on span "Save" at bounding box center [942, 103] width 19 height 10
type input "[URL][DOMAIN_NAME]"
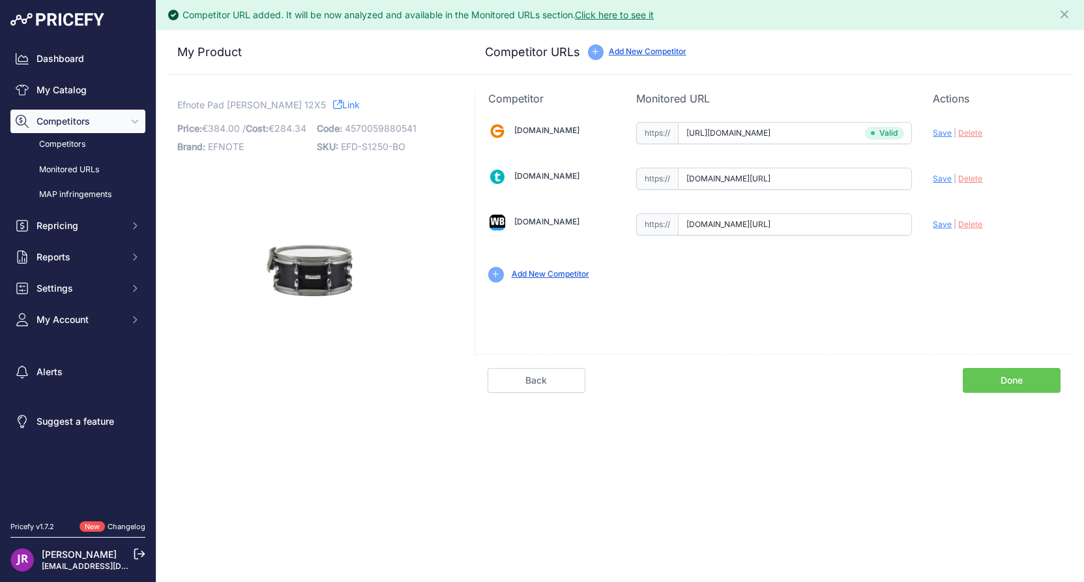
click at [940, 182] on span "Save" at bounding box center [942, 178] width 19 height 10
type input "https://www.thomann.fr/efnote_efd_s1250_bo_12_x05_snare.htm?prirule_jdsnikfkfjs…"
click at [942, 228] on span "Save" at bounding box center [942, 224] width 19 height 10
type input "https://www.woodbrass.com/pads-accessoires-efnote-pad-caisse-claire-12-black-oa…"
click at [979, 372] on link "Done" at bounding box center [1012, 380] width 98 height 25
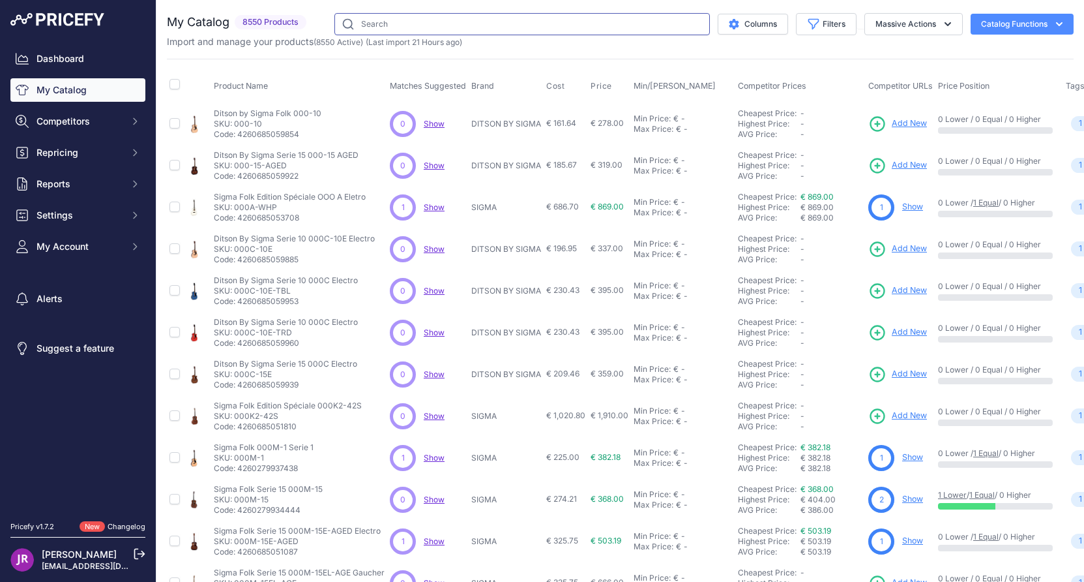
click at [361, 21] on input "text" at bounding box center [523, 24] width 376 height 22
type input "efnote"
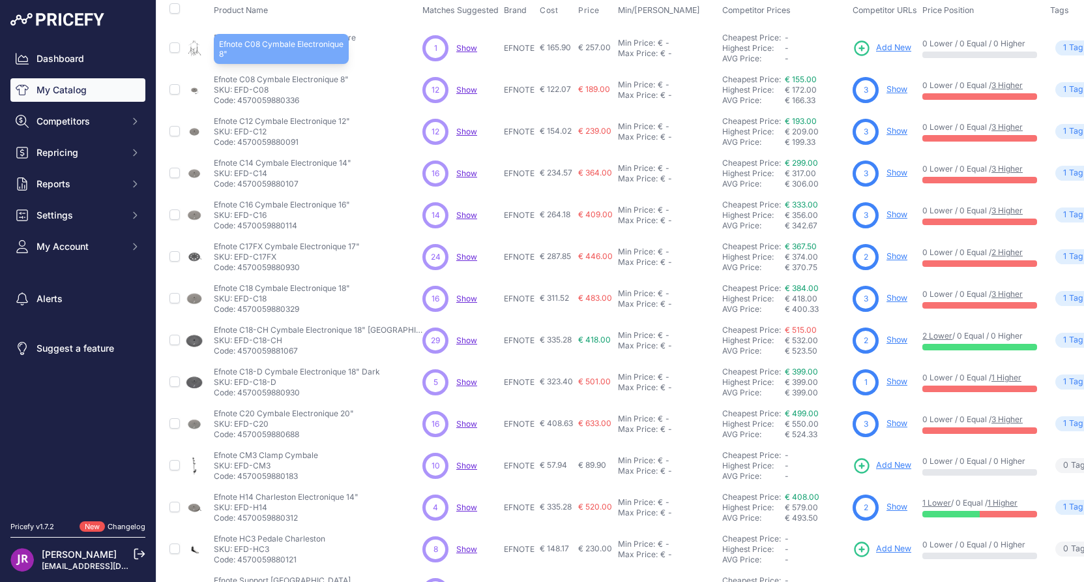
scroll to position [211, 0]
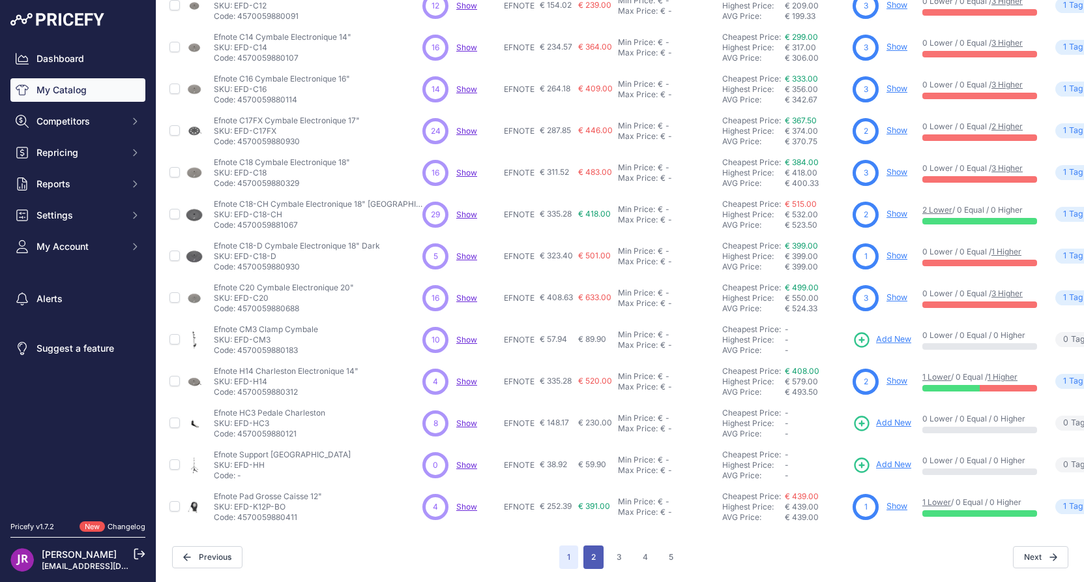
click at [595, 548] on button "2" at bounding box center [594, 556] width 20 height 23
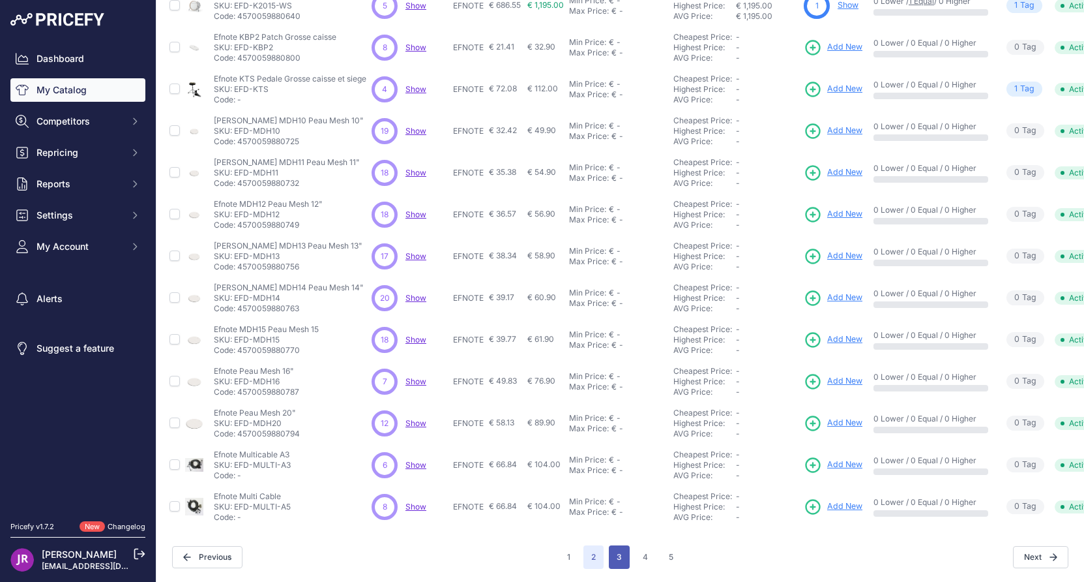
scroll to position [211, 0]
click at [618, 547] on button "3" at bounding box center [619, 556] width 21 height 23
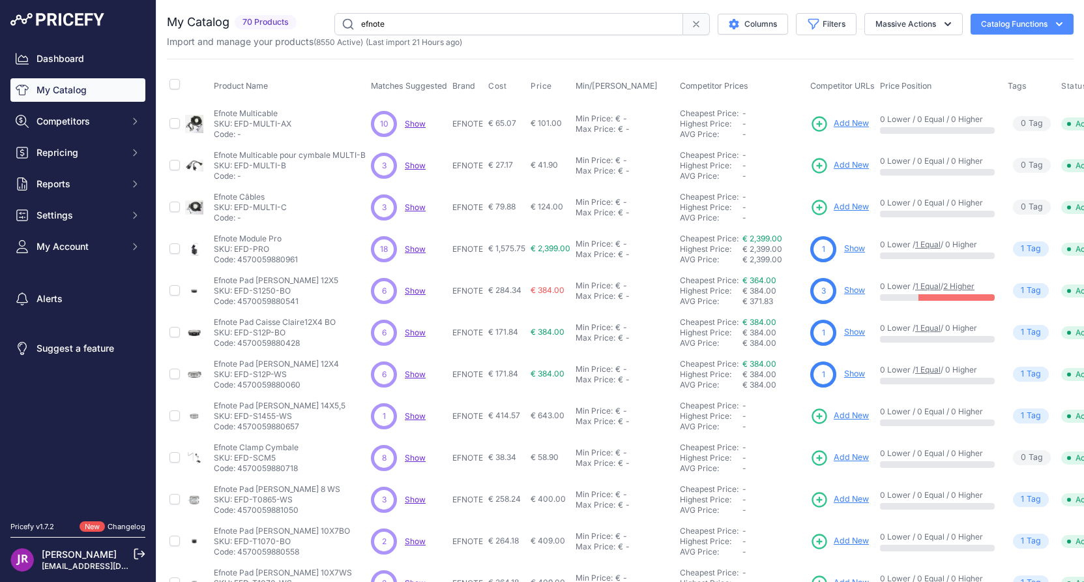
drag, startPoint x: 302, startPoint y: 328, endPoint x: 237, endPoint y: 333, distance: 65.4
click at [237, 333] on p "SKU: EFD-S12P-BO" at bounding box center [275, 332] width 122 height 10
copy p "EFD-S12P-BO"
click at [855, 331] on link "Show" at bounding box center [854, 332] width 21 height 10
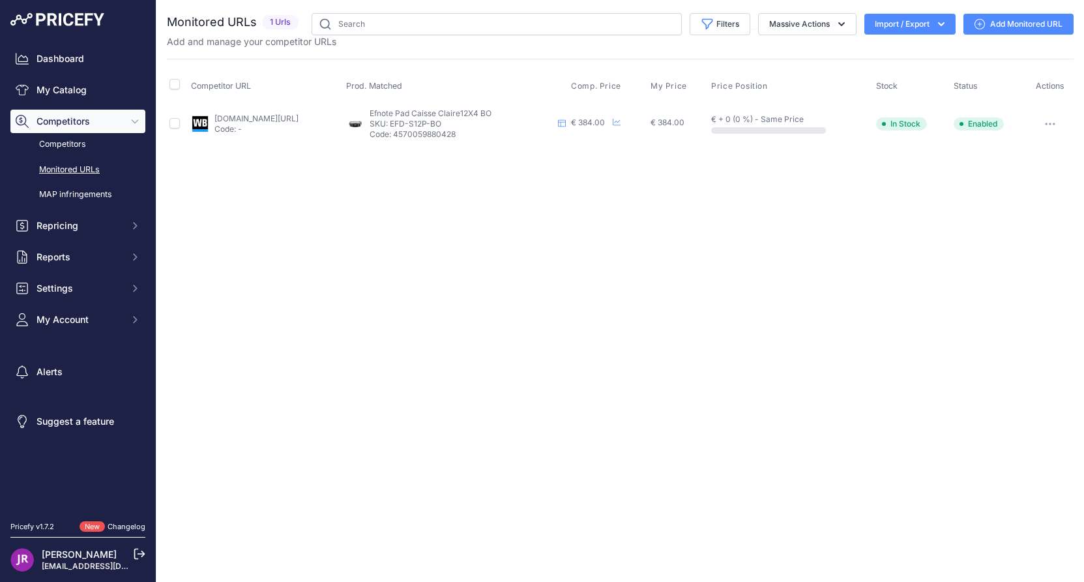
click at [1054, 125] on icon "button" at bounding box center [1050, 124] width 10 height 3
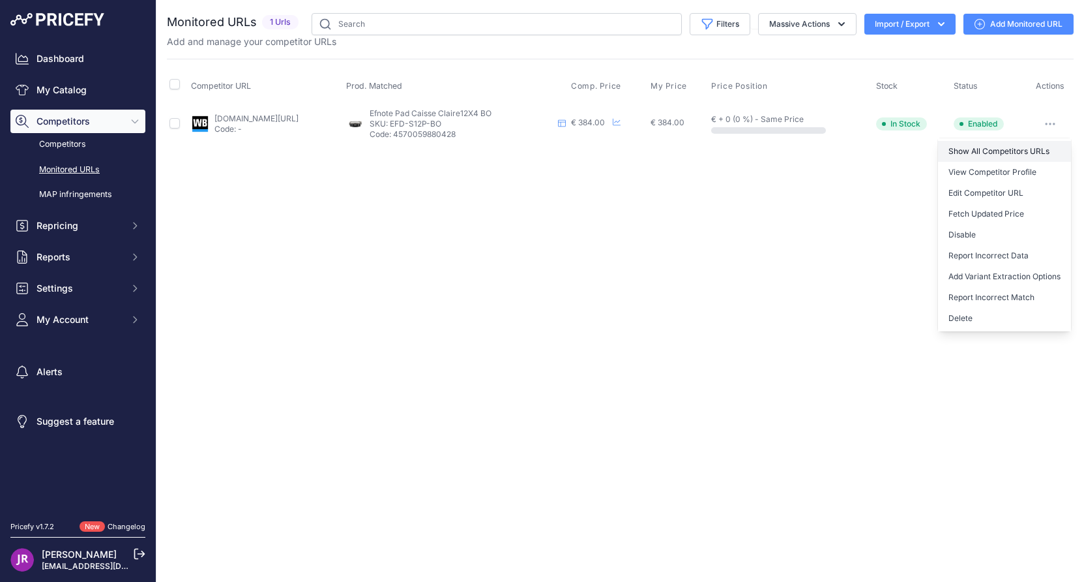
click at [976, 154] on link "Show All Competitors URLs" at bounding box center [1004, 151] width 133 height 21
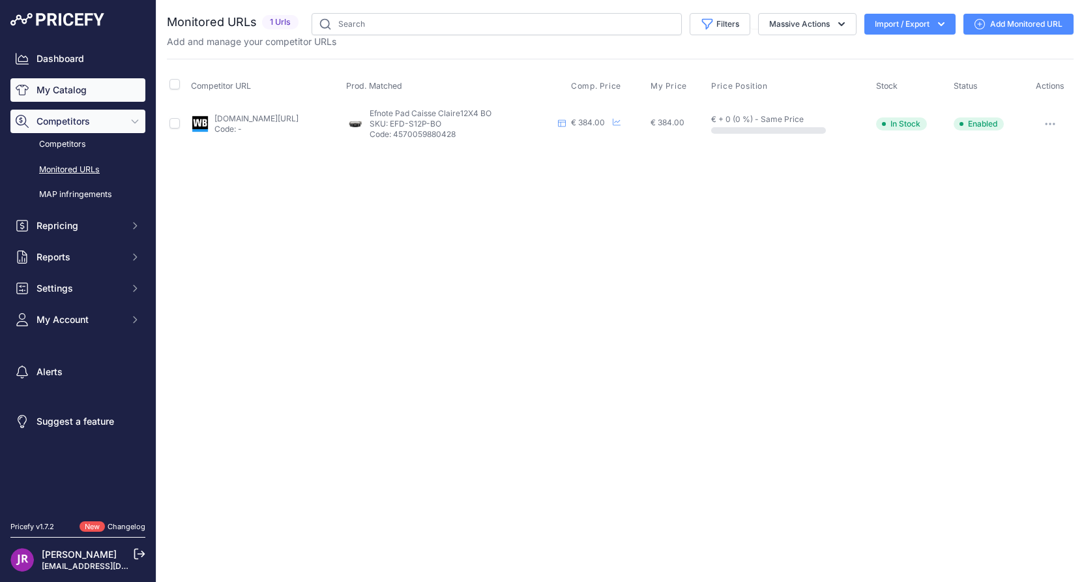
click at [72, 87] on link "My Catalog" at bounding box center [77, 89] width 135 height 23
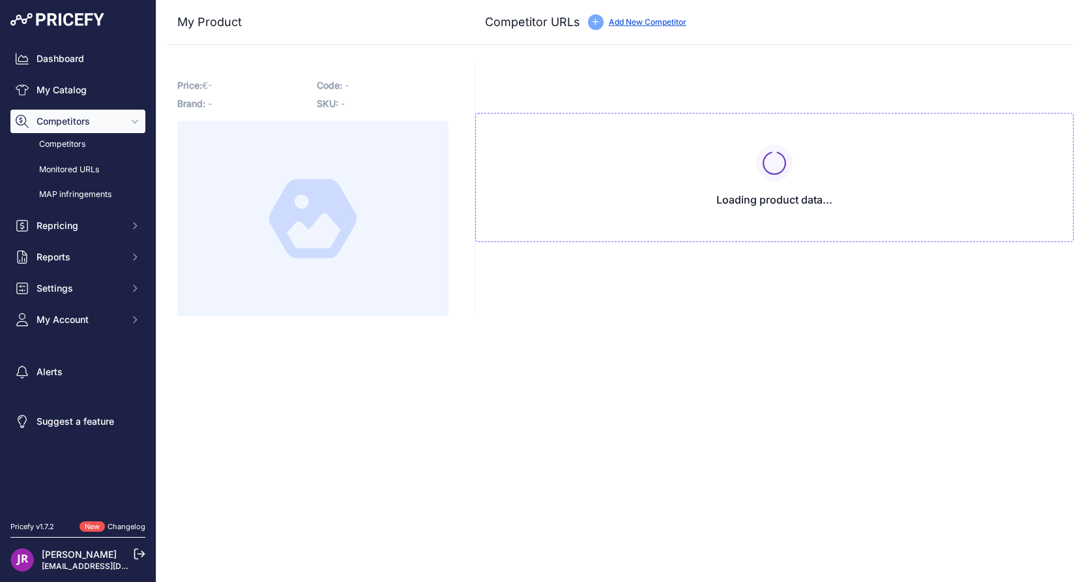
type input "[DOMAIN_NAME][URL]"
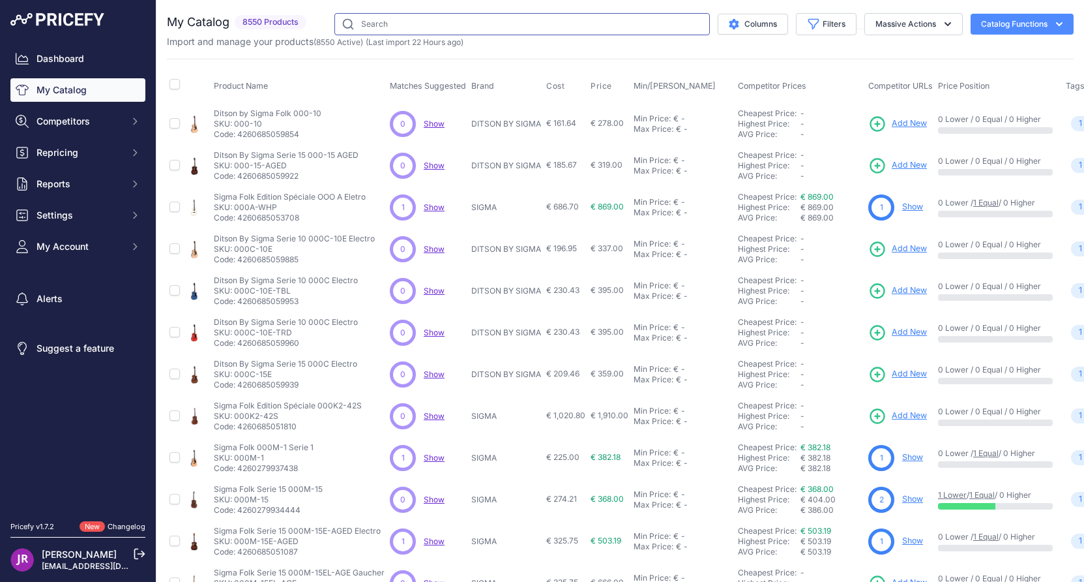
click at [394, 27] on input "text" at bounding box center [523, 24] width 376 height 22
type input "efnote"
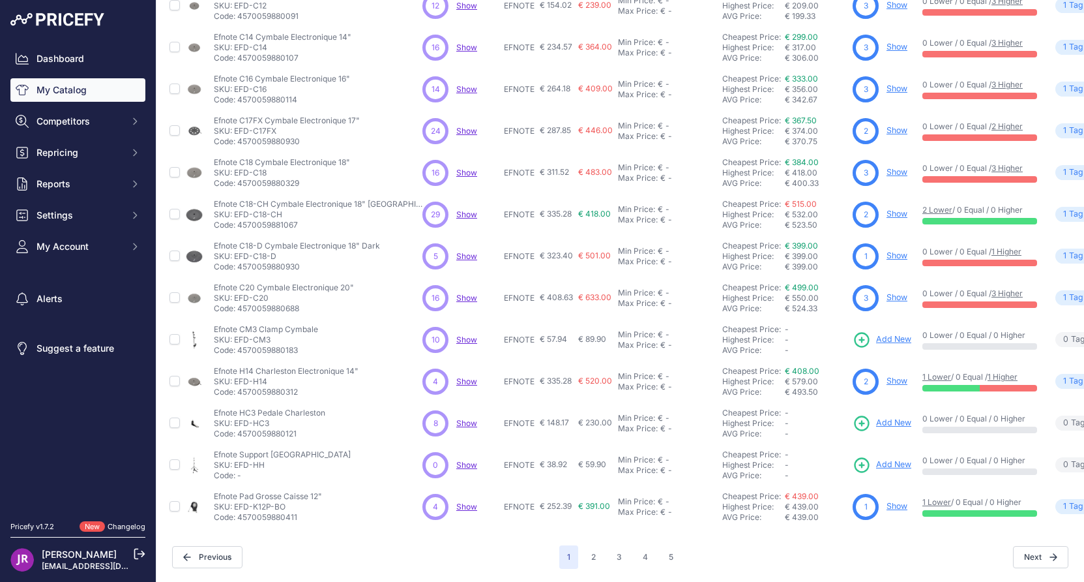
scroll to position [211, 0]
click at [610, 554] on button "3" at bounding box center [619, 556] width 21 height 23
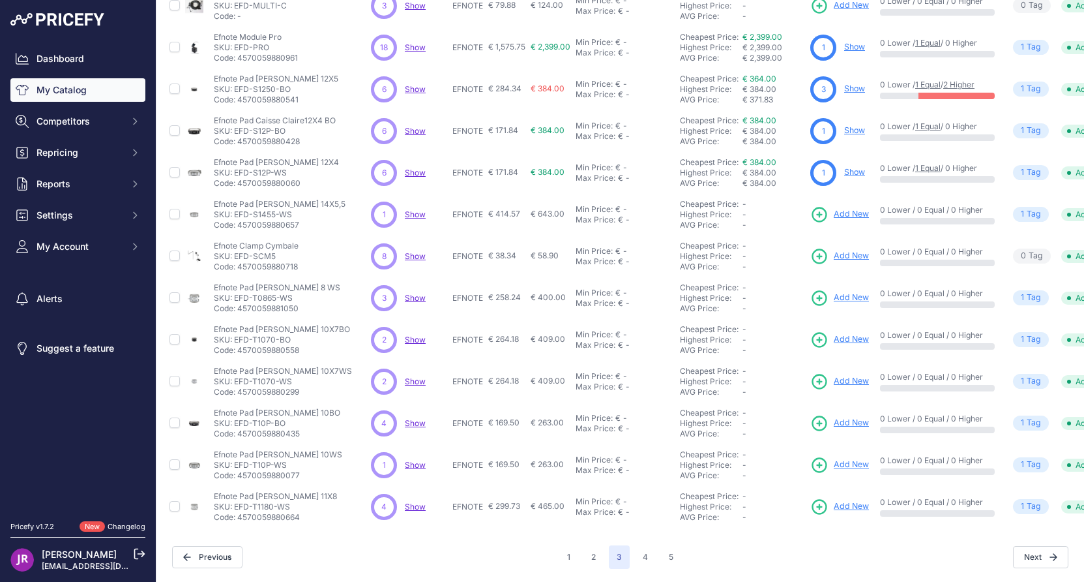
scroll to position [210, 0]
drag, startPoint x: 290, startPoint y: 163, endPoint x: 235, endPoint y: 167, distance: 54.9
click at [235, 168] on p "SKU: EFD-S12P-WS" at bounding box center [276, 173] width 125 height 10
copy p "EFD-S12P-WS"
click at [858, 167] on link "Show" at bounding box center [854, 172] width 21 height 10
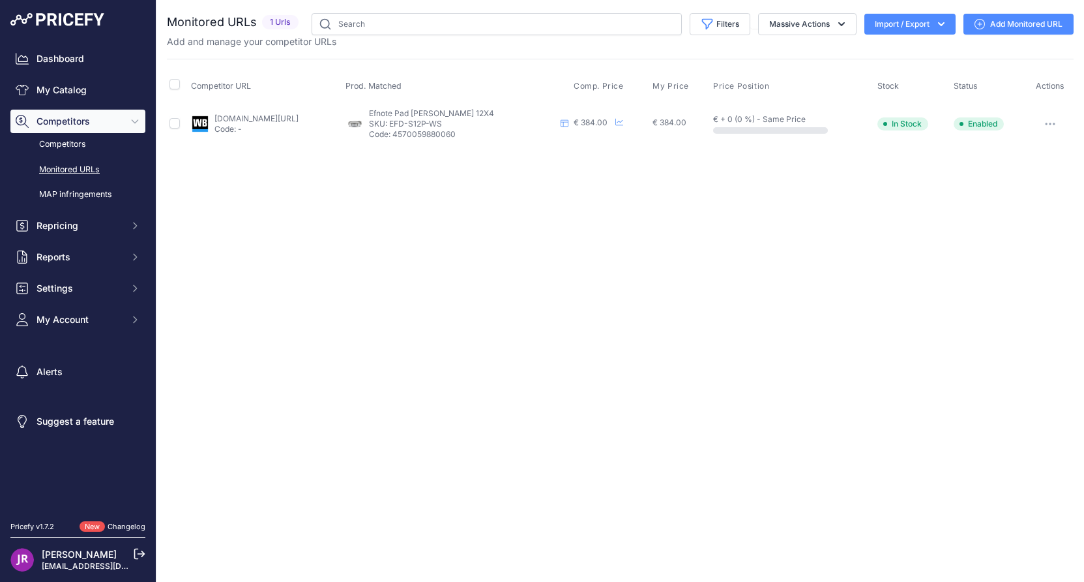
click at [1056, 123] on icon "button" at bounding box center [1050, 124] width 10 height 3
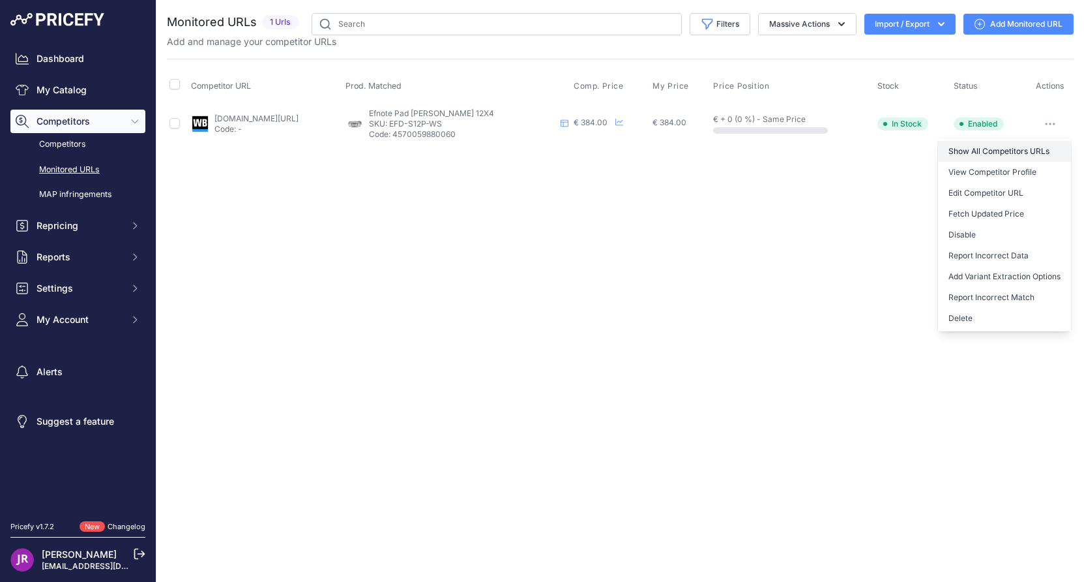
click at [987, 145] on link "Show All Competitors URLs" at bounding box center [1004, 151] width 133 height 21
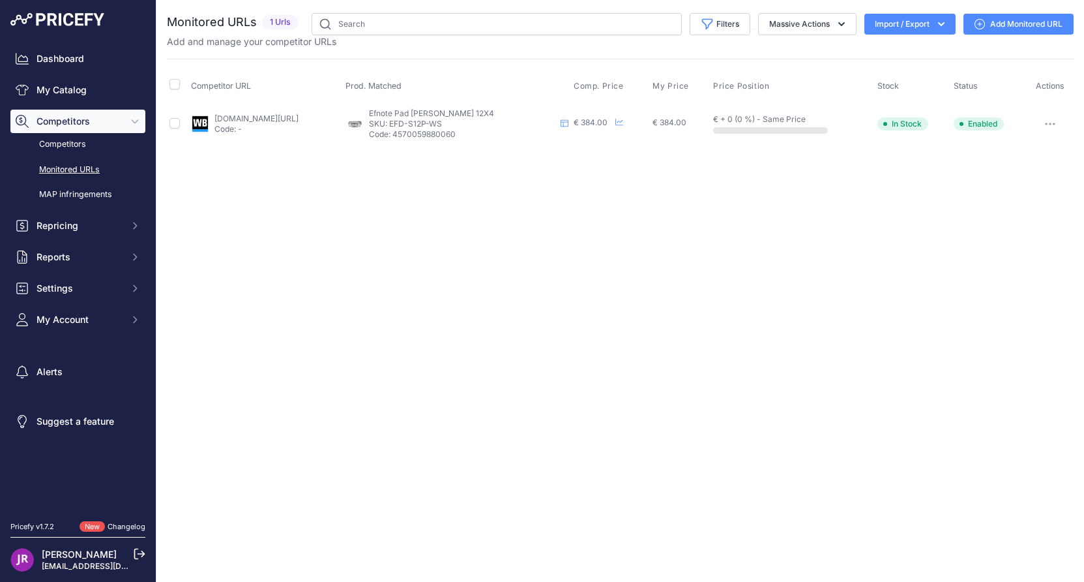
click at [1052, 121] on button "button" at bounding box center [1051, 124] width 26 height 18
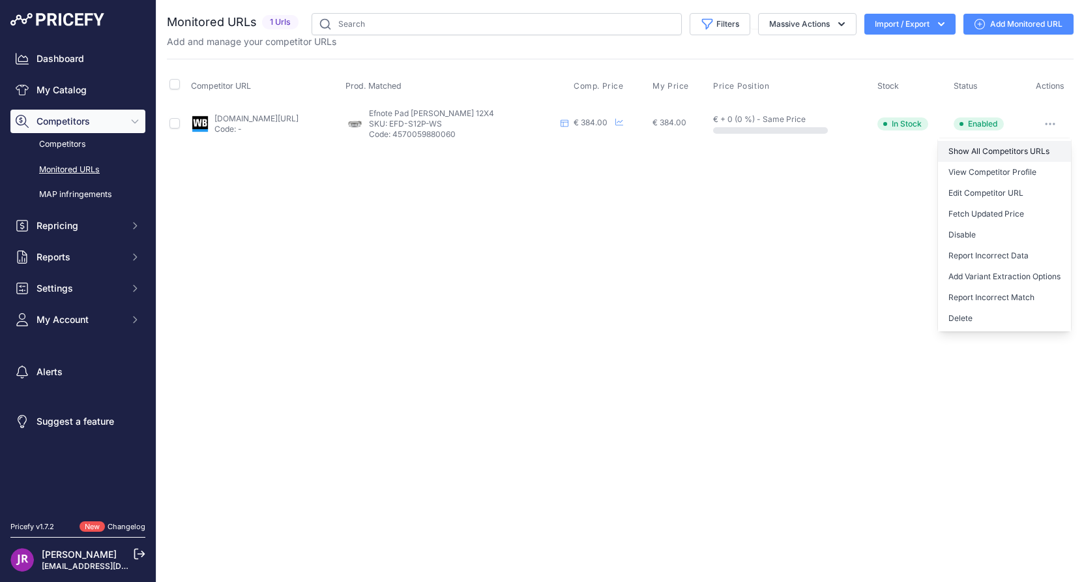
click at [996, 149] on link "Show All Competitors URLs" at bounding box center [1004, 151] width 133 height 21
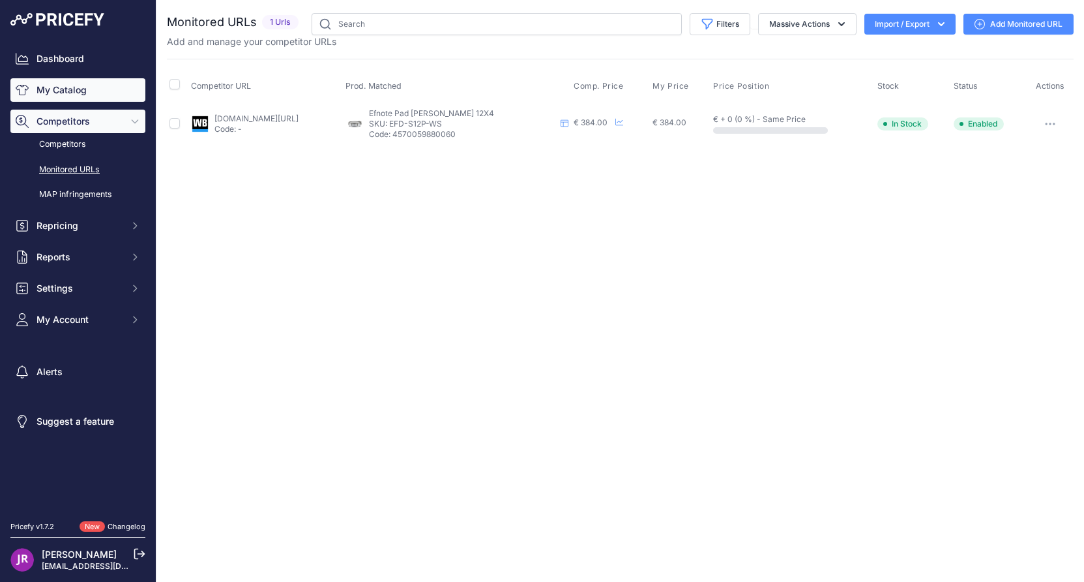
click at [53, 90] on link "My Catalog" at bounding box center [77, 89] width 135 height 23
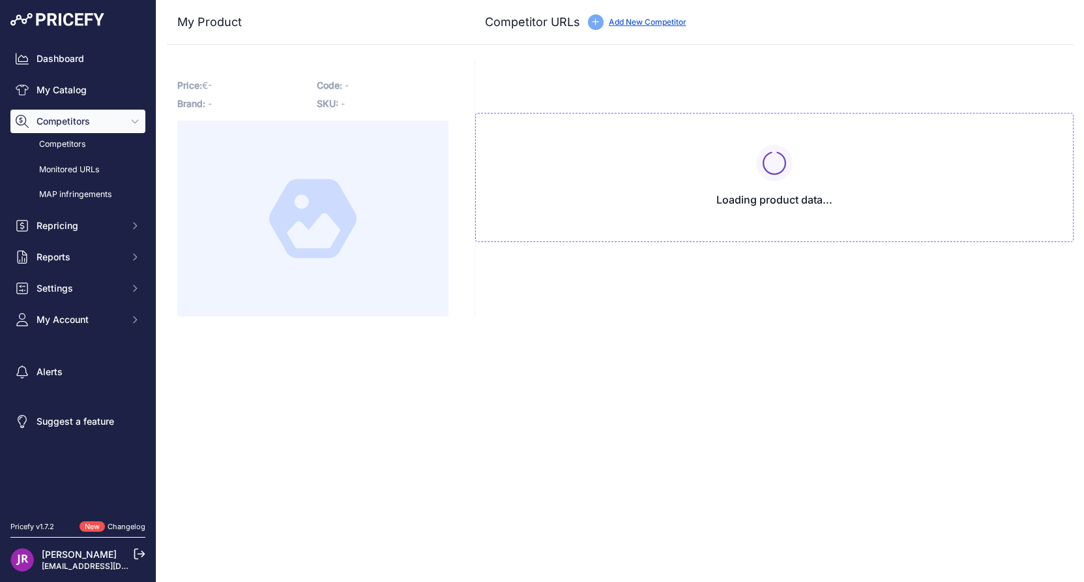
type input "[DOMAIN_NAME][URL]"
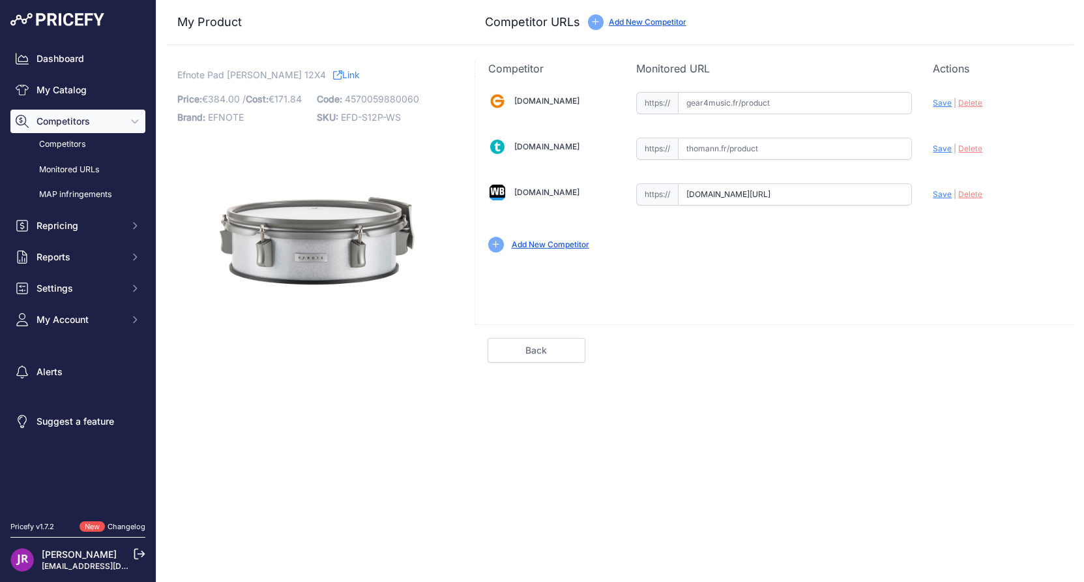
scroll to position [0, 233]
drag, startPoint x: 686, startPoint y: 198, endPoint x: 965, endPoint y: 192, distance: 279.2
click at [965, 192] on div "Gear4music.fr Valid Invalid" at bounding box center [774, 170] width 599 height 189
click at [965, 192] on span "Delete" at bounding box center [971, 194] width 24 height 10
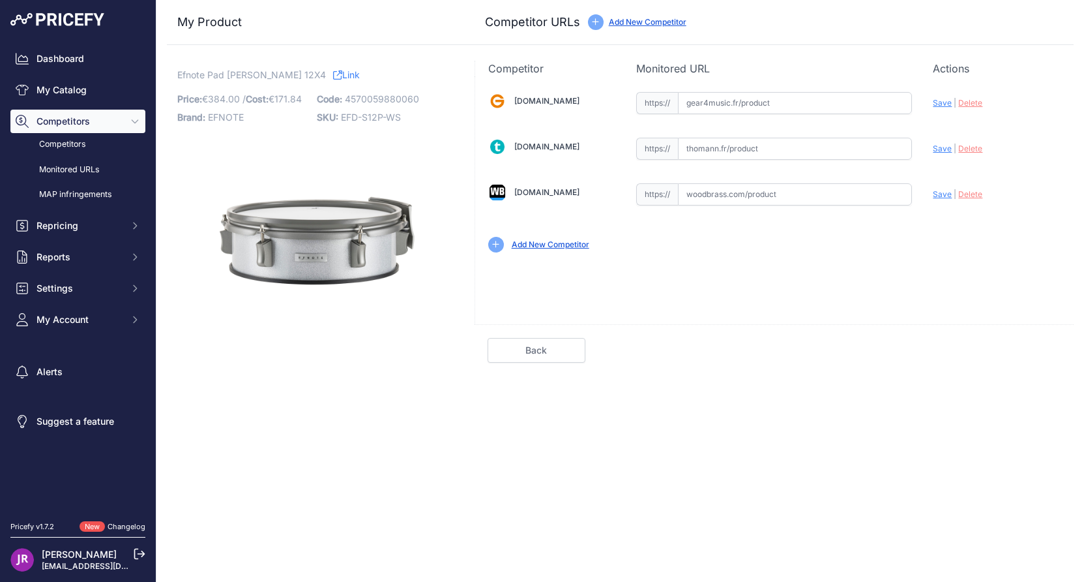
click at [743, 200] on input "text" at bounding box center [795, 194] width 234 height 22
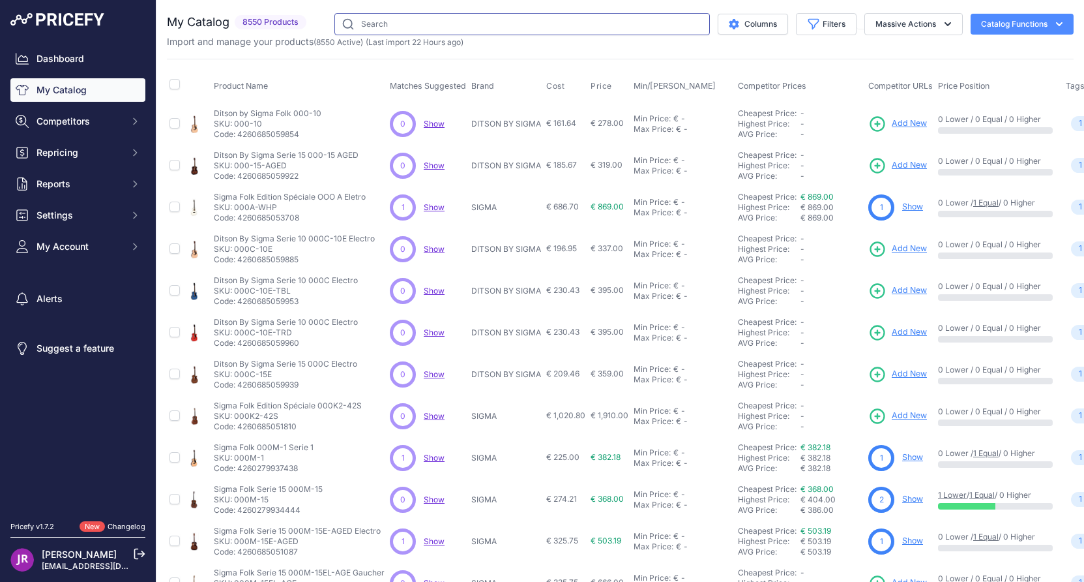
click at [392, 21] on input "text" at bounding box center [523, 24] width 376 height 22
type input "efnote"
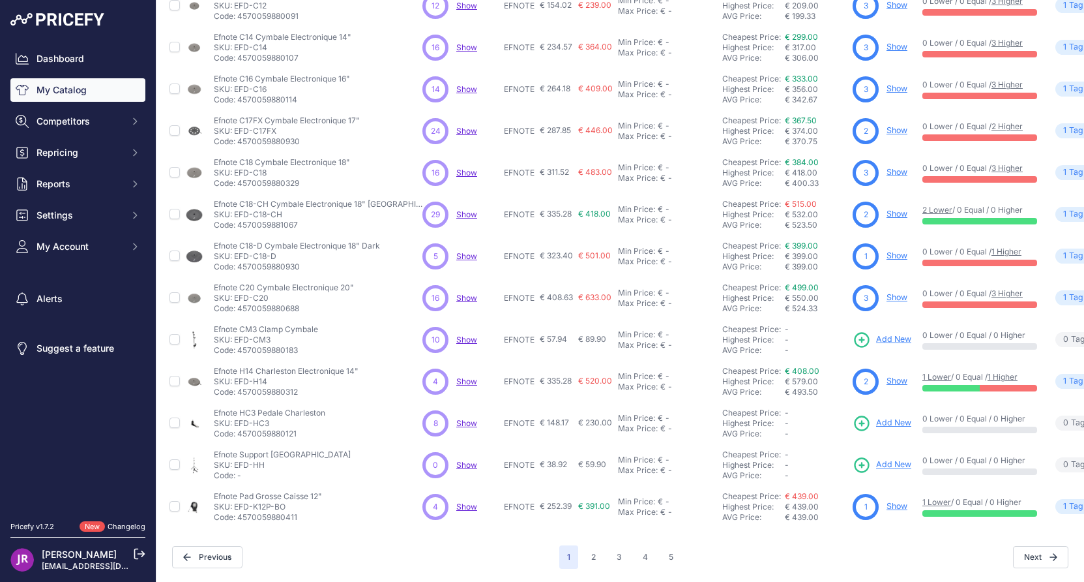
scroll to position [211, 0]
click at [617, 546] on button "3" at bounding box center [619, 556] width 21 height 23
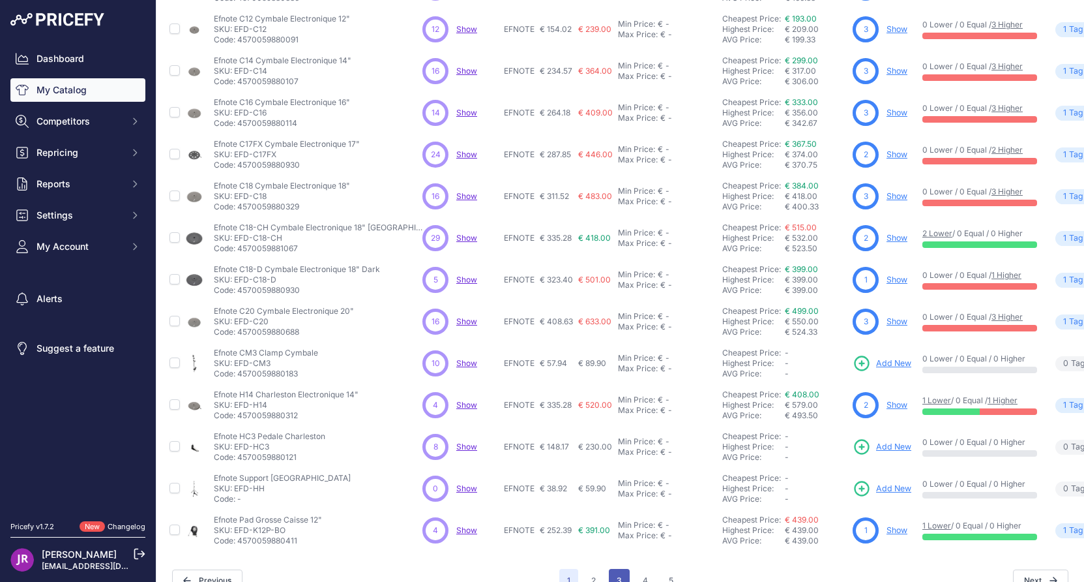
scroll to position [243, 0]
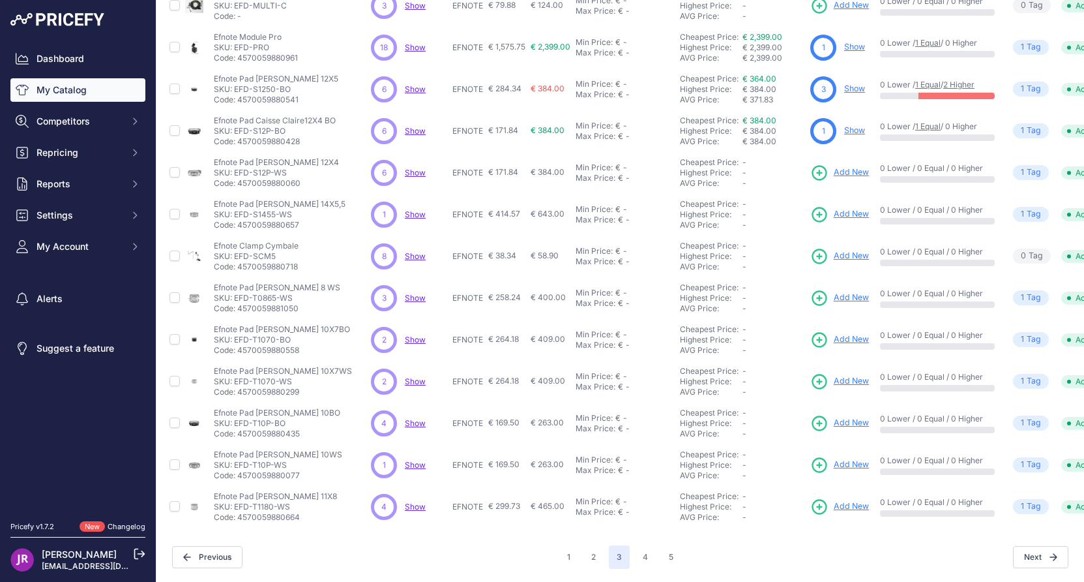
scroll to position [210, 0]
drag, startPoint x: 310, startPoint y: 205, endPoint x: 237, endPoint y: 206, distance: 73.0
click at [237, 209] on p "SKU: EFD-S1455-WS" at bounding box center [280, 214] width 132 height 10
copy p "EFD-S1455-WS"
click at [854, 208] on span "Add New" at bounding box center [851, 214] width 35 height 12
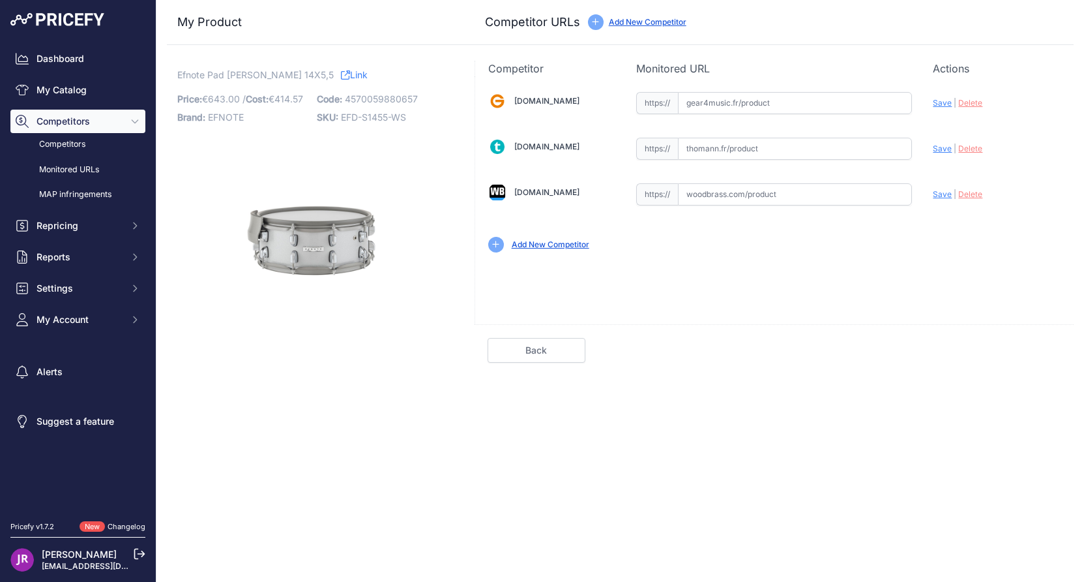
click at [713, 149] on input "text" at bounding box center [795, 149] width 234 height 22
paste input "https://www.thomann.fr/efnote_efd_s1455_ws_14_x55_snare.htm"
click at [946, 147] on span "Save" at bounding box center [942, 148] width 19 height 10
type input "https://www.thomann.fr/efnote_efd_s1455_ws_14_x55_snare.htm?prirule_jdsnikfkfjs…"
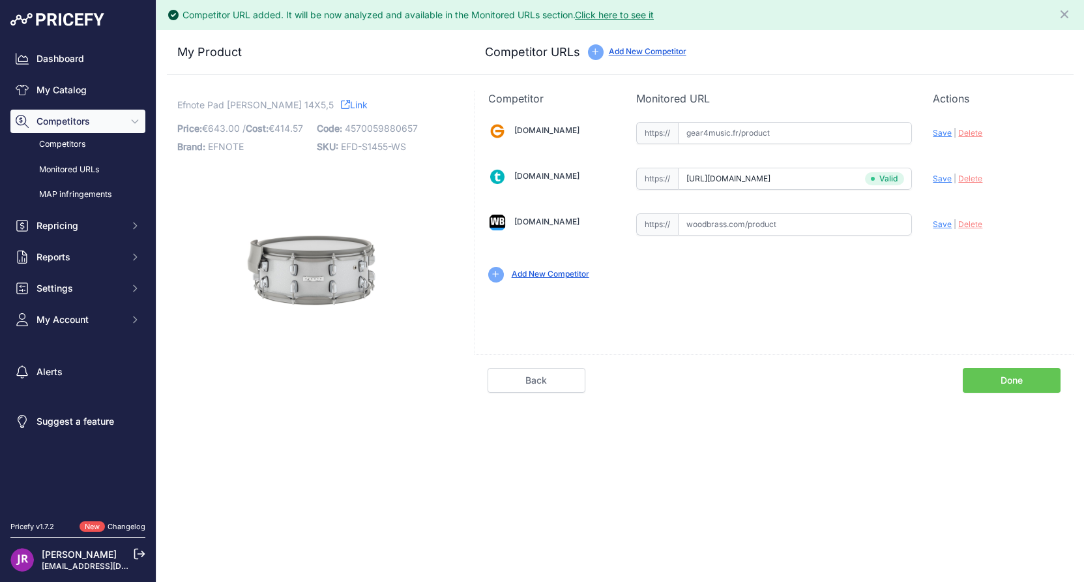
click at [1028, 379] on link "Done" at bounding box center [1012, 380] width 98 height 25
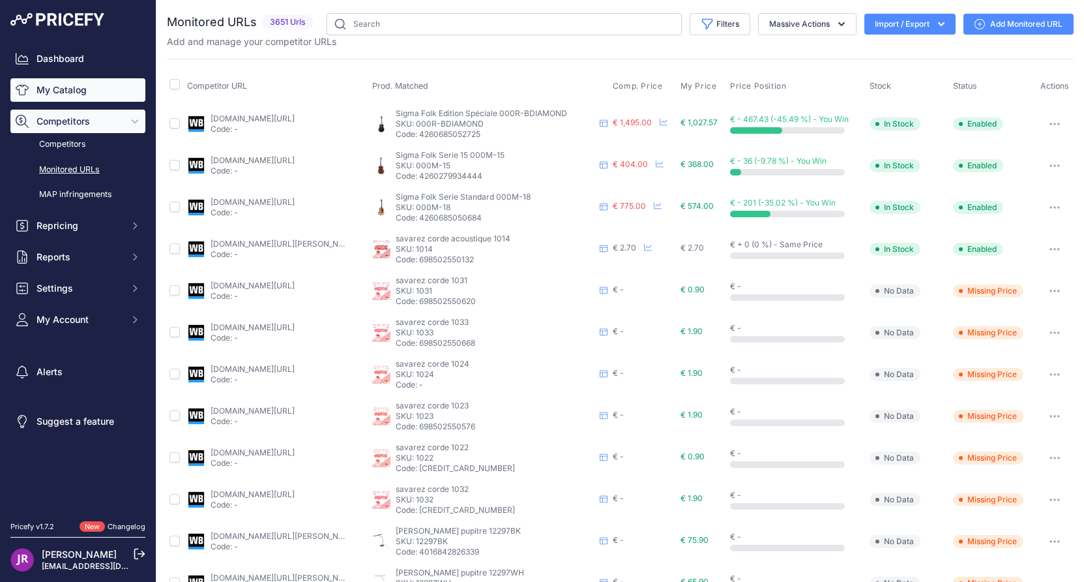
click at [69, 80] on link "My Catalog" at bounding box center [77, 89] width 135 height 23
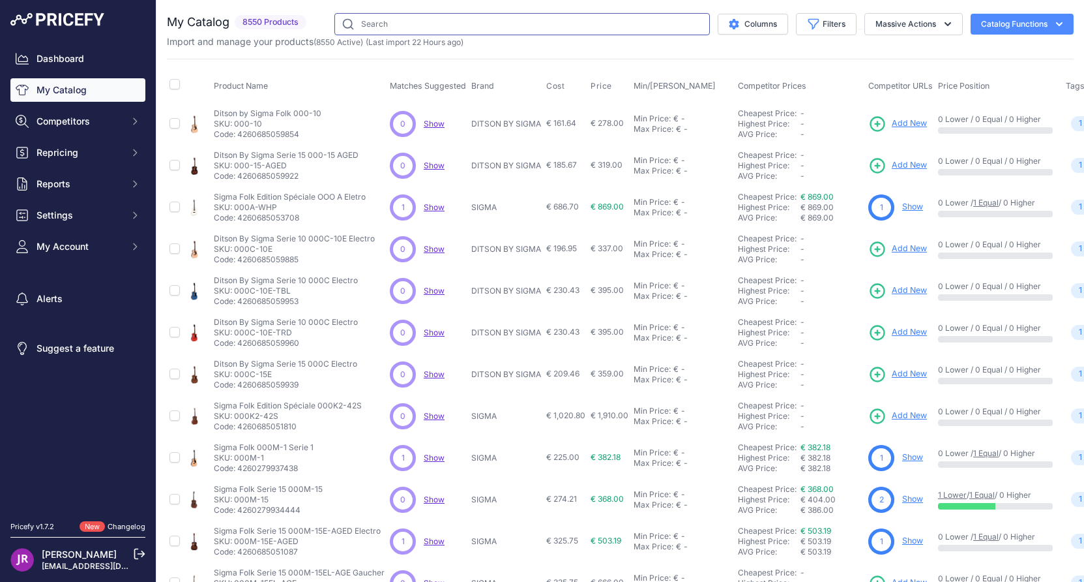
click at [368, 27] on input "text" at bounding box center [523, 24] width 376 height 22
type input "efnote"
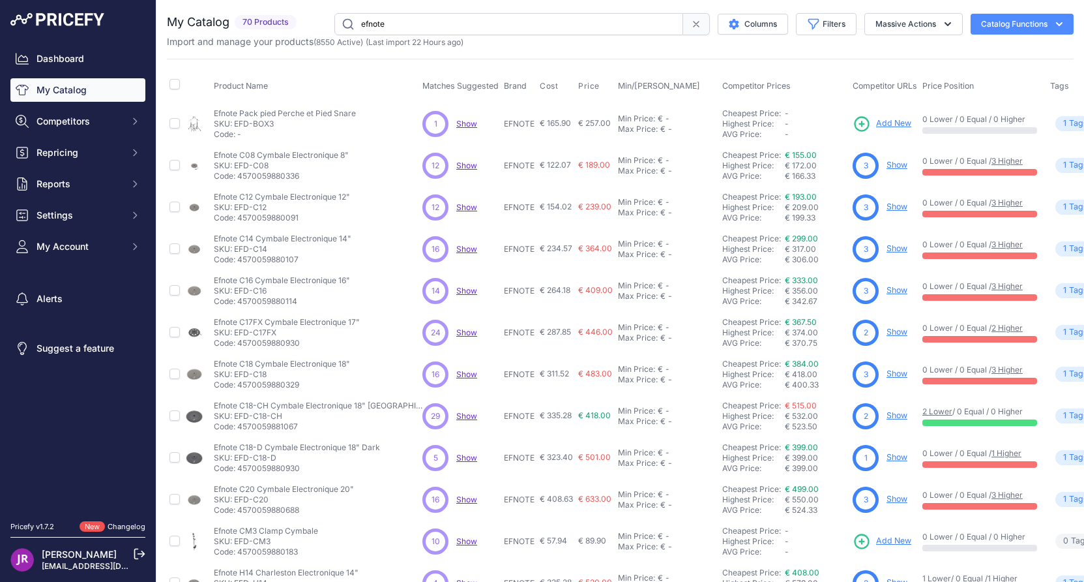
scroll to position [211, 0]
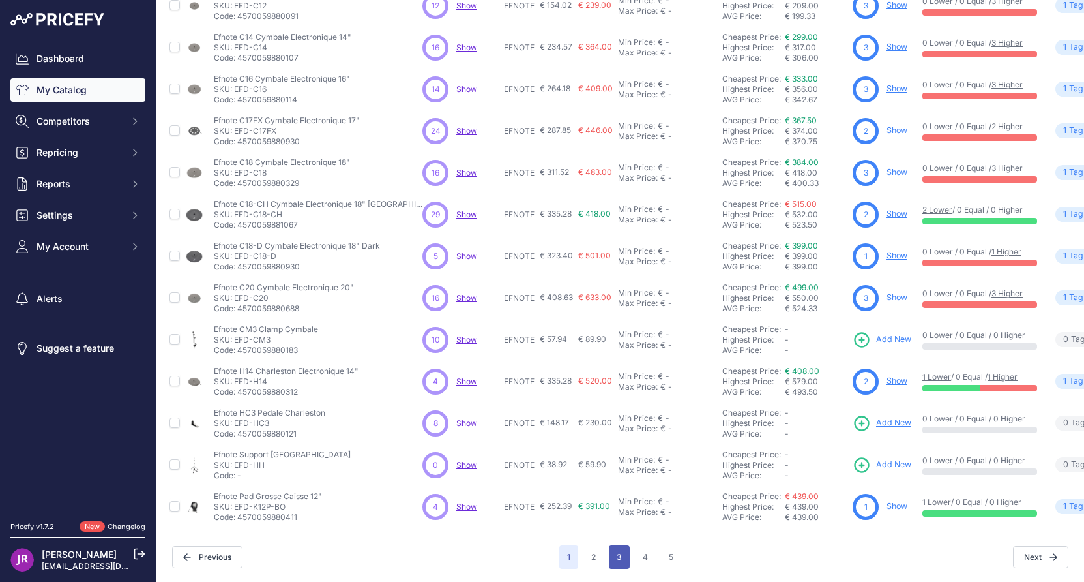
click at [616, 545] on button "3" at bounding box center [619, 556] width 21 height 23
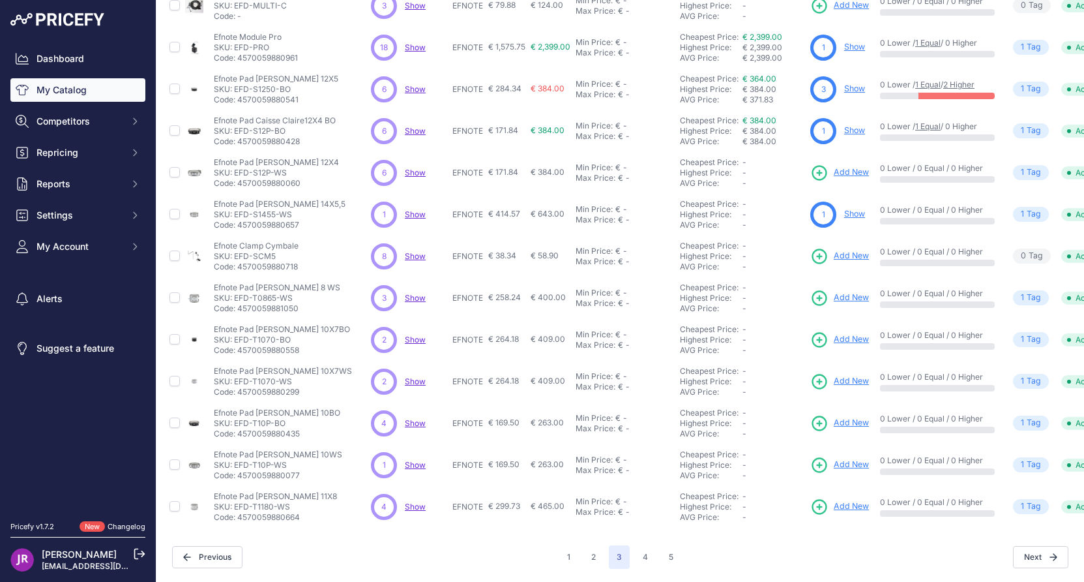
scroll to position [211, 0]
drag, startPoint x: 280, startPoint y: 245, endPoint x: 235, endPoint y: 249, distance: 45.2
click at [235, 251] on p "SKU: EFD-SCM5" at bounding box center [256, 256] width 85 height 10
copy p "EFD-SCM5"
drag, startPoint x: 296, startPoint y: 288, endPoint x: 237, endPoint y: 290, distance: 59.4
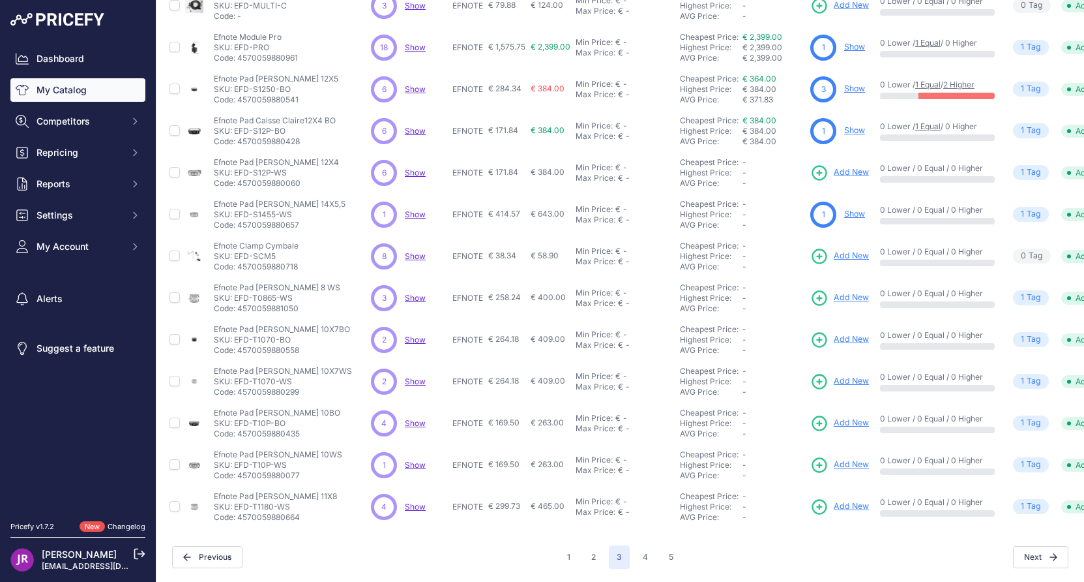
click at [237, 293] on p "SKU: EFD-T0865-WS" at bounding box center [277, 298] width 127 height 10
copy p "EFD-T0865-WS"
drag, startPoint x: 296, startPoint y: 328, endPoint x: 235, endPoint y: 334, distance: 60.9
click at [235, 335] on p "SKU: EFD-T1070-BO" at bounding box center [282, 340] width 136 height 10
copy p "EFD-T1070-BO"
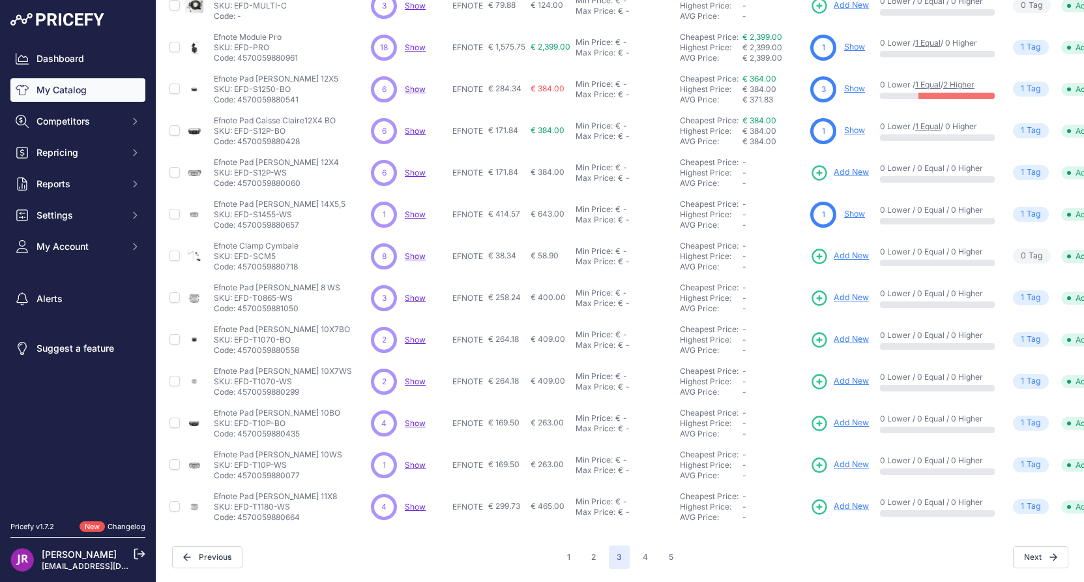
click at [860, 333] on span "Add New" at bounding box center [851, 339] width 35 height 12
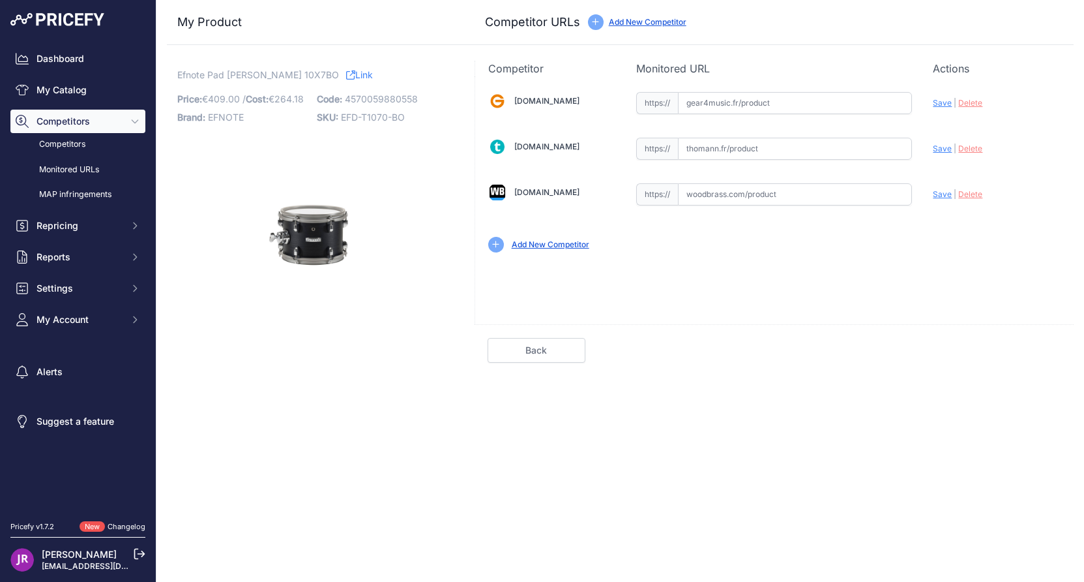
click at [700, 198] on input "text" at bounding box center [795, 194] width 234 height 22
paste input "[URL][DOMAIN_NAME][PERSON_NAME]"
type input "[DOMAIN_NAME][URL][PERSON_NAME]"
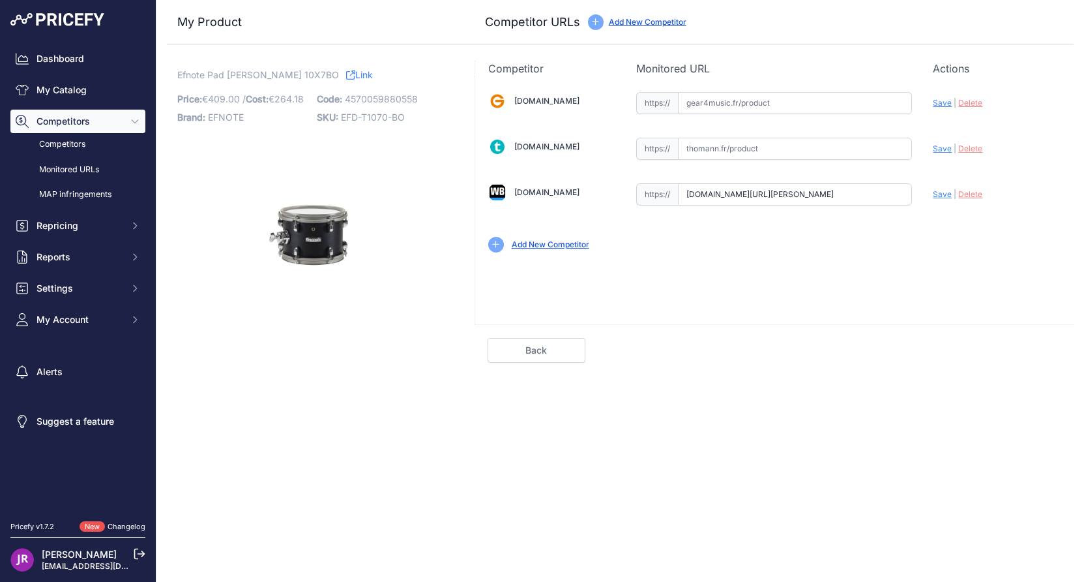
click at [707, 144] on input "text" at bounding box center [795, 149] width 234 height 22
paste input "[URL][DOMAIN_NAME]"
click at [946, 150] on span "Save" at bounding box center [942, 148] width 19 height 10
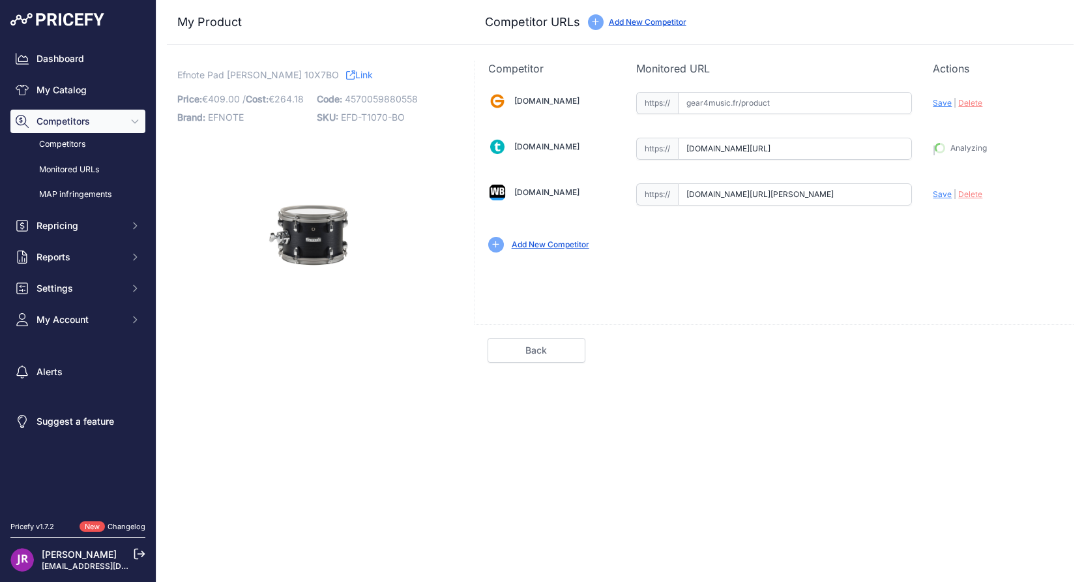
type input "[URL][DOMAIN_NAME]"
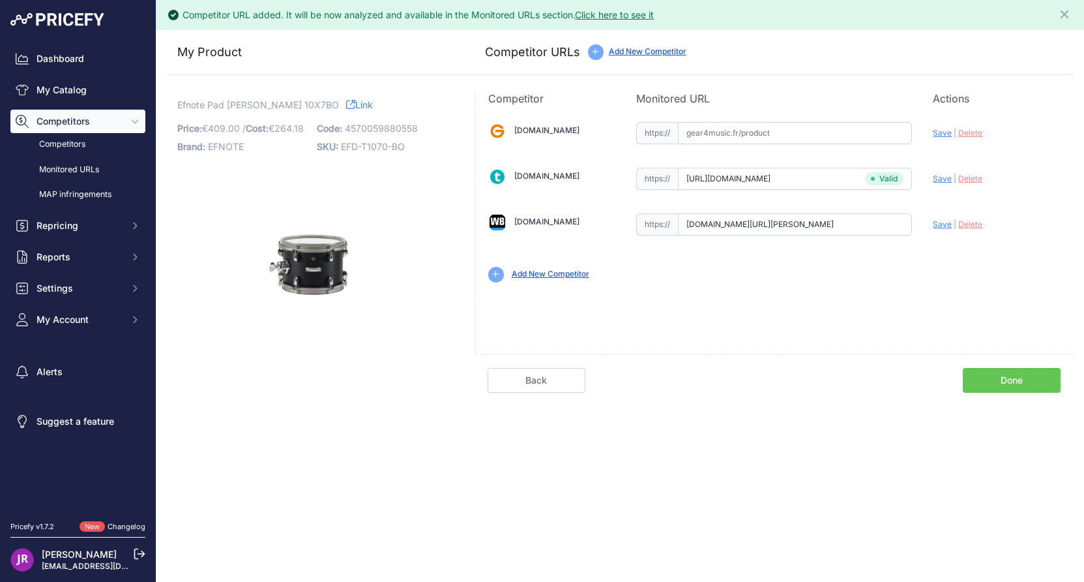
click at [944, 223] on span "Save" at bounding box center [942, 224] width 19 height 10
type input "[URL][DOMAIN_NAME][PERSON_NAME]"
click at [1000, 381] on link "Done" at bounding box center [1012, 380] width 98 height 25
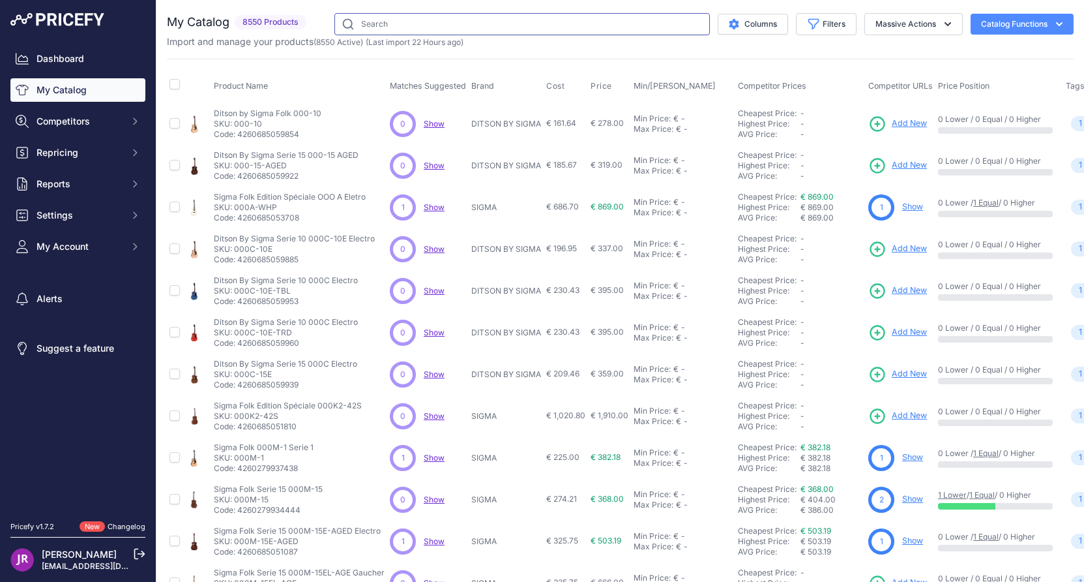
click at [372, 22] on input "text" at bounding box center [523, 24] width 376 height 22
type input "efnote"
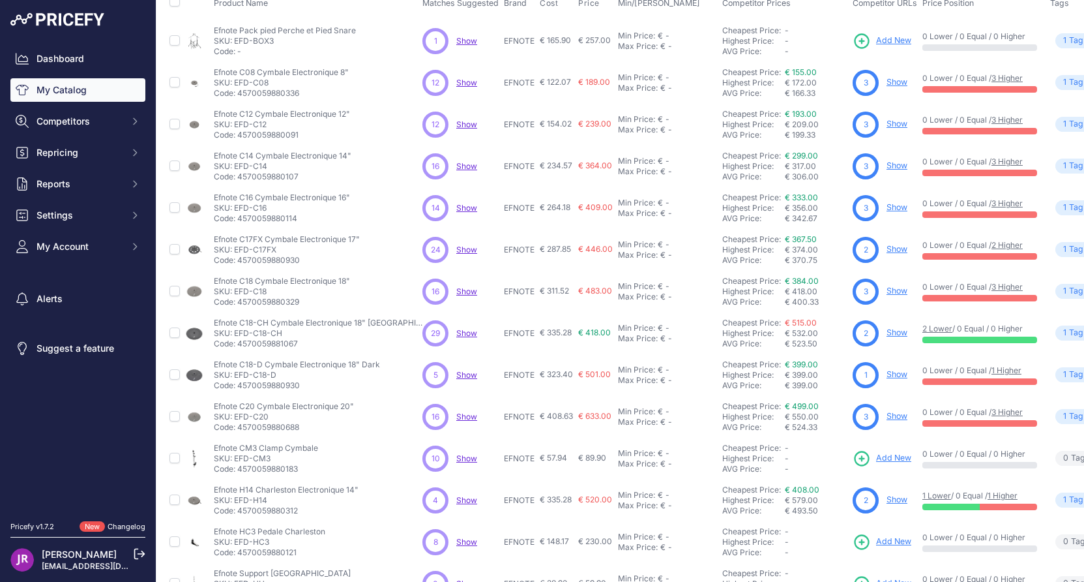
scroll to position [211, 0]
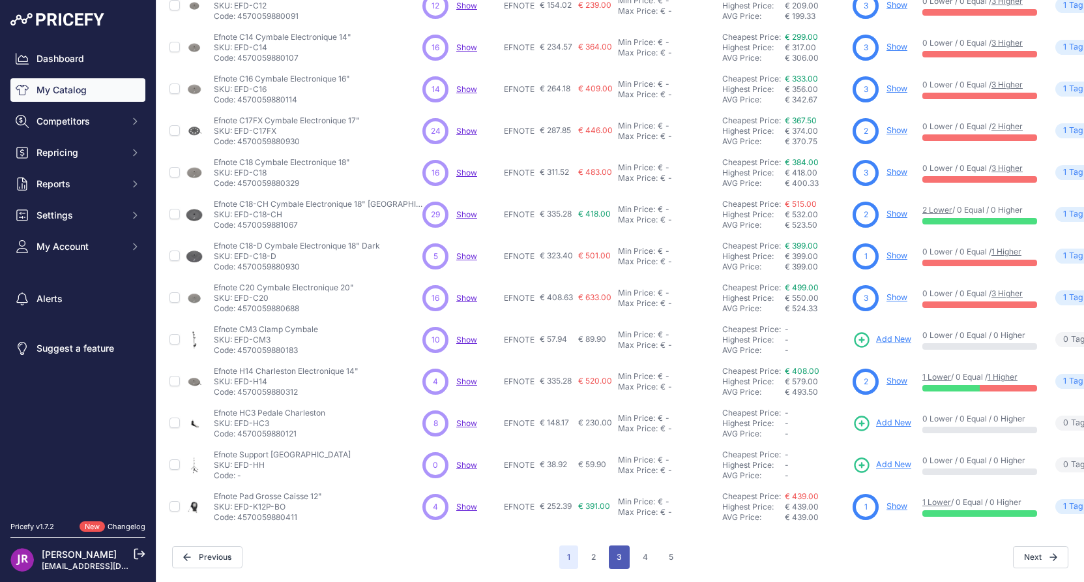
click at [611, 550] on button "3" at bounding box center [619, 556] width 21 height 23
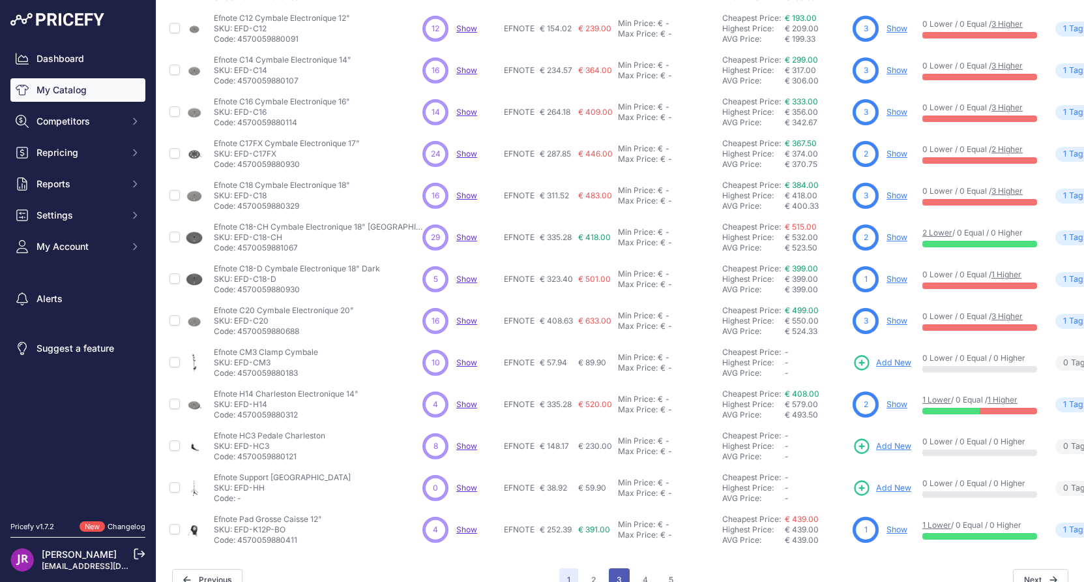
scroll to position [244, 0]
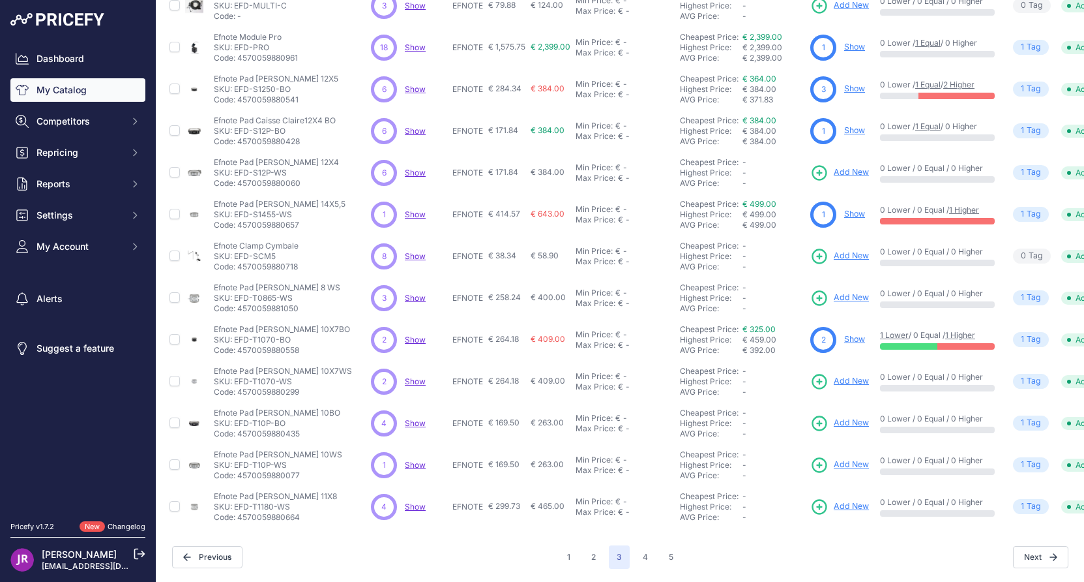
scroll to position [211, 0]
drag, startPoint x: 297, startPoint y: 371, endPoint x: 235, endPoint y: 373, distance: 62.0
click at [235, 376] on p "SKU: EFD-T1070-WS" at bounding box center [283, 381] width 138 height 10
copy p "EFD-T1070-WS"
click at [820, 372] on icon at bounding box center [820, 381] width 18 height 18
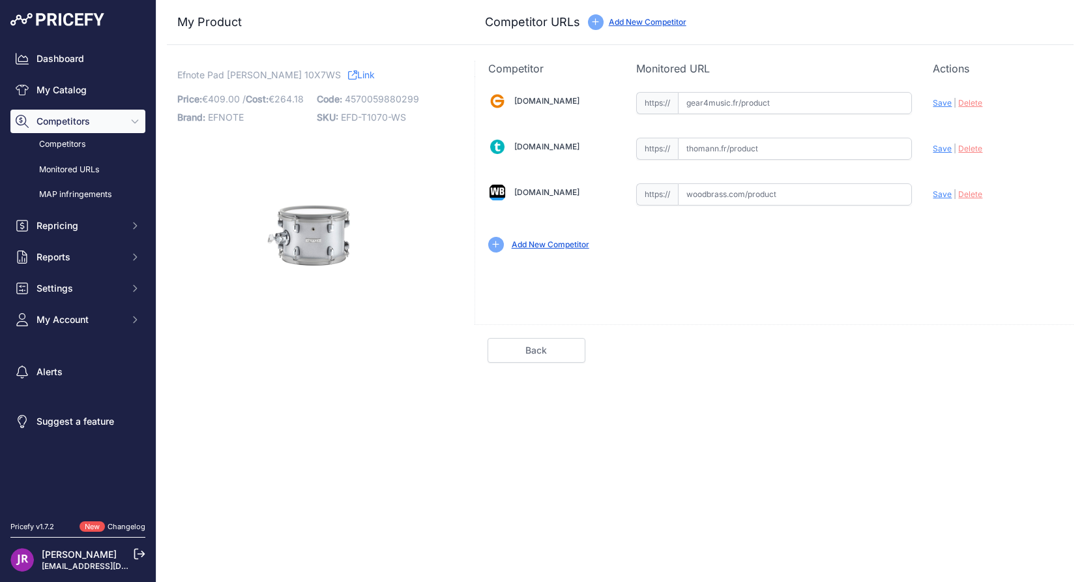
click at [705, 152] on input "text" at bounding box center [795, 149] width 234 height 22
paste input "[URL][DOMAIN_NAME]"
type input "[DOMAIN_NAME][URL]"
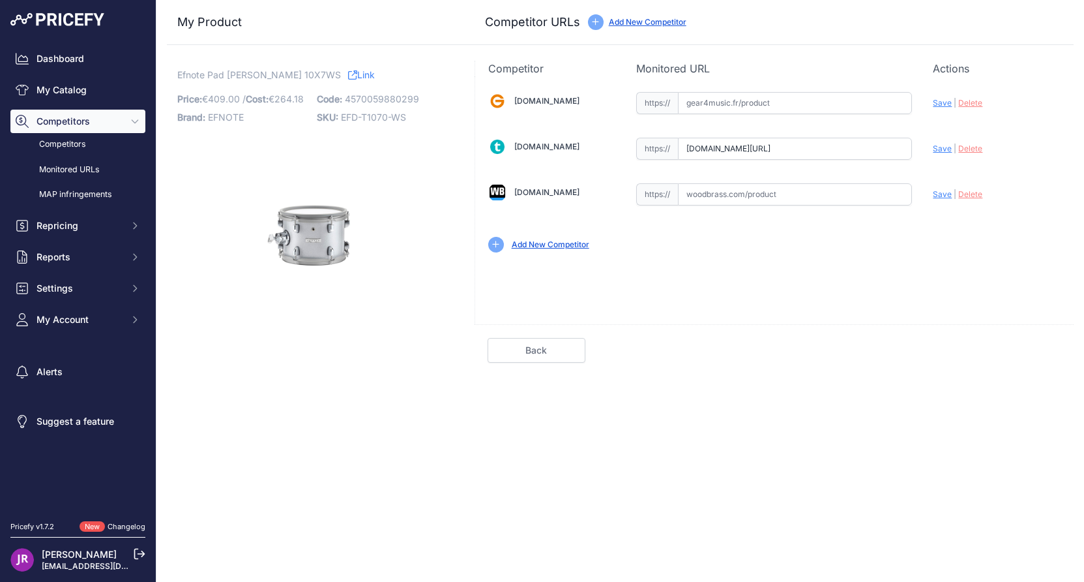
click at [702, 198] on input "text" at bounding box center [795, 194] width 234 height 22
paste input "[URL][DOMAIN_NAME][PERSON_NAME]"
type input "[DOMAIN_NAME][URL][PERSON_NAME]"
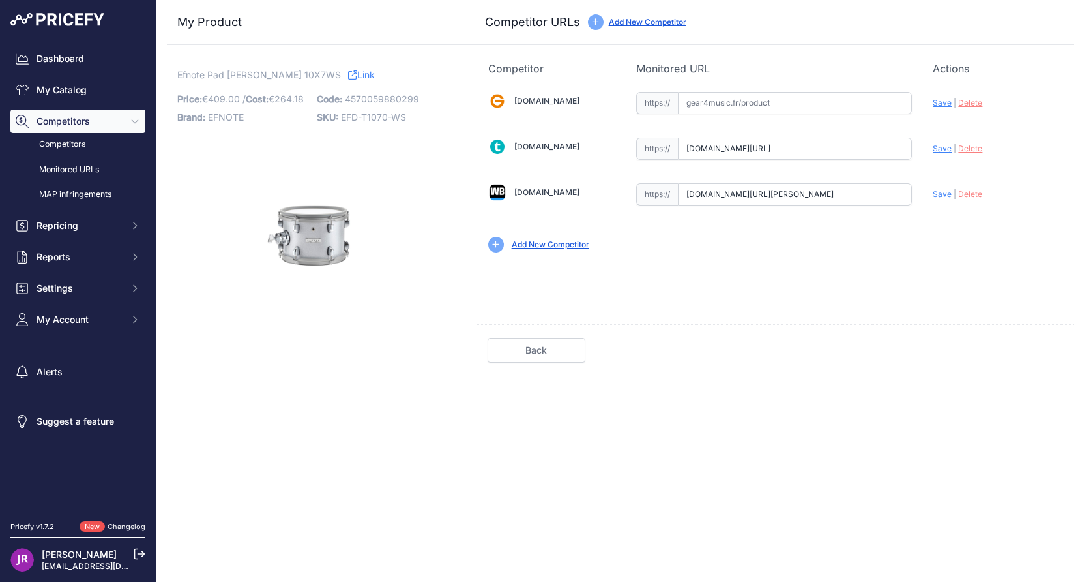
click at [943, 148] on span "Save" at bounding box center [942, 148] width 19 height 10
type input "[URL][DOMAIN_NAME]"
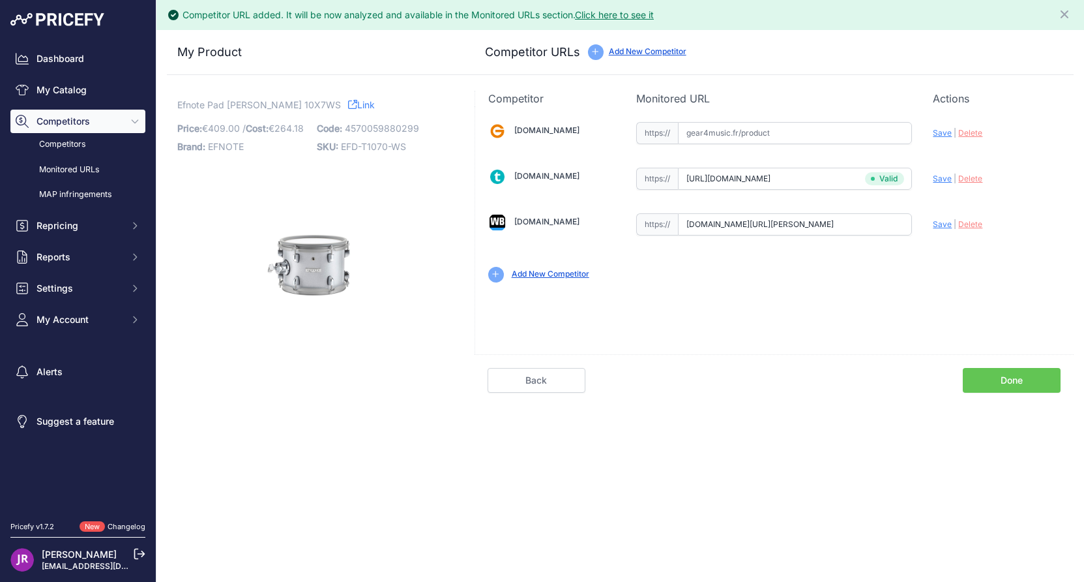
click at [940, 224] on span "Save" at bounding box center [942, 224] width 19 height 10
type input "[URL][DOMAIN_NAME][PERSON_NAME]"
click at [1004, 381] on link "Done" at bounding box center [1012, 380] width 98 height 25
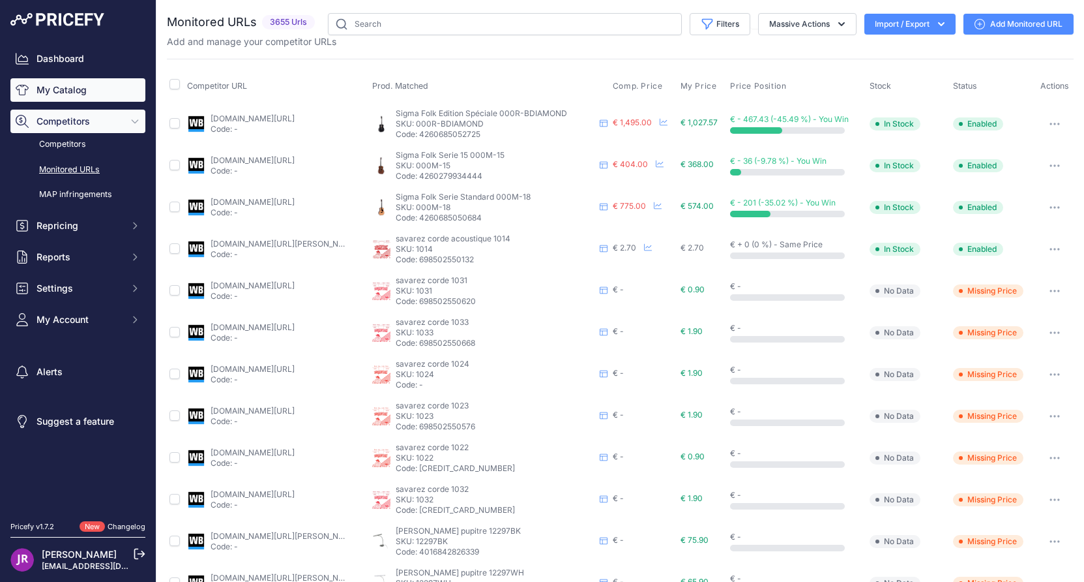
click at [74, 89] on link "My Catalog" at bounding box center [77, 89] width 135 height 23
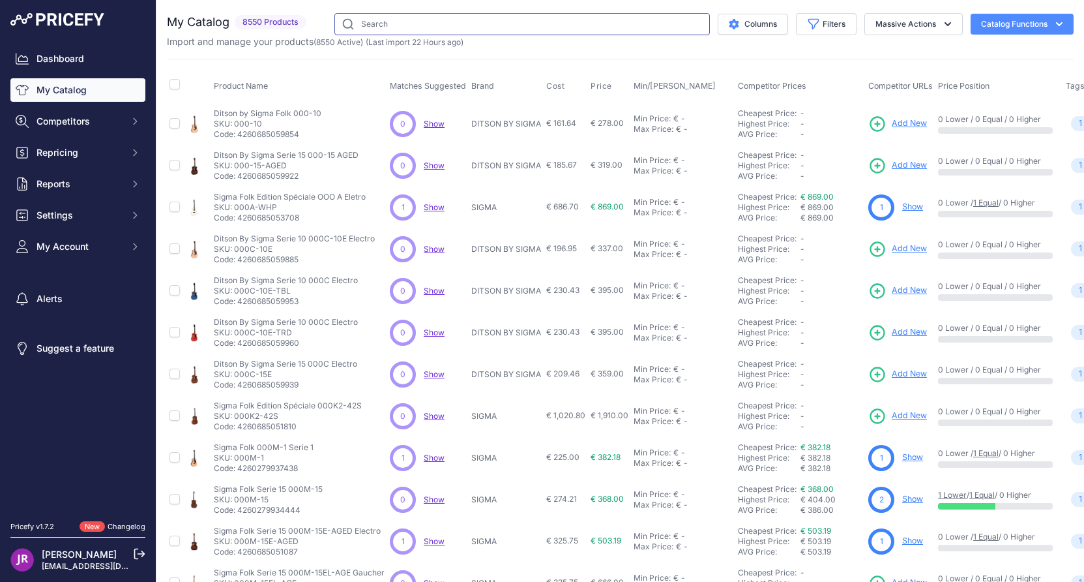
click at [398, 20] on input "text" at bounding box center [523, 24] width 376 height 22
type input "efnote"
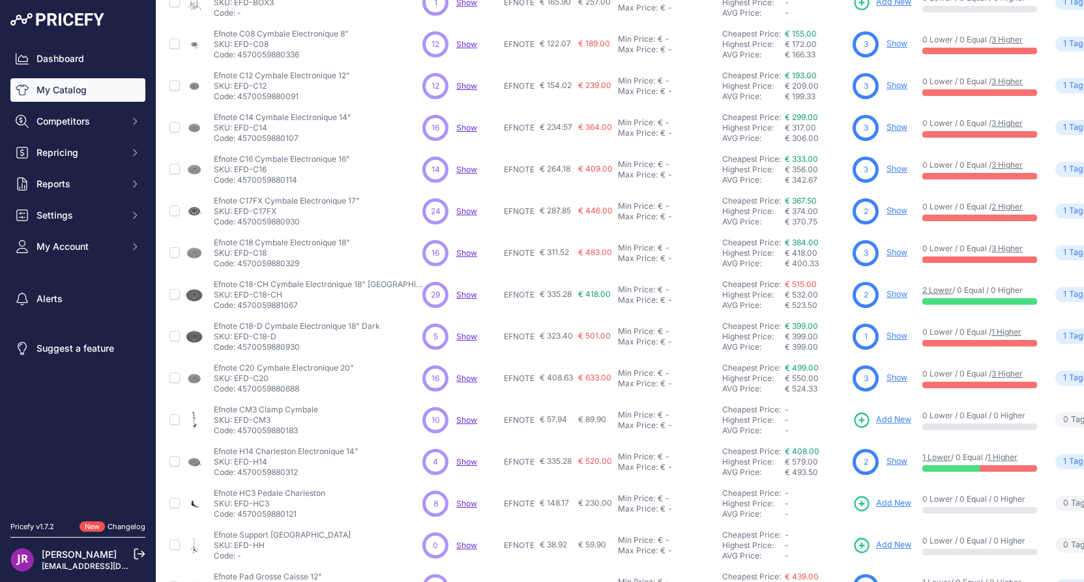
scroll to position [211, 0]
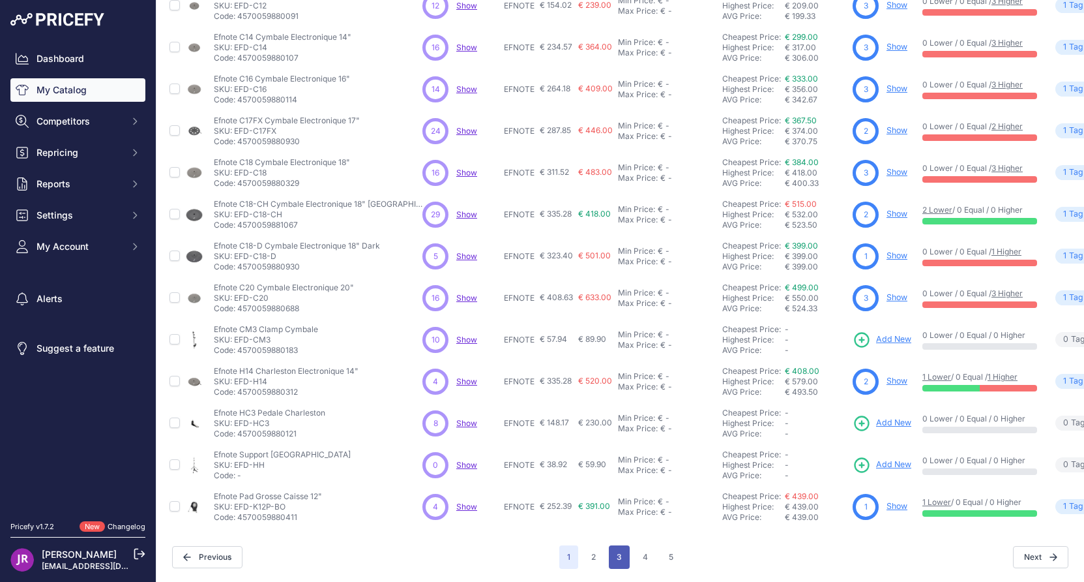
click at [618, 546] on button "3" at bounding box center [619, 556] width 21 height 23
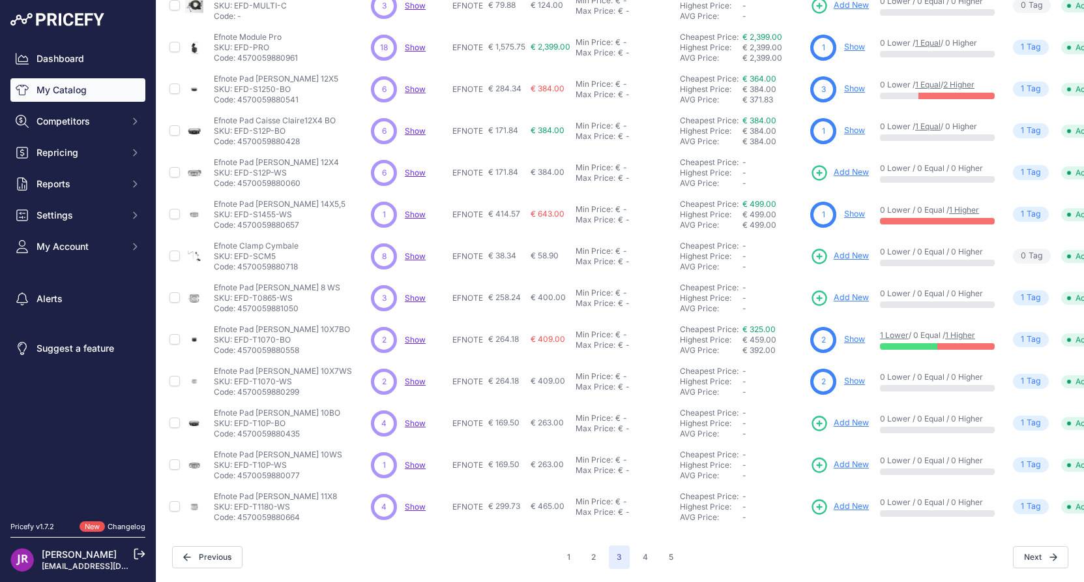
scroll to position [211, 0]
drag, startPoint x: 296, startPoint y: 410, endPoint x: 236, endPoint y: 415, distance: 60.2
click at [236, 418] on p "SKU: EFD-T10P-BO" at bounding box center [277, 423] width 127 height 10
copy p "EFD-T10P-BO"
click at [814, 416] on icon at bounding box center [820, 423] width 14 height 14
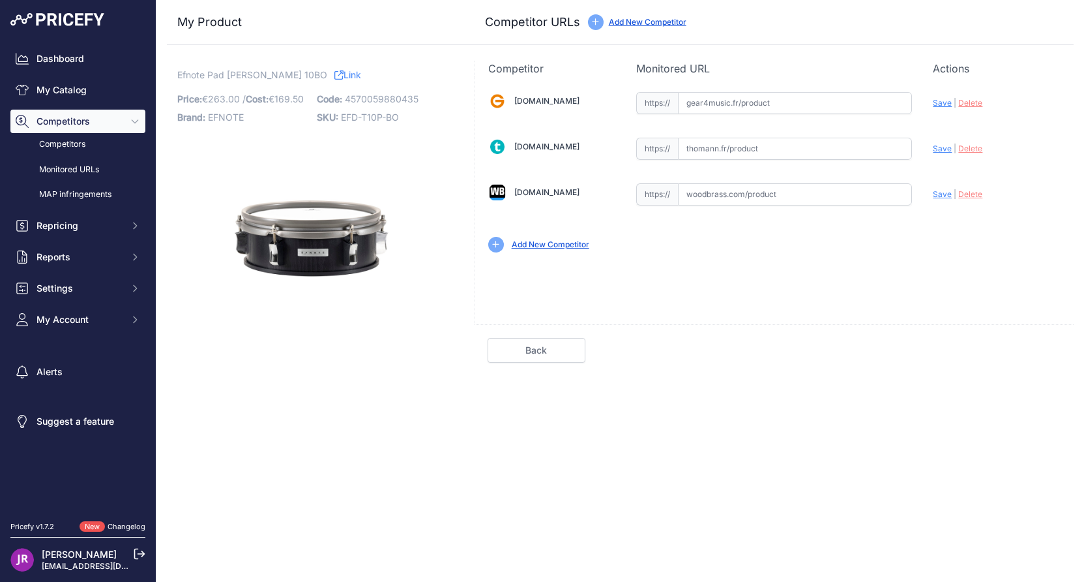
click at [717, 194] on input "text" at bounding box center [795, 194] width 234 height 22
paste input "[URL][DOMAIN_NAME][PERSON_NAME]"
click at [946, 195] on span "Save" at bounding box center [942, 194] width 19 height 10
type input "[URL][DOMAIN_NAME][PERSON_NAME]"
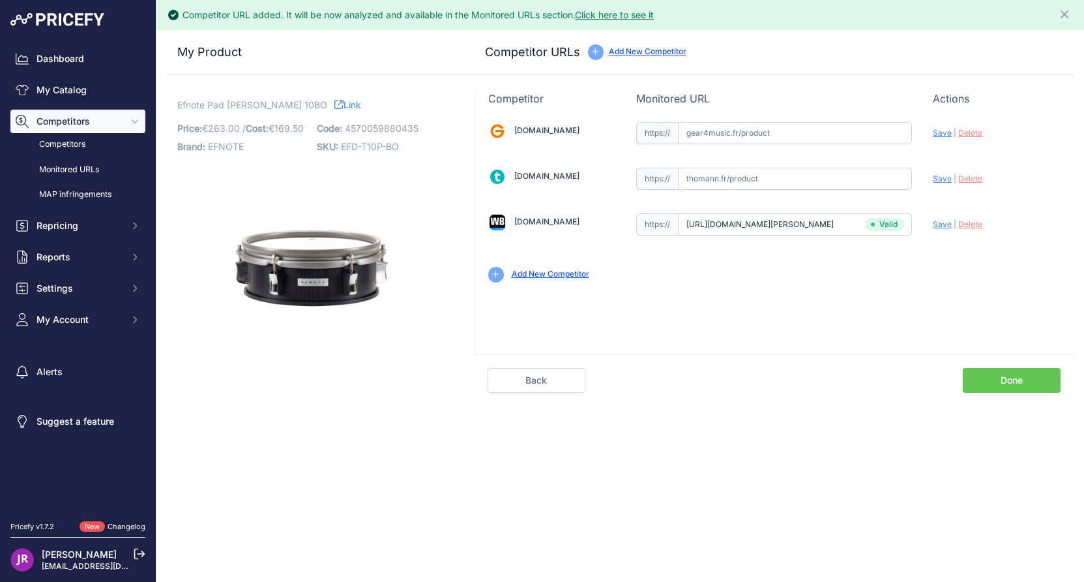
click at [1022, 377] on link "Done" at bounding box center [1012, 380] width 98 height 25
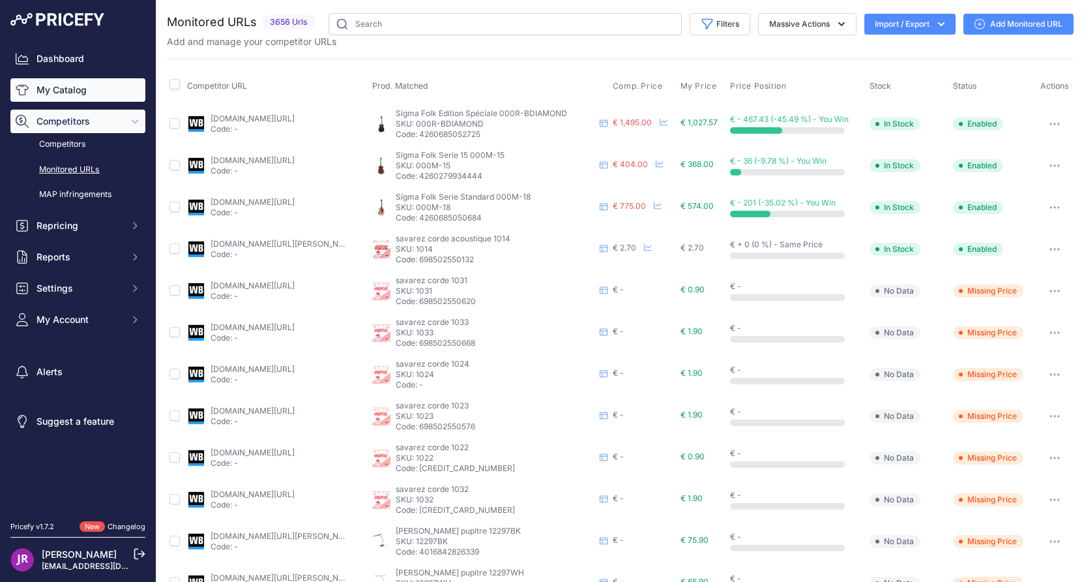
click at [91, 91] on link "My Catalog" at bounding box center [77, 89] width 135 height 23
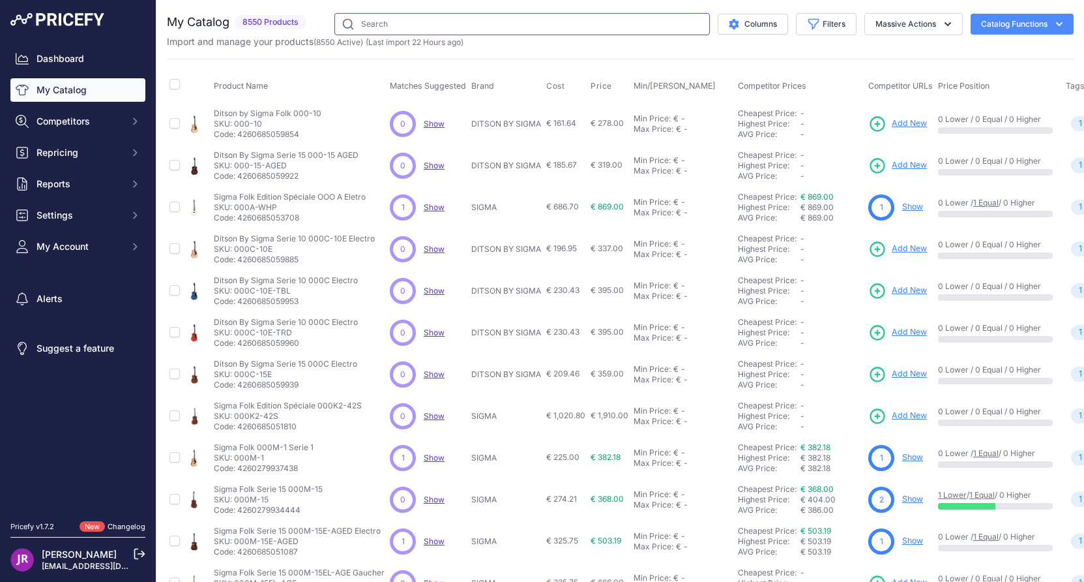
click at [402, 23] on input "text" at bounding box center [523, 24] width 376 height 22
type input "efnote"
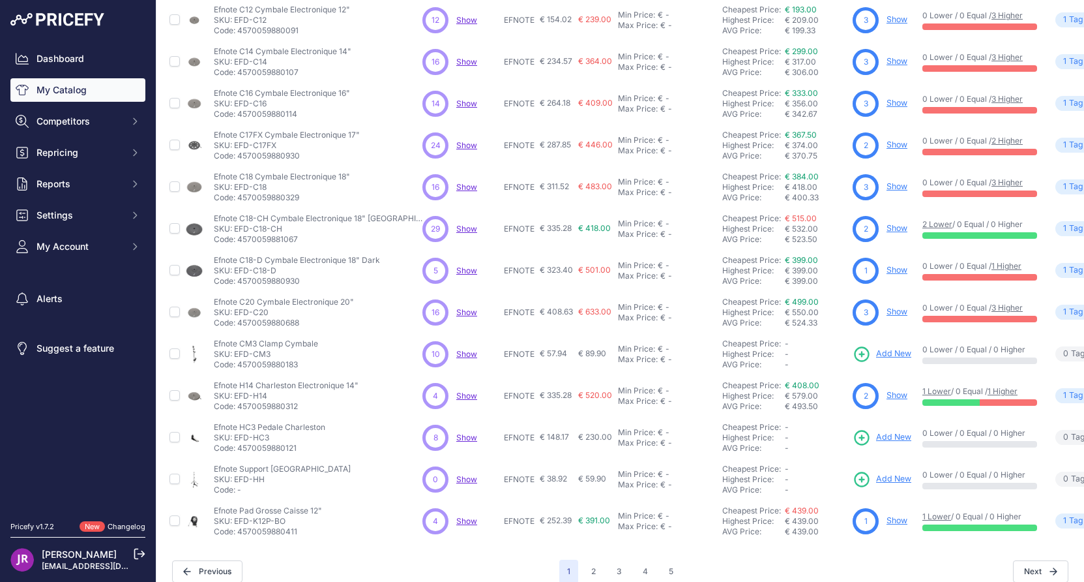
scroll to position [211, 0]
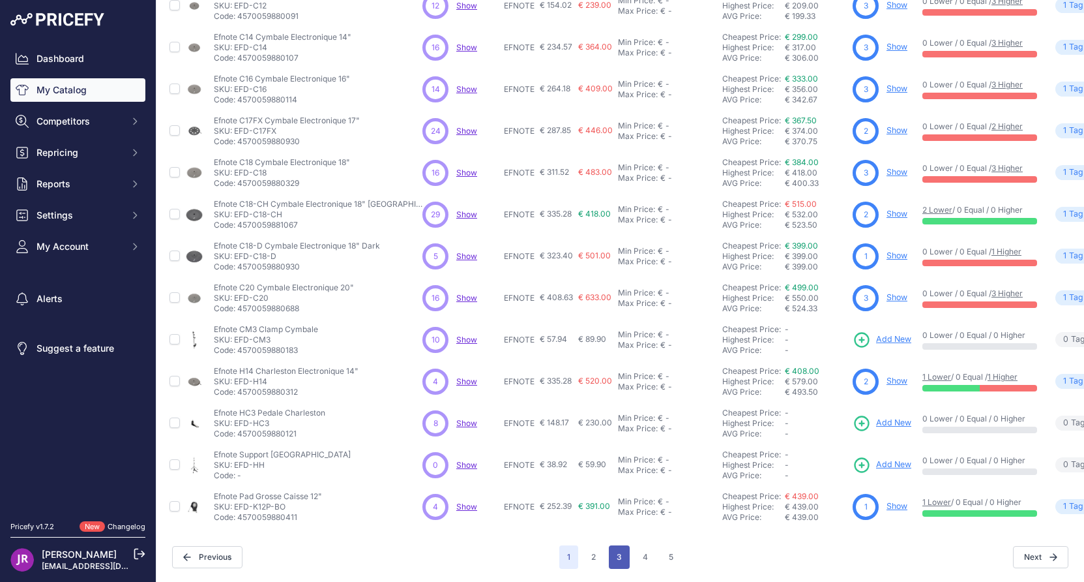
click at [616, 545] on button "3" at bounding box center [619, 556] width 21 height 23
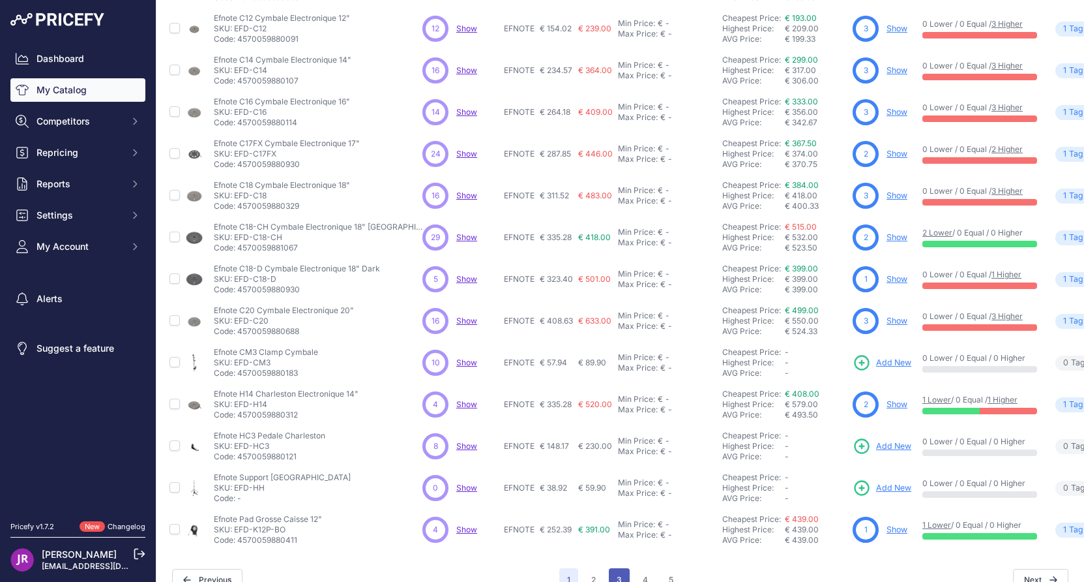
scroll to position [244, 0]
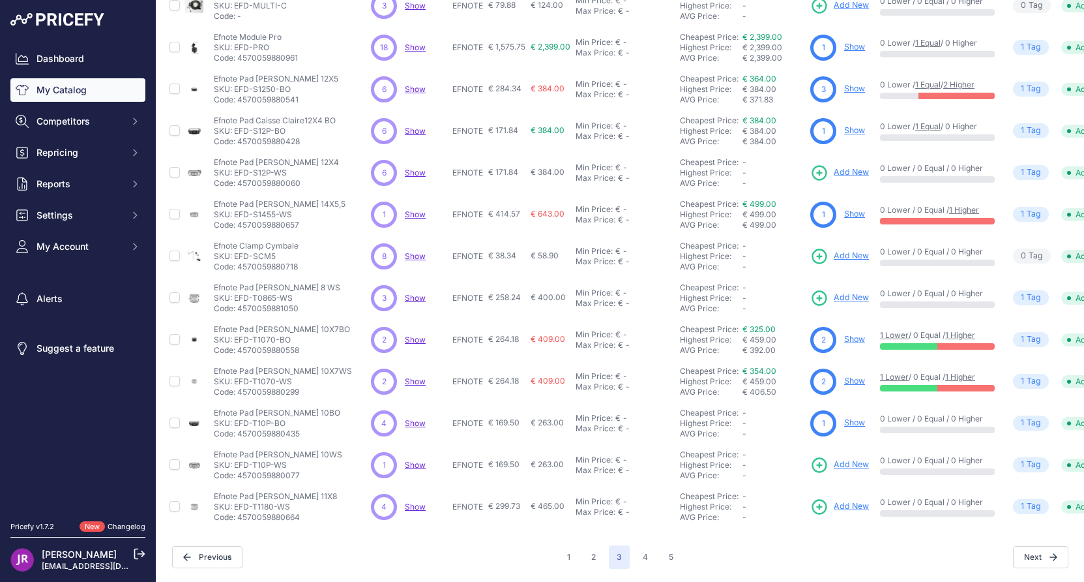
scroll to position [211, 0]
drag, startPoint x: 296, startPoint y: 450, endPoint x: 235, endPoint y: 455, distance: 60.8
click at [235, 460] on p "SKU: EFD-T10P-WS" at bounding box center [278, 465] width 128 height 10
copy p "EFD-T10P-WS"
click at [820, 458] on icon at bounding box center [820, 465] width 14 height 14
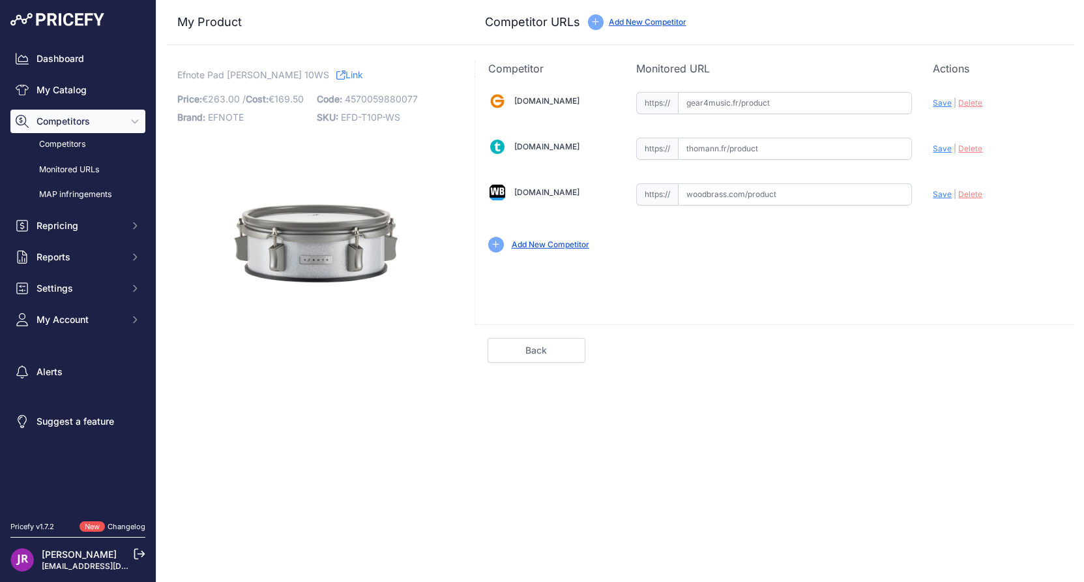
click at [727, 193] on input "text" at bounding box center [795, 194] width 234 height 22
paste input "[URL][DOMAIN_NAME][PERSON_NAME]"
click at [944, 193] on span "Save" at bounding box center [942, 194] width 19 height 10
type input "[URL][DOMAIN_NAME][PERSON_NAME]"
click at [1009, 378] on div "Competitor URL added. It will be now analyzed and available in the Monitored UR…" at bounding box center [621, 291] width 928 height 582
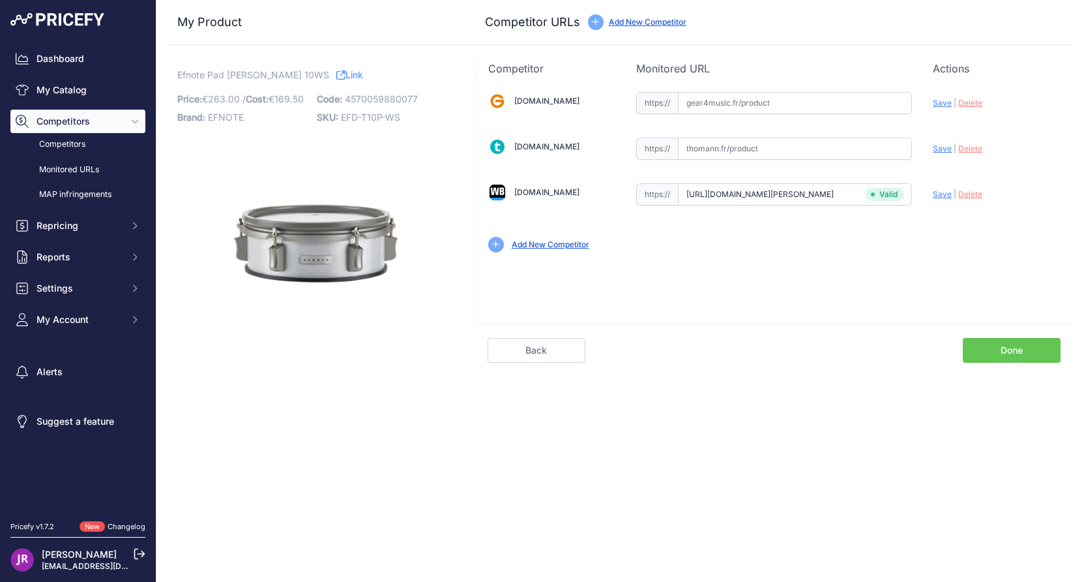
click at [1015, 346] on link "Done" at bounding box center [1012, 350] width 98 height 25
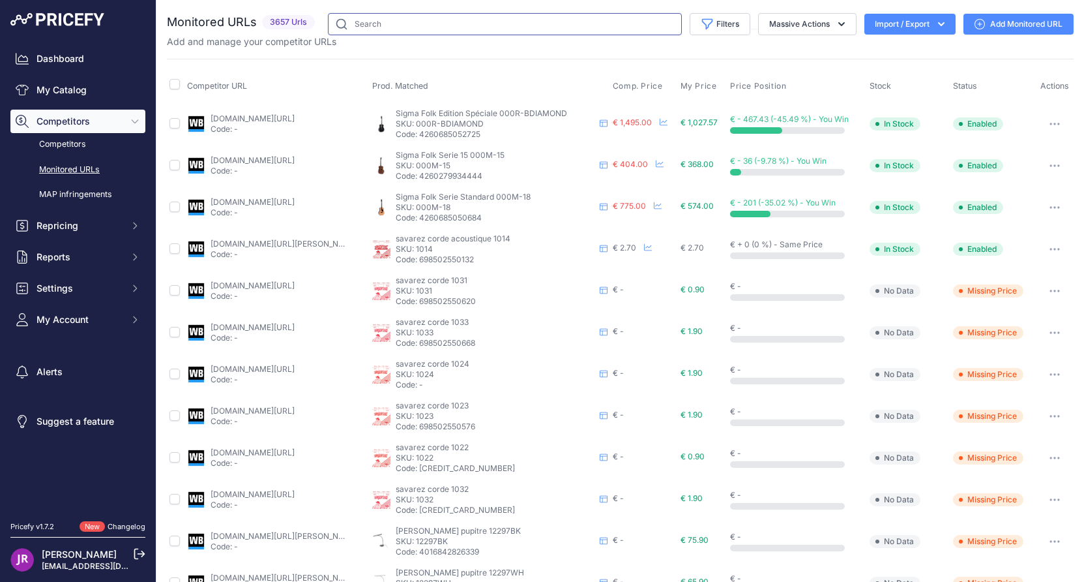
click at [400, 25] on input "text" at bounding box center [505, 24] width 354 height 22
click at [68, 92] on link "My Catalog" at bounding box center [77, 89] width 135 height 23
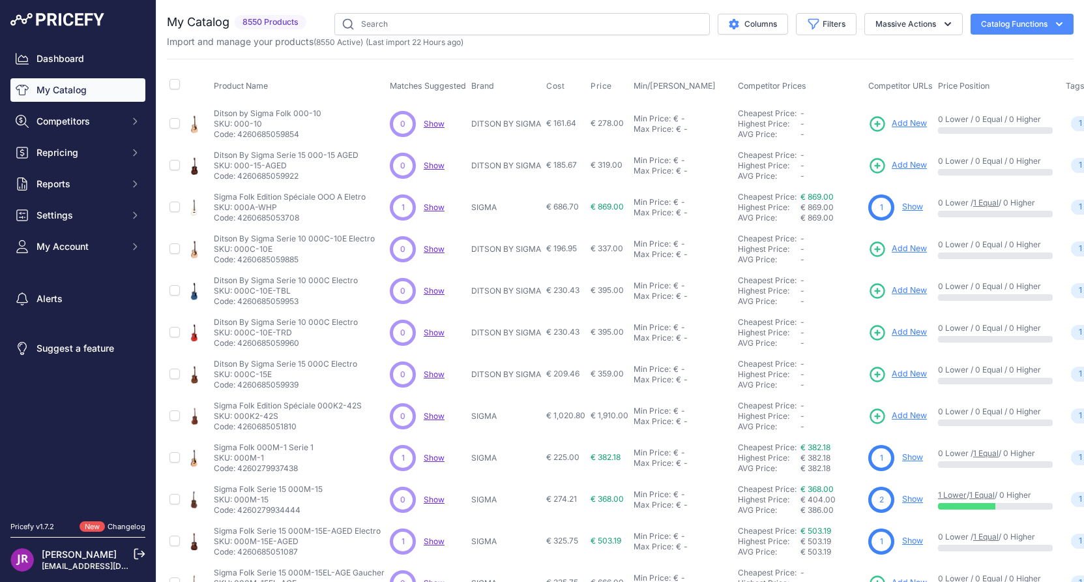
click at [378, 23] on input "text" at bounding box center [523, 24] width 376 height 22
type input "efnote"
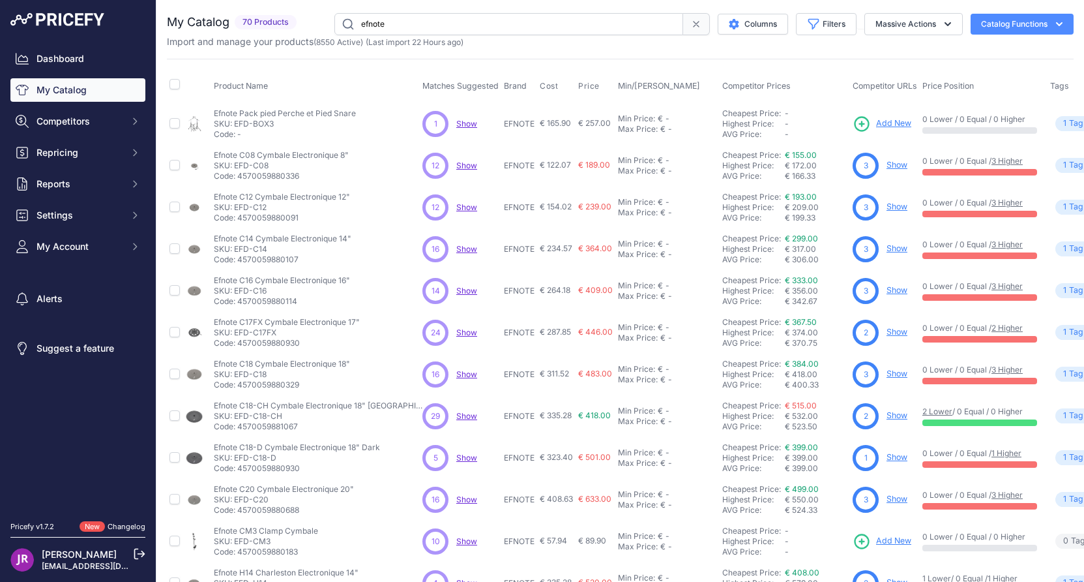
scroll to position [211, 0]
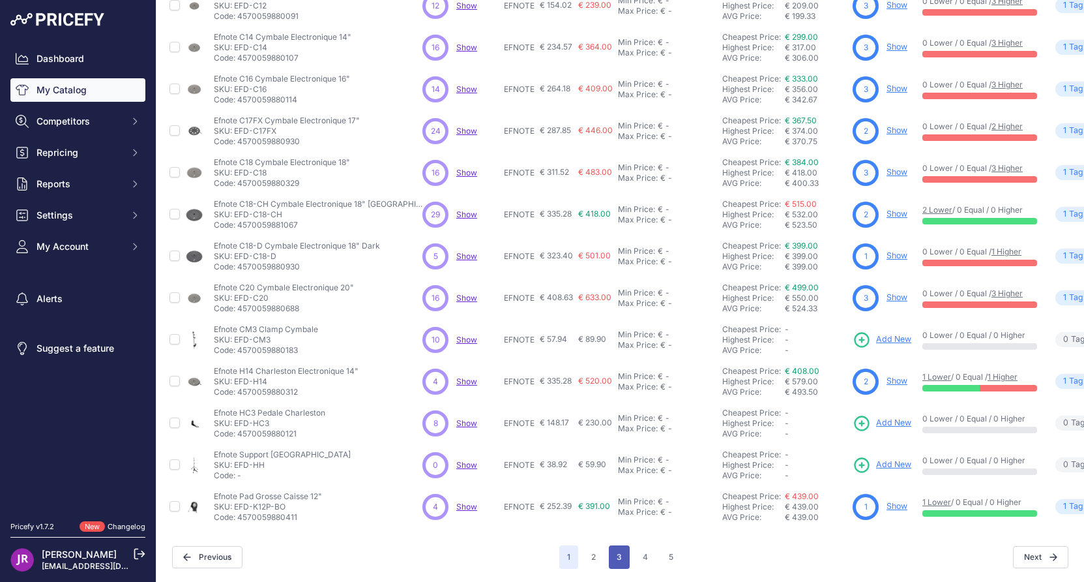
click at [611, 545] on button "3" at bounding box center [619, 556] width 21 height 23
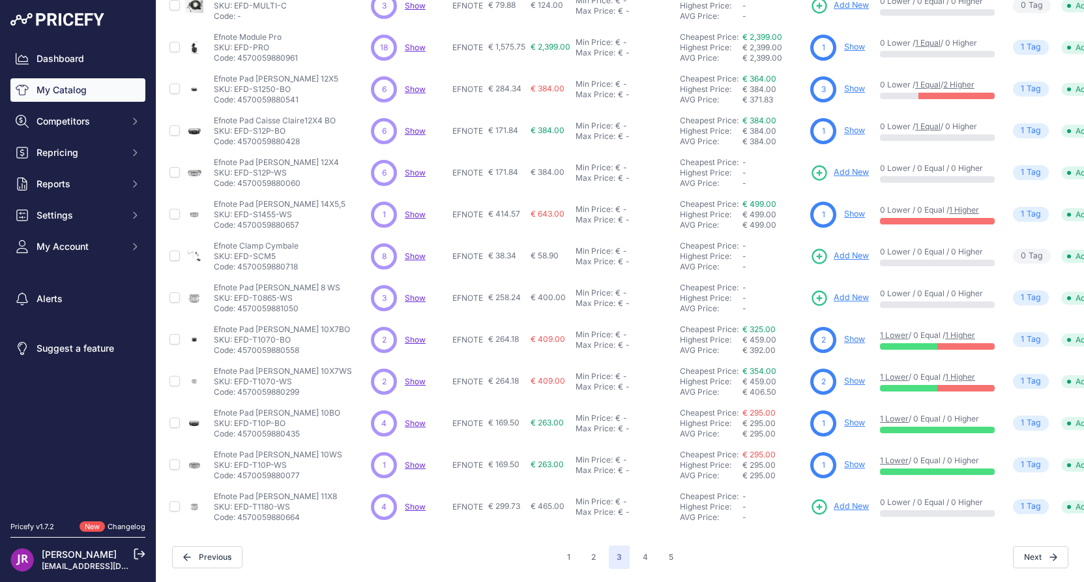
scroll to position [211, 0]
drag, startPoint x: 299, startPoint y: 493, endPoint x: 237, endPoint y: 497, distance: 62.7
click at [237, 501] on p "SKU: EFD-T1180-WS" at bounding box center [275, 506] width 123 height 10
copy p "EFD-T1180-WS"
click at [824, 498] on icon at bounding box center [820, 507] width 18 height 18
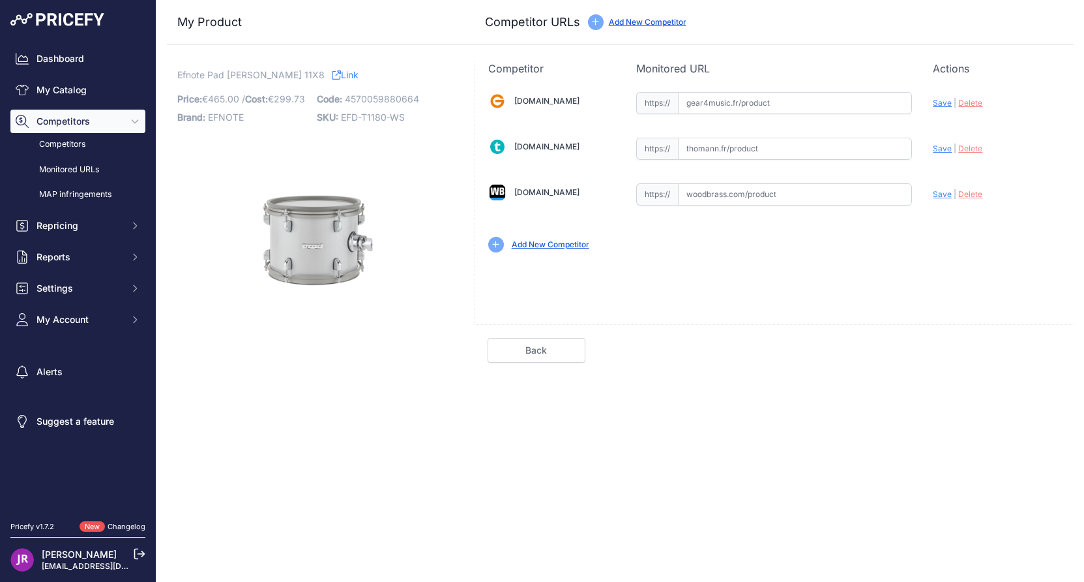
click at [734, 151] on input "text" at bounding box center [795, 149] width 234 height 22
paste input "[URL][DOMAIN_NAME]"
type input "[DOMAIN_NAME][URL]"
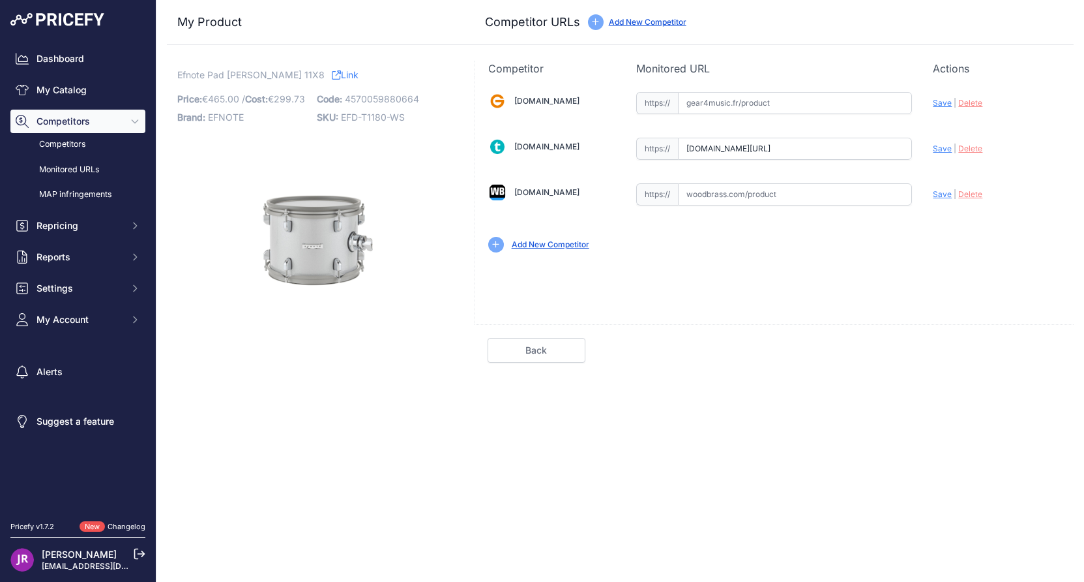
click at [707, 188] on input "text" at bounding box center [795, 194] width 234 height 22
paste input "[URL][DOMAIN_NAME][PERSON_NAME]"
type input "[DOMAIN_NAME][URL][PERSON_NAME]"
click at [944, 146] on span "Save" at bounding box center [942, 148] width 19 height 10
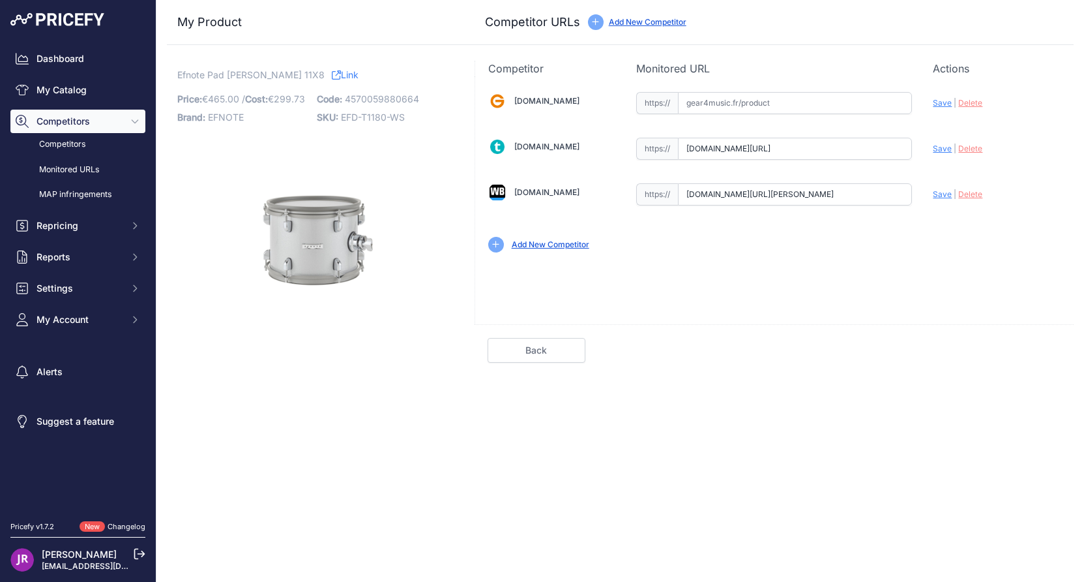
scroll to position [0, 0]
type input "[URL][DOMAIN_NAME]"
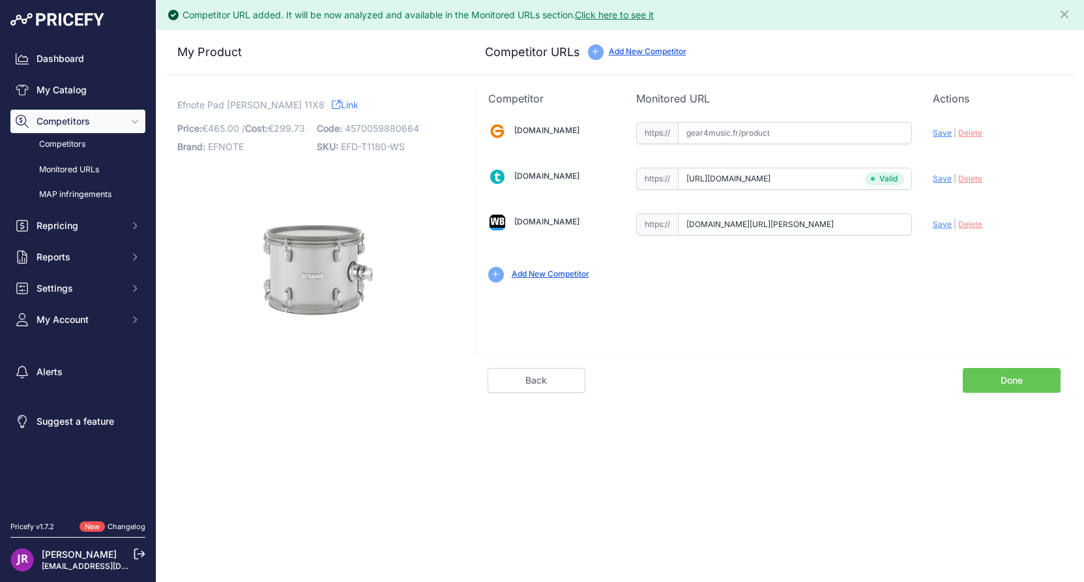
click at [938, 223] on span "Save" at bounding box center [942, 224] width 19 height 10
type input "[URL][DOMAIN_NAME][PERSON_NAME]"
click at [996, 381] on link "Done" at bounding box center [1012, 380] width 98 height 25
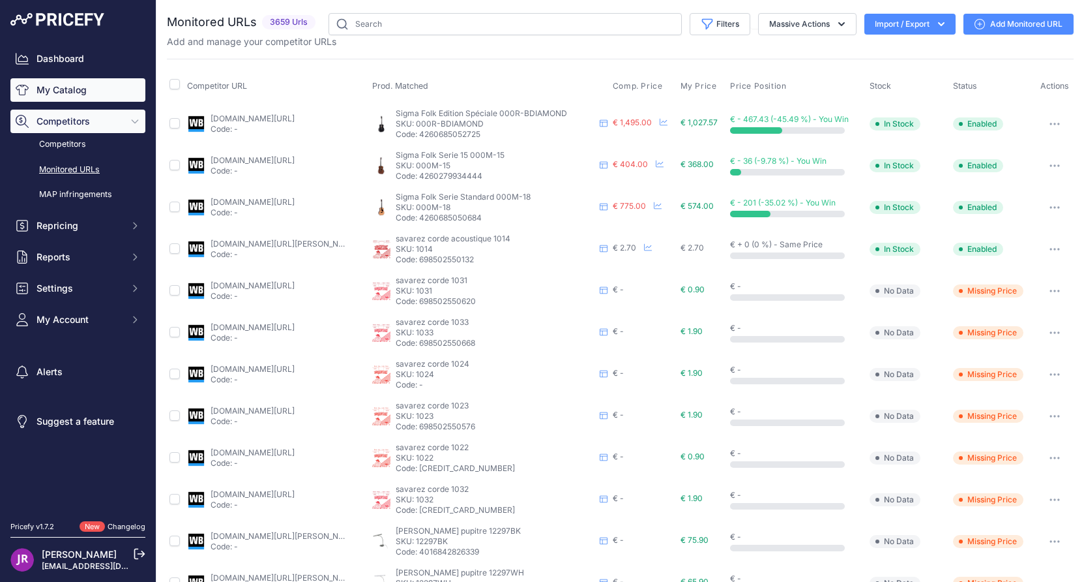
click at [78, 87] on link "My Catalog" at bounding box center [77, 89] width 135 height 23
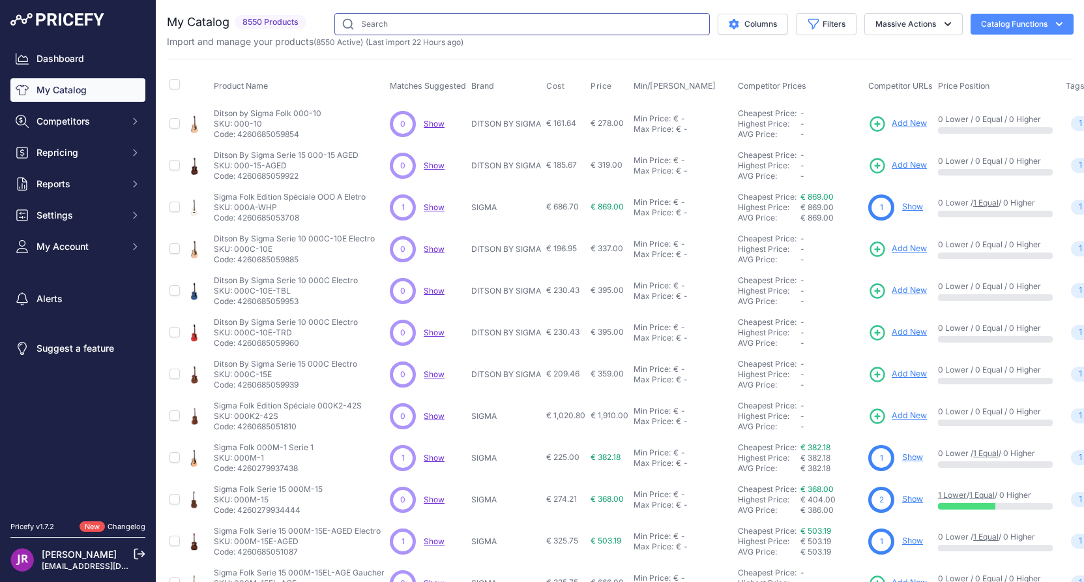
click at [366, 22] on input "text" at bounding box center [523, 24] width 376 height 22
type input "efnote"
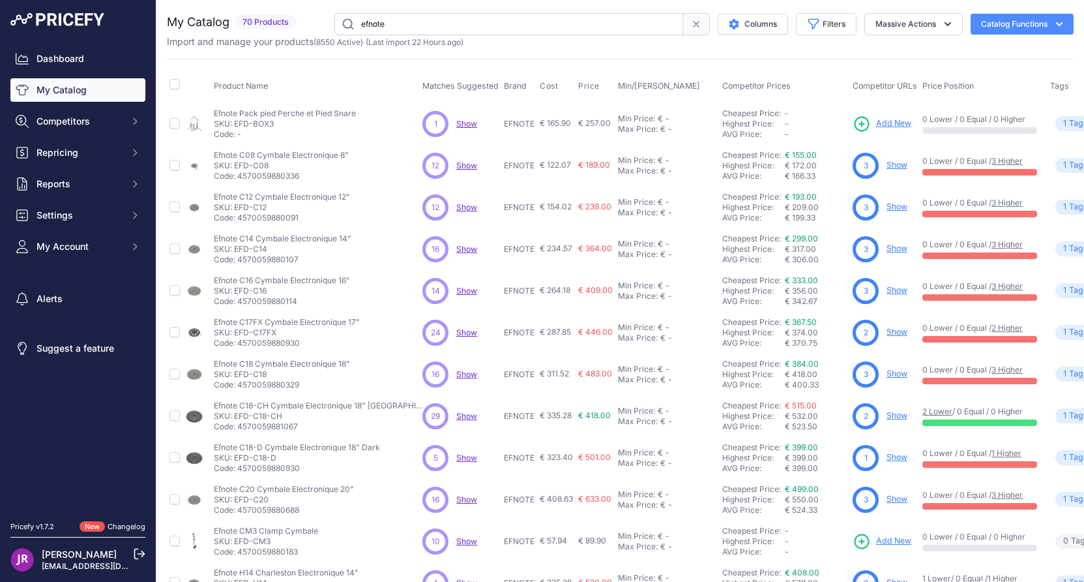
scroll to position [211, 0]
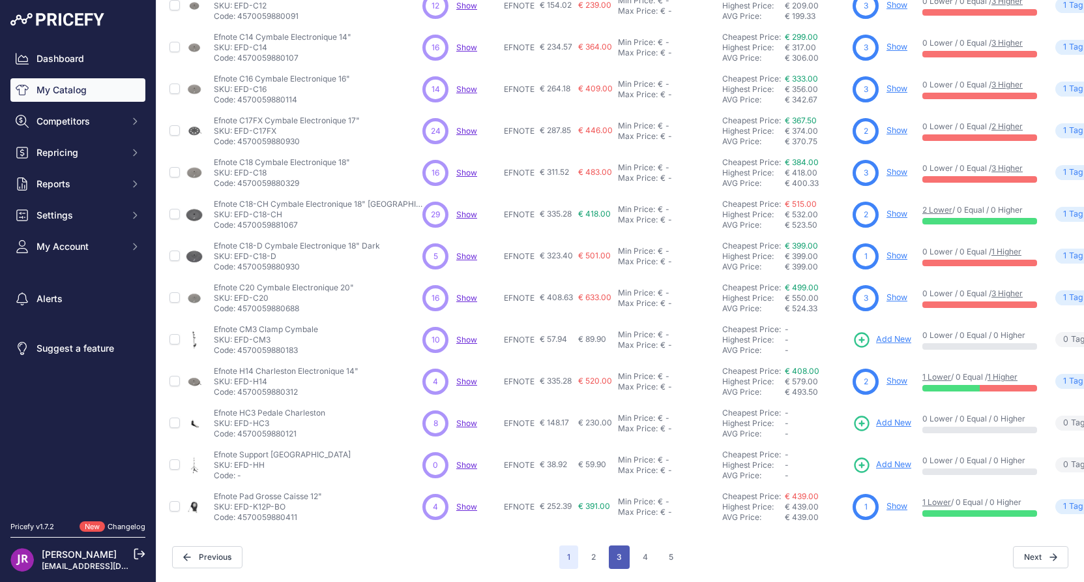
click at [617, 547] on button "3" at bounding box center [619, 556] width 21 height 23
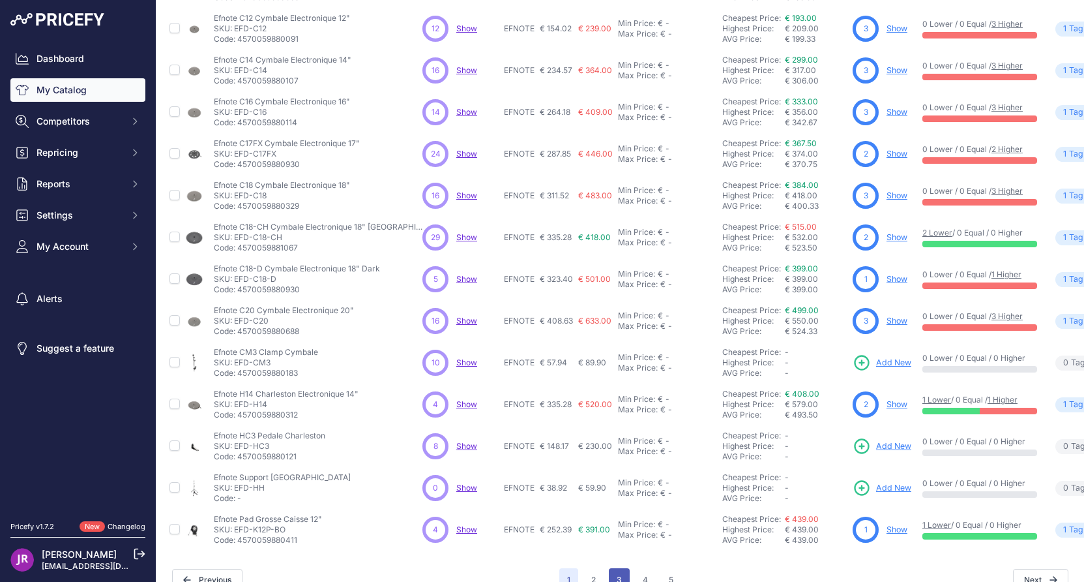
scroll to position [244, 0]
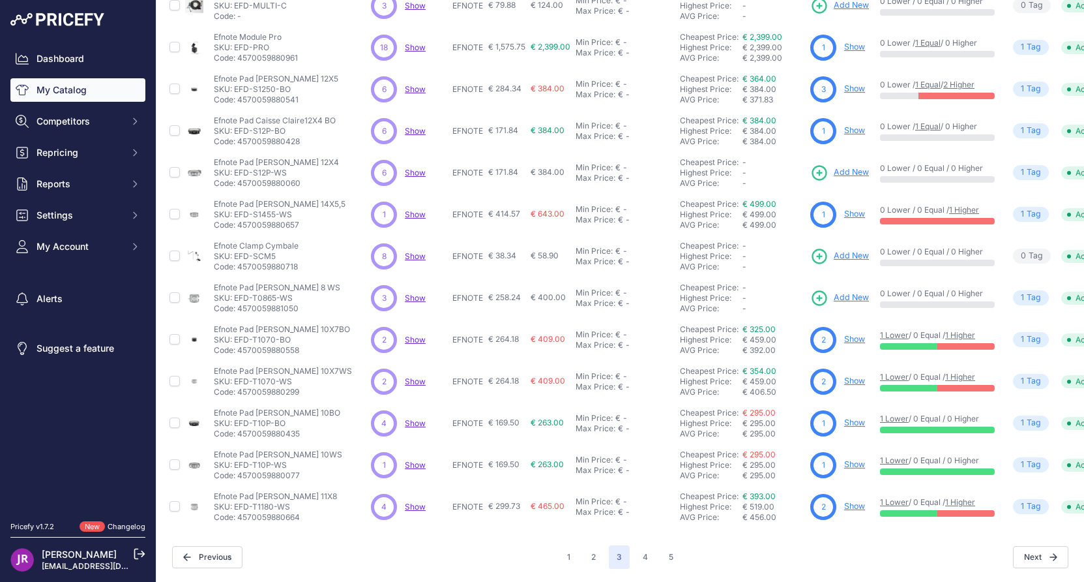
scroll to position [211, 0]
click at [640, 545] on button "4" at bounding box center [645, 556] width 21 height 23
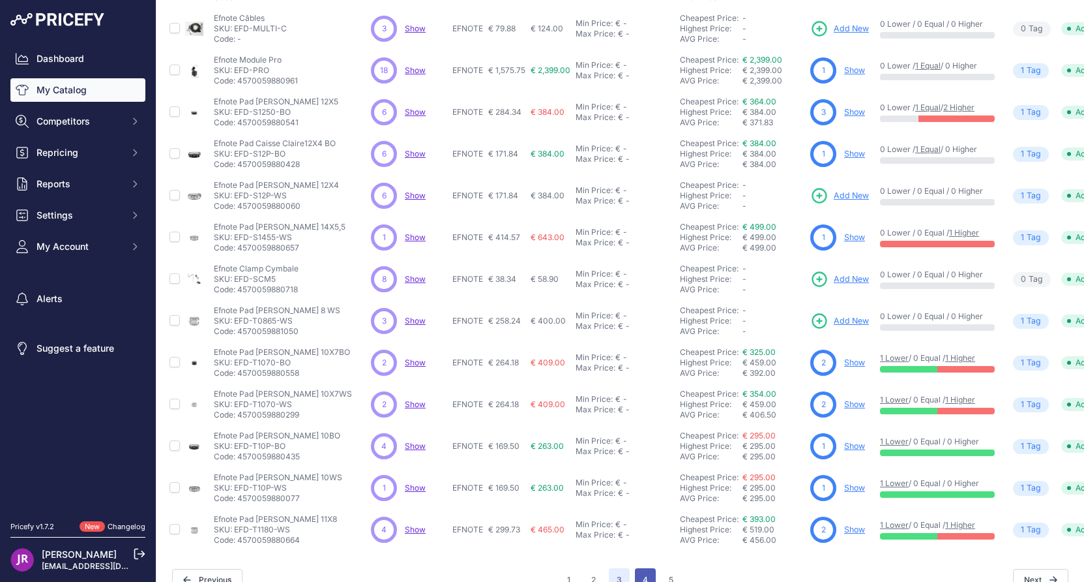
scroll to position [244, 0]
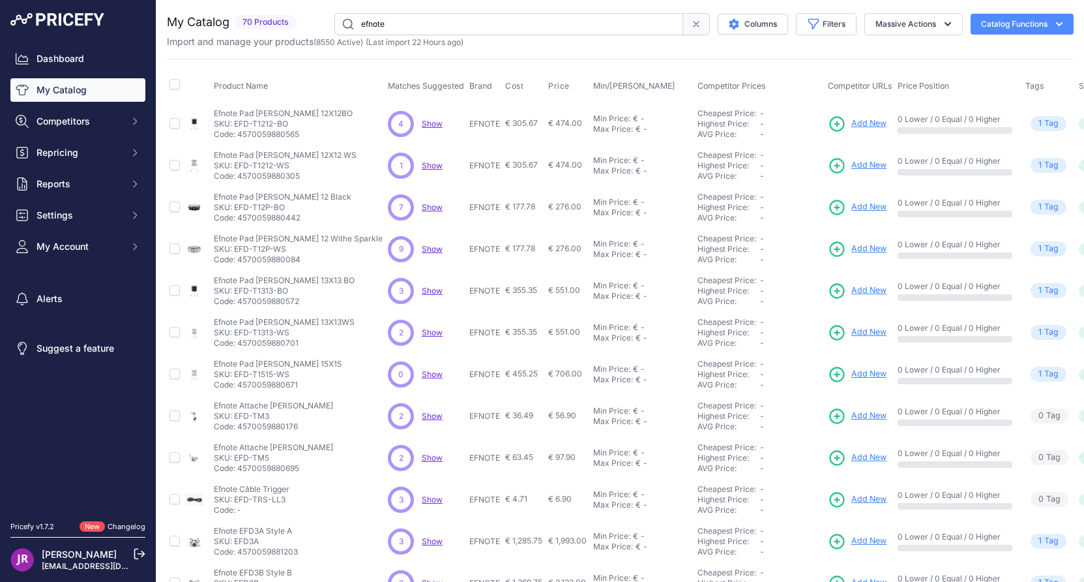
drag, startPoint x: 294, startPoint y: 122, endPoint x: 236, endPoint y: 122, distance: 58.0
click at [236, 122] on p "SKU: EFD-T1212-BO" at bounding box center [283, 124] width 139 height 10
copy p "EFD-T1212-BO"
click at [828, 119] on icon at bounding box center [837, 124] width 18 height 18
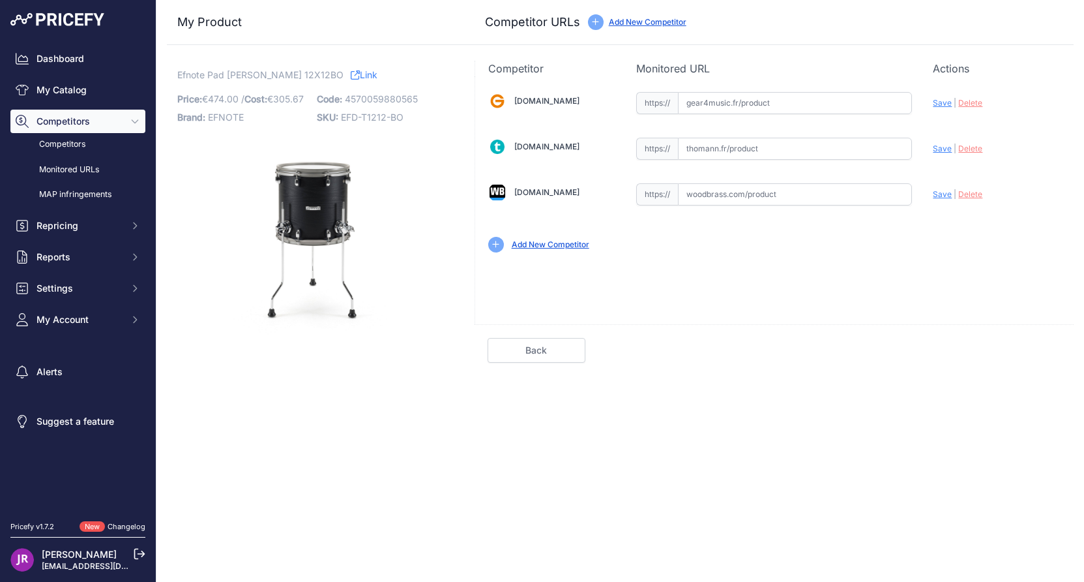
click at [705, 151] on input "text" at bounding box center [795, 149] width 234 height 22
paste input "https://www.thomann.fr/efnote_efd_t1212_bo_12_x12_floor_tom.htm"
click at [943, 149] on span "Save" at bounding box center [942, 148] width 19 height 10
type input "https://www.thomann.fr/efnote_efd_t1212_bo_12_x12_floor_tom.htm?prirule_jdsnikf…"
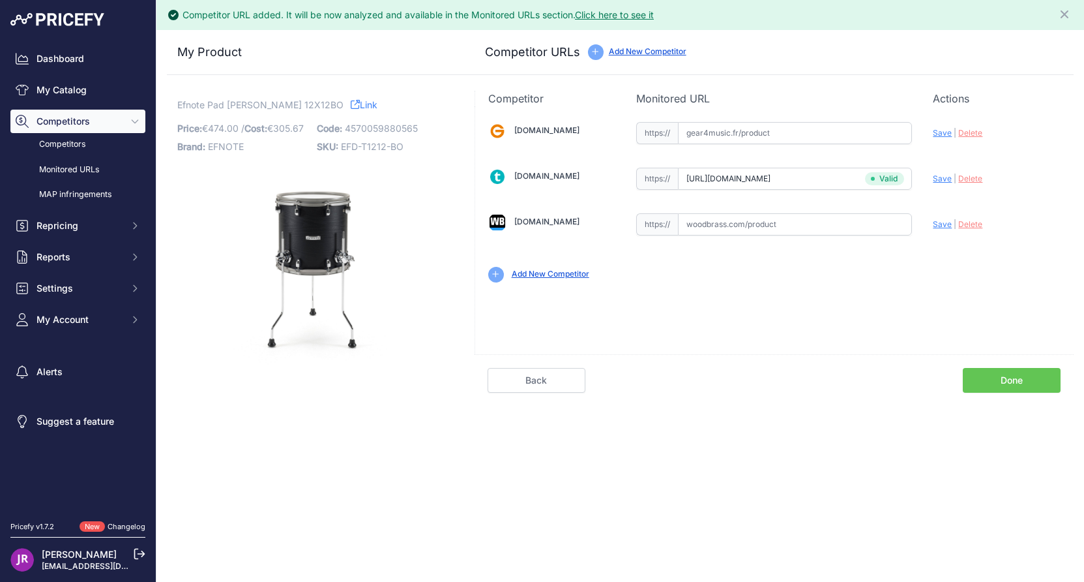
click at [1019, 377] on link "Done" at bounding box center [1012, 380] width 98 height 25
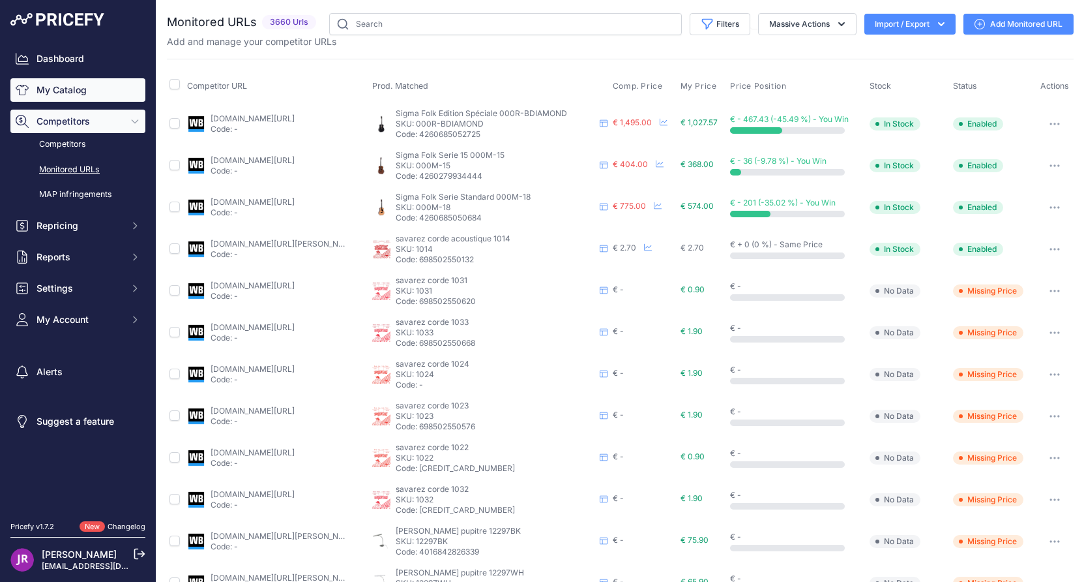
click at [50, 87] on link "My Catalog" at bounding box center [77, 89] width 135 height 23
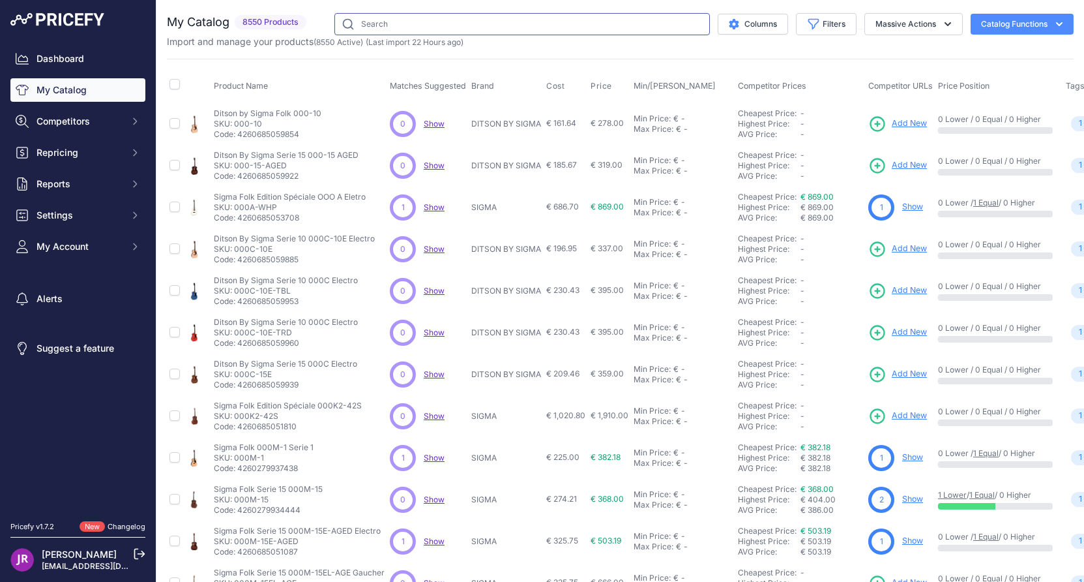
click at [402, 25] on input "text" at bounding box center [523, 24] width 376 height 22
type input "efnote"
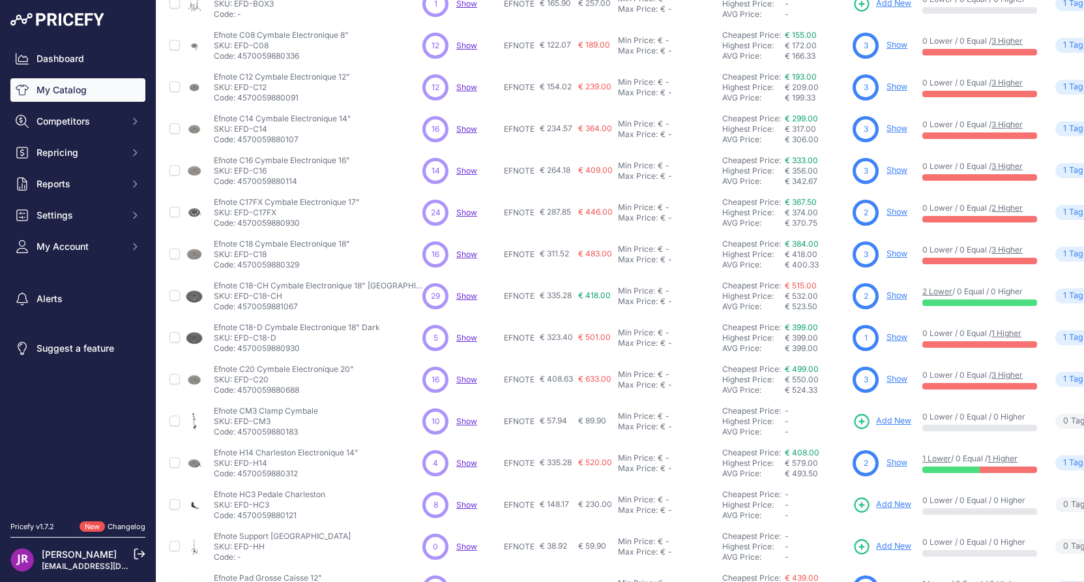
scroll to position [211, 0]
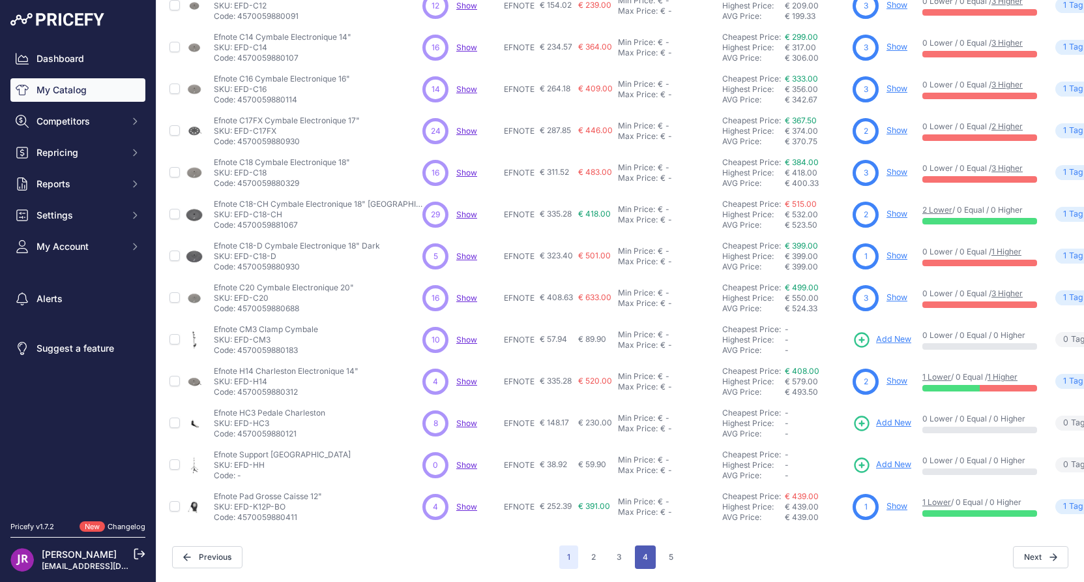
click at [641, 550] on button "4" at bounding box center [645, 556] width 21 height 23
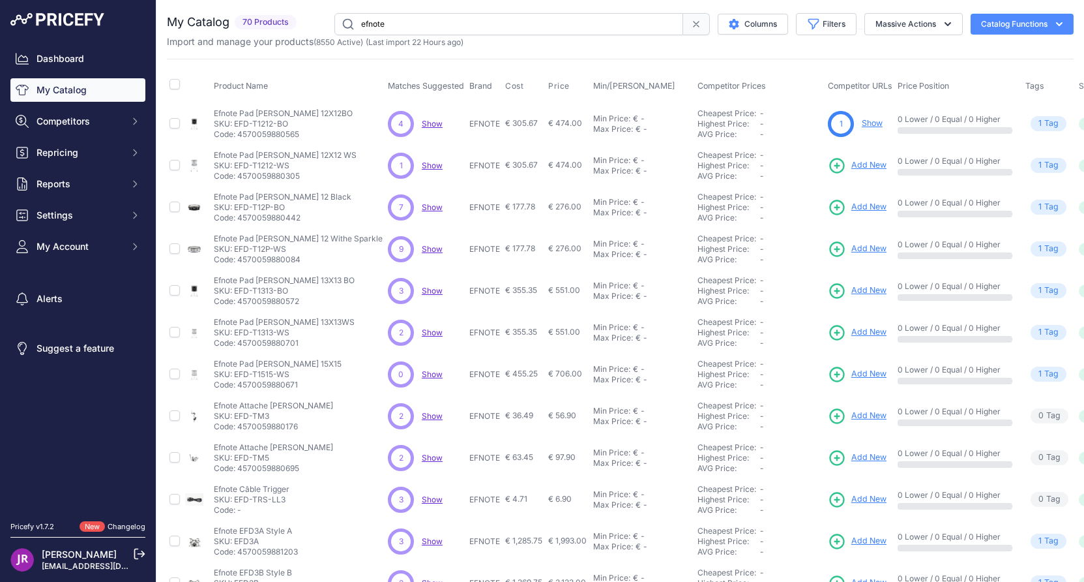
drag, startPoint x: 297, startPoint y: 164, endPoint x: 235, endPoint y: 167, distance: 61.4
click at [235, 167] on p "SKU: EFD-T1212-WS" at bounding box center [285, 165] width 143 height 10
copy p "EFD-T1212-WS"
click at [828, 162] on icon at bounding box center [837, 166] width 18 height 18
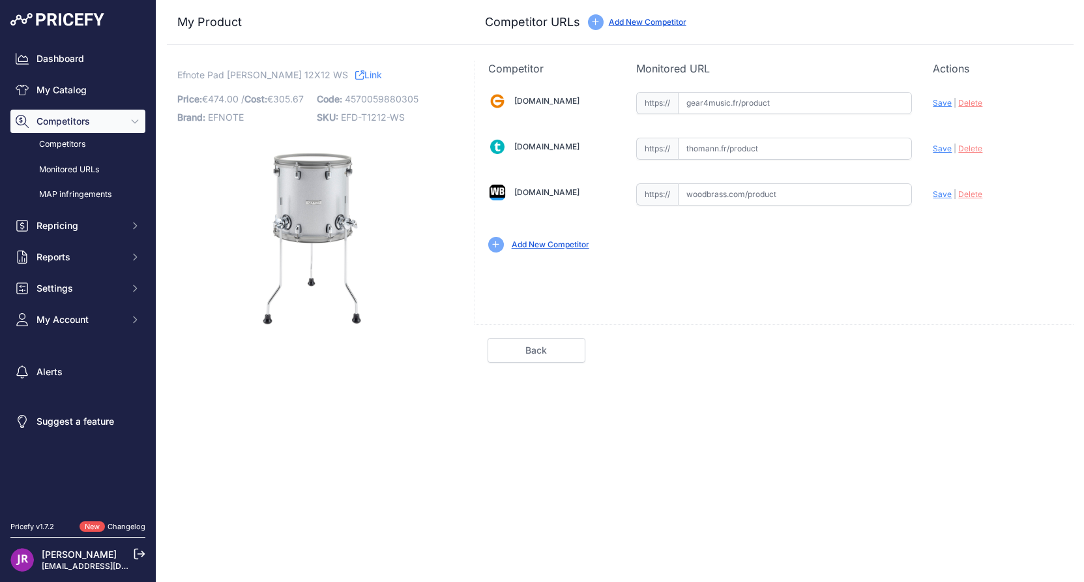
click at [716, 190] on input "text" at bounding box center [795, 194] width 234 height 22
paste input "[URL][DOMAIN_NAME][PERSON_NAME]"
click at [944, 197] on span "Save" at bounding box center [942, 194] width 19 height 10
type input "[URL][DOMAIN_NAME][PERSON_NAME]"
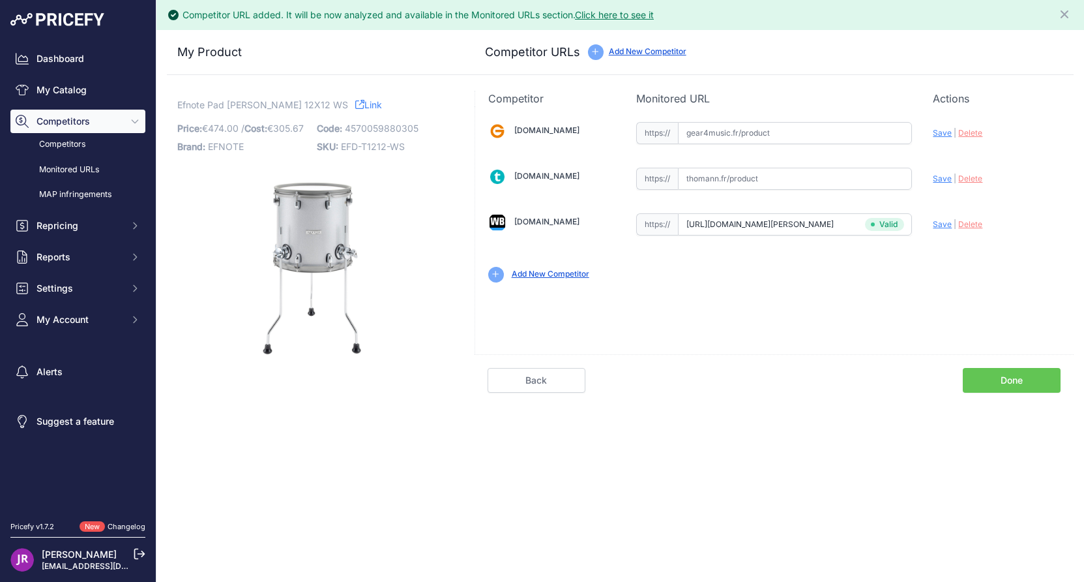
click at [1014, 385] on link "Done" at bounding box center [1012, 380] width 98 height 25
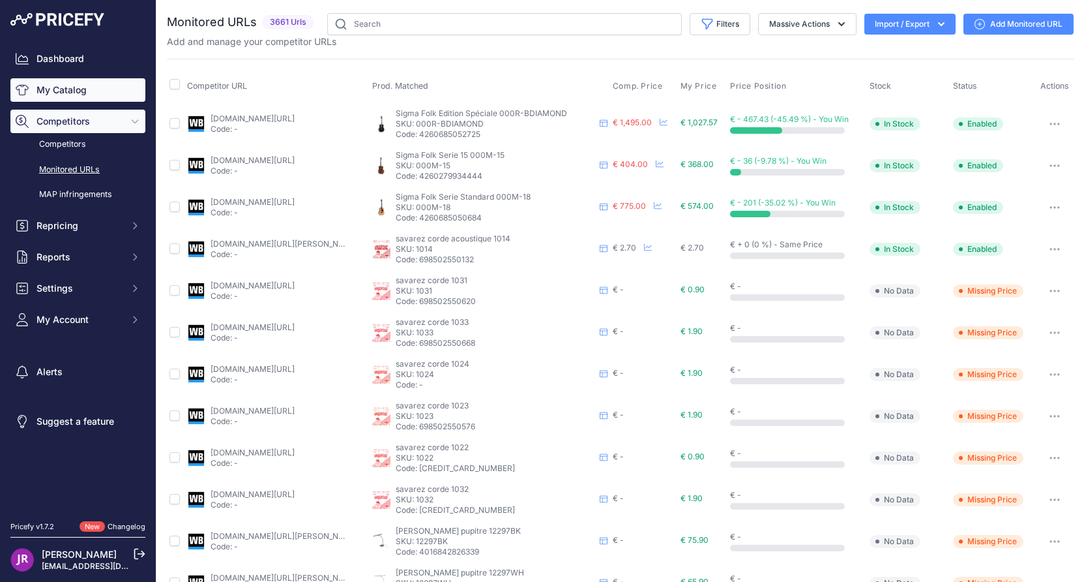
click at [82, 97] on link "My Catalog" at bounding box center [77, 89] width 135 height 23
click at [376, 27] on input "text" at bounding box center [504, 24] width 355 height 22
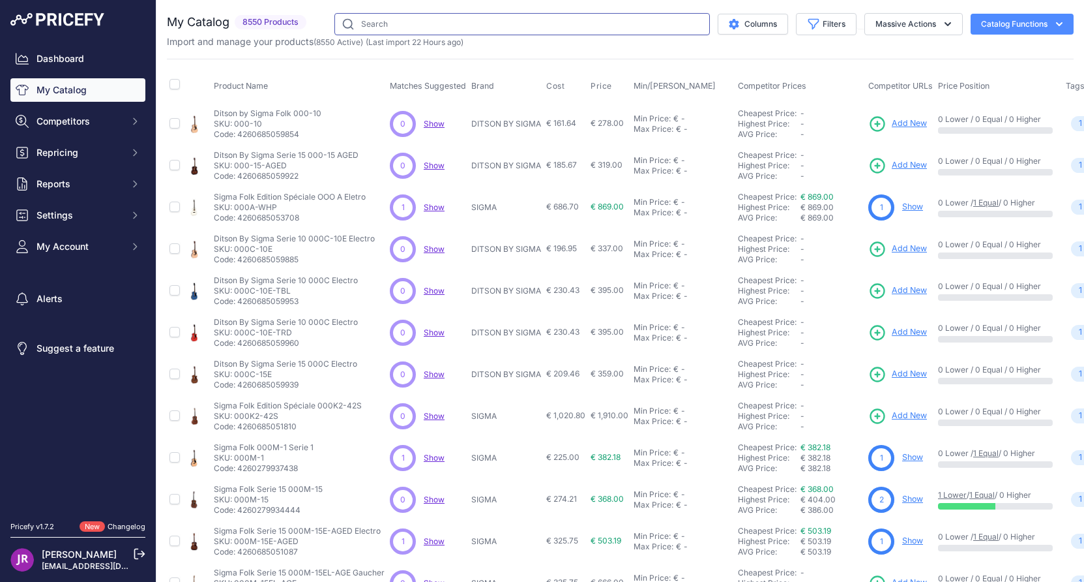
click at [376, 27] on input "text" at bounding box center [523, 24] width 376 height 22
type input "efnote"
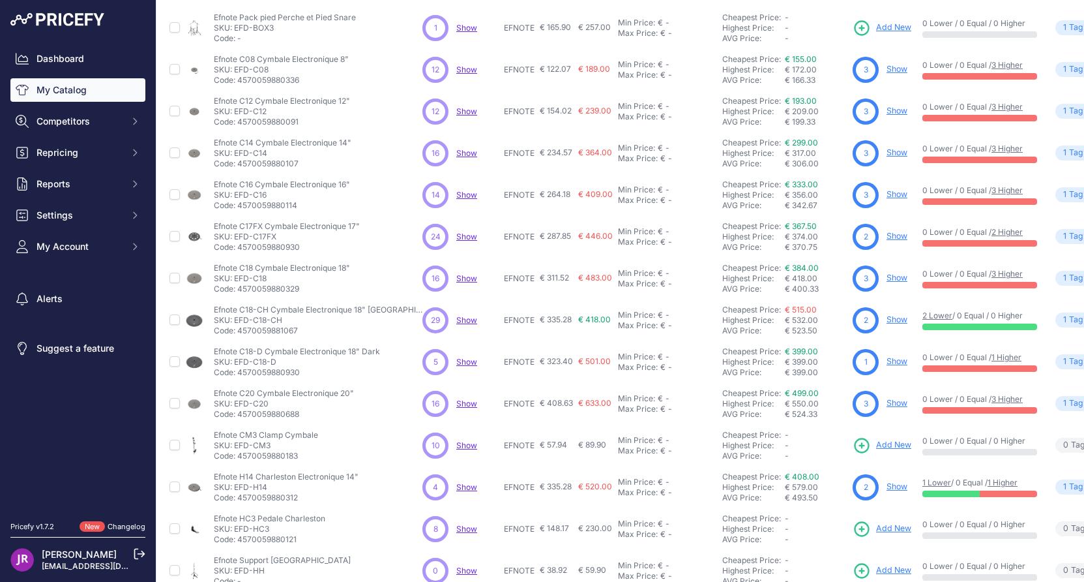
scroll to position [211, 0]
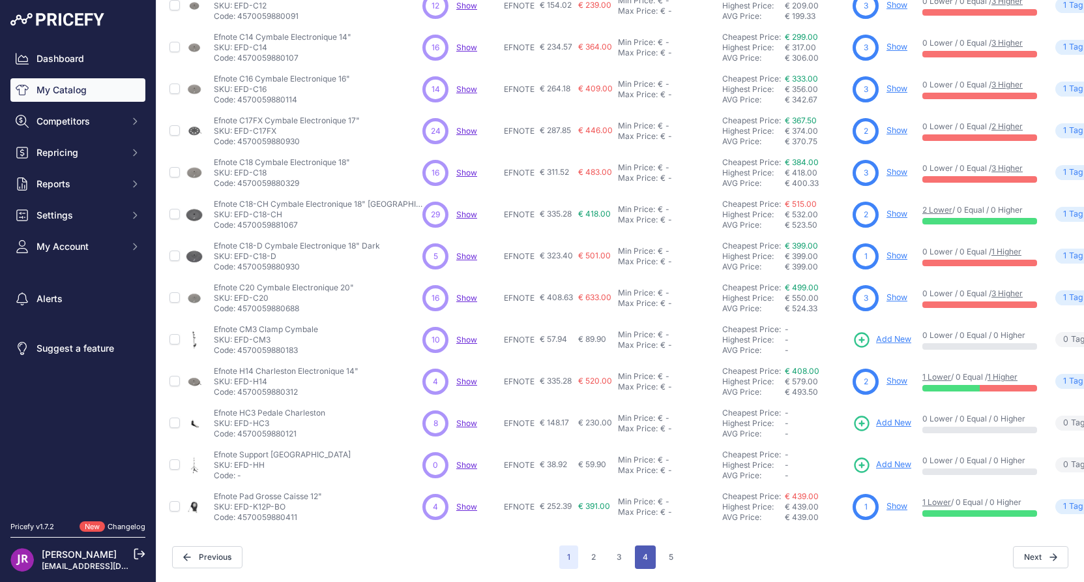
click at [641, 550] on button "4" at bounding box center [645, 556] width 21 height 23
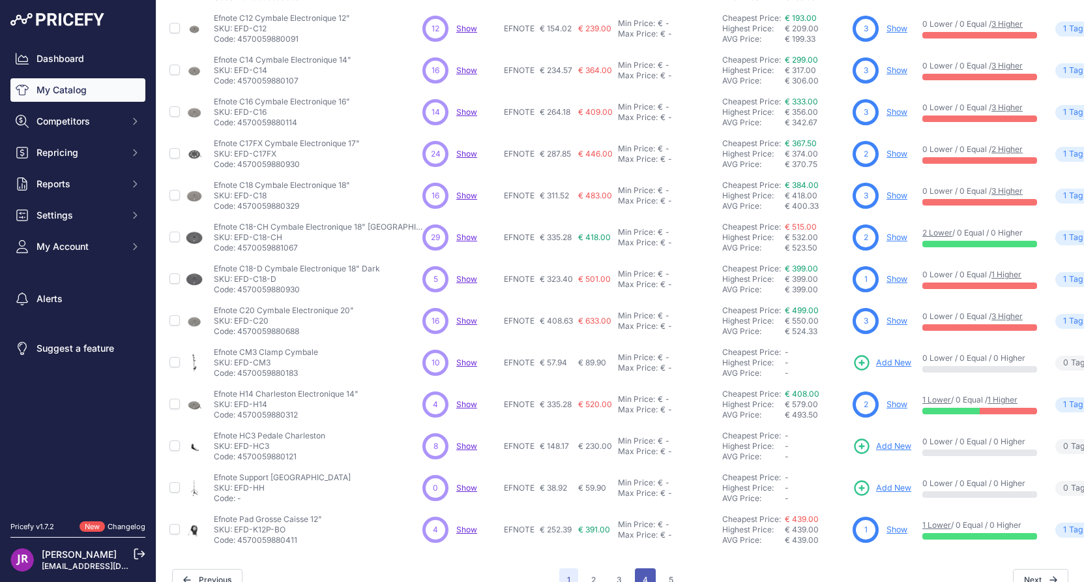
scroll to position [244, 0]
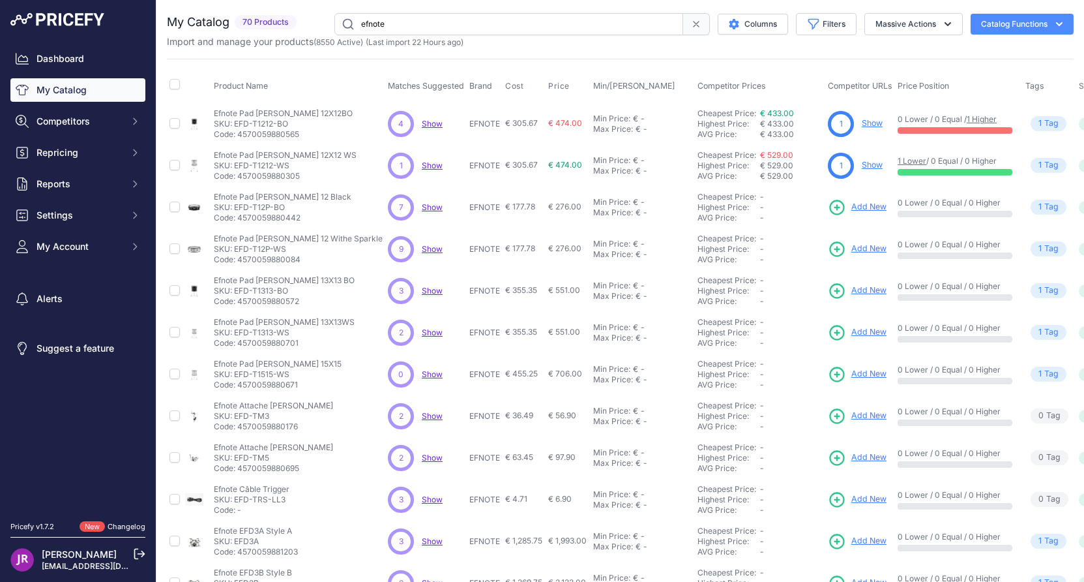
drag, startPoint x: 303, startPoint y: 205, endPoint x: 235, endPoint y: 207, distance: 67.8
click at [235, 207] on p "SKU: EFD-T12P-BO" at bounding box center [283, 207] width 138 height 10
copy p "EFD-T12P-BO"
drag, startPoint x: 298, startPoint y: 249, endPoint x: 235, endPoint y: 243, distance: 62.9
click at [235, 244] on p "SKU: EFD-T12P-WS" at bounding box center [298, 249] width 169 height 10
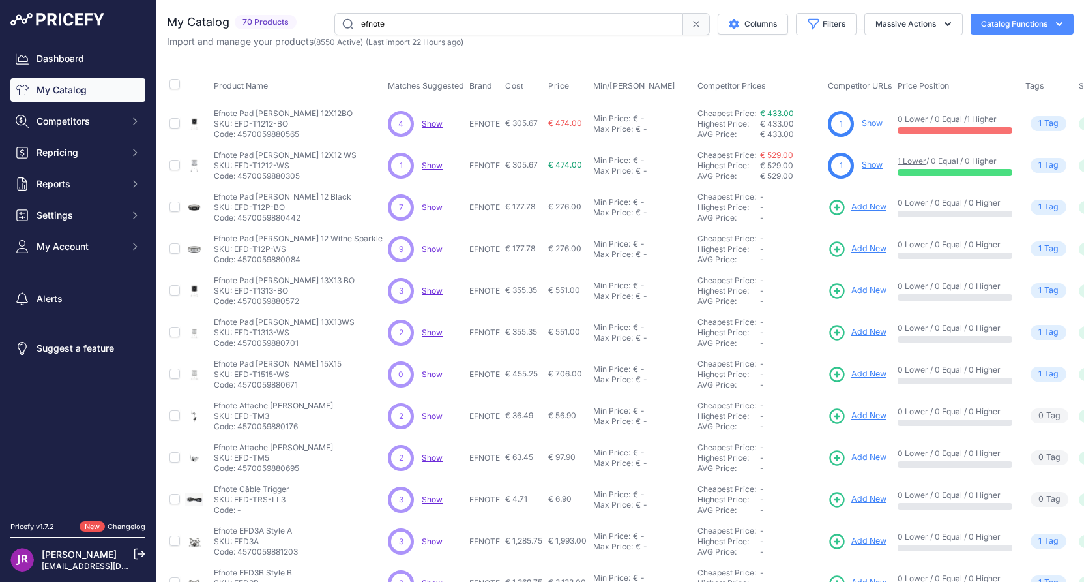
copy p "EFD-T12P-WS"
drag, startPoint x: 305, startPoint y: 290, endPoint x: 235, endPoint y: 288, distance: 69.2
click at [235, 288] on p "SKU: EFD-T1313-BO" at bounding box center [284, 291] width 141 height 10
copy p "EFD-T1313-BO"
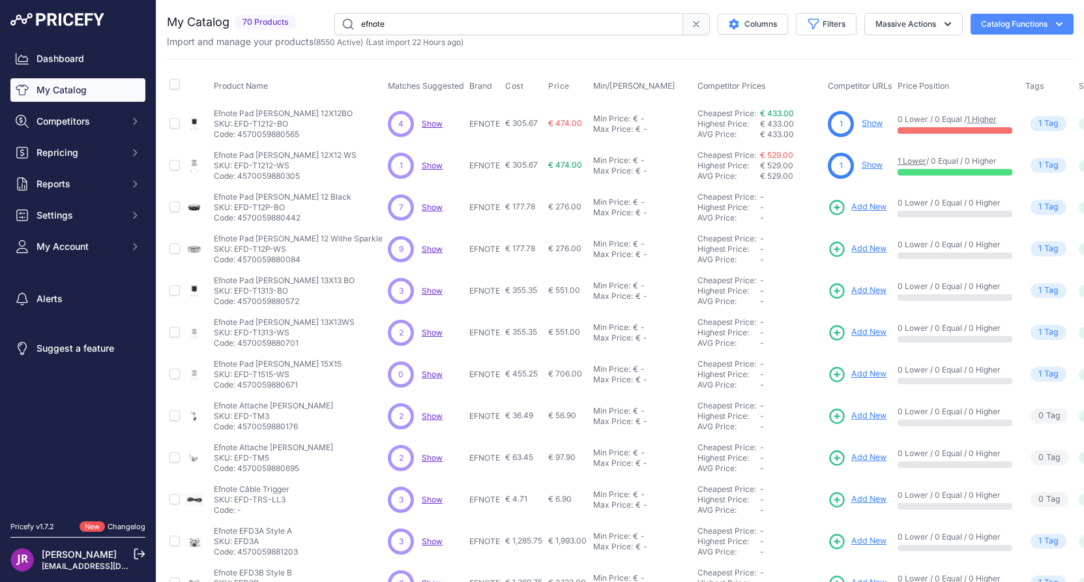
drag, startPoint x: 297, startPoint y: 331, endPoint x: 236, endPoint y: 331, distance: 61.3
click at [236, 331] on p "SKU: EFD-T1313-WS" at bounding box center [284, 332] width 141 height 10
copy p "EFD-T1313-WS"
click at [831, 332] on icon at bounding box center [838, 332] width 14 height 14
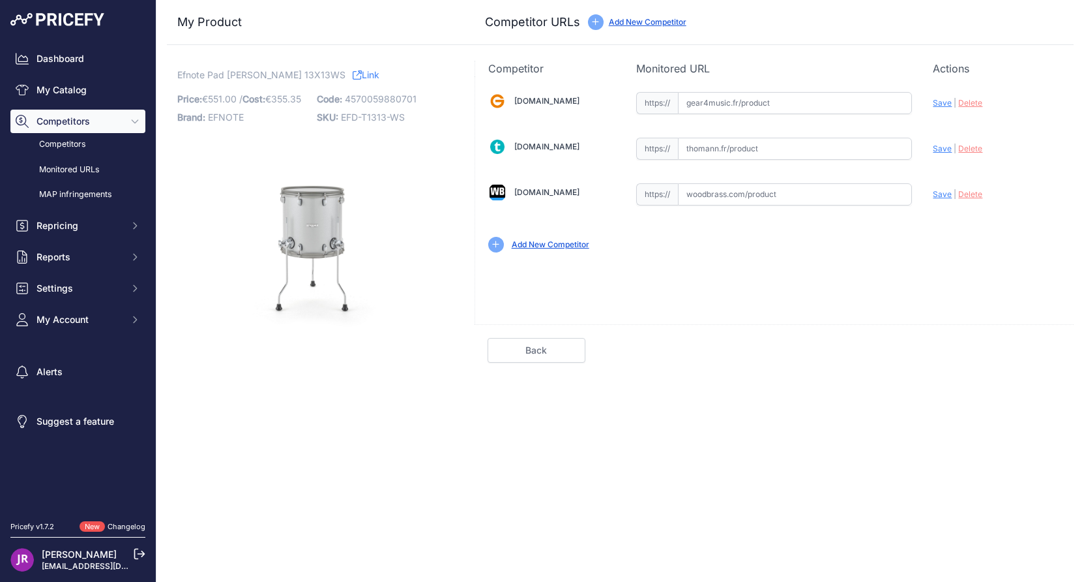
click at [700, 193] on input "text" at bounding box center [795, 194] width 234 height 22
paste input "[URL][DOMAIN_NAME][PERSON_NAME]"
click at [947, 195] on span "Save" at bounding box center [942, 194] width 19 height 10
type input "[URL][DOMAIN_NAME][PERSON_NAME]"
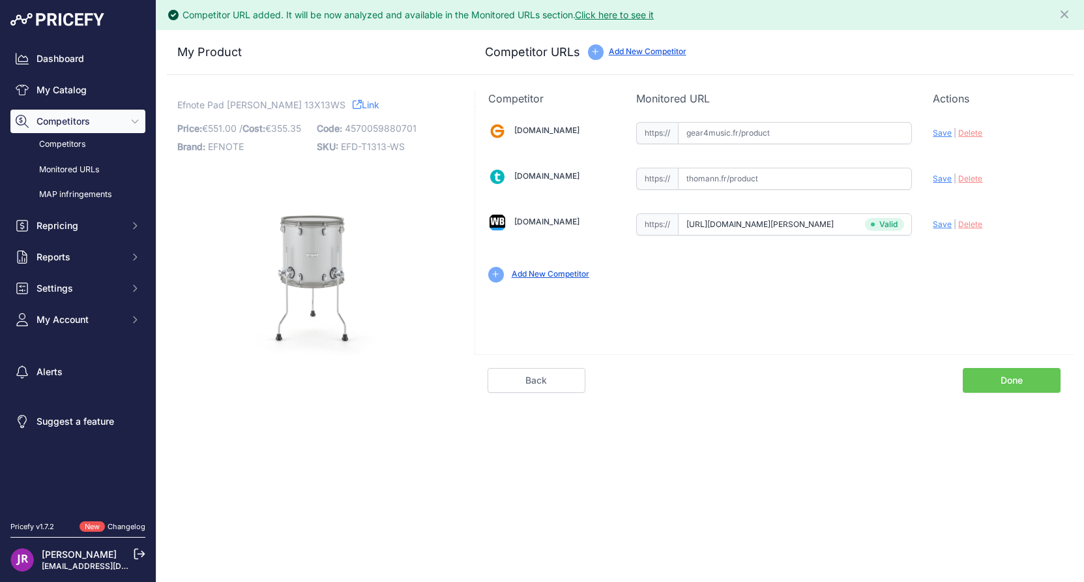
click at [1003, 383] on link "Done" at bounding box center [1012, 380] width 98 height 25
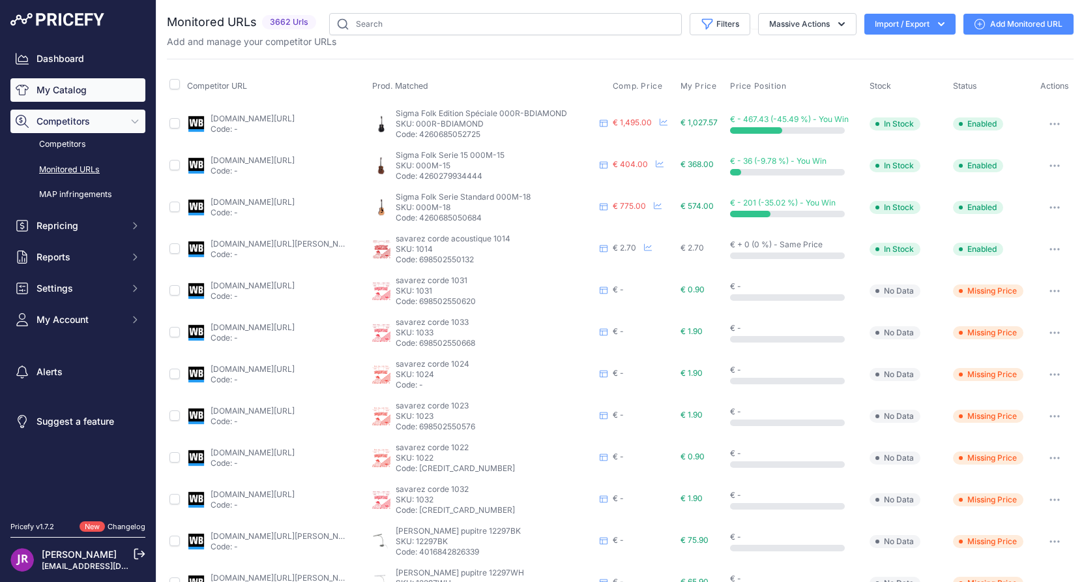
click at [74, 88] on link "My Catalog" at bounding box center [77, 89] width 135 height 23
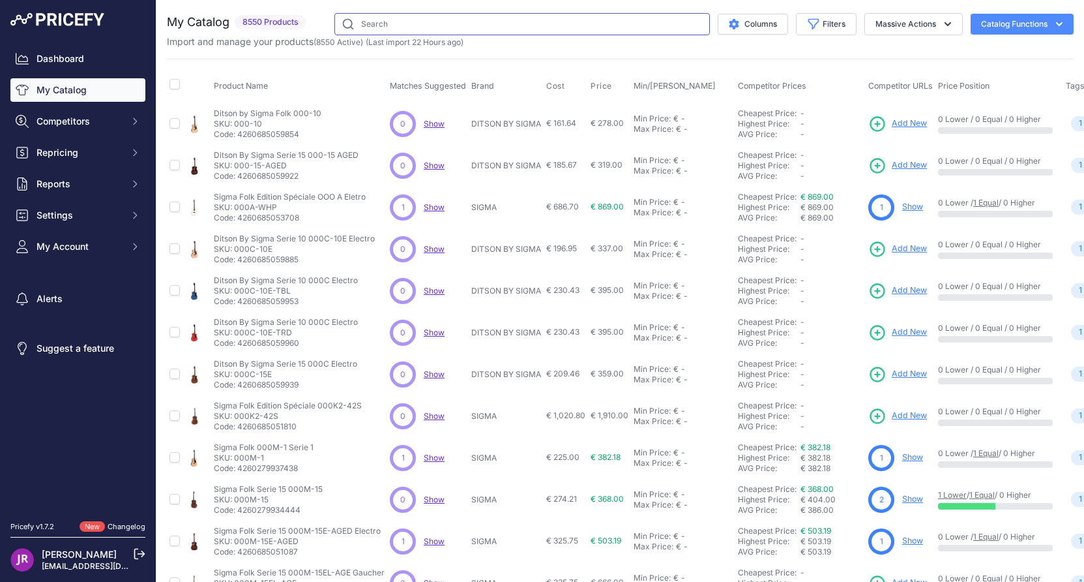
click at [365, 22] on input "text" at bounding box center [523, 24] width 376 height 22
type input "efnote"
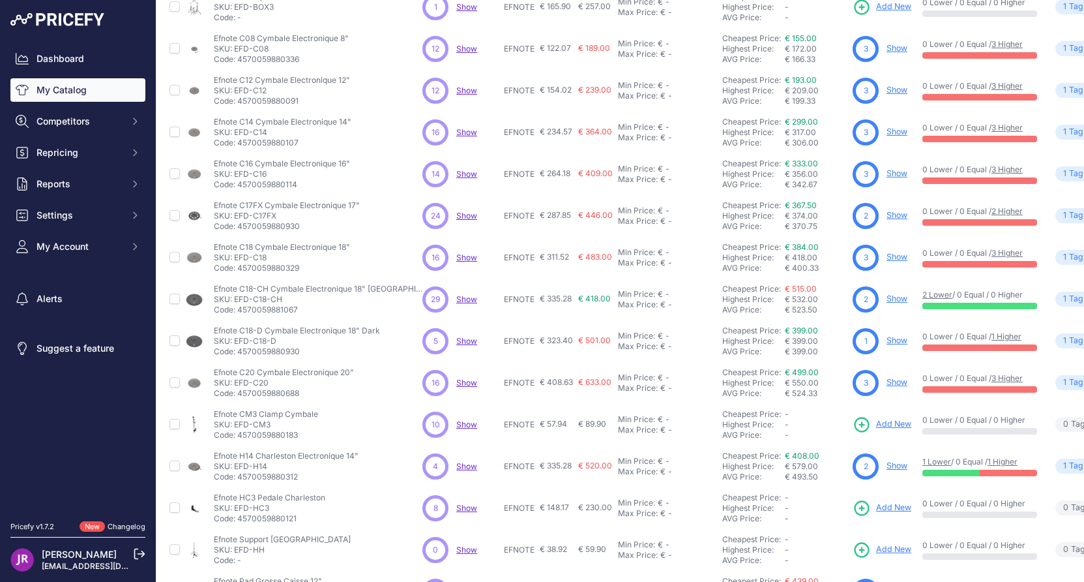
scroll to position [211, 0]
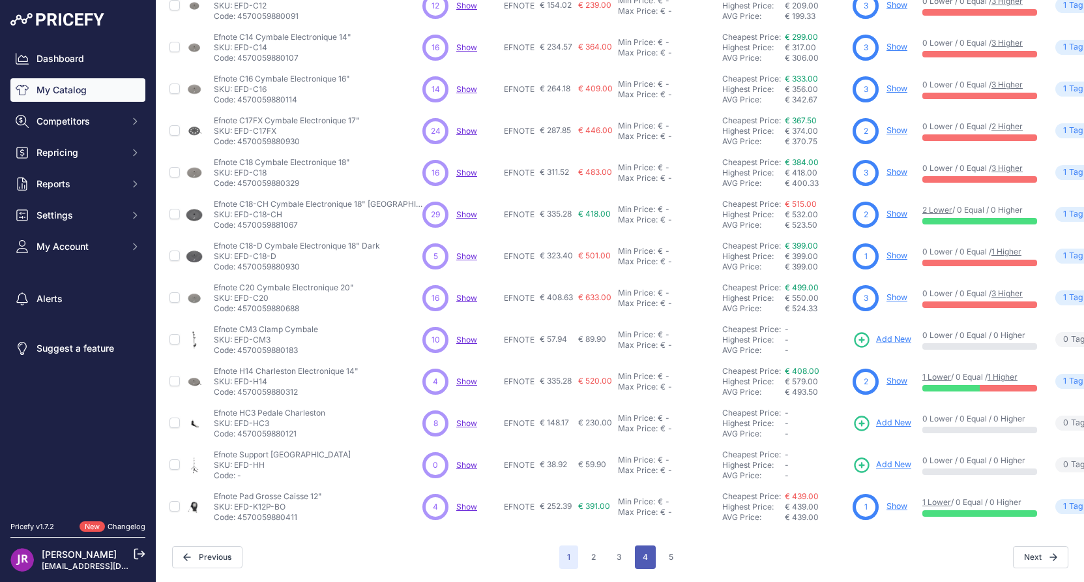
click at [639, 551] on button "4" at bounding box center [645, 556] width 21 height 23
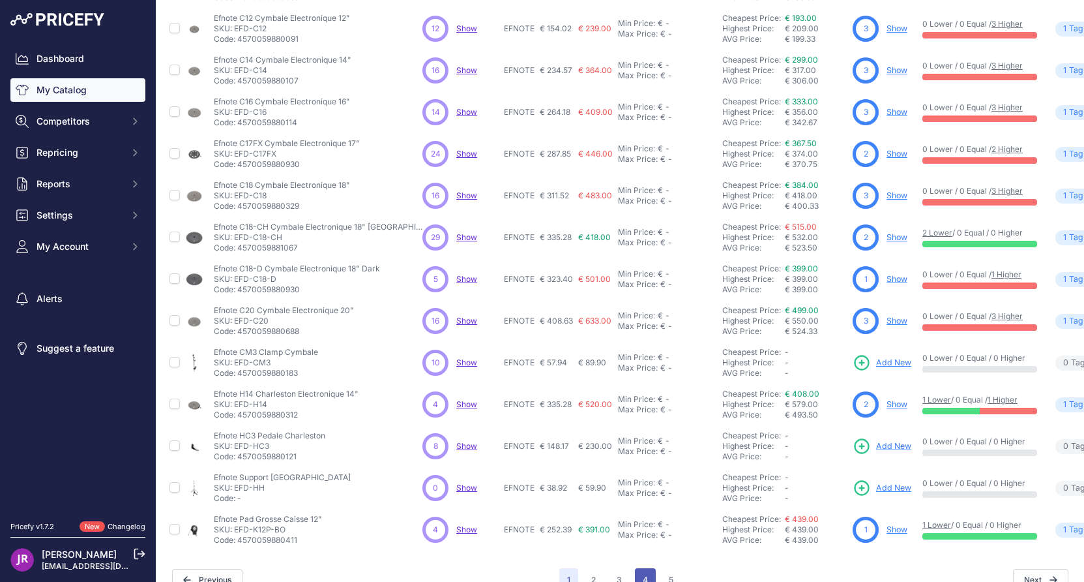
scroll to position [244, 0]
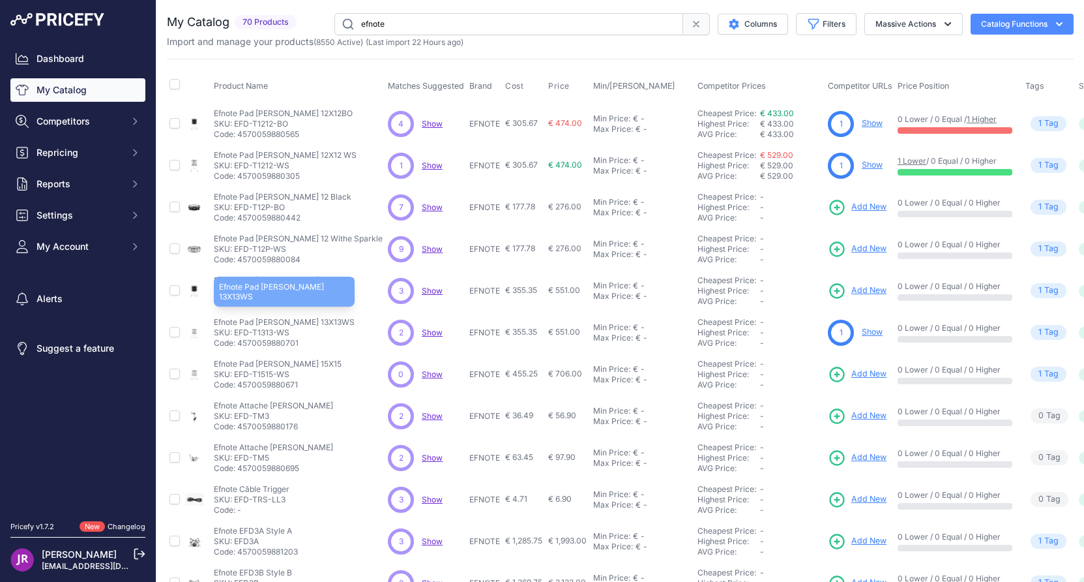
scroll to position [65, 0]
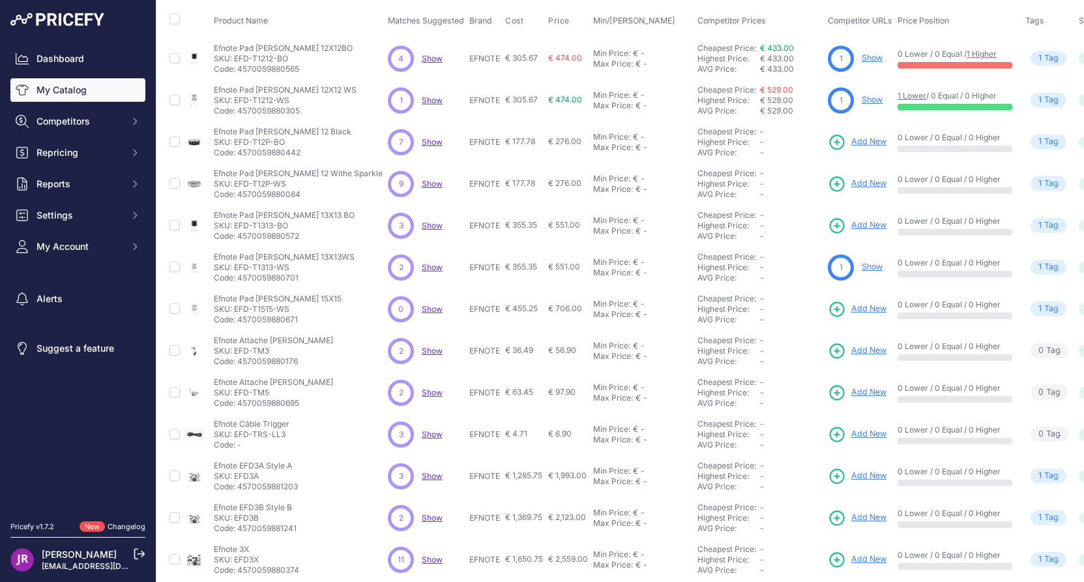
drag, startPoint x: 293, startPoint y: 308, endPoint x: 235, endPoint y: 312, distance: 58.8
click at [235, 312] on p "SKU: EFD-T1515-WS" at bounding box center [278, 309] width 128 height 10
copy p "EFD-T1515-WS"
click at [276, 350] on p "SKU: EFD-TM3" at bounding box center [273, 351] width 119 height 10
drag, startPoint x: 282, startPoint y: 351, endPoint x: 234, endPoint y: 352, distance: 47.6
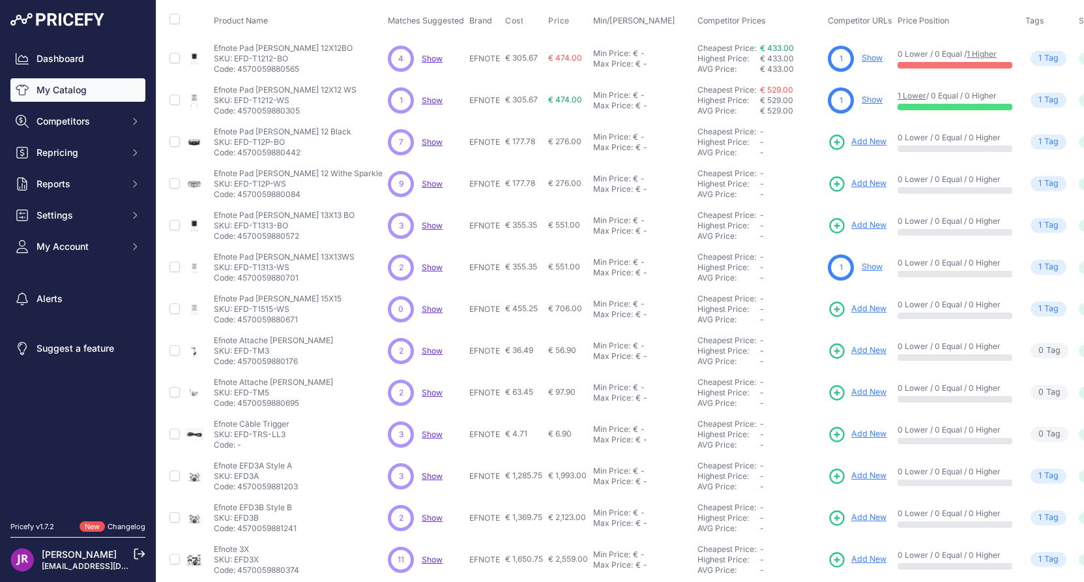
click at [234, 352] on p "SKU: EFD-TM3" at bounding box center [273, 351] width 119 height 10
copy p "EFD-TM3"
drag, startPoint x: 280, startPoint y: 392, endPoint x: 236, endPoint y: 395, distance: 44.4
click at [236, 395] on p "SKU: EFD-TM5" at bounding box center [273, 392] width 119 height 10
copy p "EFD-TM5"
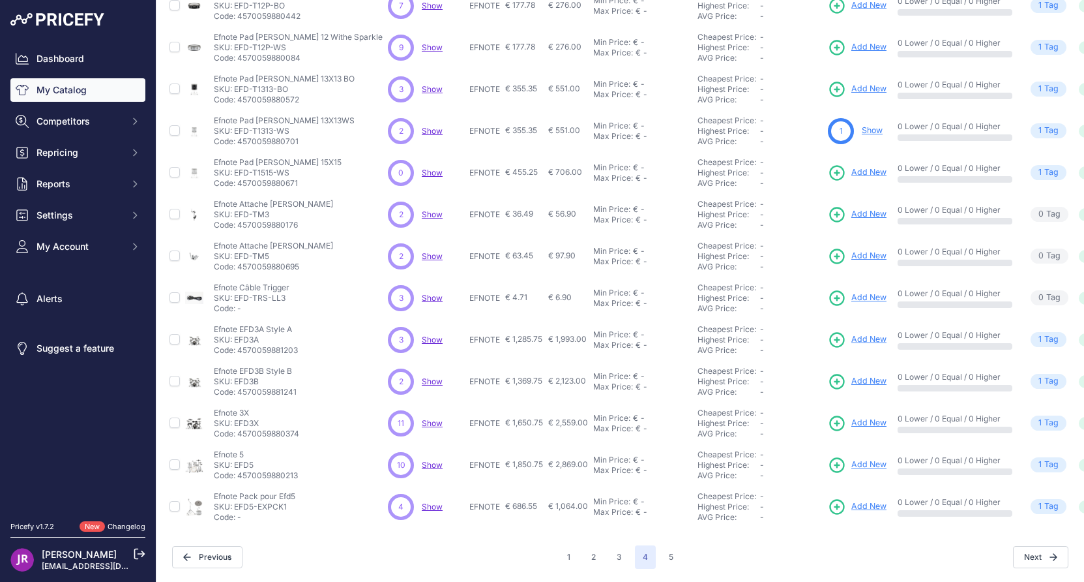
scroll to position [211, 0]
drag, startPoint x: 295, startPoint y: 288, endPoint x: 237, endPoint y: 288, distance: 58.0
click at [237, 288] on div "Efnote Câble Trigger Efnote Câble Trigger SKU: EFD-TRS-LL3 Code: -" at bounding box center [298, 297] width 169 height 31
copy p "EFD-TRS-LL3"
drag, startPoint x: 260, startPoint y: 329, endPoint x: 236, endPoint y: 331, distance: 24.2
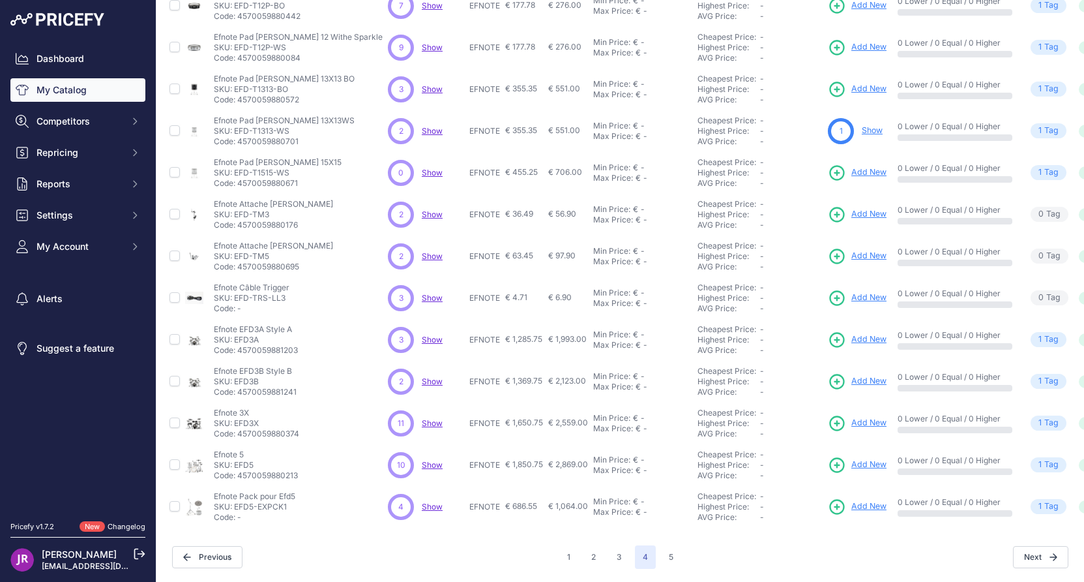
click at [236, 335] on p "SKU: EFD3A" at bounding box center [256, 340] width 84 height 10
copy p "EFD3A"
click at [831, 333] on icon at bounding box center [838, 340] width 14 height 14
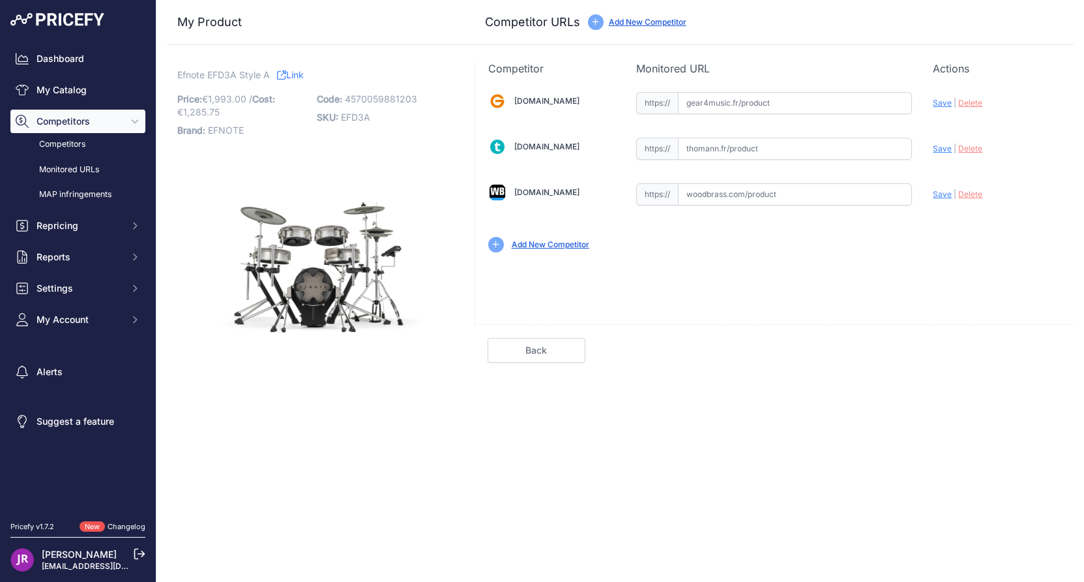
click at [756, 151] on input "text" at bounding box center [795, 149] width 234 height 22
paste input "https://www.thomann.fr/efnote_3_style_a_e_drum_set.htm"
type input "www.thomann.fr/efnote_3_style_a_e_drum_set.htm"
click at [713, 198] on input "text" at bounding box center [795, 194] width 234 height 22
paste input "https://www.woodbrass.com/kit-electroniques-efnote-efd3a-style-a-p403446.html?q…"
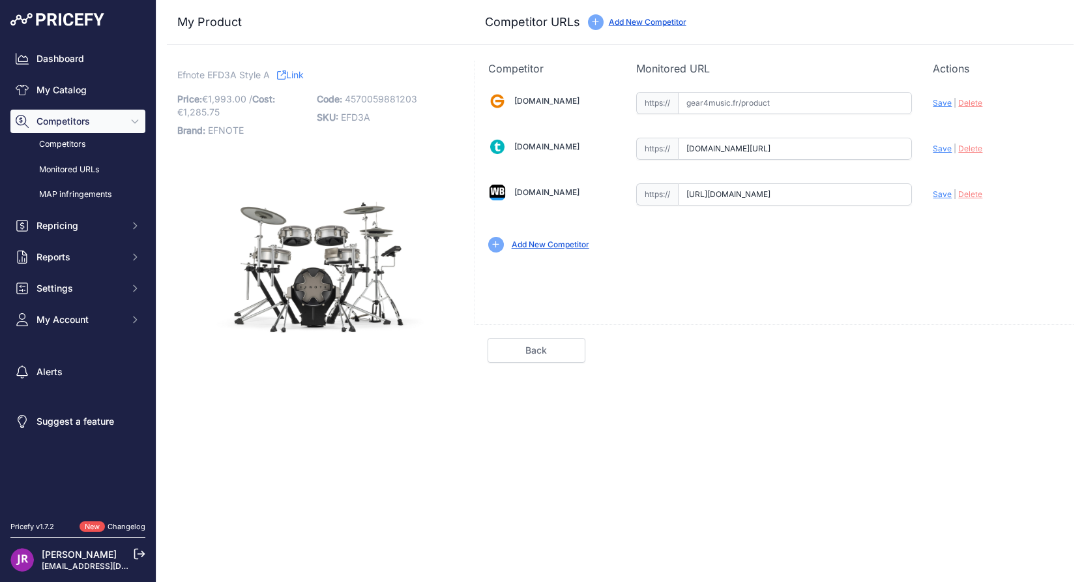
scroll to position [0, 274]
type input "www.woodbrass.com/kit-electroniques-efnote-efd3a-style-a-p403446.html?queryID=9…"
click at [944, 151] on span "Save" at bounding box center [942, 148] width 19 height 10
type input "https://www.thomann.fr/efnote_3_style_a_e_drum_set.htm?prirule_jdsnikfkfjsd=9365"
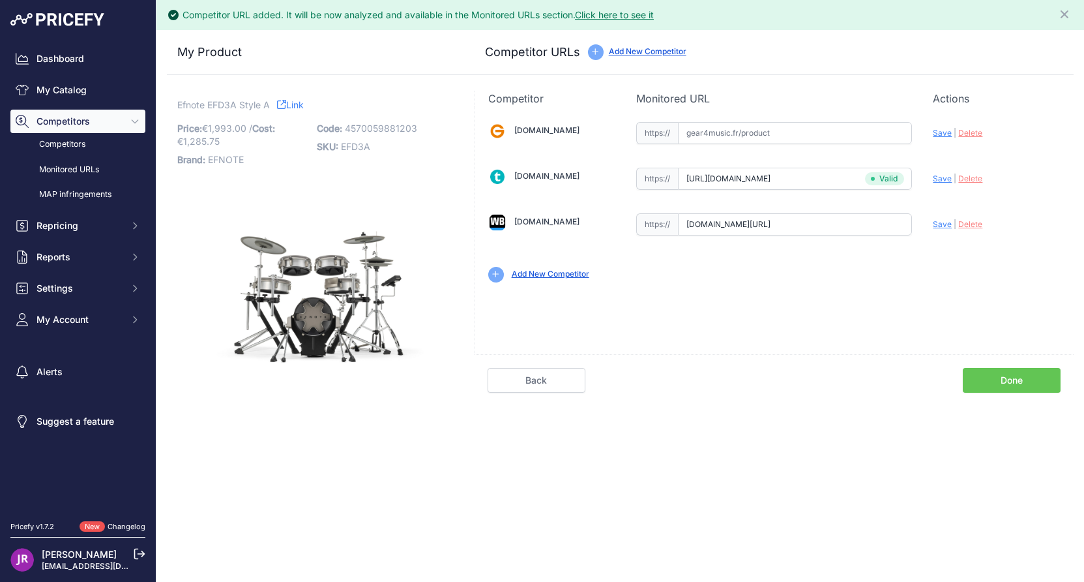
click at [945, 221] on span "Save" at bounding box center [942, 224] width 19 height 10
type input "https://www.woodbrass.com/kit-electroniques-efnote-efd3a-style-a-p403446.html?q…"
click at [1007, 377] on link "Done" at bounding box center [1012, 380] width 98 height 25
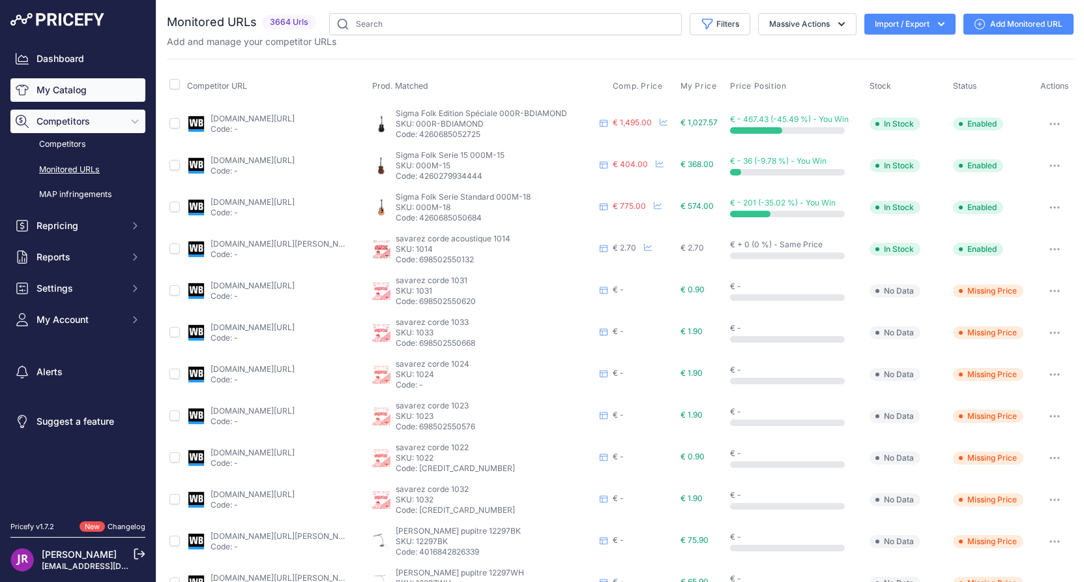
click at [93, 92] on link "My Catalog" at bounding box center [77, 89] width 135 height 23
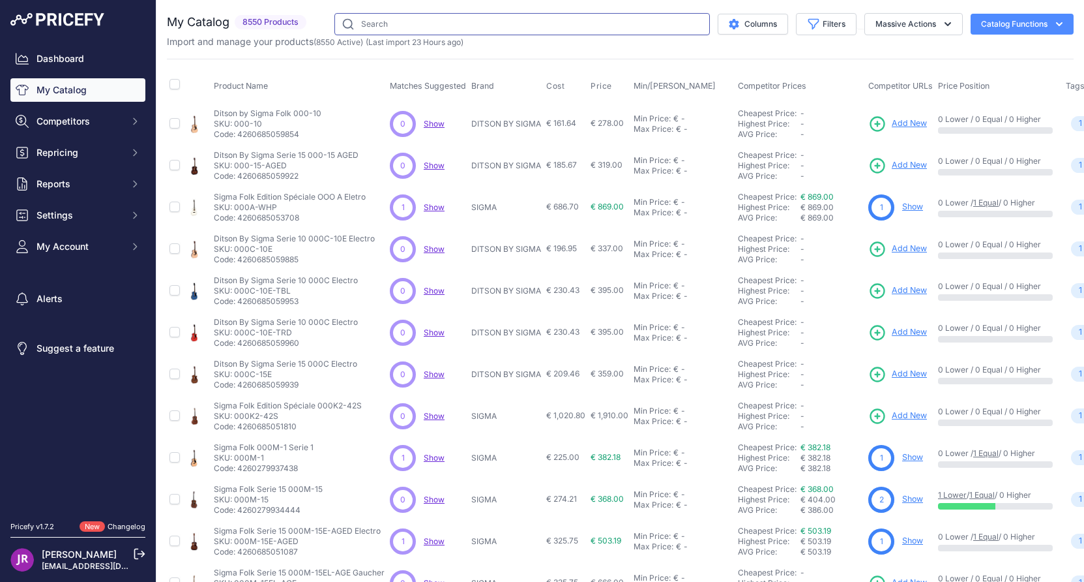
click at [449, 20] on input "text" at bounding box center [523, 24] width 376 height 22
type input "efnote"
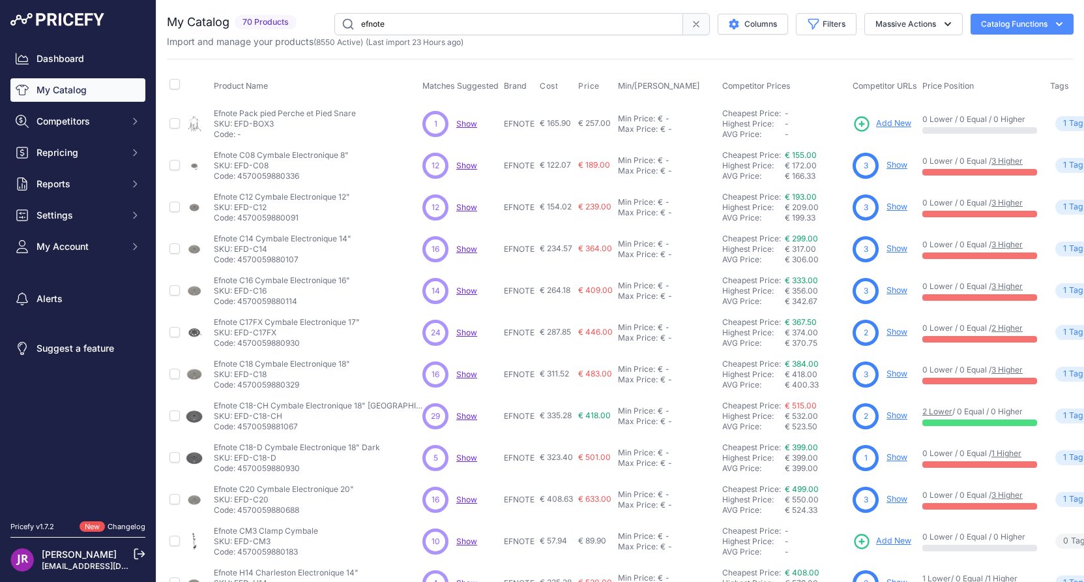
scroll to position [211, 0]
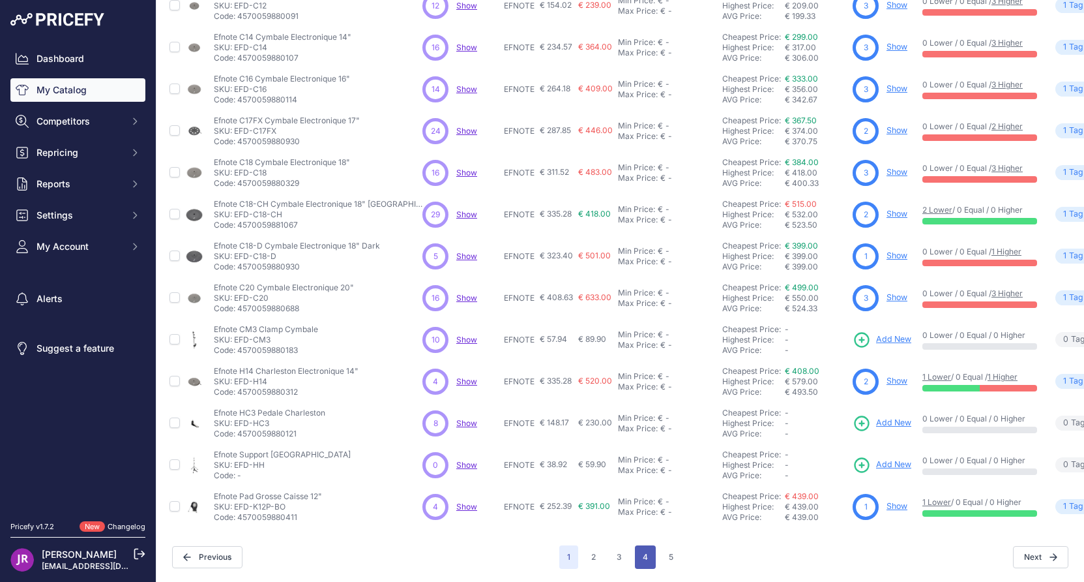
click at [642, 551] on button "4" at bounding box center [645, 556] width 21 height 23
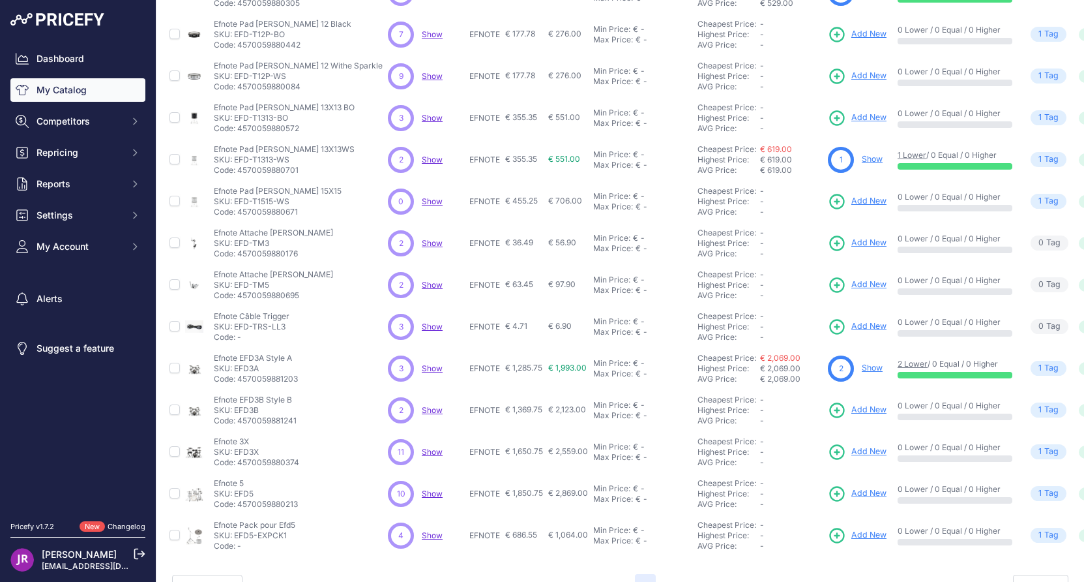
scroll to position [211, 0]
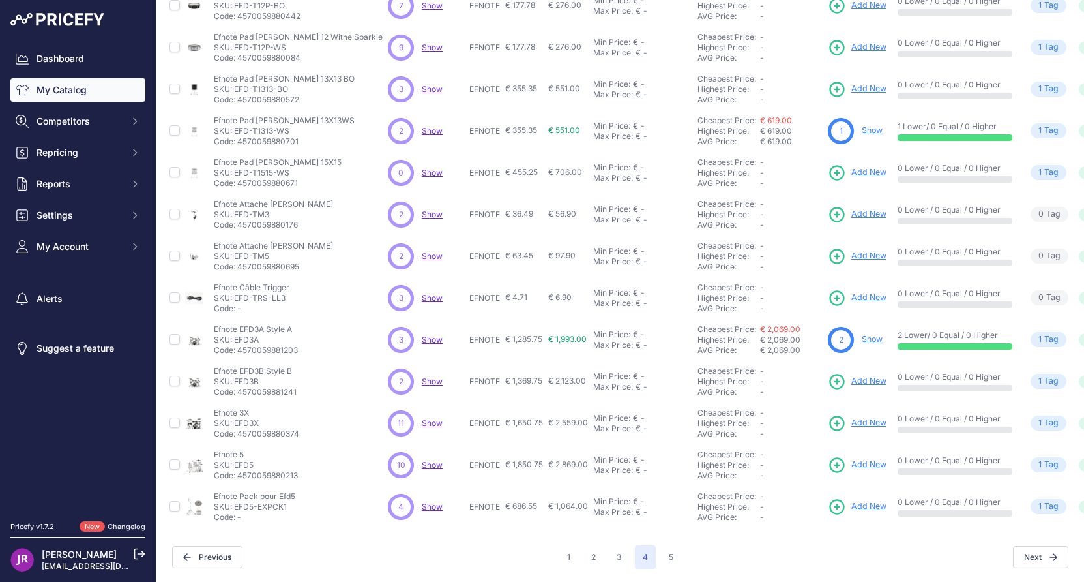
click at [247, 376] on p "SKU: EFD3B" at bounding box center [255, 381] width 83 height 10
copy p "EFD3B"
click at [828, 372] on icon at bounding box center [837, 381] width 18 height 18
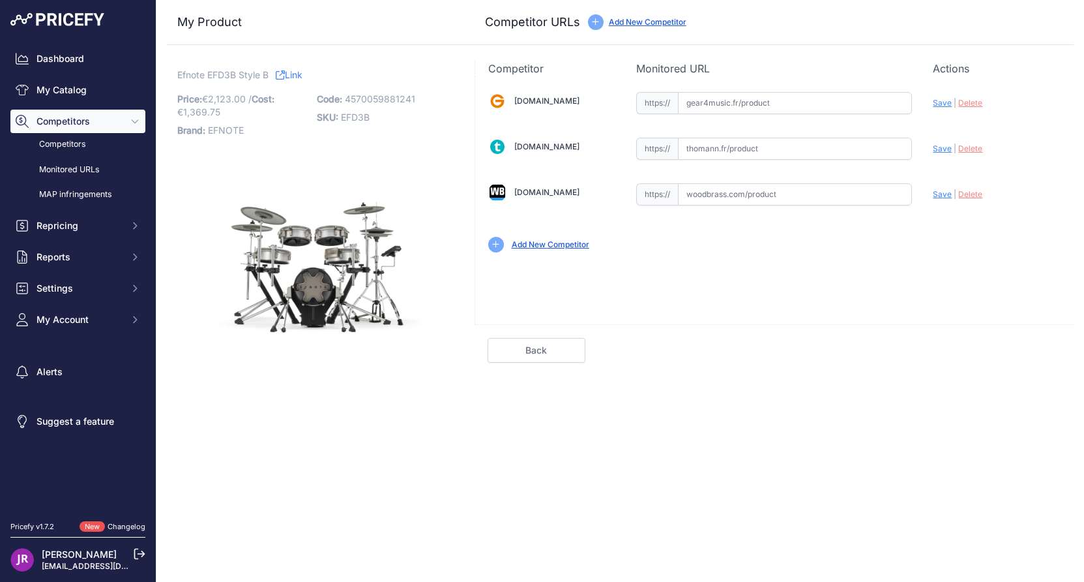
click at [715, 151] on input "text" at bounding box center [795, 149] width 234 height 22
paste input "[URL][DOMAIN_NAME]"
type input "[DOMAIN_NAME][URL]"
click at [708, 191] on input "text" at bounding box center [795, 194] width 234 height 22
paste input "[URL][DOMAIN_NAME]"
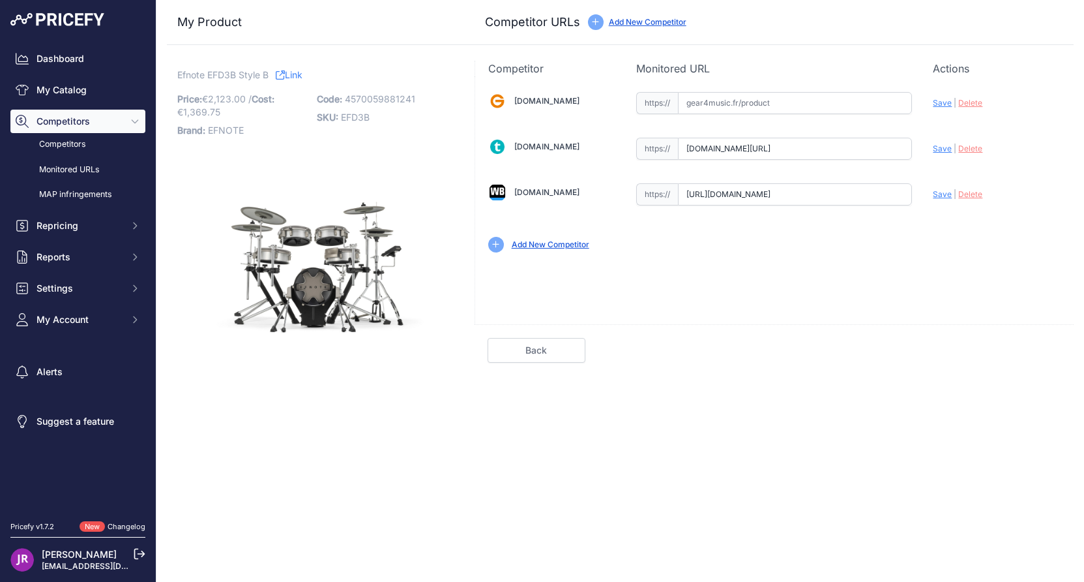
scroll to position [0, 275]
type input "[DOMAIN_NAME][URL]"
click at [942, 150] on span "Save" at bounding box center [942, 148] width 19 height 10
type input "[URL][DOMAIN_NAME]"
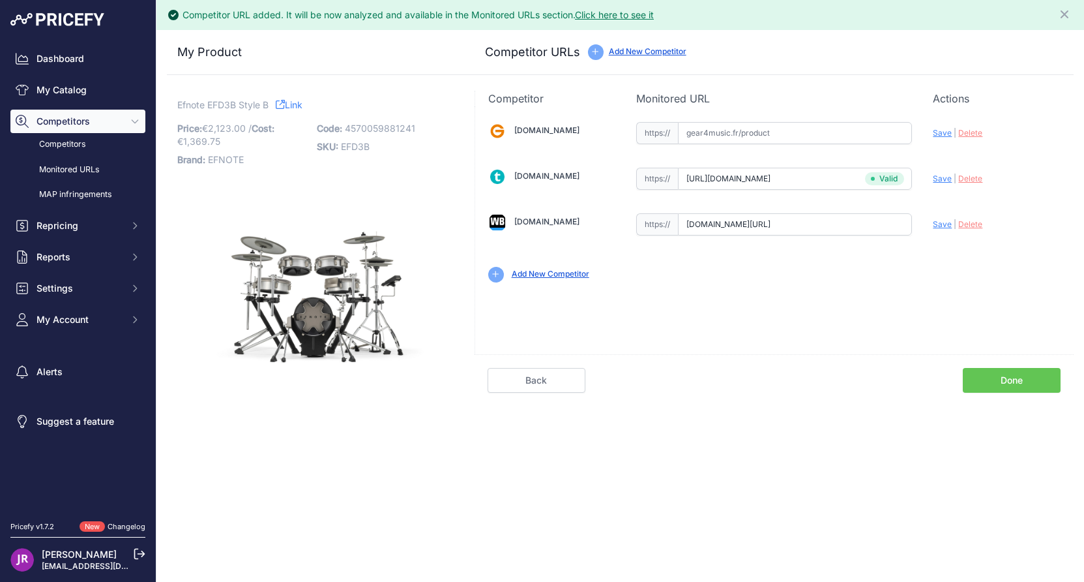
click at [942, 228] on span "Save" at bounding box center [942, 224] width 19 height 10
type input "[URL][DOMAIN_NAME]"
click at [1006, 382] on link "Done" at bounding box center [1012, 380] width 98 height 25
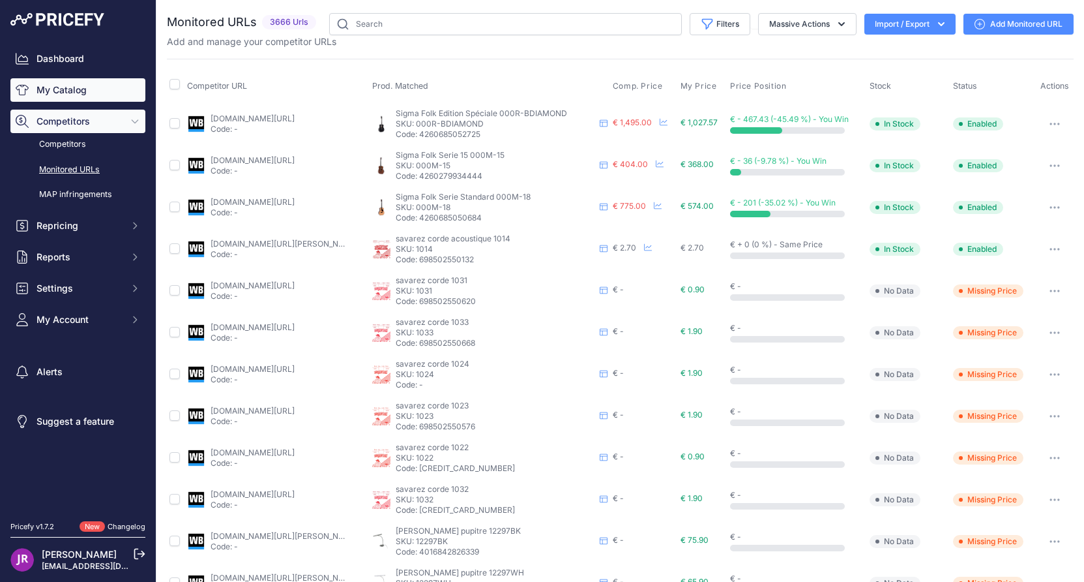
click at [74, 90] on link "My Catalog" at bounding box center [77, 89] width 135 height 23
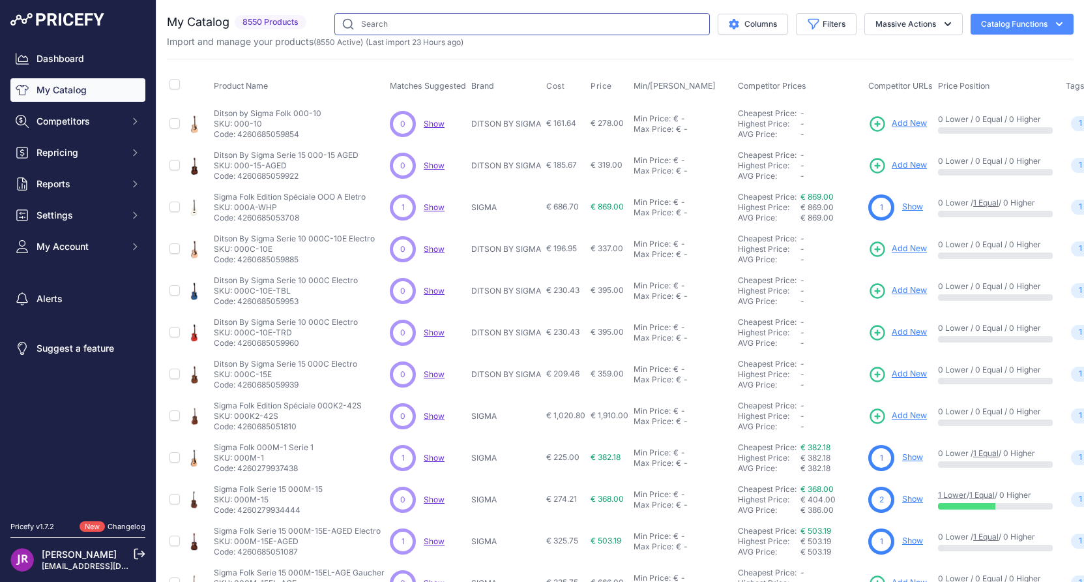
click at [390, 20] on input "text" at bounding box center [523, 24] width 376 height 22
type input "efnote"
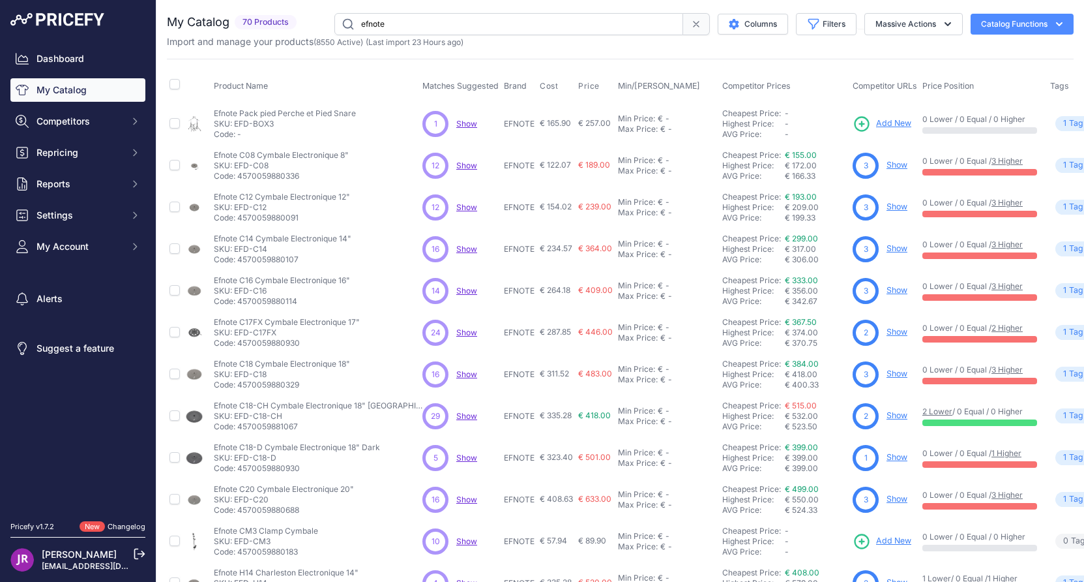
scroll to position [211, 0]
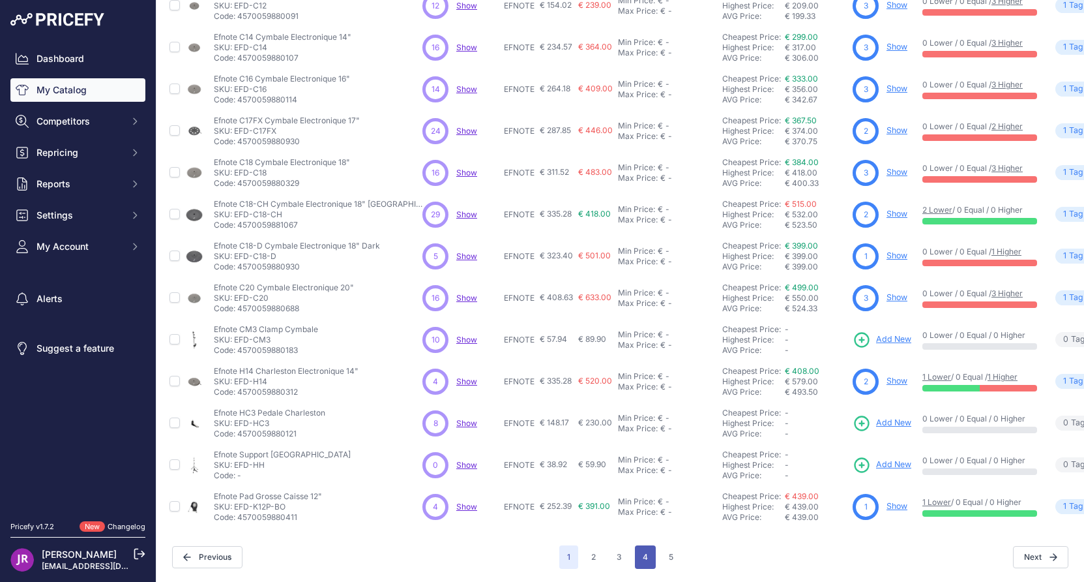
click at [642, 545] on button "4" at bounding box center [645, 556] width 21 height 23
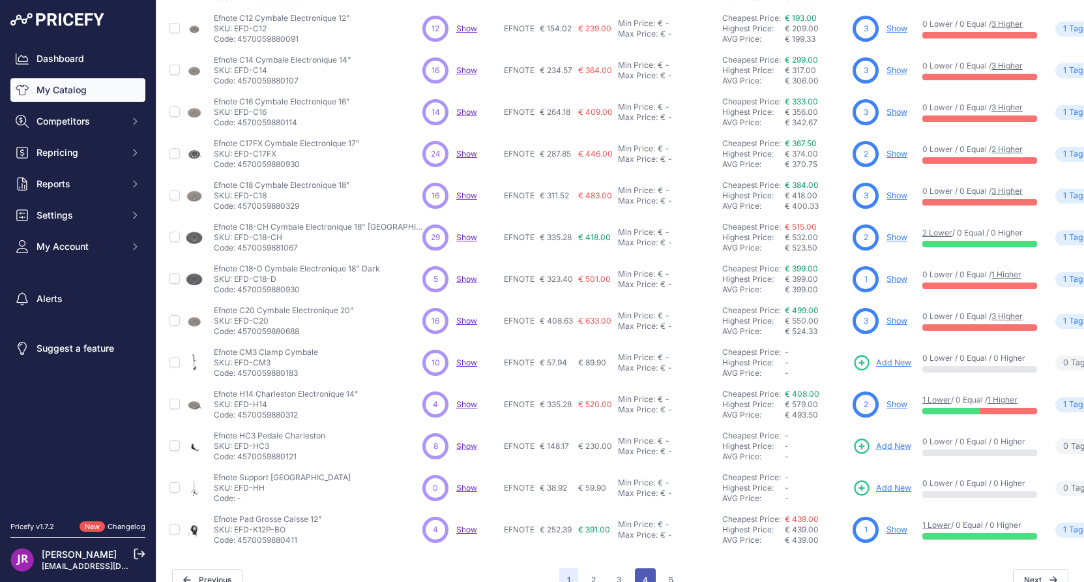
scroll to position [244, 0]
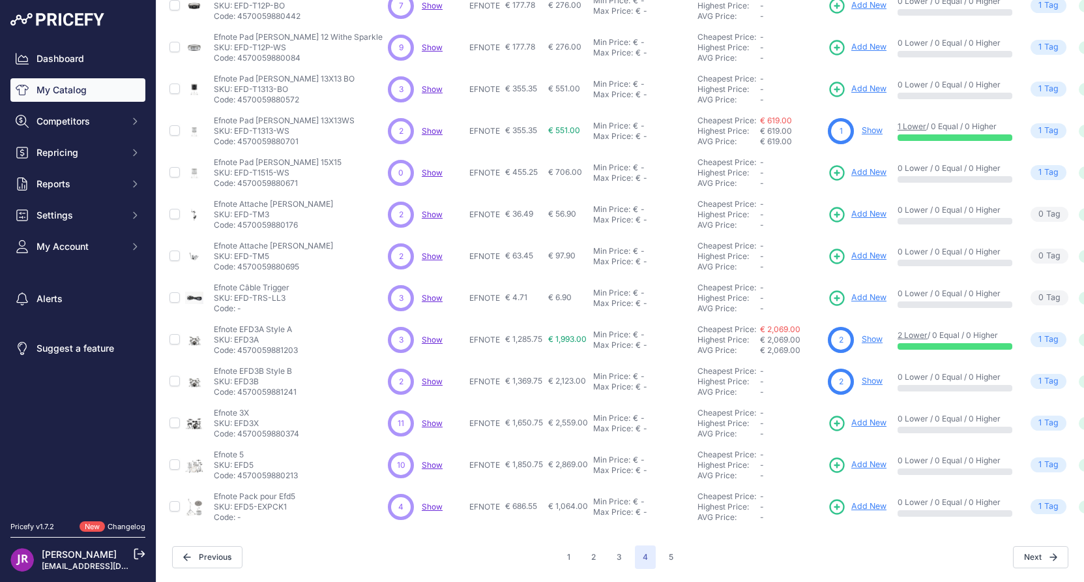
scroll to position [211, 0]
drag, startPoint x: 269, startPoint y: 412, endPoint x: 233, endPoint y: 414, distance: 35.9
click at [233, 418] on p "SKU: EFD3X" at bounding box center [256, 423] width 85 height 10
copy p "EFD3X"
click at [831, 416] on icon at bounding box center [838, 423] width 14 height 14
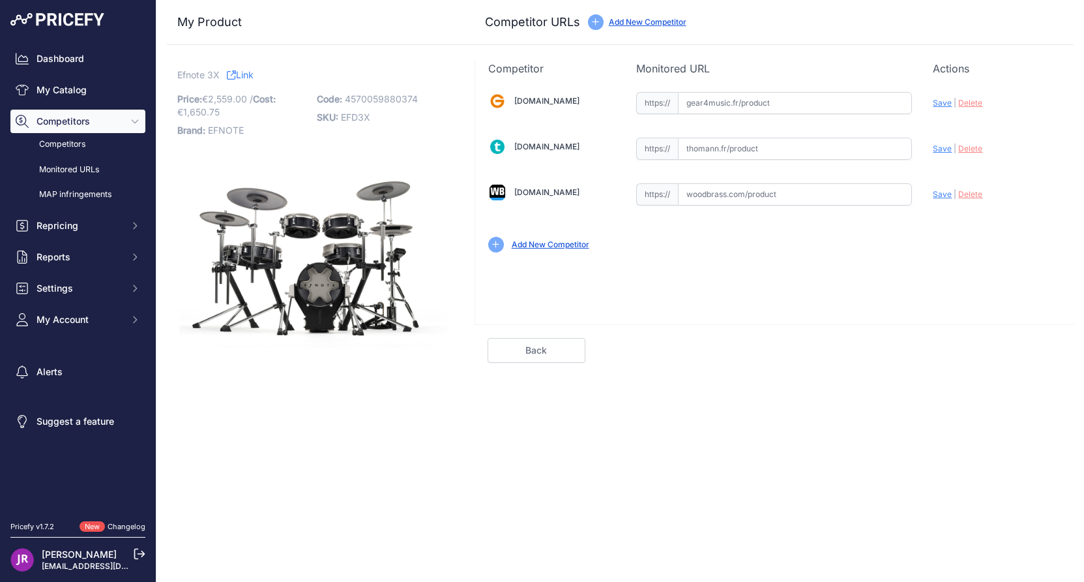
click at [706, 151] on input "text" at bounding box center [795, 149] width 234 height 22
paste input "[URL][DOMAIN_NAME]"
type input "[DOMAIN_NAME][URL]"
click at [715, 197] on input "text" at bounding box center [795, 194] width 234 height 22
paste input "[URL][DOMAIN_NAME]"
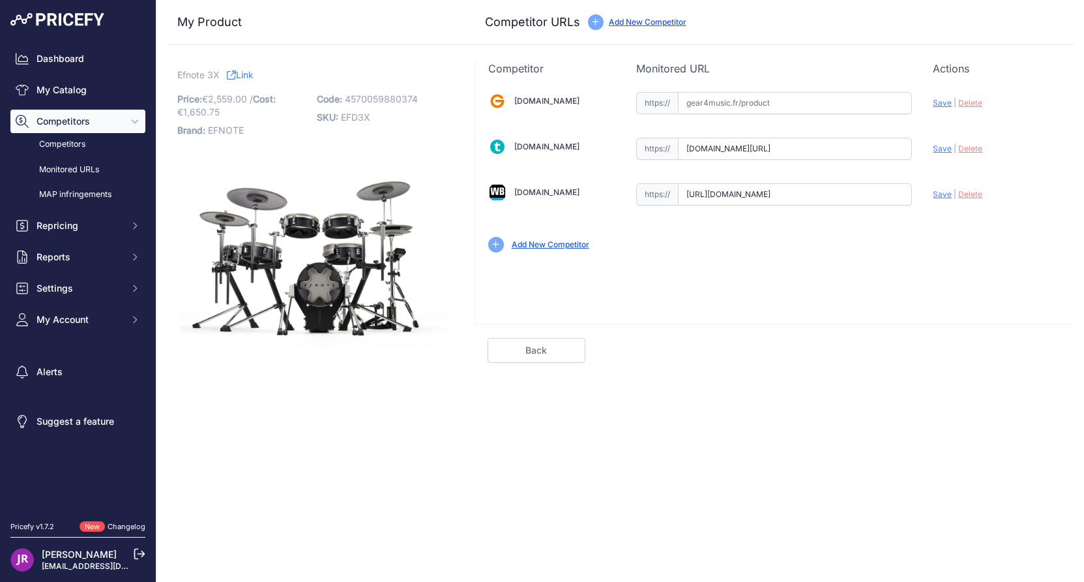
scroll to position [0, 350]
type input "[DOMAIN_NAME][URL]"
click at [944, 151] on span "Save" at bounding box center [942, 148] width 19 height 10
type input "https://www.thomann.fr/efnote_3x_e_drum_set.htm?prirule_jdsnikfkfjsd=9365"
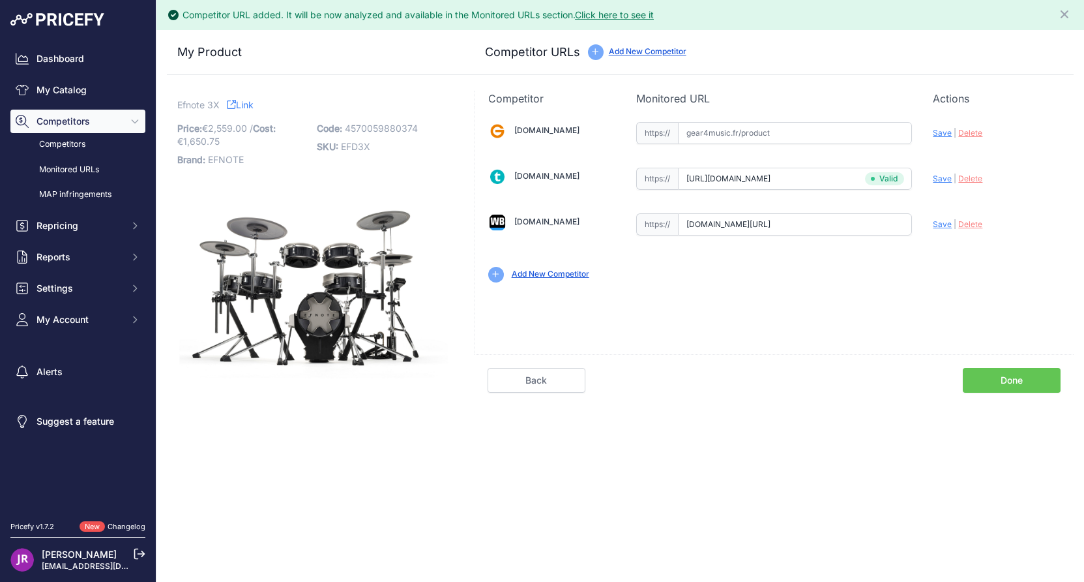
click at [936, 226] on span "Save" at bounding box center [942, 224] width 19 height 10
type input "https://www.woodbrass.com/kit-electroniques-efnote-efnote-3x-standard-set-black…"
click at [987, 379] on link "Done" at bounding box center [1012, 380] width 98 height 25
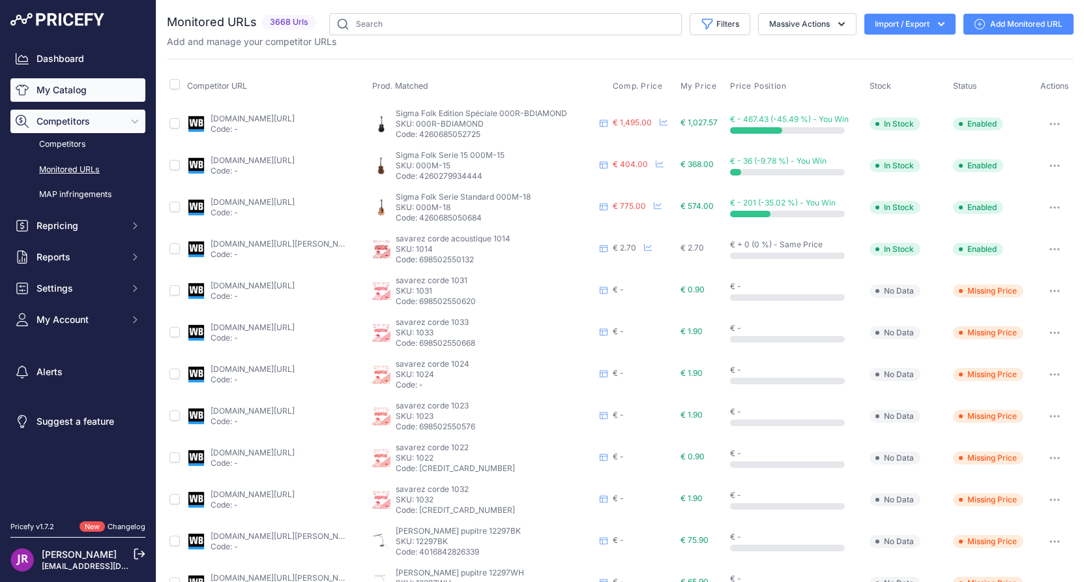
click at [78, 94] on link "My Catalog" at bounding box center [77, 89] width 135 height 23
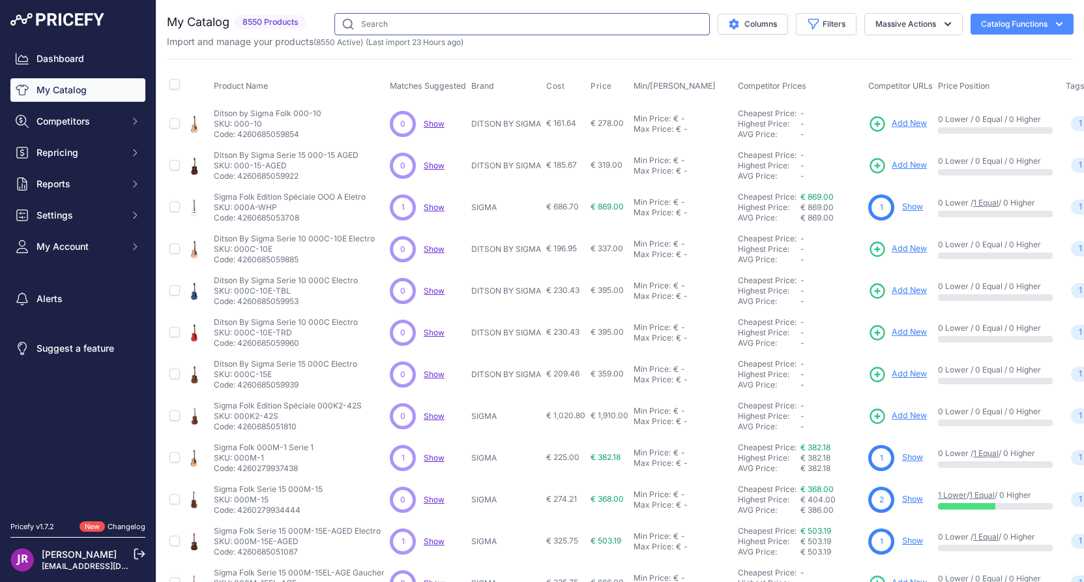
click at [380, 20] on input "text" at bounding box center [523, 24] width 376 height 22
type input "efnote"
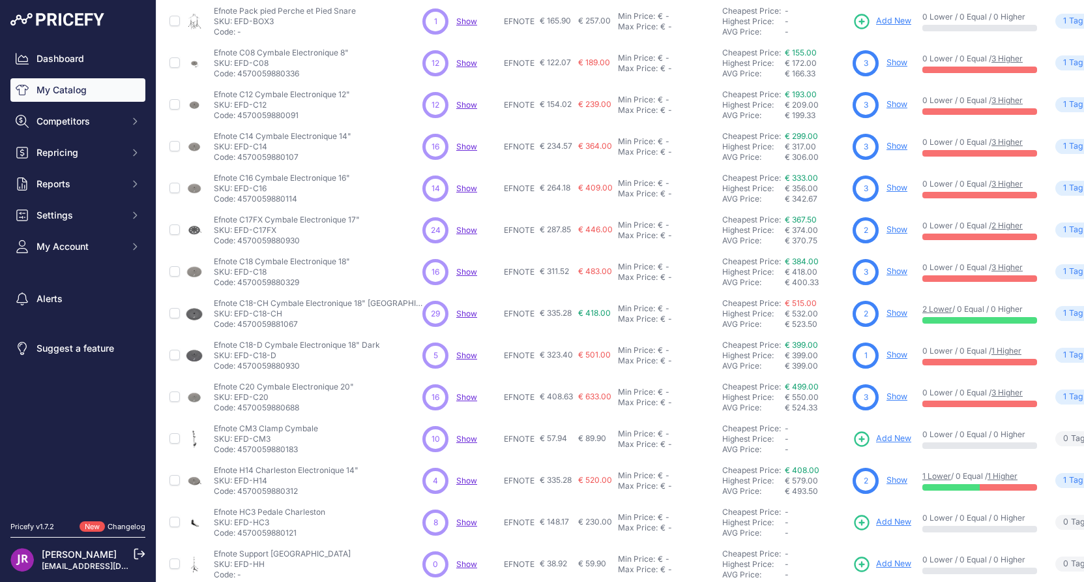
scroll to position [211, 0]
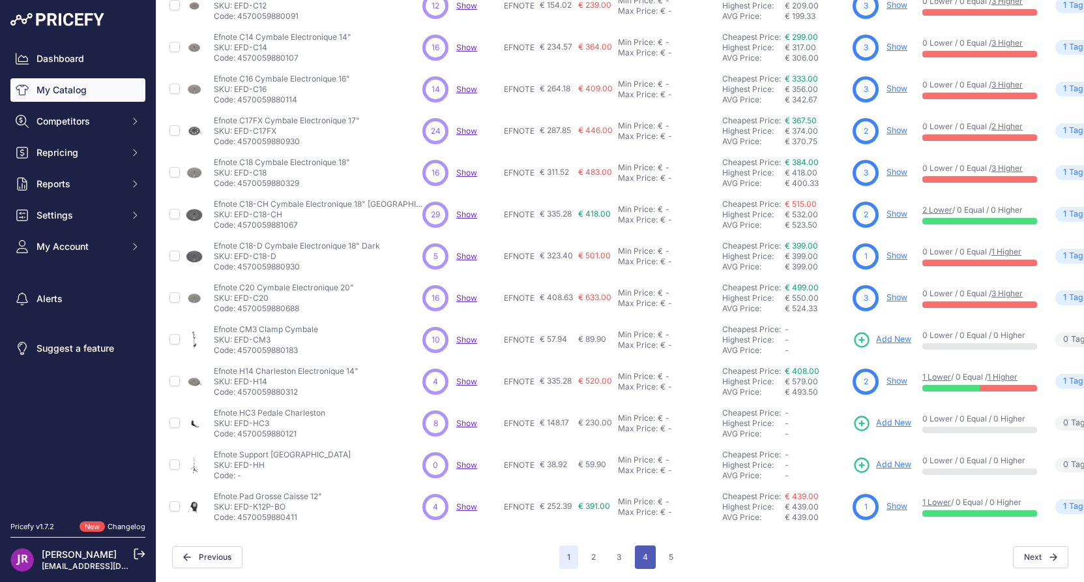
click at [644, 546] on button "4" at bounding box center [645, 556] width 21 height 23
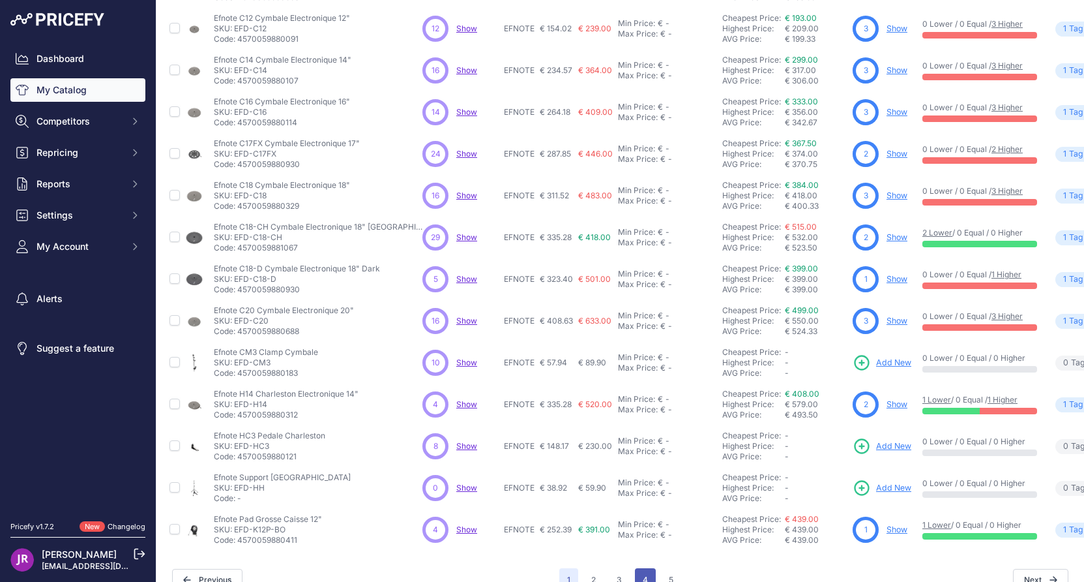
scroll to position [244, 0]
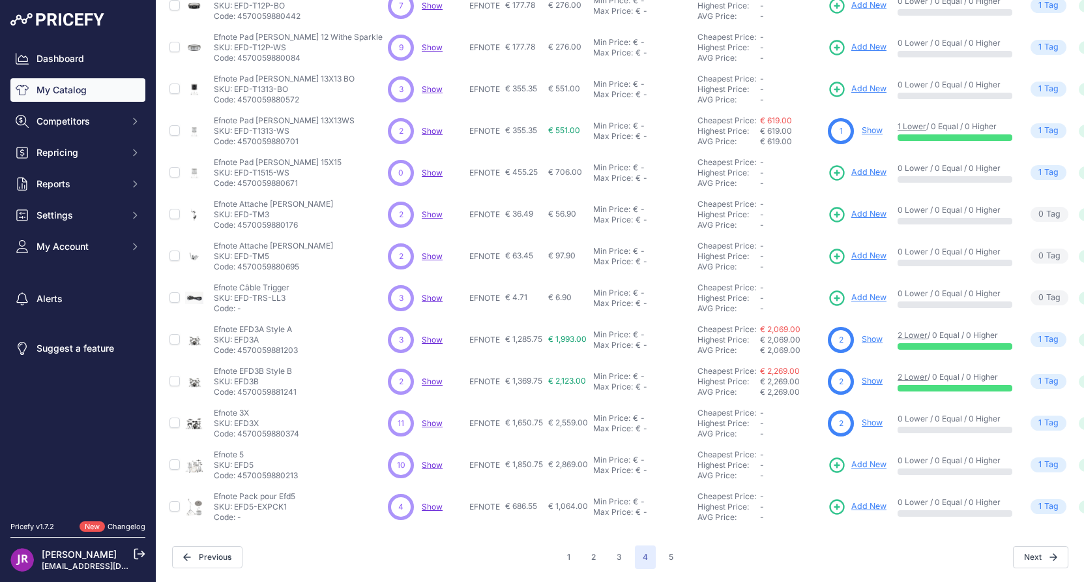
scroll to position [211, 0]
click at [236, 460] on p "SKU: EFD5" at bounding box center [256, 465] width 84 height 10
copy p "EFD5"
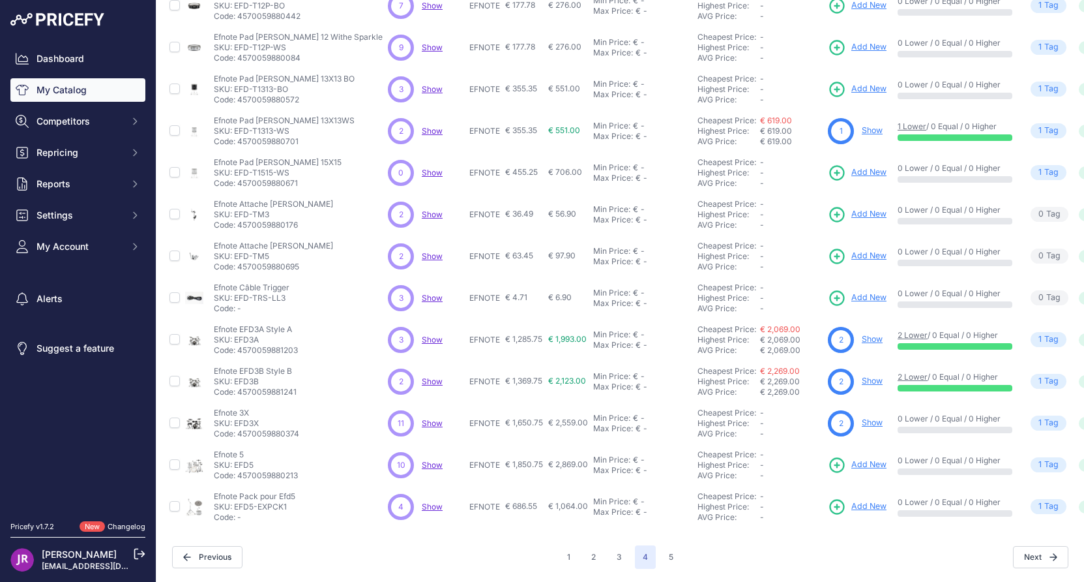
drag, startPoint x: 234, startPoint y: 497, endPoint x: 294, endPoint y: 497, distance: 60.0
click at [294, 501] on p "SKU: EFD5-EXPCK1" at bounding box center [255, 506] width 82 height 10
copy p "EFD5-EXPCK1"
click at [666, 546] on button "5" at bounding box center [671, 556] width 20 height 23
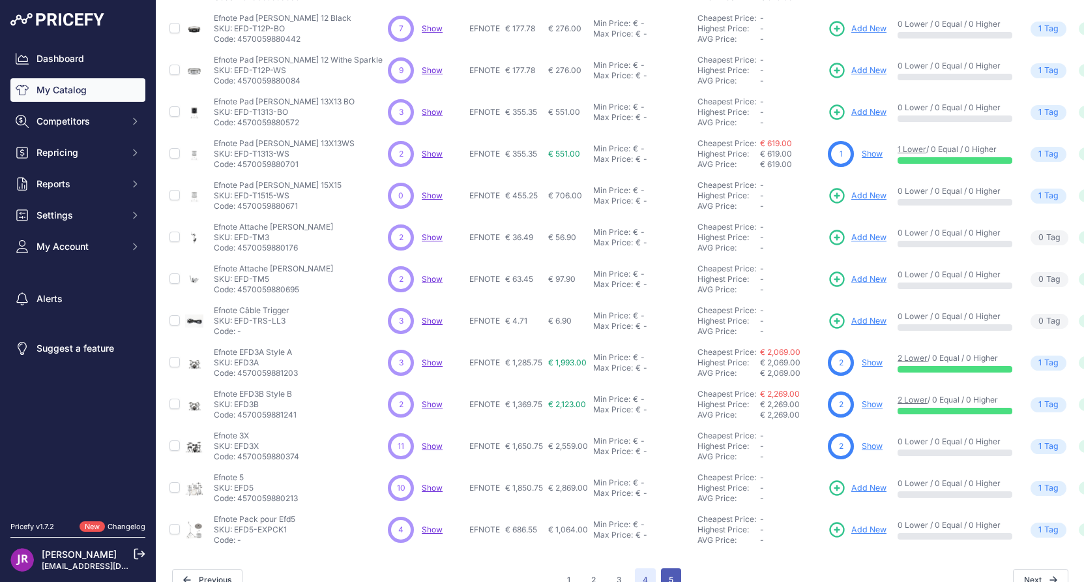
scroll to position [244, 0]
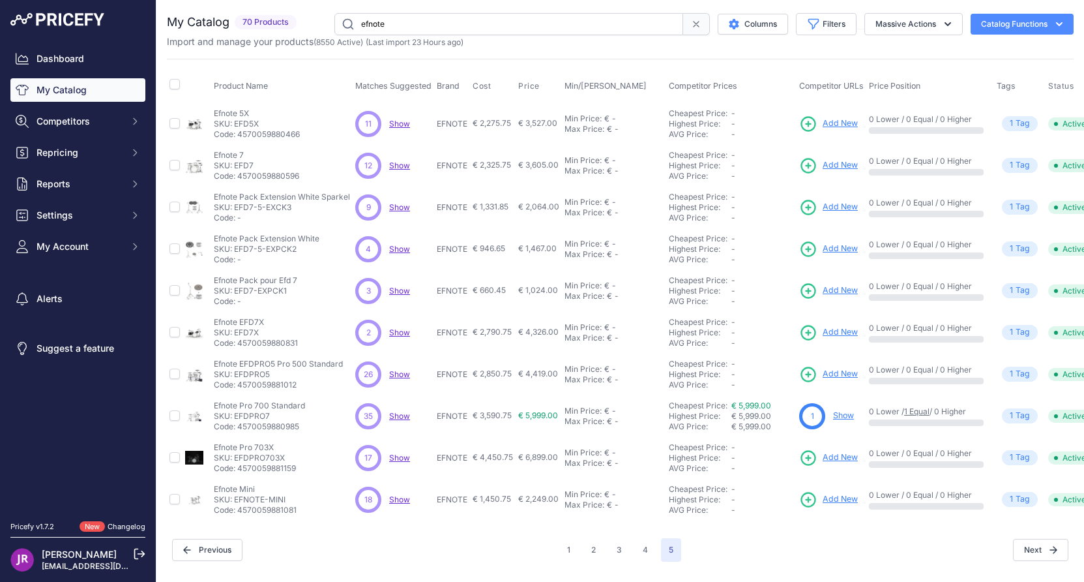
scroll to position [3, 0]
drag, startPoint x: 267, startPoint y: 121, endPoint x: 235, endPoint y: 118, distance: 32.1
click at [235, 119] on p "SKU: EFD5X" at bounding box center [257, 124] width 86 height 10
copy p "EFD5X"
click at [805, 120] on icon at bounding box center [808, 124] width 18 height 18
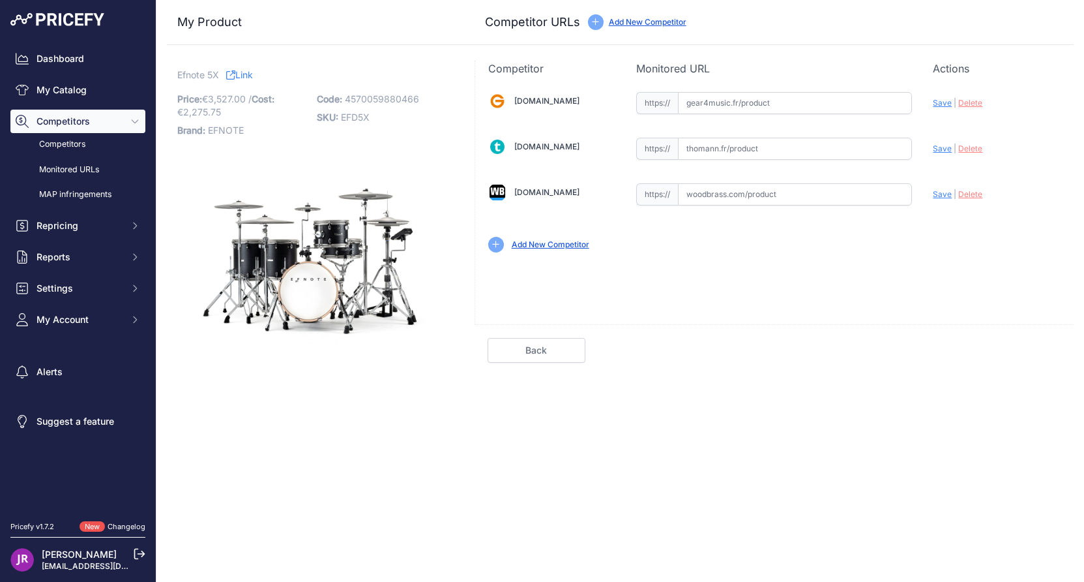
click at [731, 200] on input "text" at bounding box center [795, 194] width 234 height 22
paste input "[URL][DOMAIN_NAME]"
click at [940, 194] on span "Save" at bounding box center [942, 194] width 19 height 10
type input "[URL][DOMAIN_NAME]"
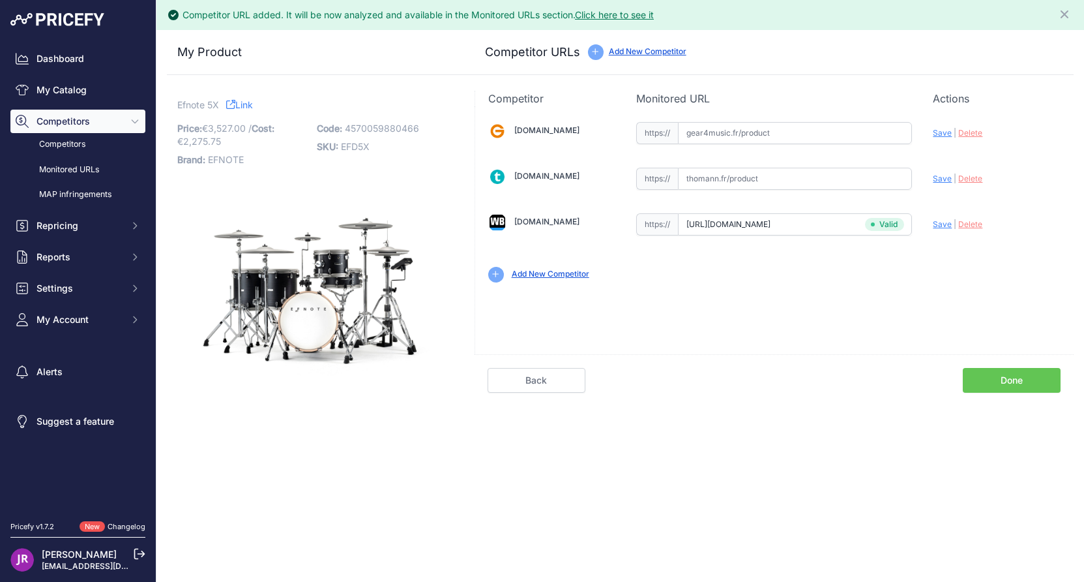
click at [1030, 380] on link "Done" at bounding box center [1012, 380] width 98 height 25
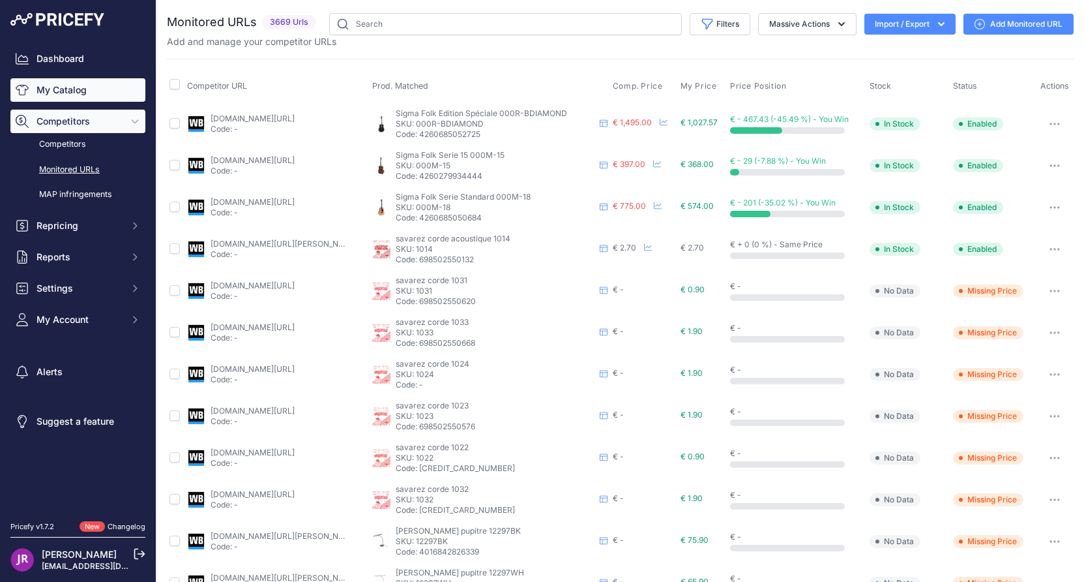
click at [74, 93] on link "My Catalog" at bounding box center [77, 89] width 135 height 23
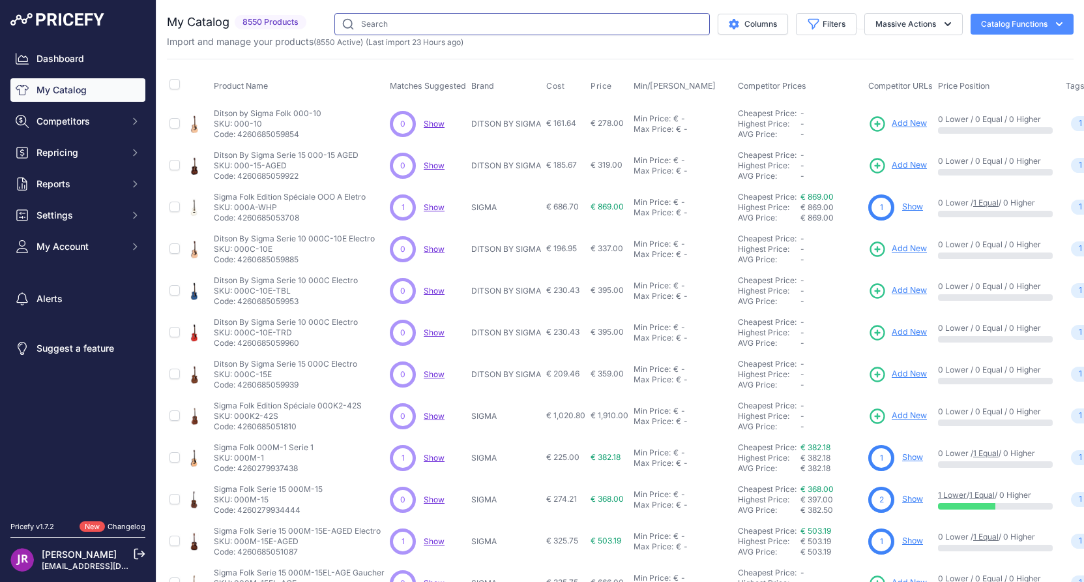
click at [348, 24] on input "text" at bounding box center [523, 24] width 376 height 22
type input "efnote"
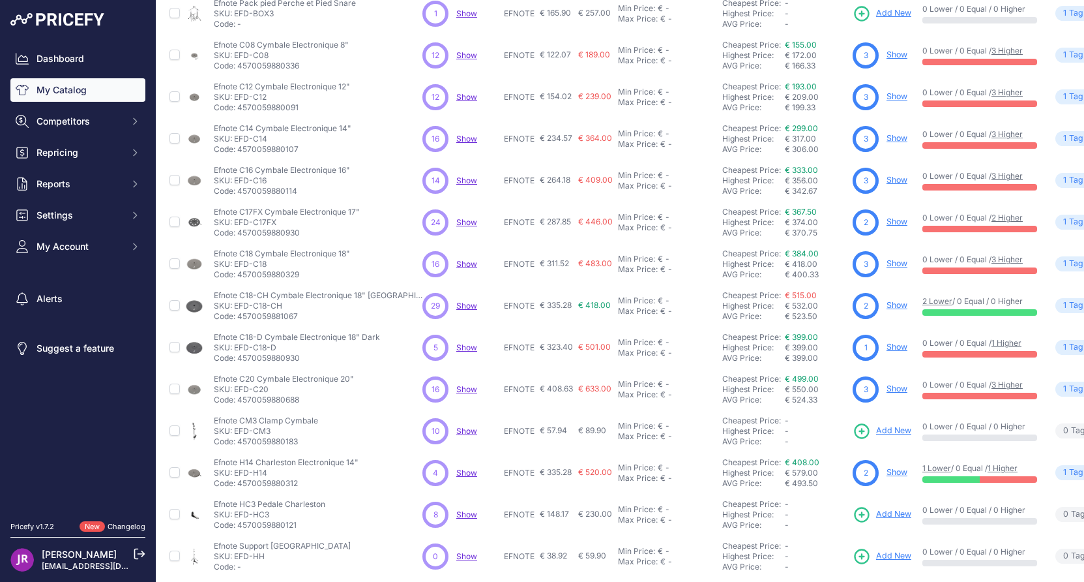
scroll to position [211, 0]
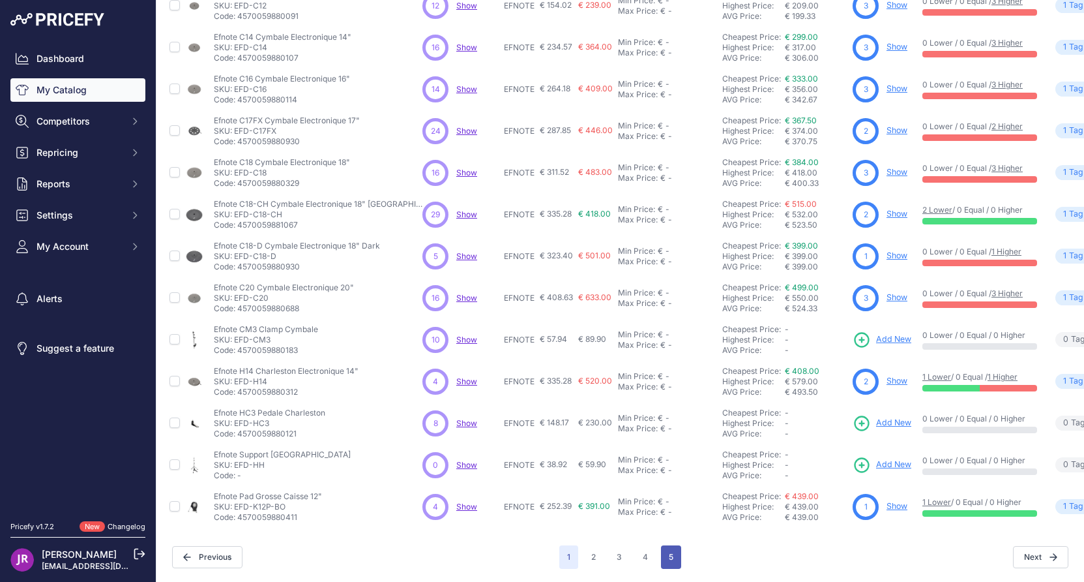
click at [666, 545] on button "5" at bounding box center [671, 556] width 20 height 23
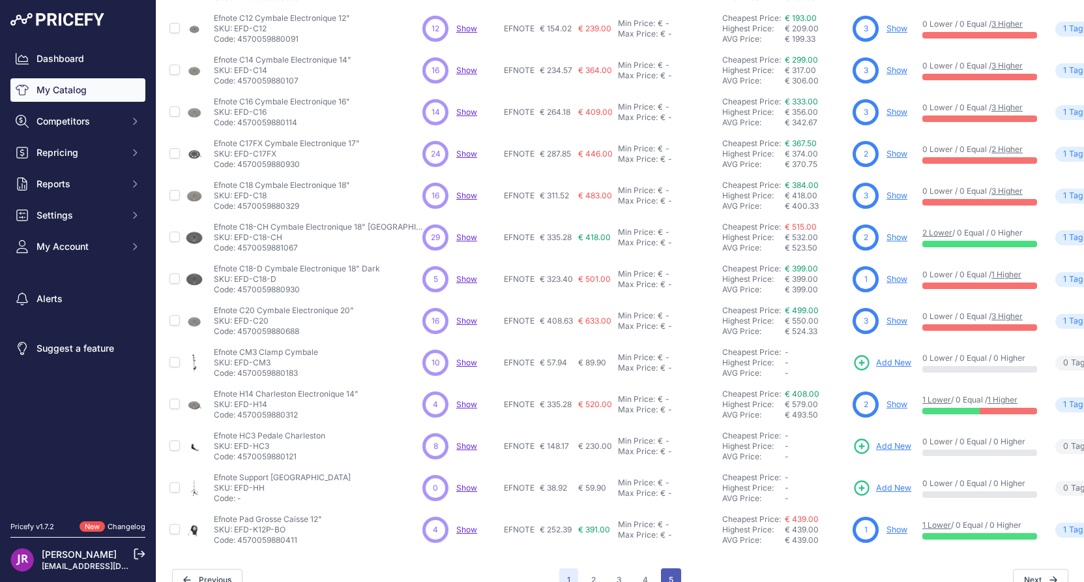
scroll to position [244, 0]
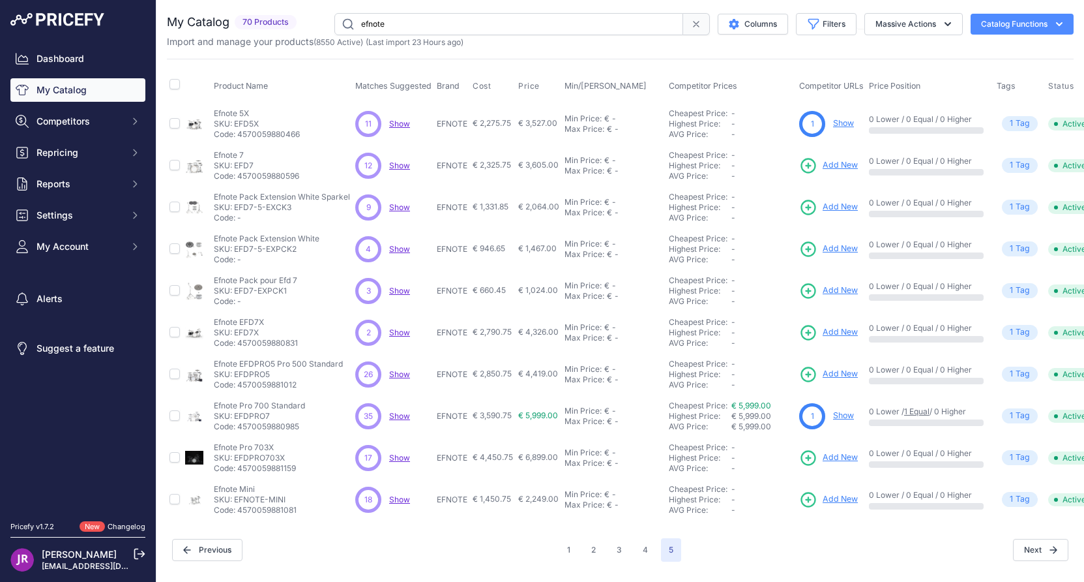
drag, startPoint x: 261, startPoint y: 163, endPoint x: 235, endPoint y: 163, distance: 26.1
click at [235, 163] on p "SKU: EFD7" at bounding box center [256, 165] width 85 height 10
copy p "EFD7"
click at [807, 167] on icon at bounding box center [808, 166] width 18 height 18
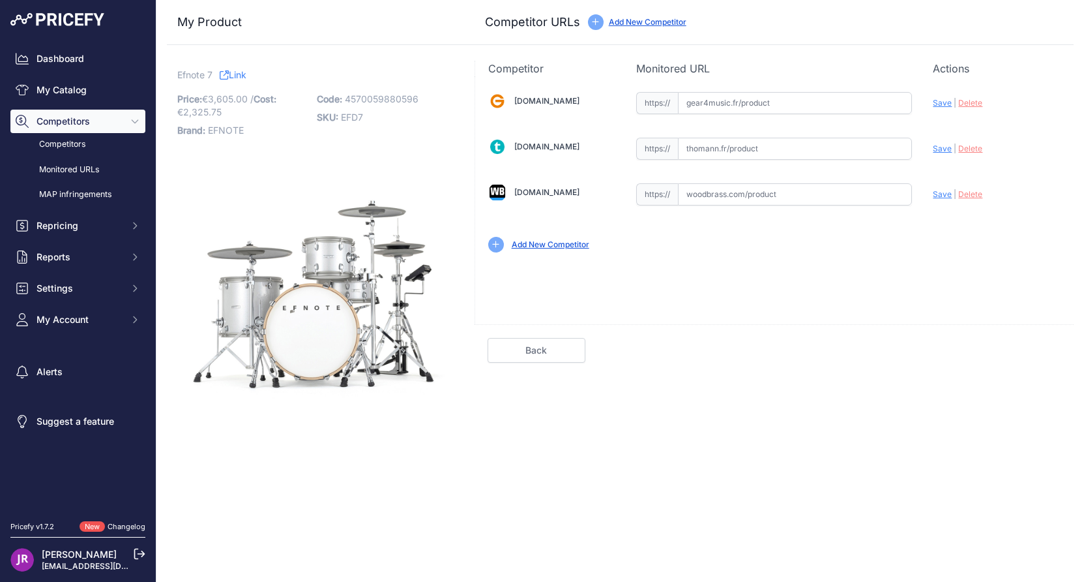
click at [703, 195] on input "text" at bounding box center [795, 194] width 234 height 22
paste input "[URL][DOMAIN_NAME]"
click at [944, 193] on span "Save" at bounding box center [942, 194] width 19 height 10
type input "[URL][DOMAIN_NAME]"
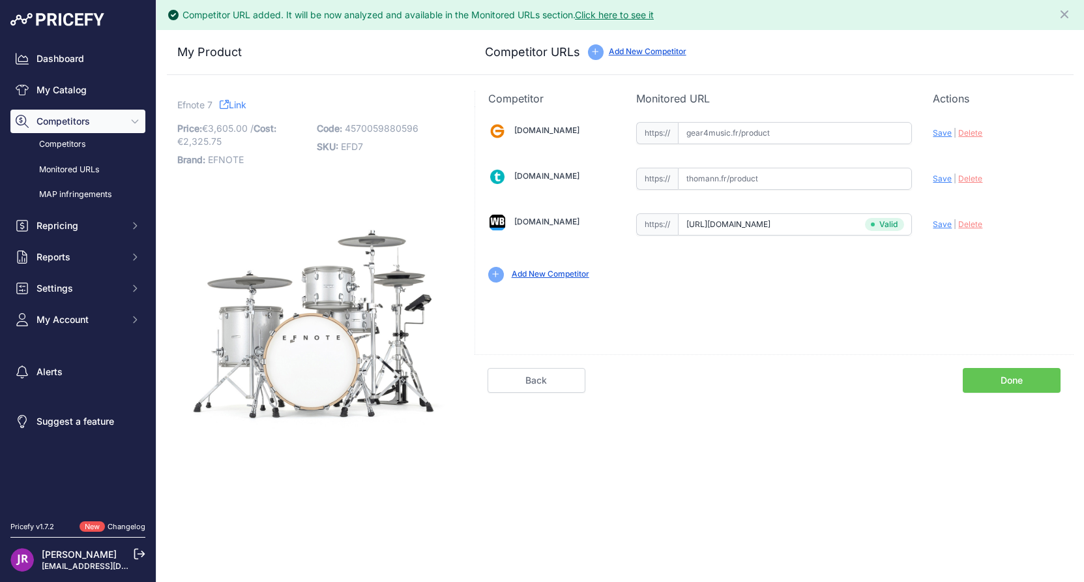
click at [1020, 377] on link "Done" at bounding box center [1012, 380] width 98 height 25
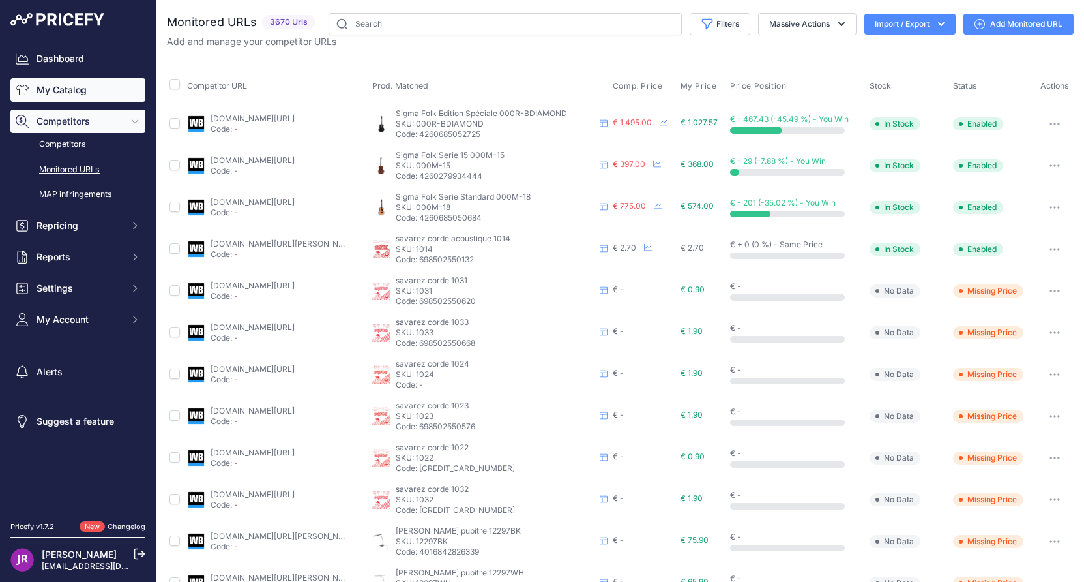
click at [109, 89] on link "My Catalog" at bounding box center [77, 89] width 135 height 23
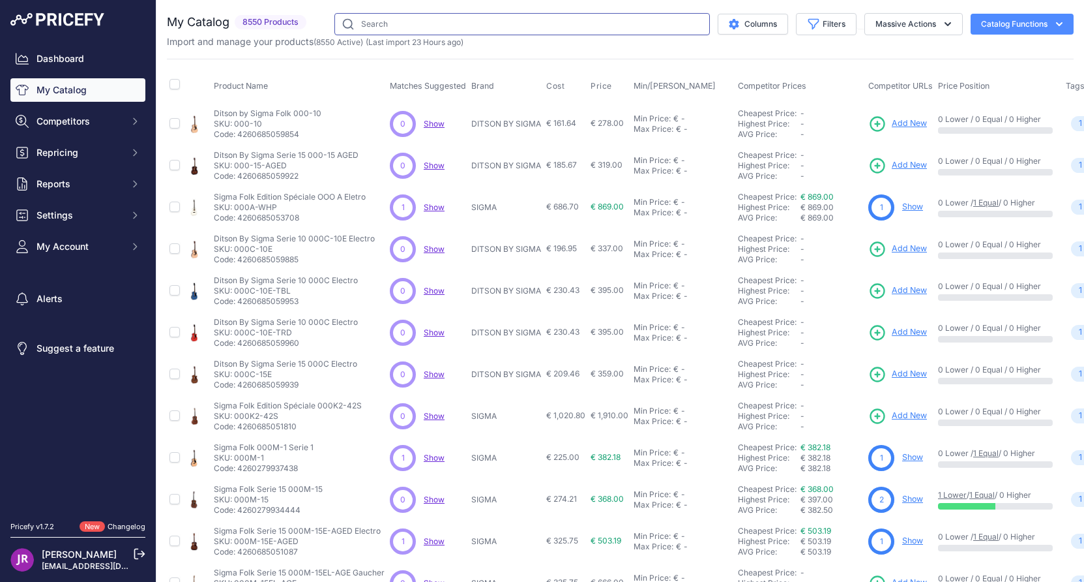
click at [359, 26] on input "text" at bounding box center [523, 24] width 376 height 22
type input "efnote"
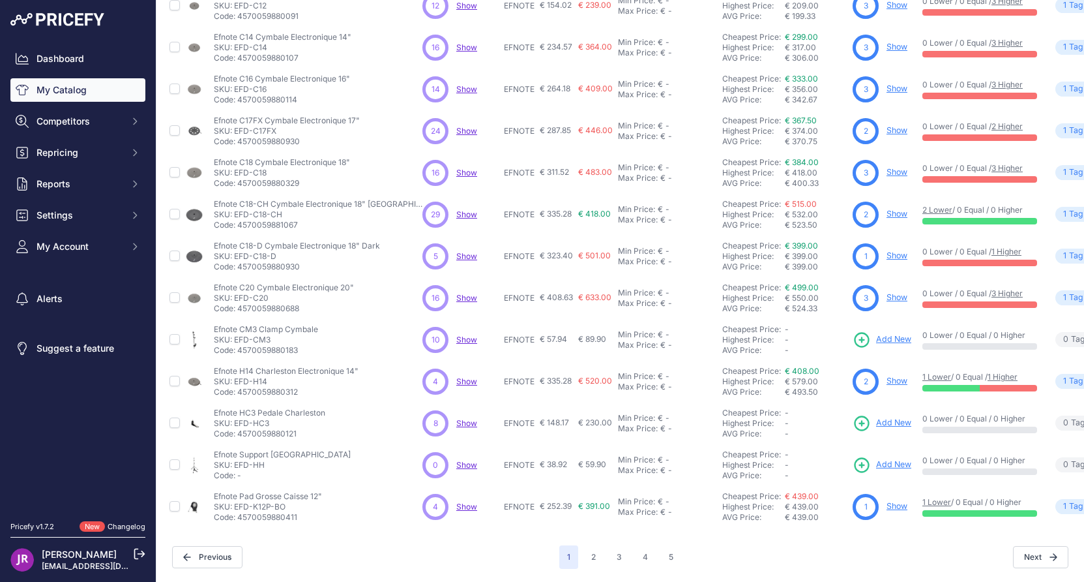
scroll to position [211, 0]
click at [669, 547] on button "5" at bounding box center [671, 556] width 20 height 23
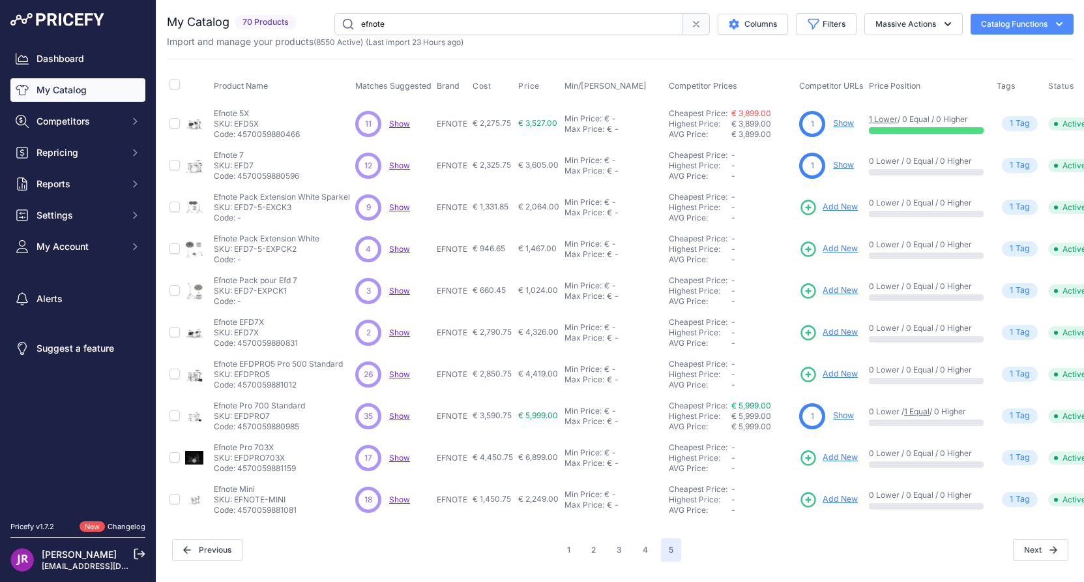
drag, startPoint x: 301, startPoint y: 208, endPoint x: 234, endPoint y: 208, distance: 66.5
click at [234, 208] on p "SKU: EFD7-5-EXCK3" at bounding box center [282, 207] width 136 height 10
copy p "EFD7-5-EXCK3"
click at [248, 329] on p "SKU: EFD7X" at bounding box center [256, 332] width 84 height 10
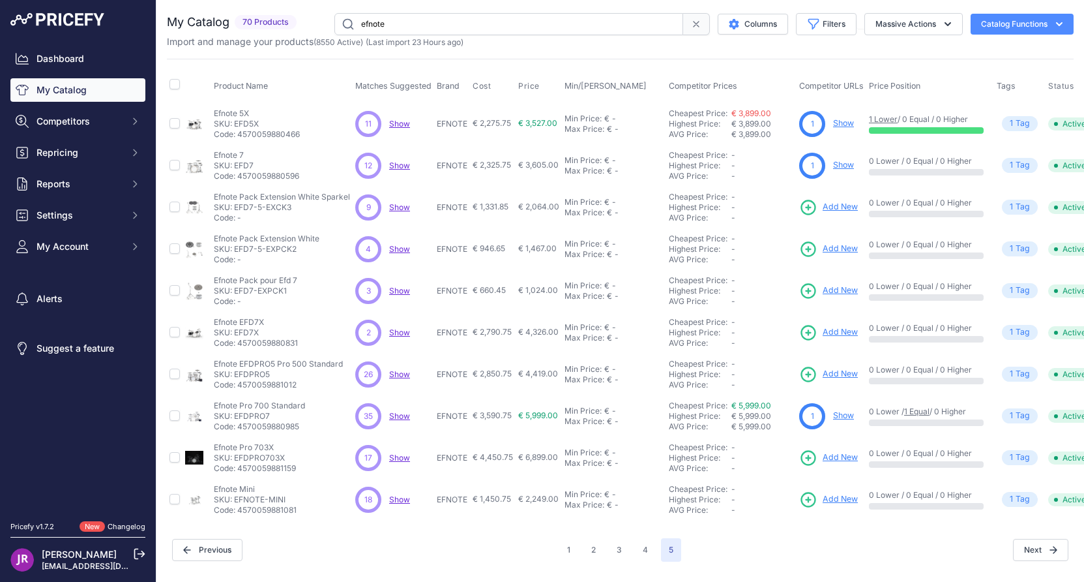
copy p "EFD7X"
click at [809, 333] on icon at bounding box center [808, 332] width 18 height 18
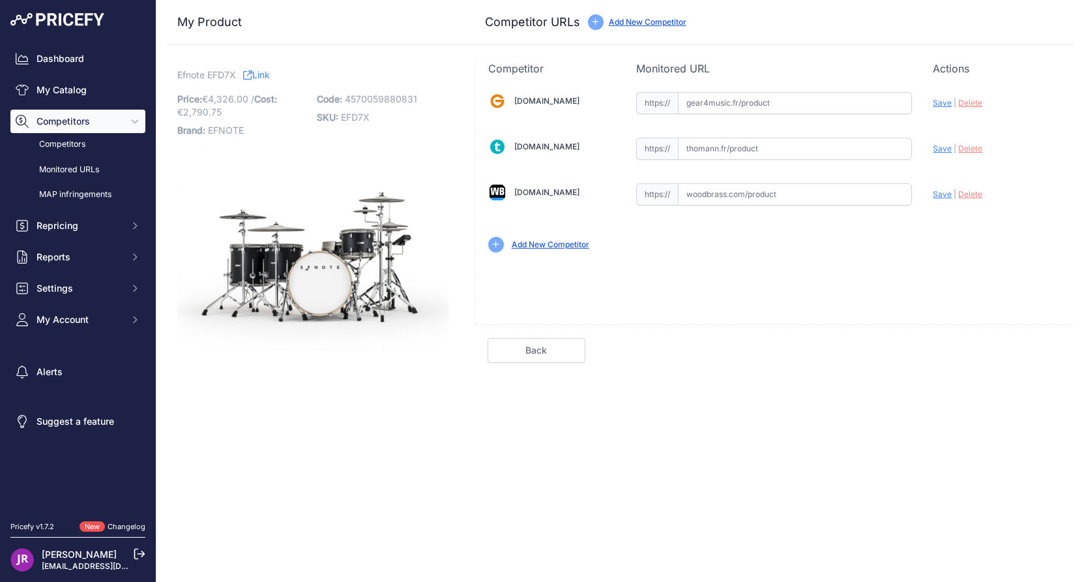
click at [723, 193] on input "text" at bounding box center [795, 194] width 234 height 22
paste input "[URL][DOMAIN_NAME]"
click at [945, 192] on span "Save" at bounding box center [942, 194] width 19 height 10
type input "[URL][DOMAIN_NAME]"
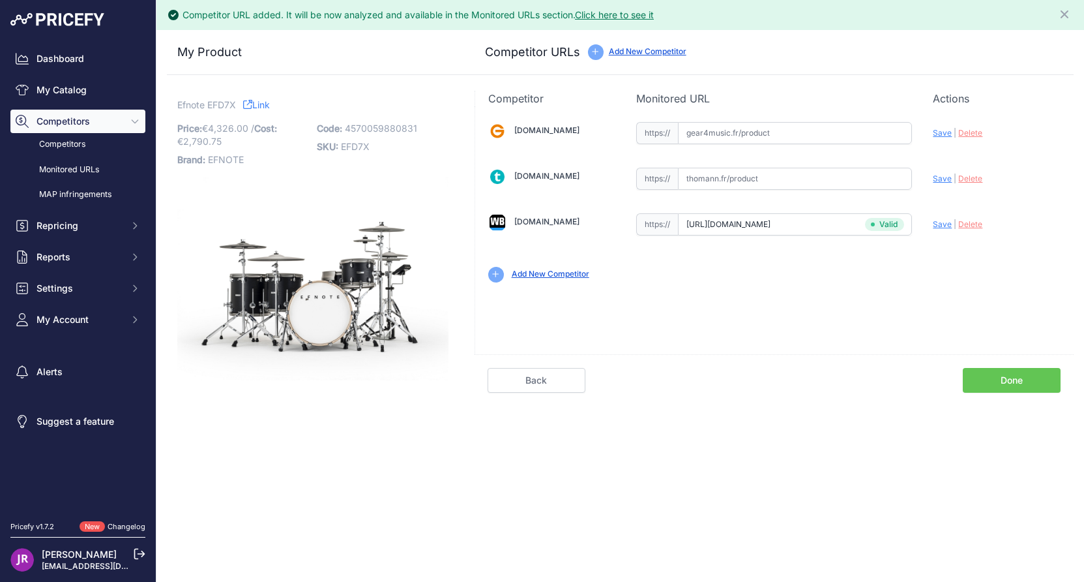
click at [1017, 378] on link "Done" at bounding box center [1012, 380] width 98 height 25
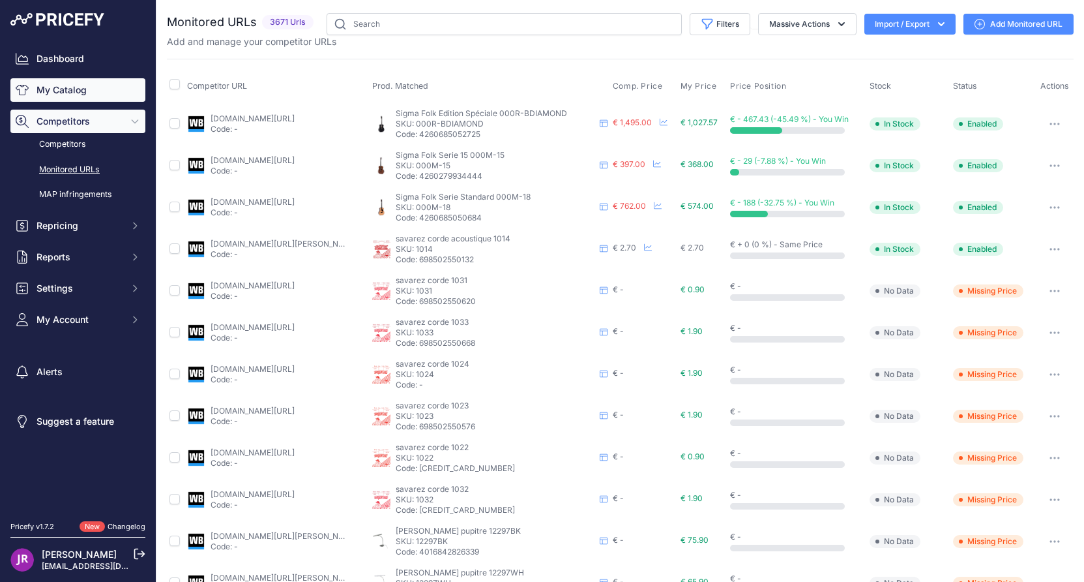
click at [80, 88] on link "My Catalog" at bounding box center [77, 89] width 135 height 23
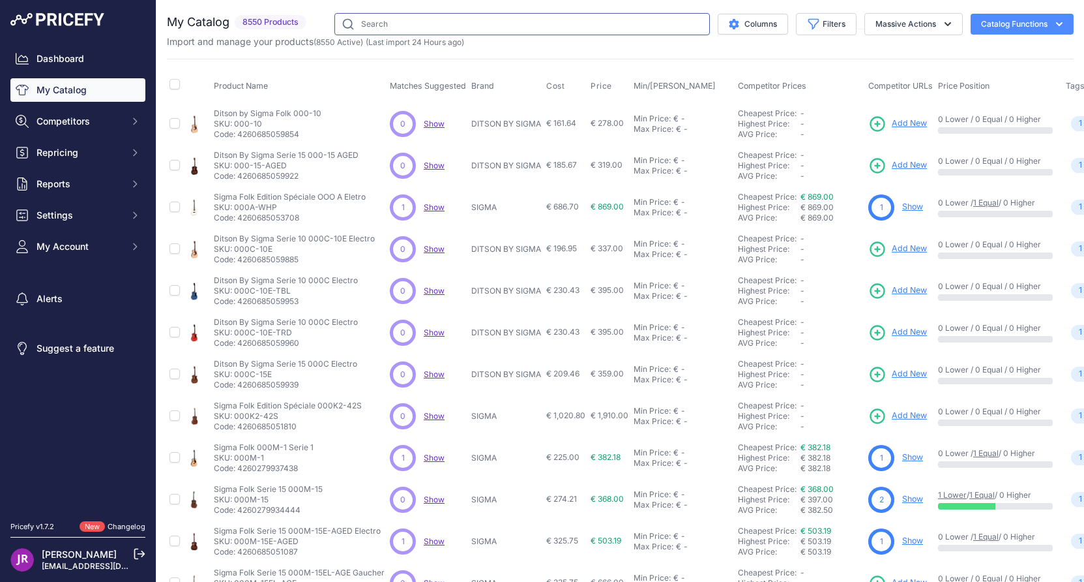
click at [357, 25] on input "text" at bounding box center [523, 24] width 376 height 22
type input "efnote"
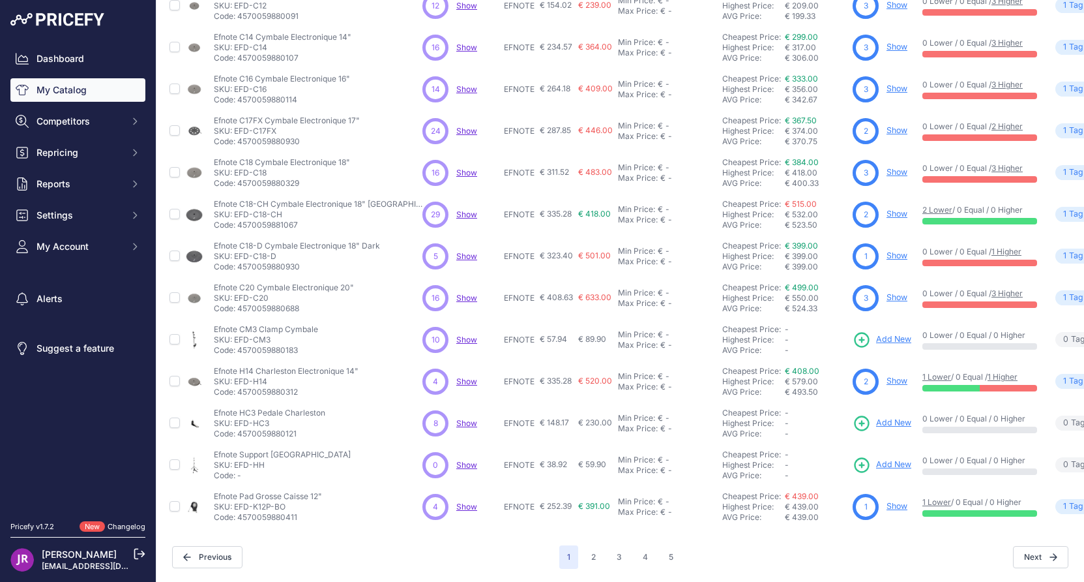
scroll to position [211, 0]
click at [670, 545] on button "5" at bounding box center [671, 556] width 20 height 23
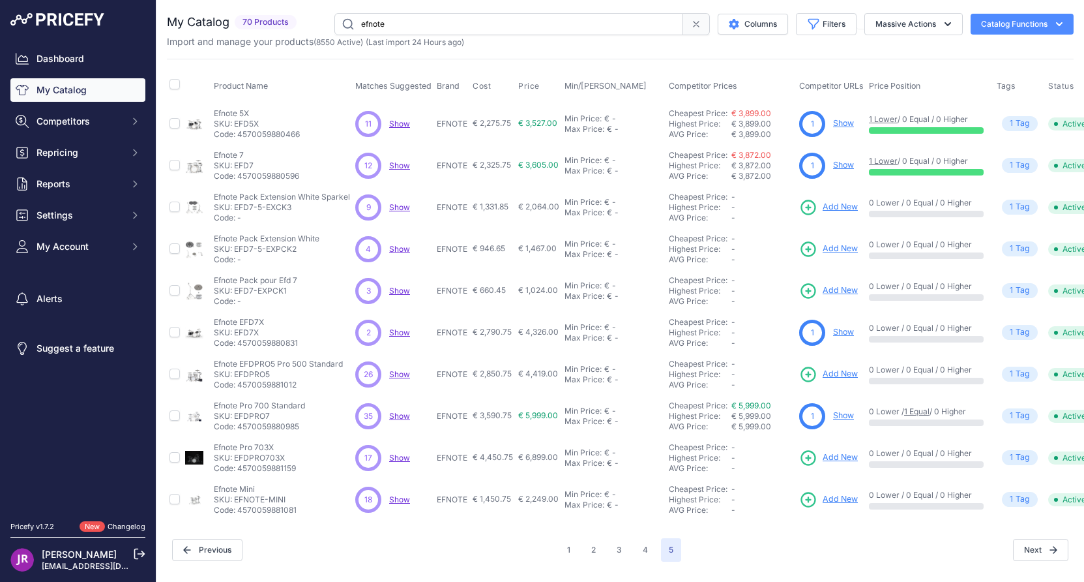
drag, startPoint x: 280, startPoint y: 374, endPoint x: 237, endPoint y: 374, distance: 43.0
click at [237, 374] on p "SKU: EFDPRO5" at bounding box center [278, 374] width 129 height 10
copy p "EFDPRO5"
click at [808, 376] on icon at bounding box center [809, 374] width 14 height 14
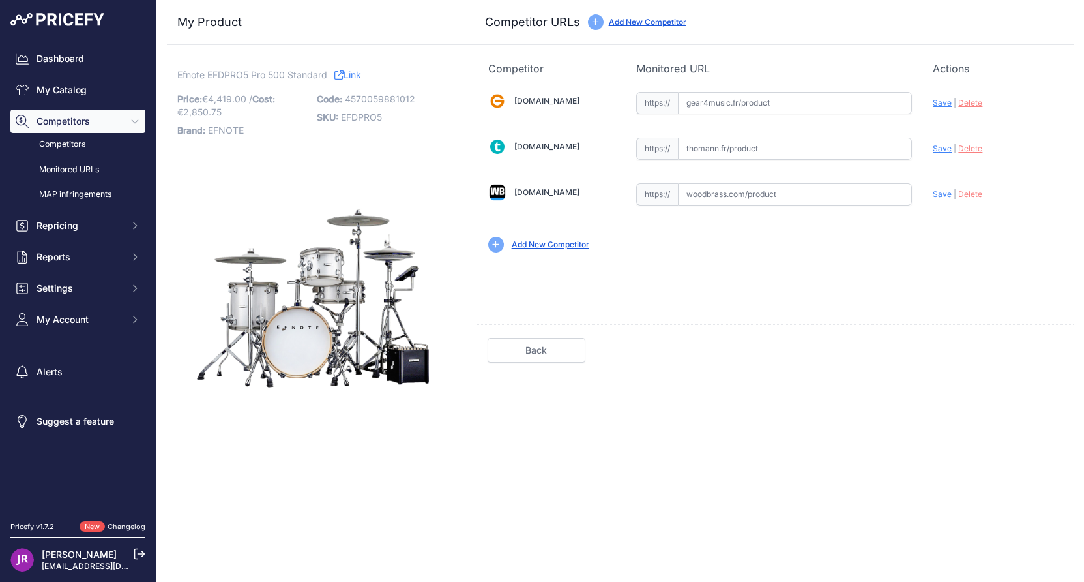
click at [738, 188] on input "text" at bounding box center [795, 194] width 234 height 22
paste input "[URL][DOMAIN_NAME]"
click at [941, 196] on span "Save" at bounding box center [942, 194] width 19 height 10
type input "[URL][DOMAIN_NAME]"
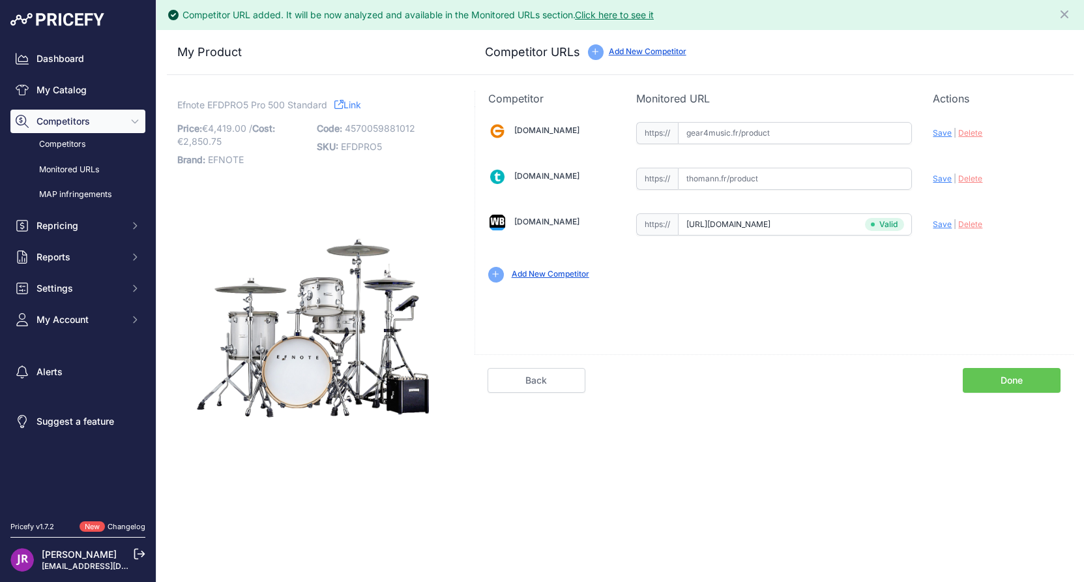
click at [1015, 371] on link "Done" at bounding box center [1012, 380] width 98 height 25
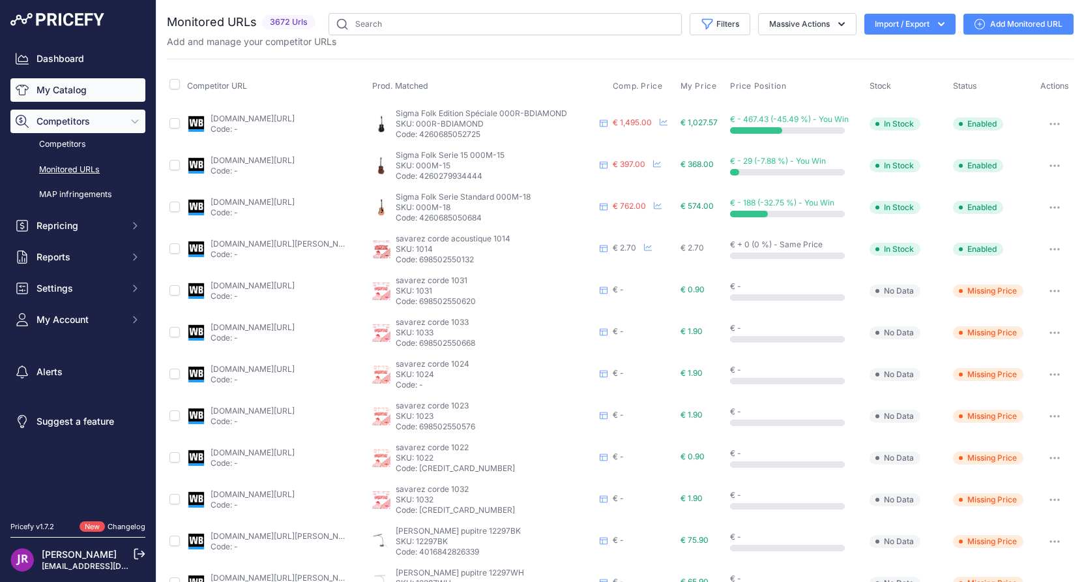
click at [82, 88] on link "My Catalog" at bounding box center [77, 89] width 135 height 23
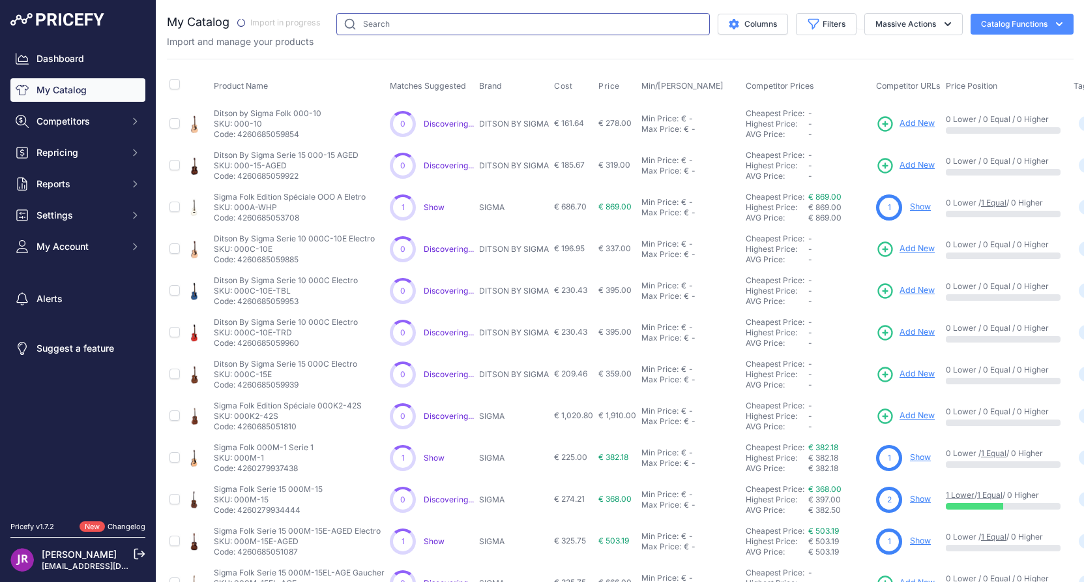
click at [380, 22] on input "text" at bounding box center [523, 24] width 374 height 22
type input "efnote"
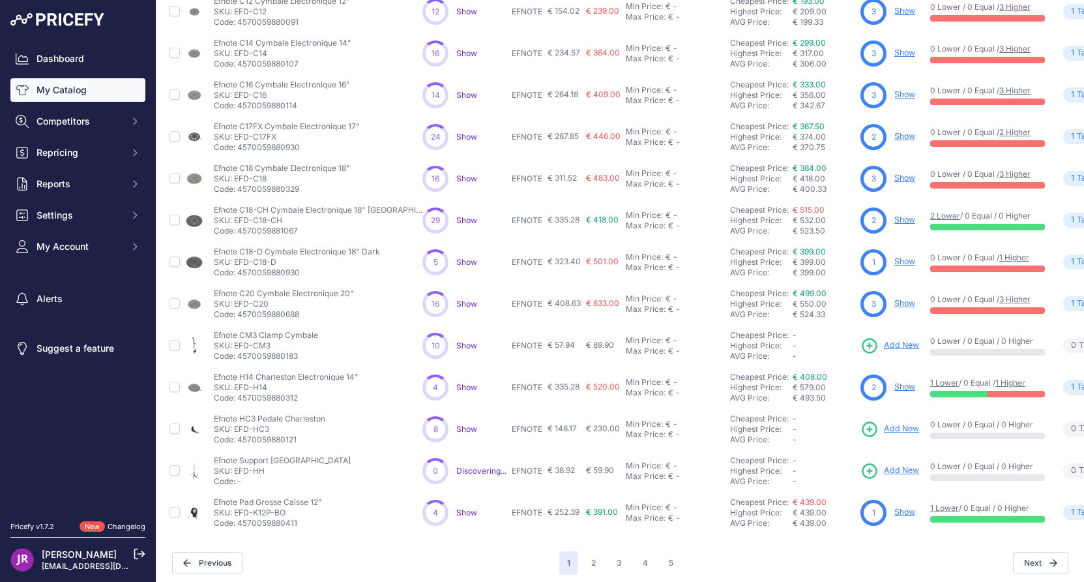
scroll to position [211, 0]
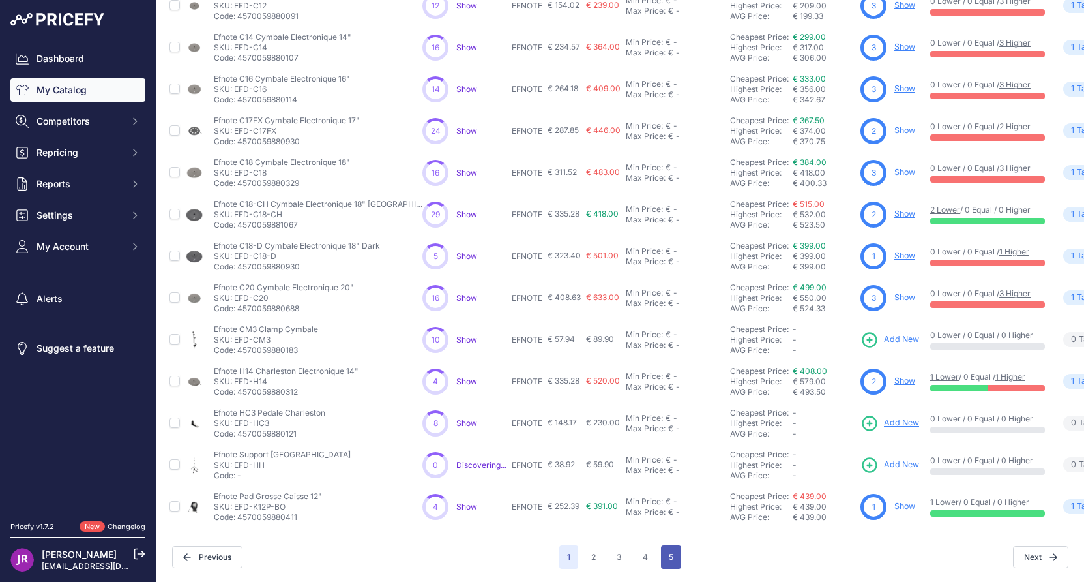
click at [668, 546] on button "5" at bounding box center [671, 556] width 20 height 23
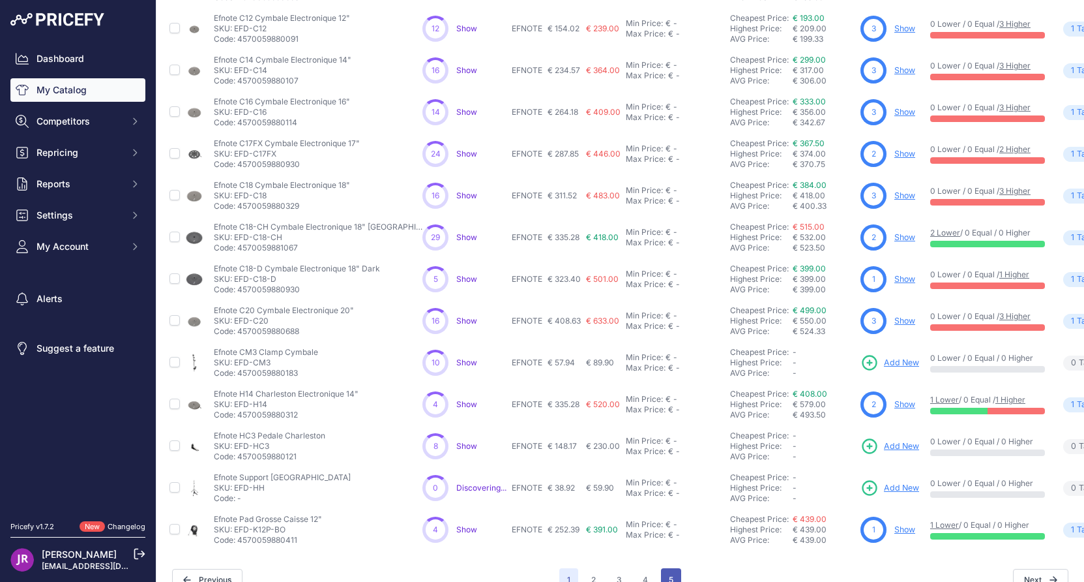
scroll to position [244, 0]
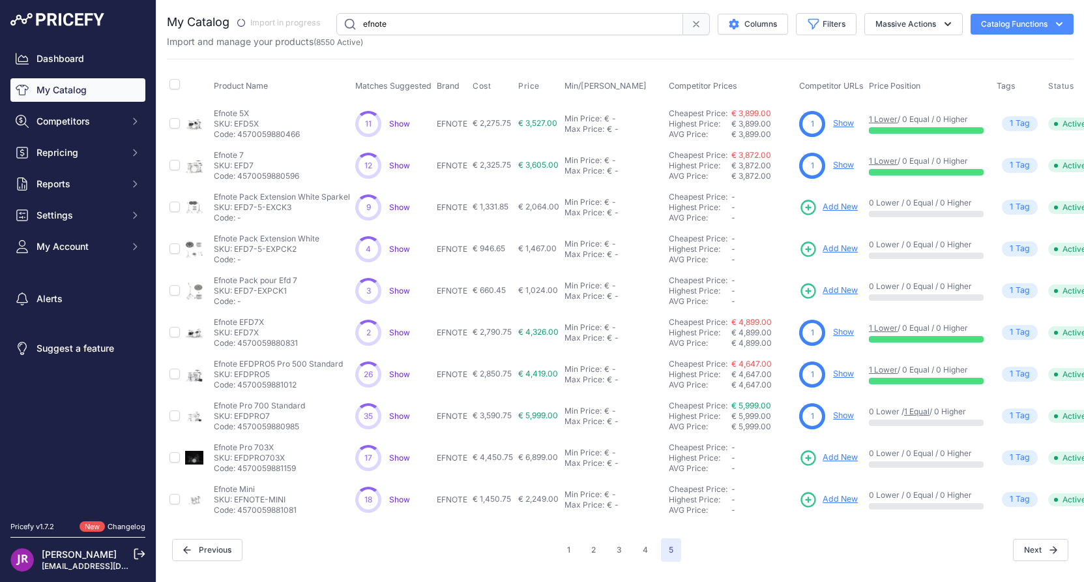
drag, startPoint x: 274, startPoint y: 416, endPoint x: 237, endPoint y: 419, distance: 37.3
click at [237, 419] on p "SKU: EFDPRO7" at bounding box center [259, 416] width 91 height 10
copy p "EFDPRO7"
click at [844, 418] on link "Show" at bounding box center [843, 415] width 21 height 10
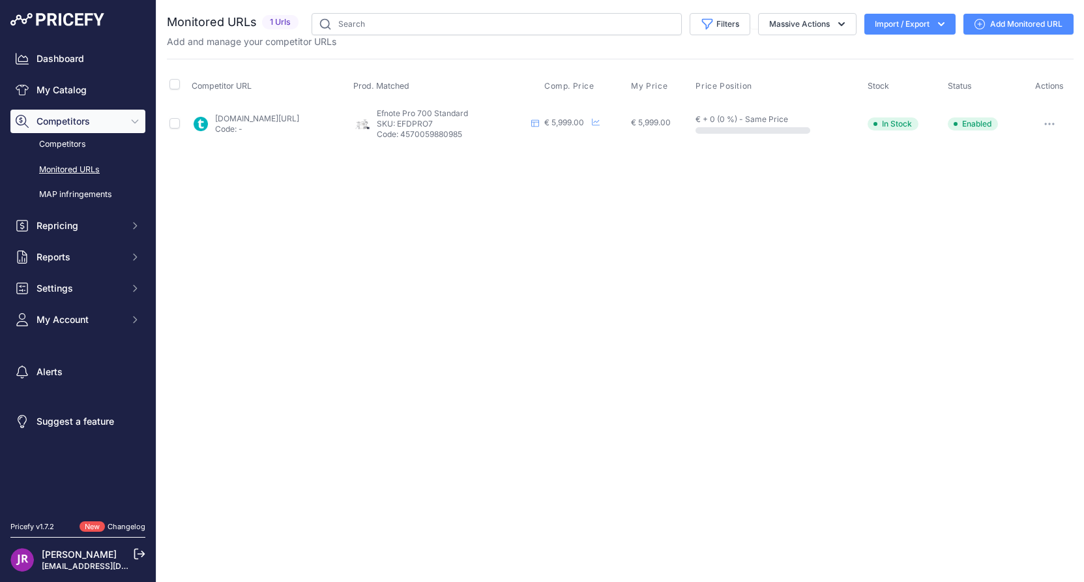
click at [1053, 127] on button "button" at bounding box center [1050, 124] width 26 height 18
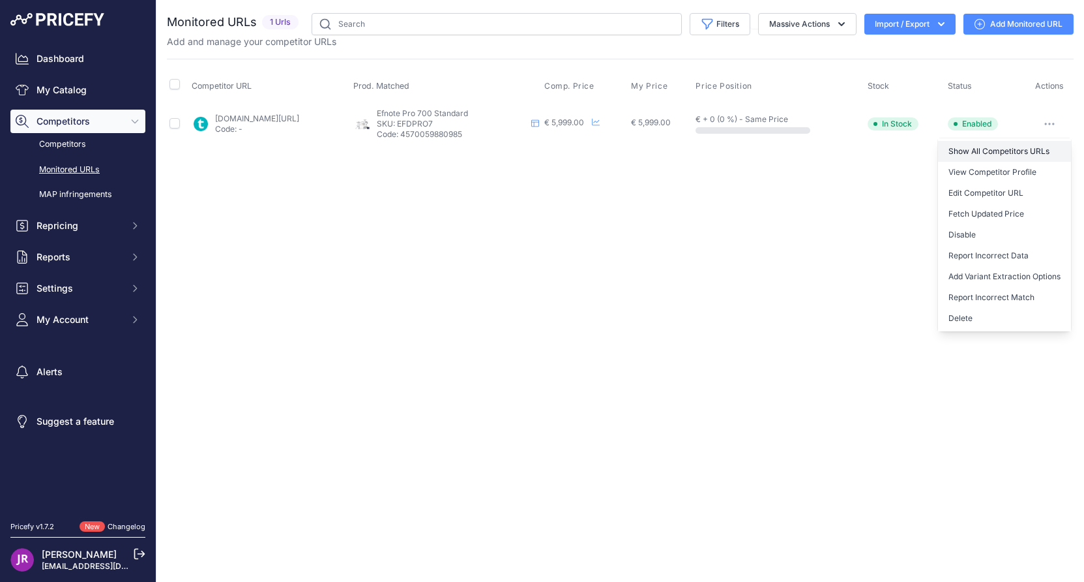
click at [1009, 153] on link "Show All Competitors URLs" at bounding box center [1004, 151] width 133 height 21
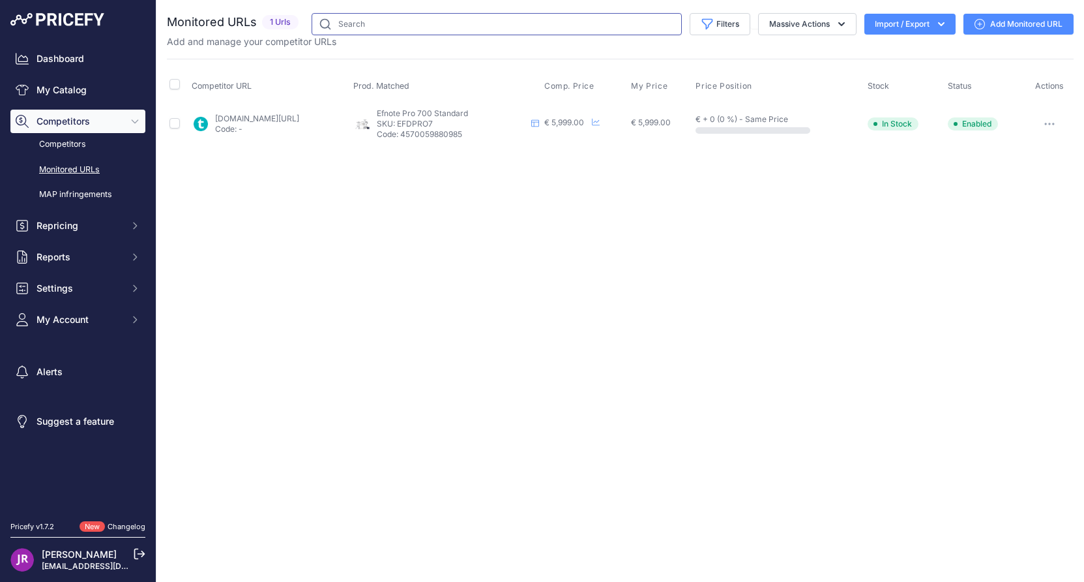
click at [356, 24] on input "text" at bounding box center [497, 24] width 370 height 22
click at [59, 96] on link "My Catalog" at bounding box center [77, 89] width 135 height 23
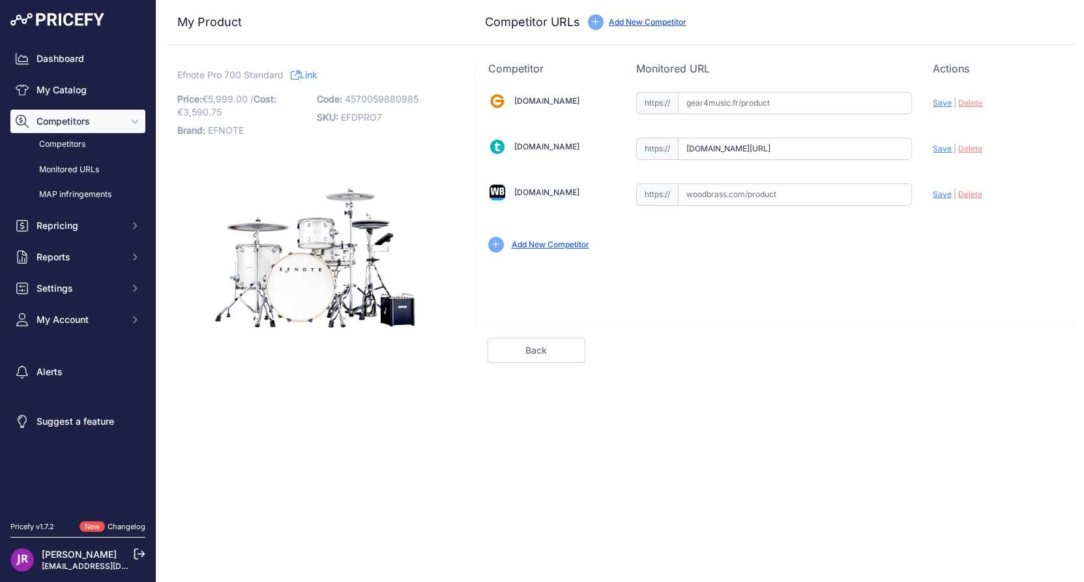
scroll to position [0, 102]
drag, startPoint x: 686, startPoint y: 146, endPoint x: 953, endPoint y: 142, distance: 266.8
click at [953, 142] on div "[DOMAIN_NAME] Valid Invalid" at bounding box center [774, 170] width 599 height 189
click at [690, 274] on div "[DOMAIN_NAME] Valid Invalid Save | Delete Valid" at bounding box center [774, 200] width 599 height 248
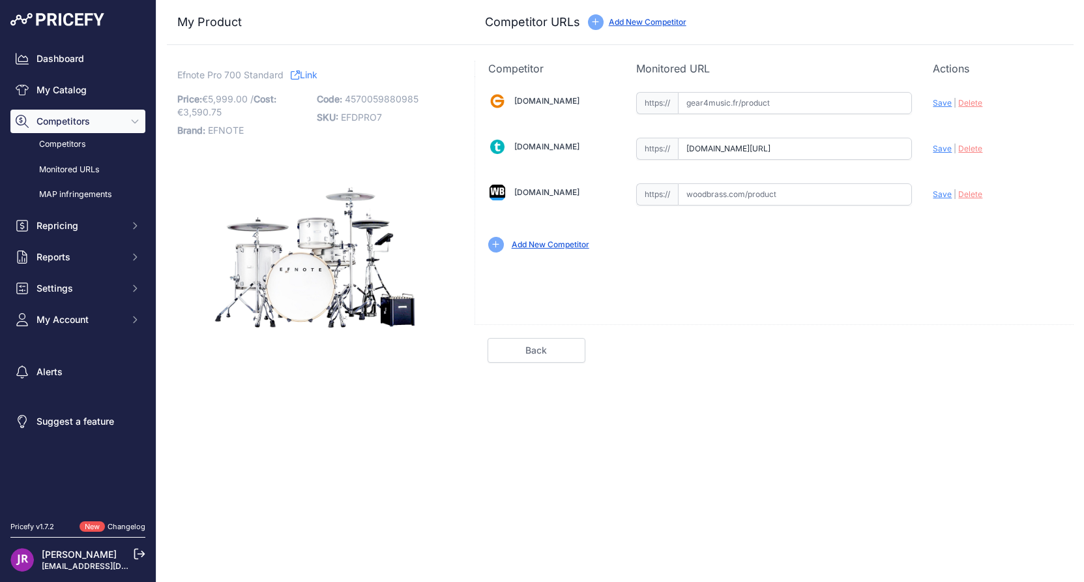
click at [742, 191] on input "text" at bounding box center [795, 194] width 234 height 22
paste input "[URL][DOMAIN_NAME]"
click at [946, 197] on span "Save" at bounding box center [942, 194] width 19 height 10
type input "https://www.woodbrass.com/kit-electroniques-efnote-efd7pro-pro-700-p400263.html…"
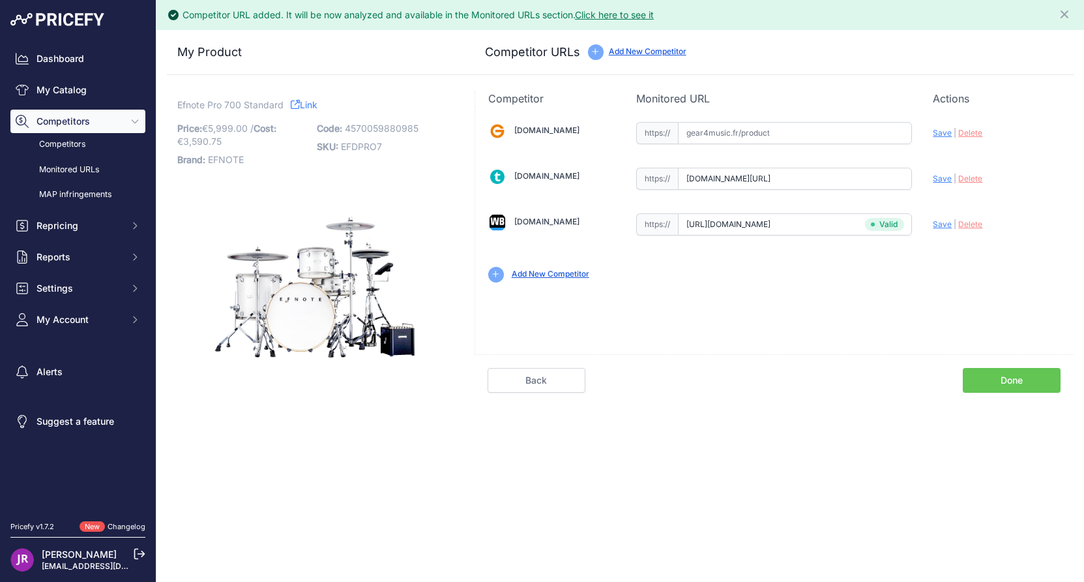
click at [1009, 383] on link "Done" at bounding box center [1012, 380] width 98 height 25
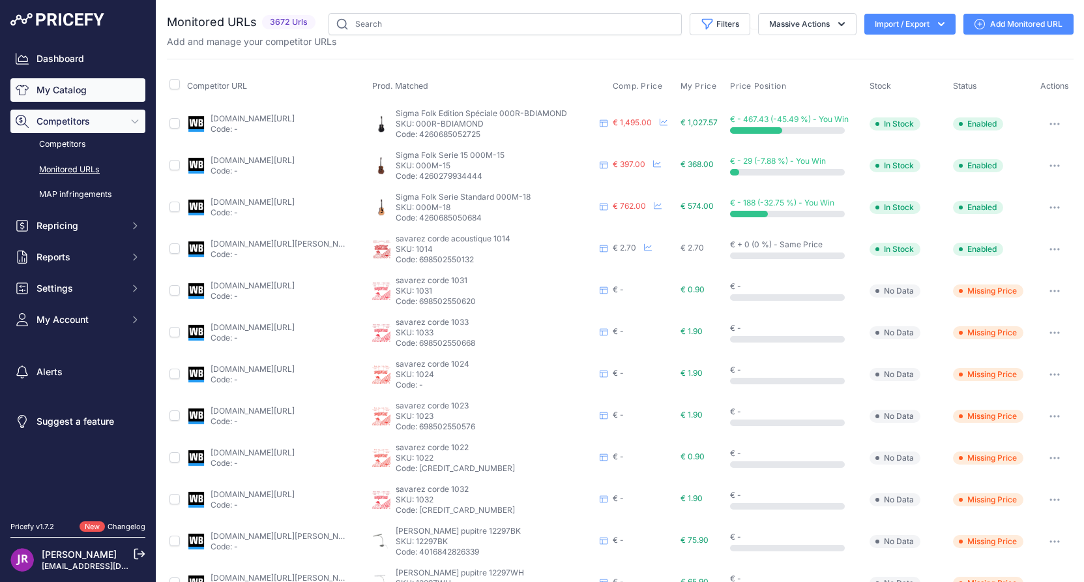
click at [67, 92] on link "My Catalog" at bounding box center [77, 89] width 135 height 23
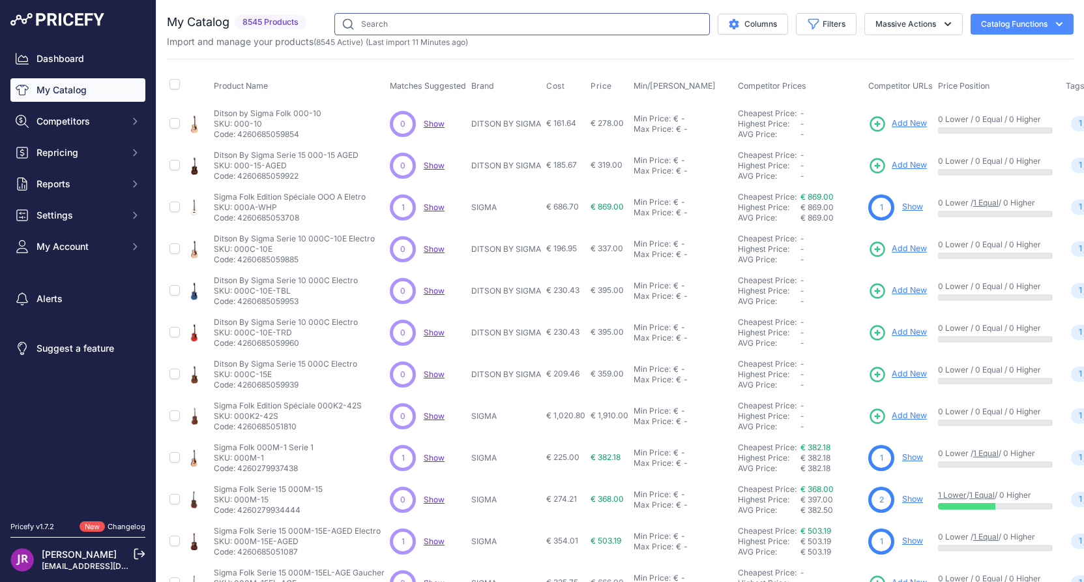
click at [353, 21] on input "text" at bounding box center [523, 24] width 376 height 22
type input "efnote"
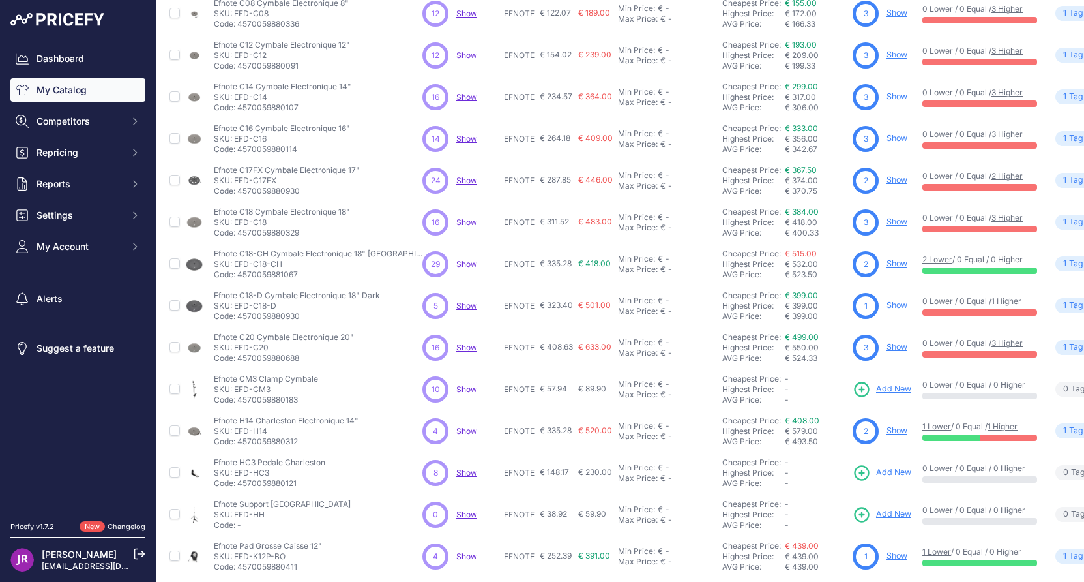
scroll to position [211, 0]
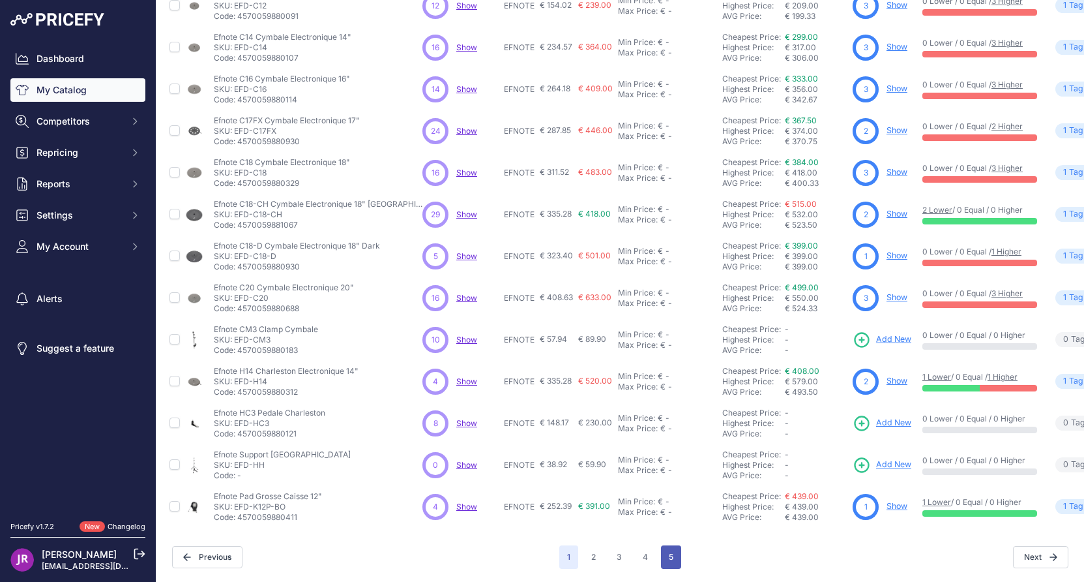
click at [663, 546] on button "5" at bounding box center [671, 556] width 20 height 23
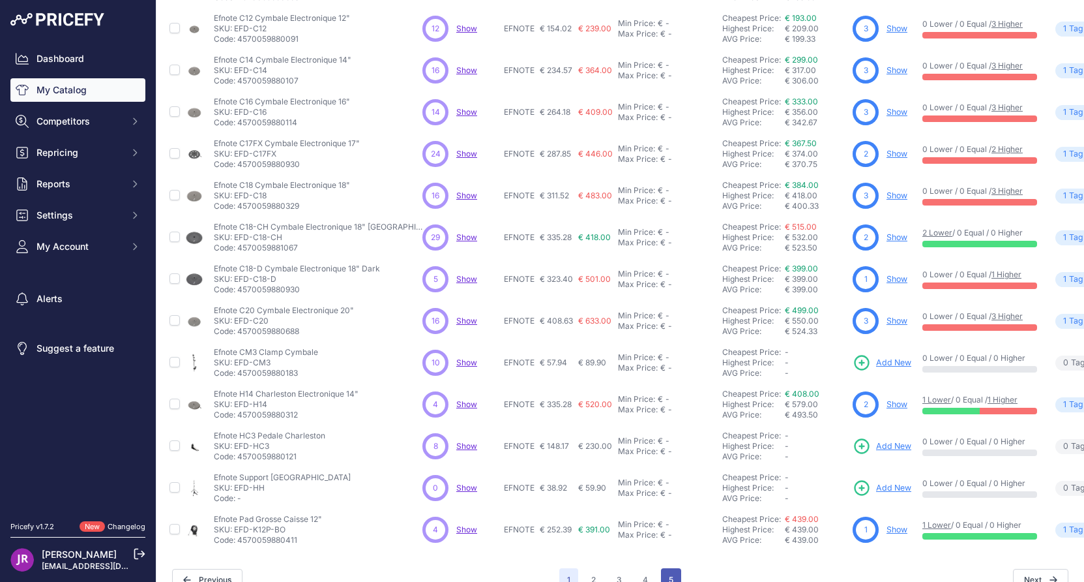
scroll to position [244, 0]
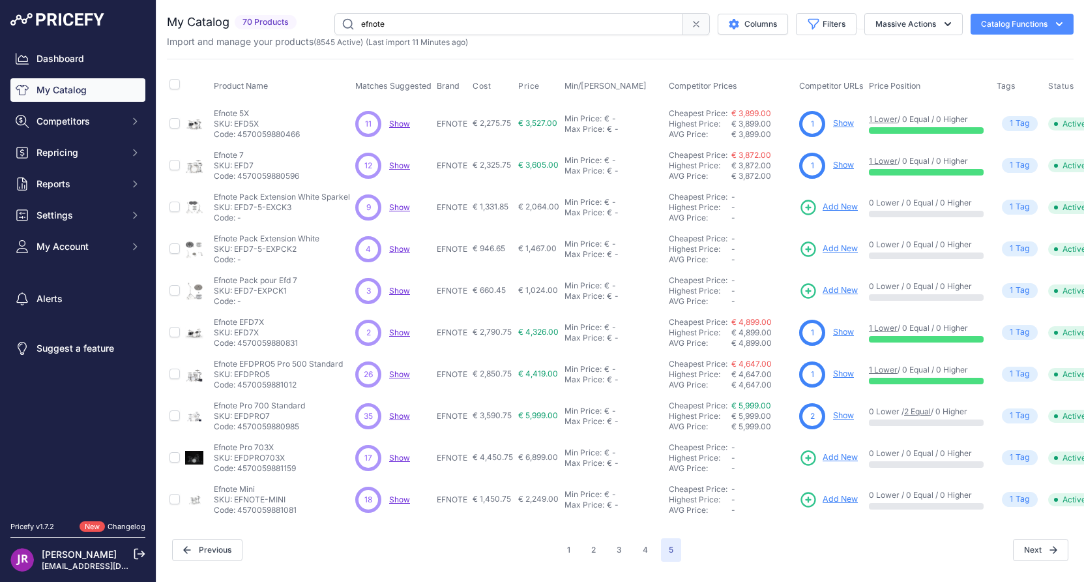
drag, startPoint x: 291, startPoint y: 457, endPoint x: 236, endPoint y: 456, distance: 55.4
click at [236, 456] on p "SKU: EFDPRO703X" at bounding box center [255, 458] width 82 height 10
copy p "EFDPRO703X"
drag, startPoint x: 293, startPoint y: 496, endPoint x: 236, endPoint y: 494, distance: 56.8
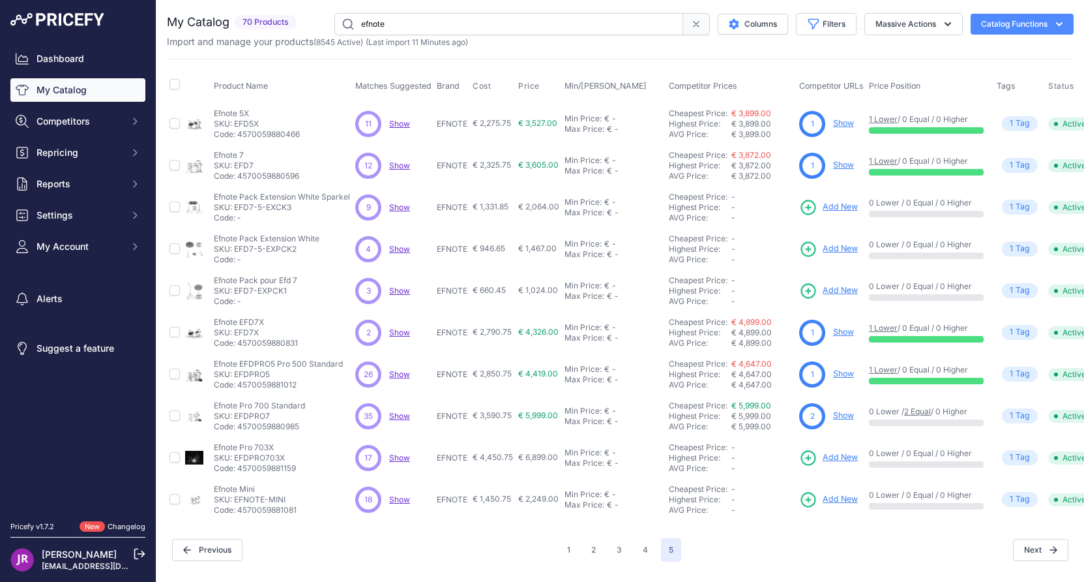
click at [236, 494] on p "SKU: EFNOTE-MINI" at bounding box center [255, 499] width 83 height 10
copy p "EFNOTE-MINI"
click at [809, 498] on icon at bounding box center [808, 499] width 18 height 18
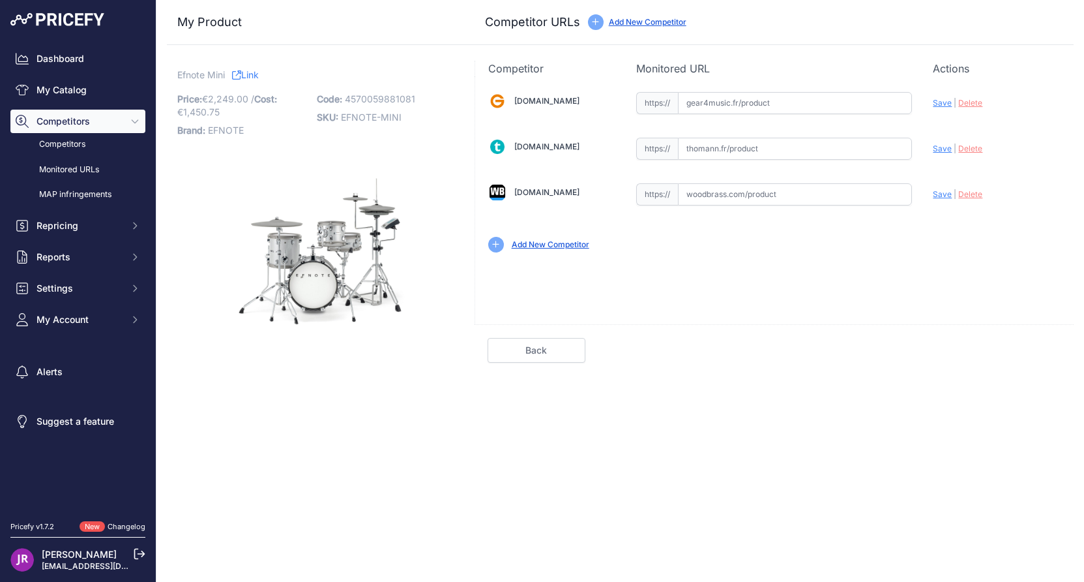
click at [708, 195] on input "text" at bounding box center [795, 194] width 234 height 22
paste input "[URL][DOMAIN_NAME]"
type input "[DOMAIN_NAME][URL]"
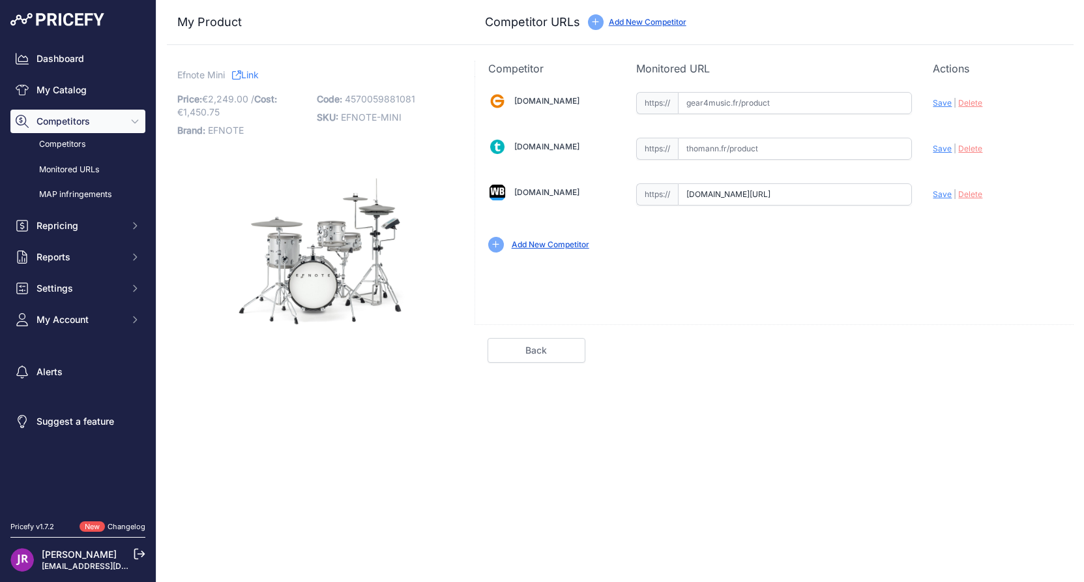
click at [707, 152] on input "text" at bounding box center [795, 149] width 234 height 22
paste input "[URL][DOMAIN_NAME]"
click at [945, 152] on span "Save" at bounding box center [942, 148] width 19 height 10
type input "[URL][DOMAIN_NAME]"
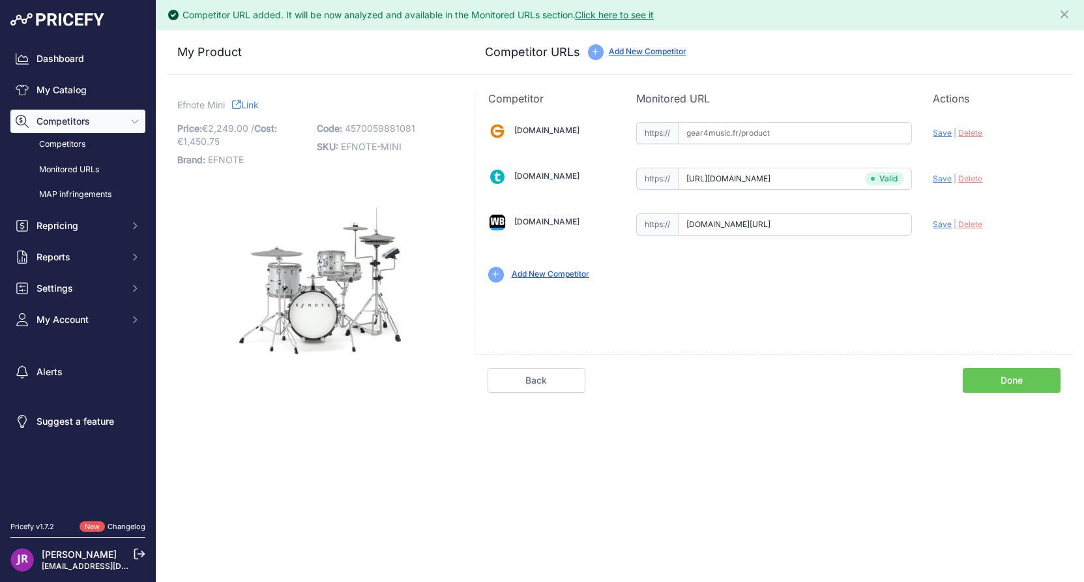
click at [942, 225] on span "Save" at bounding box center [942, 224] width 19 height 10
type input "[URL][DOMAIN_NAME]"
click at [1002, 377] on link "Done" at bounding box center [1012, 380] width 98 height 25
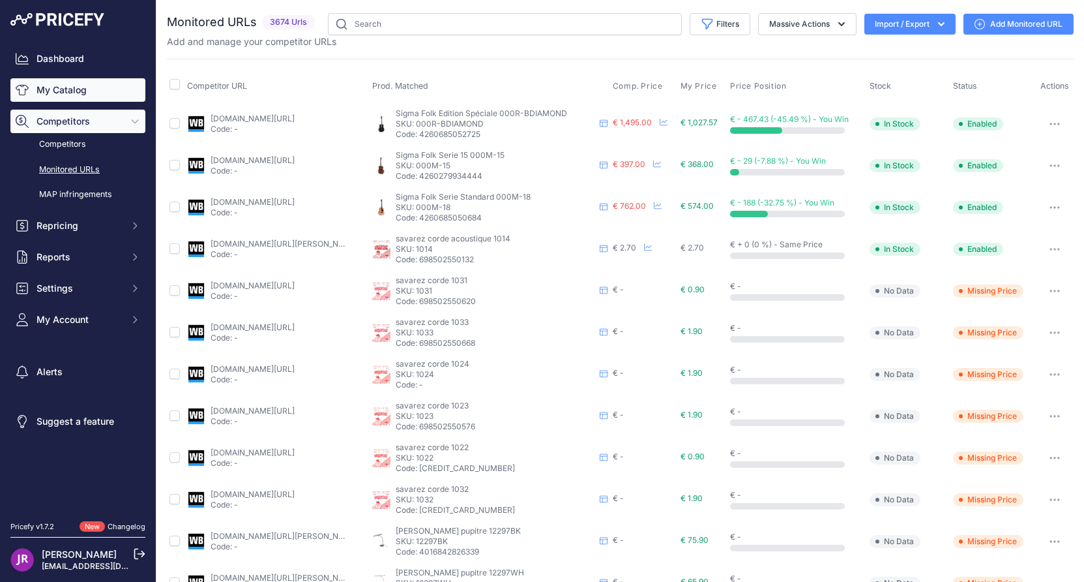
click at [67, 93] on link "My Catalog" at bounding box center [77, 89] width 135 height 23
click at [369, 25] on input "text" at bounding box center [505, 24] width 354 height 22
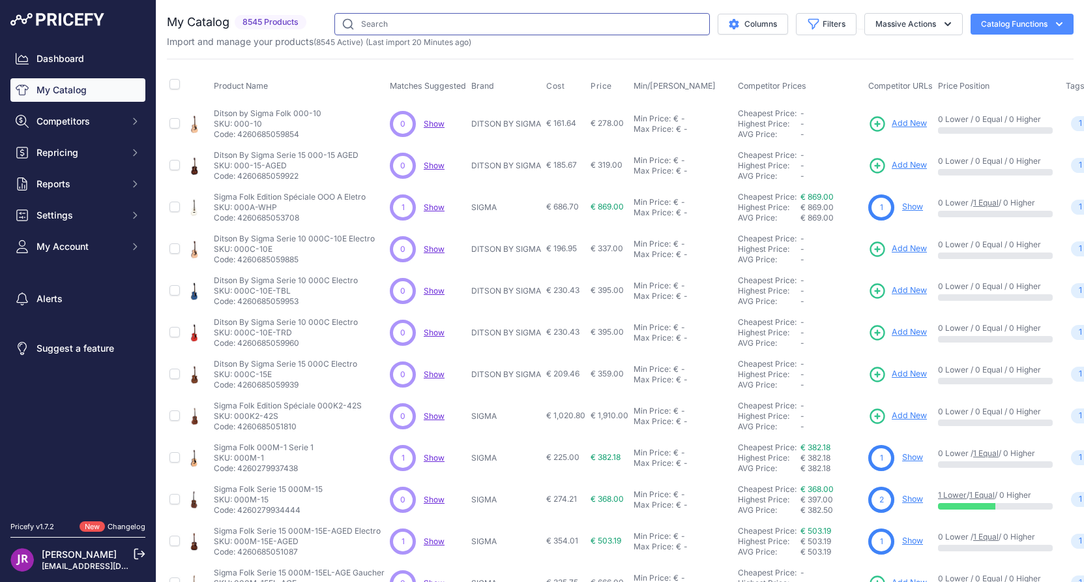
click at [371, 23] on input "text" at bounding box center [523, 24] width 376 height 22
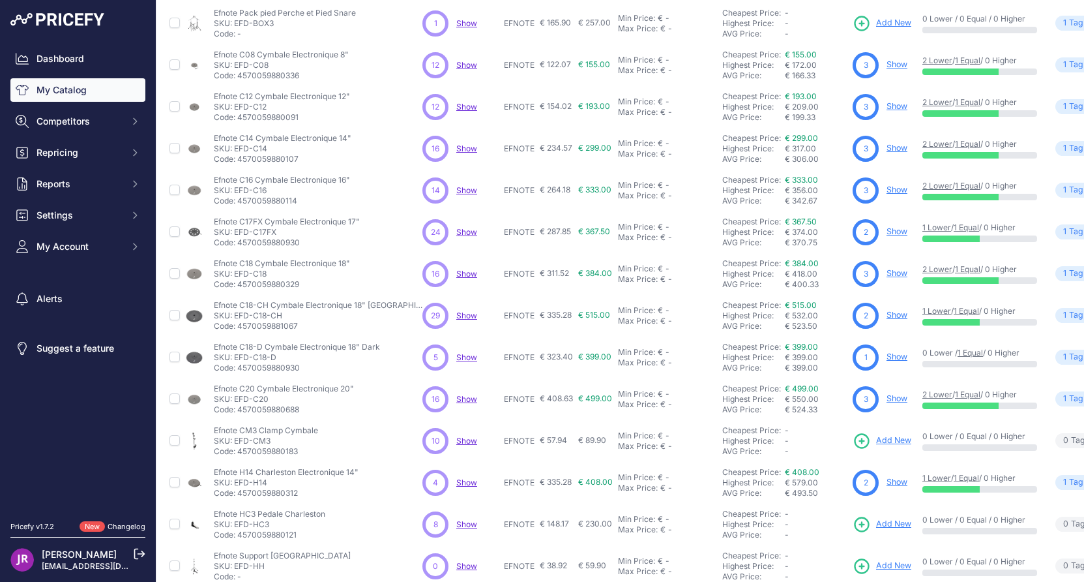
scroll to position [211, 0]
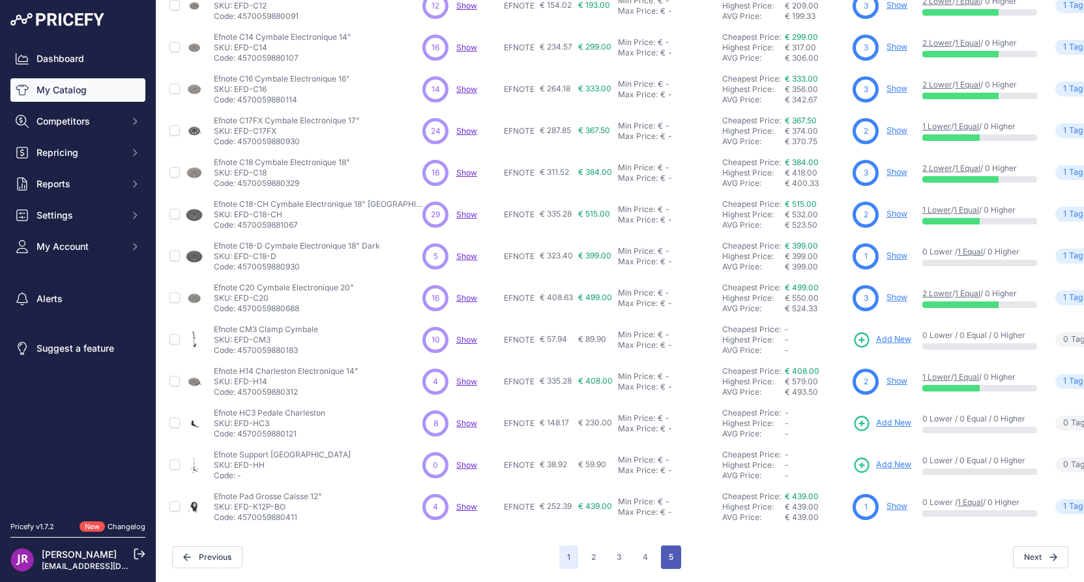
click at [665, 545] on button "5" at bounding box center [671, 556] width 20 height 23
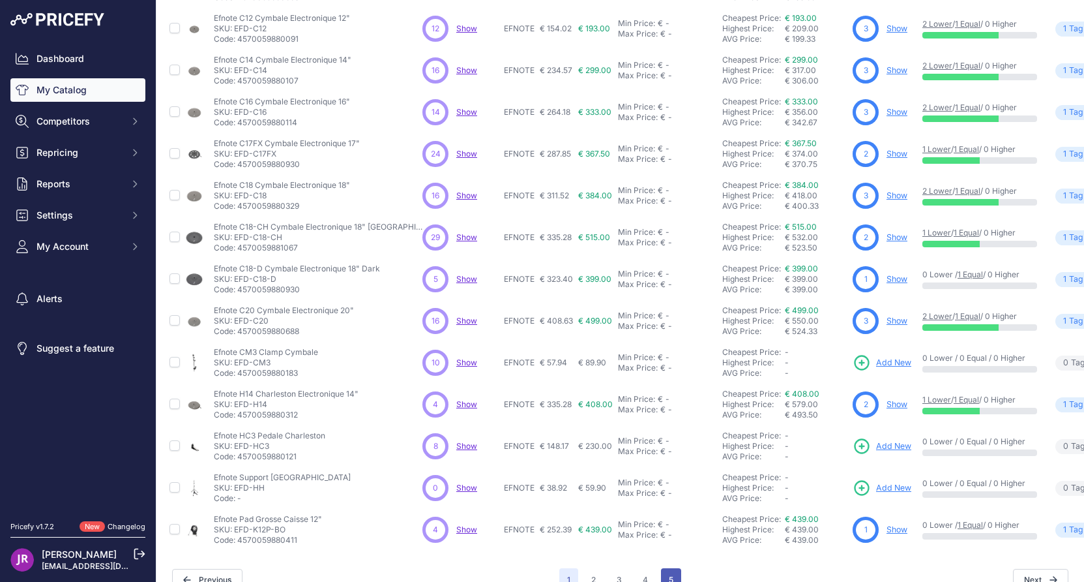
scroll to position [244, 0]
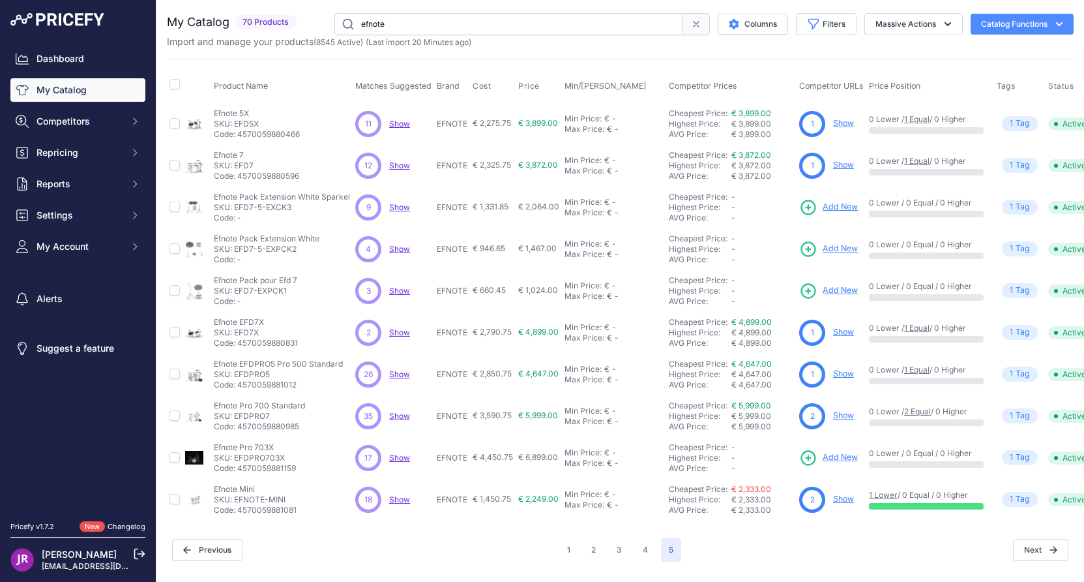
scroll to position [3, 0]
drag, startPoint x: 377, startPoint y: 22, endPoint x: 342, endPoint y: 25, distance: 34.7
click at [342, 25] on input "efnote" at bounding box center [509, 24] width 349 height 22
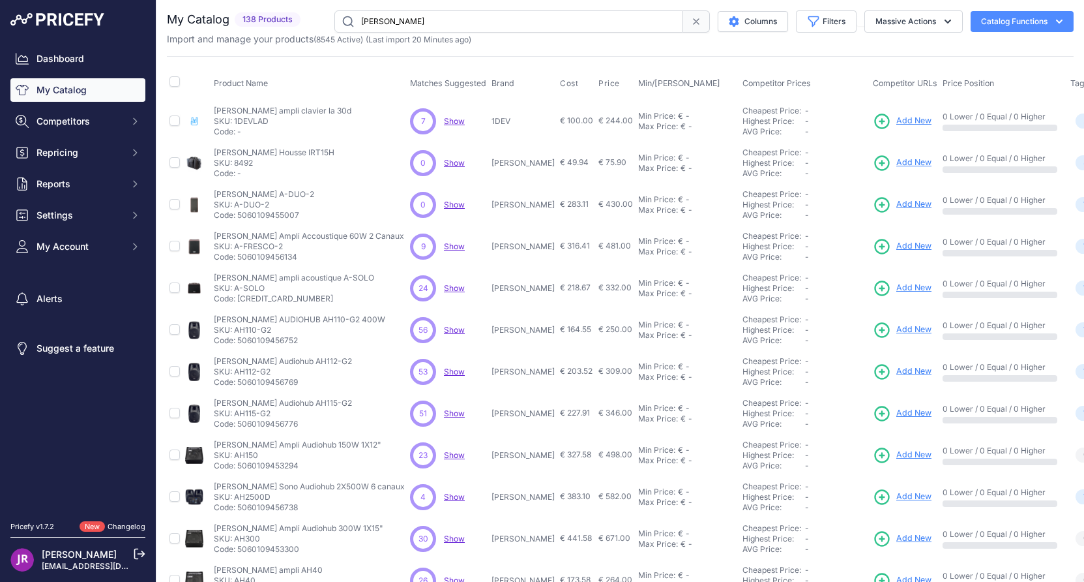
click at [359, 20] on input "laney" at bounding box center [509, 21] width 349 height 22
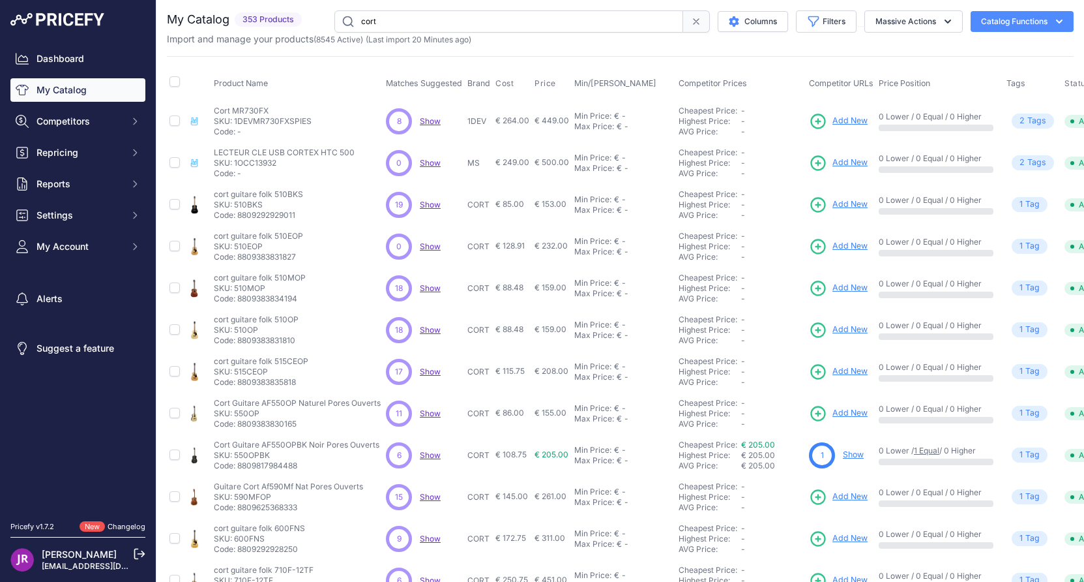
click at [359, 18] on input "cort" at bounding box center [509, 21] width 349 height 22
type input "sigma"
